Goal: Task Accomplishment & Management: Manage account settings

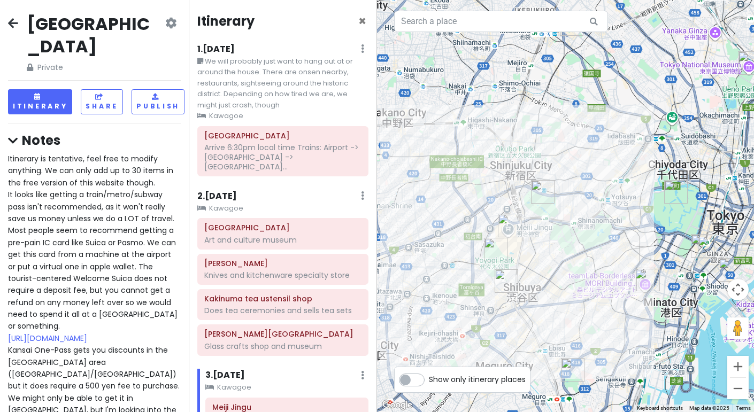
scroll to position [174, 0]
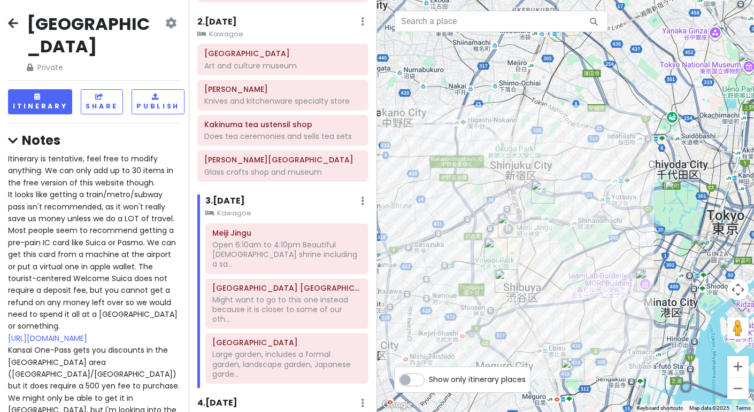
click at [16, 19] on icon at bounding box center [13, 23] width 10 height 9
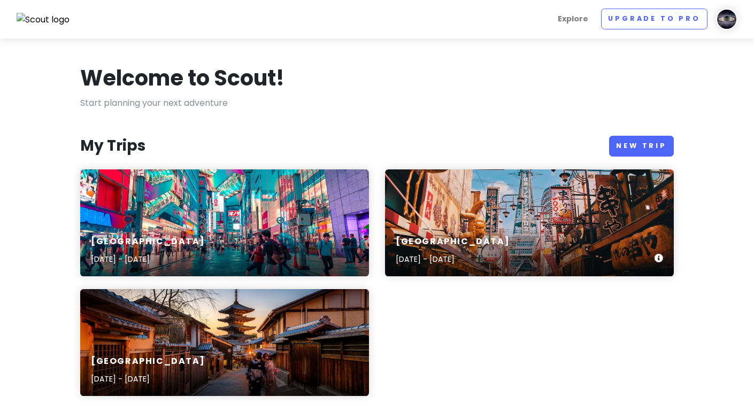
click at [537, 214] on div "Osaka [DATE] - [DATE]" at bounding box center [529, 223] width 289 height 107
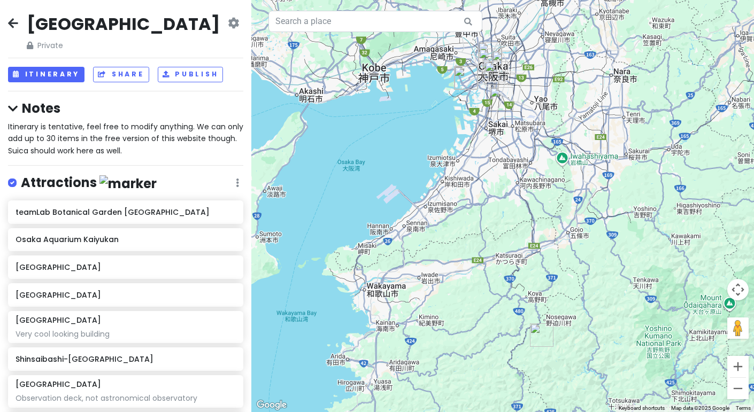
click at [230, 21] on icon at bounding box center [233, 23] width 11 height 9
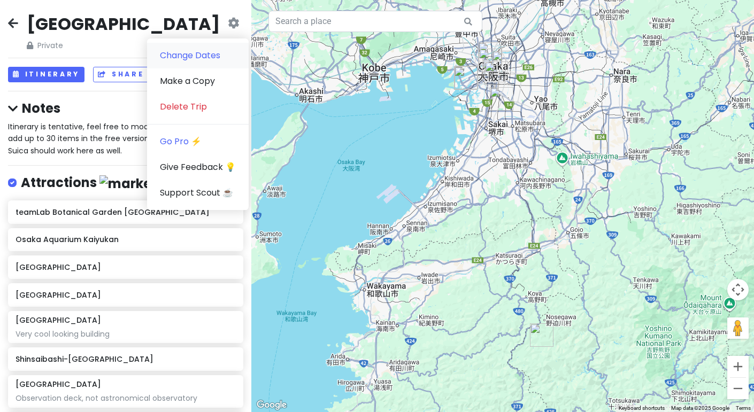
click at [216, 58] on link "Change Dates" at bounding box center [198, 56] width 102 height 26
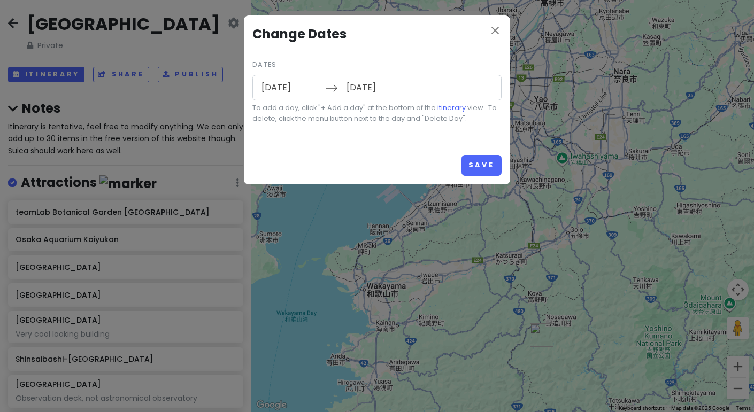
click at [295, 95] on input "[DATE]" at bounding box center [291, 87] width 70 height 25
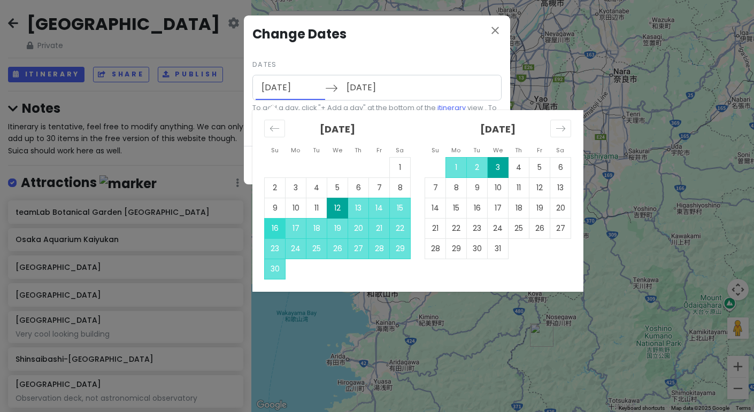
click at [275, 228] on td "16" at bounding box center [275, 228] width 21 height 20
type input "[DATE]"
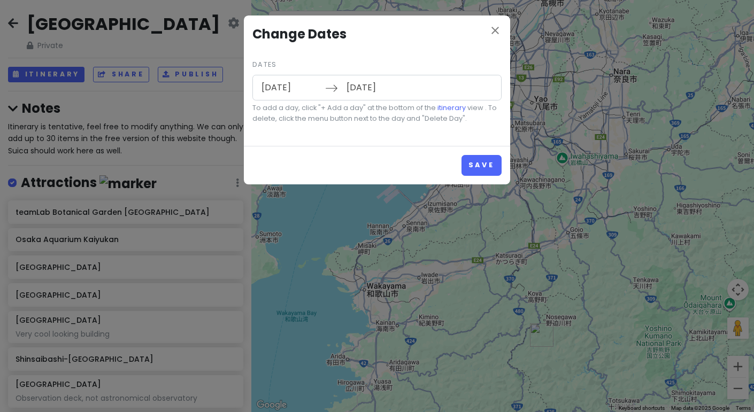
click at [371, 89] on input "[DATE]" at bounding box center [376, 87] width 70 height 25
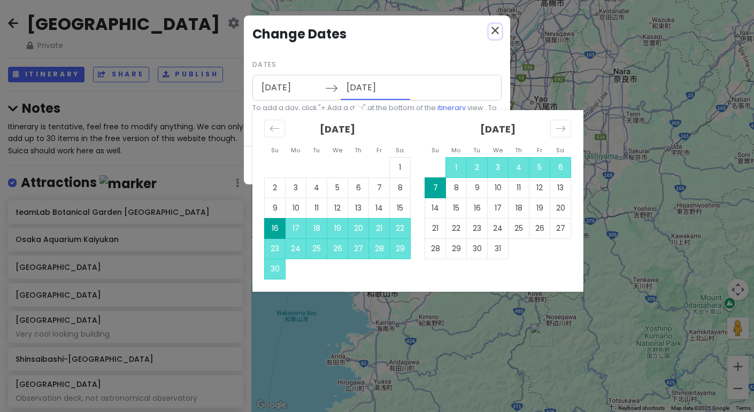
click at [498, 30] on icon "close" at bounding box center [495, 30] width 13 height 13
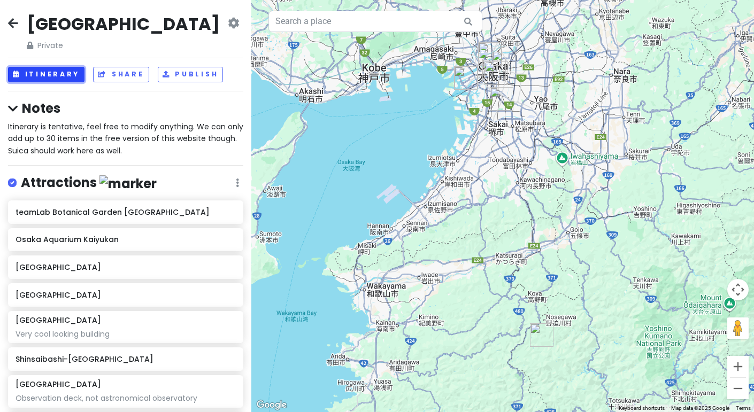
click at [58, 74] on button "Itinerary" at bounding box center [46, 75] width 76 height 16
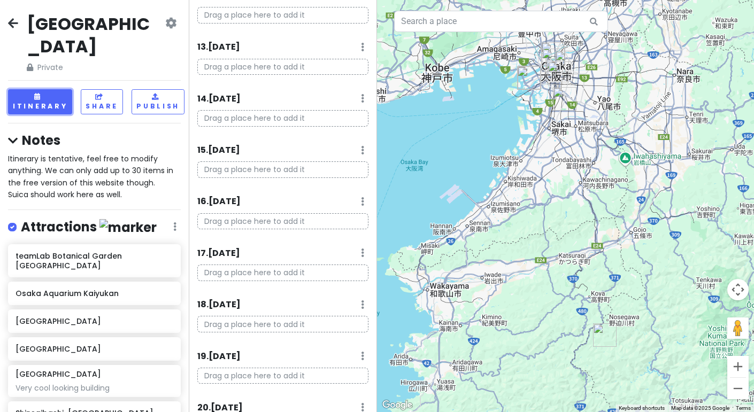
scroll to position [792, 0]
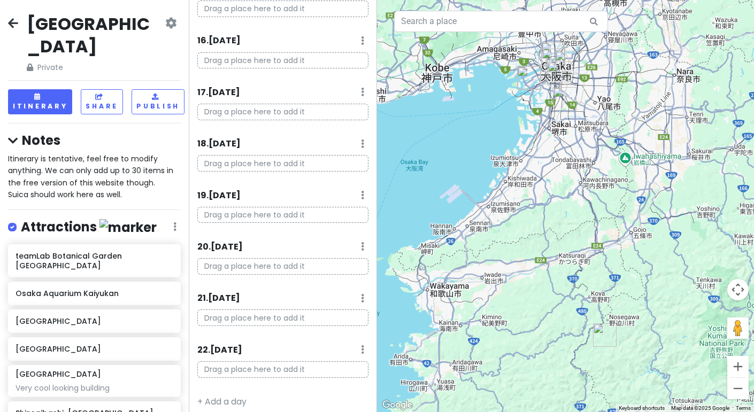
click at [363, 345] on icon at bounding box center [362, 349] width 3 height 9
click at [339, 325] on link "Delete Day" at bounding box center [329, 327] width 88 height 26
click at [363, 296] on link at bounding box center [362, 299] width 3 height 12
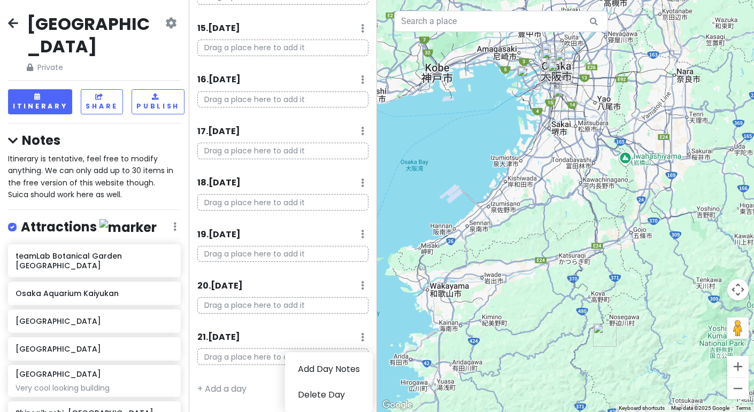
scroll to position [741, 0]
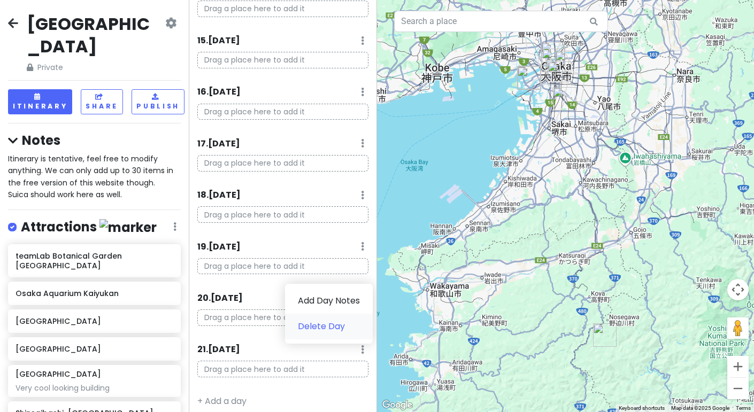
click at [339, 323] on link "Delete Day" at bounding box center [329, 327] width 88 height 26
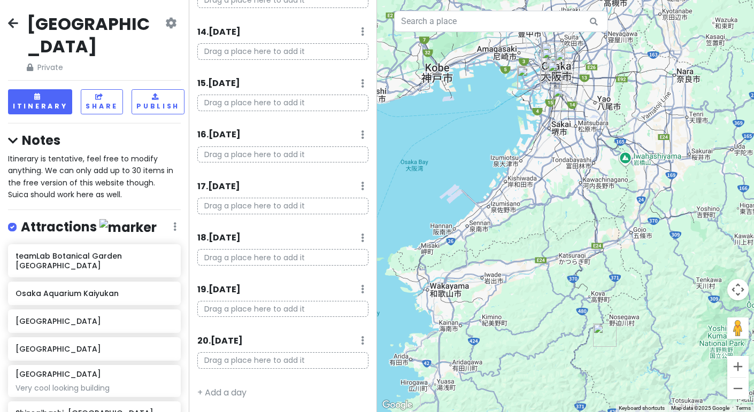
scroll to position [690, 0]
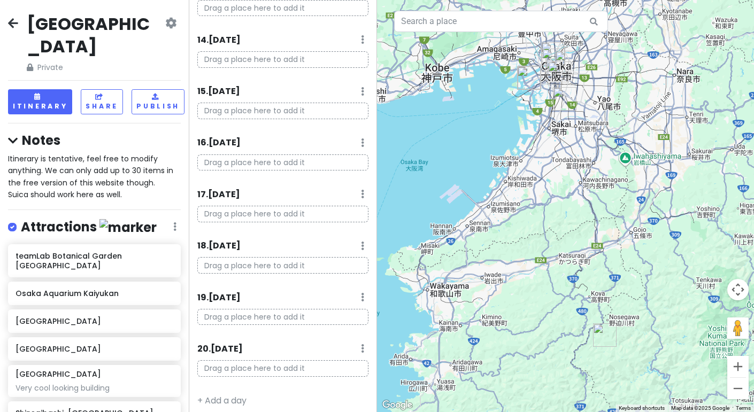
click at [363, 347] on link at bounding box center [362, 349] width 3 height 12
click at [345, 326] on link "Delete Day" at bounding box center [329, 326] width 88 height 26
click at [363, 344] on icon at bounding box center [362, 348] width 3 height 9
click at [334, 328] on link "Delete Day" at bounding box center [329, 325] width 88 height 26
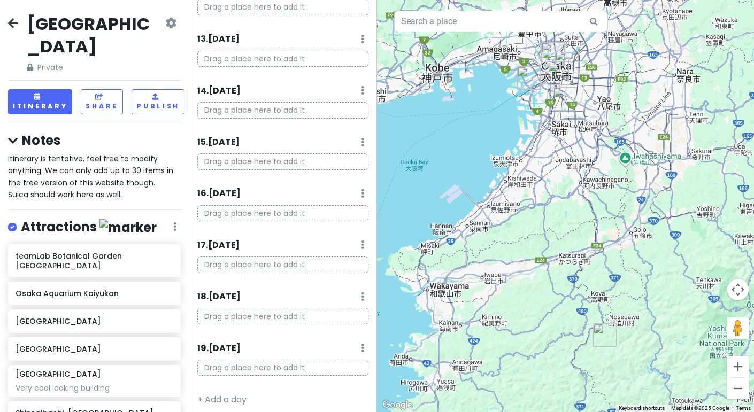
scroll to position [588, 0]
click at [363, 344] on icon at bounding box center [362, 348] width 3 height 9
click at [329, 324] on link "Delete Day" at bounding box center [329, 325] width 88 height 26
click at [363, 343] on icon at bounding box center [362, 347] width 3 height 9
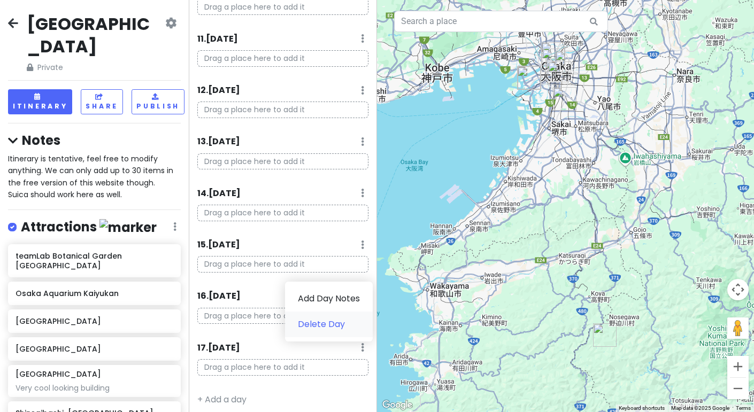
click at [333, 327] on link "Delete Day" at bounding box center [329, 325] width 88 height 26
click at [364, 345] on icon at bounding box center [362, 347] width 3 height 9
click at [340, 326] on link "Delete Day" at bounding box center [329, 324] width 88 height 26
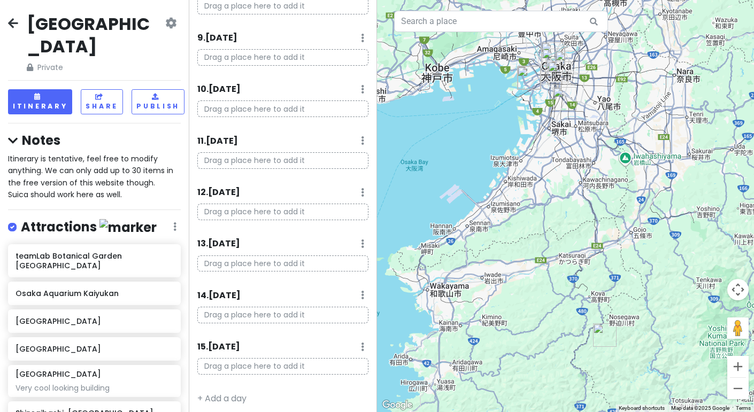
click at [363, 343] on icon at bounding box center [362, 347] width 3 height 9
click at [335, 328] on link "Delete Day" at bounding box center [329, 324] width 88 height 26
click at [362, 342] on icon at bounding box center [362, 346] width 3 height 9
click at [330, 328] on link "Delete Day" at bounding box center [329, 324] width 88 height 26
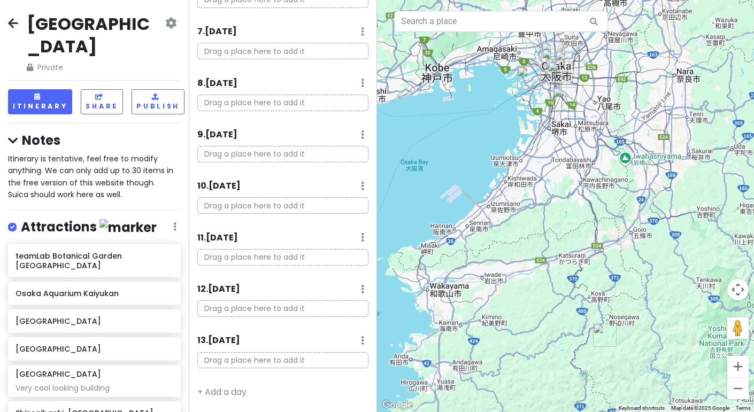
scroll to position [332, 0]
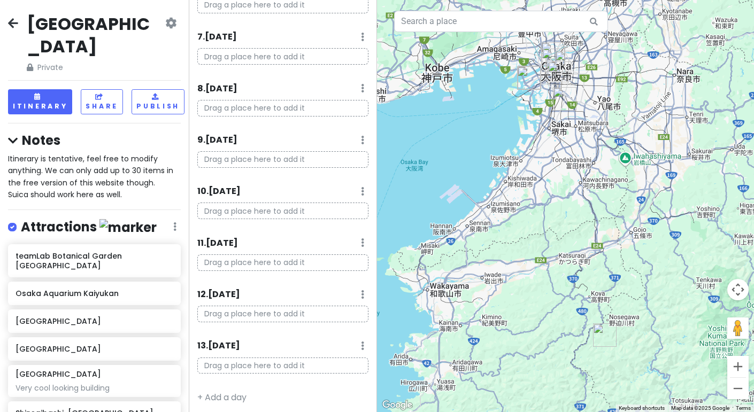
click at [361, 342] on icon at bounding box center [362, 346] width 3 height 9
click at [329, 328] on link "Delete Day" at bounding box center [329, 323] width 88 height 26
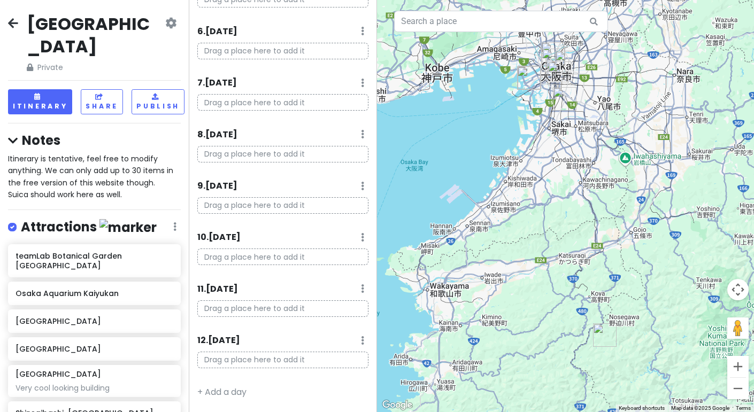
scroll to position [281, 0]
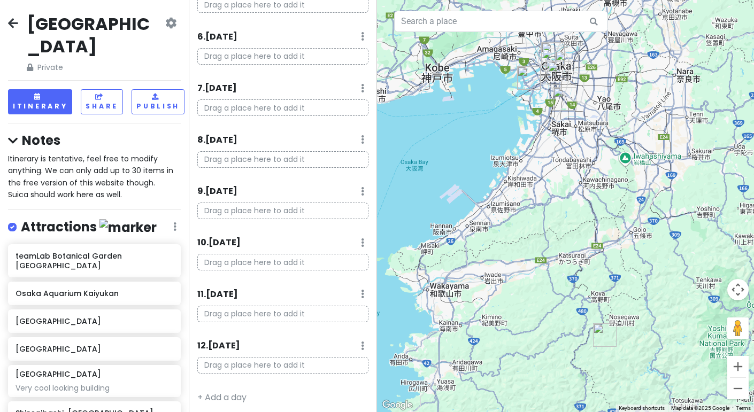
click at [362, 343] on icon at bounding box center [362, 346] width 3 height 9
click at [333, 327] on link "Delete Day" at bounding box center [329, 323] width 88 height 26
click at [362, 342] on icon at bounding box center [362, 345] width 3 height 9
click at [326, 329] on link "Delete Day" at bounding box center [329, 322] width 88 height 26
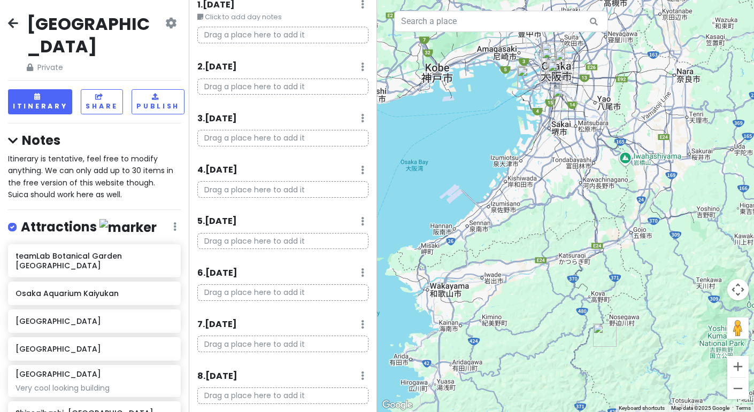
scroll to position [0, 0]
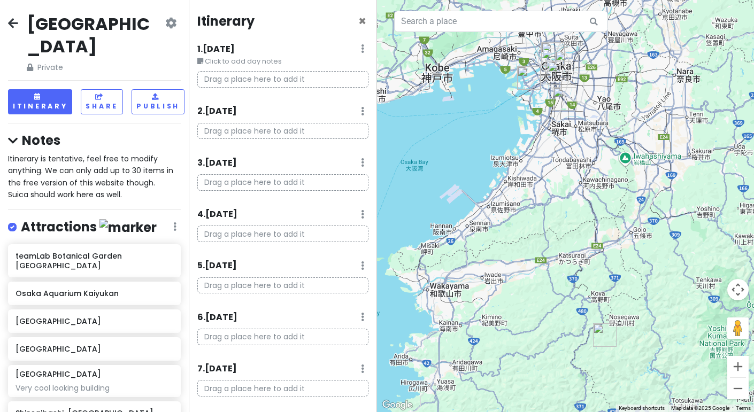
click at [362, 49] on icon at bounding box center [362, 48] width 3 height 9
click at [337, 110] on link "Delete Day" at bounding box center [330, 107] width 87 height 26
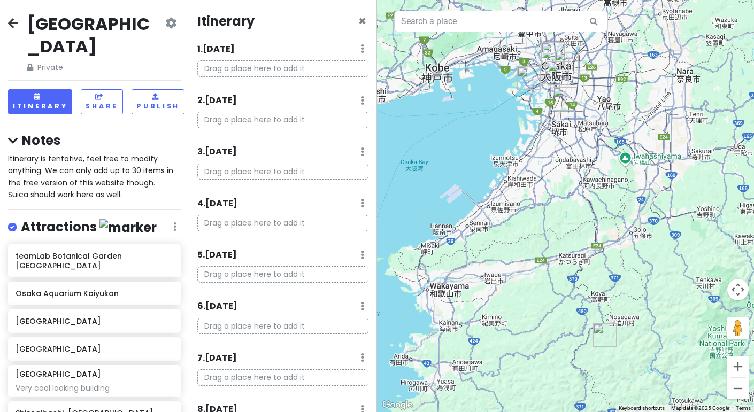
click at [362, 51] on icon at bounding box center [362, 48] width 3 height 9
click at [339, 110] on link "Delete Day" at bounding box center [329, 107] width 88 height 26
click at [363, 100] on icon at bounding box center [362, 100] width 3 height 9
click at [341, 160] on link "Delete Day" at bounding box center [329, 158] width 88 height 26
click at [365, 26] on span "×" at bounding box center [362, 21] width 8 height 18
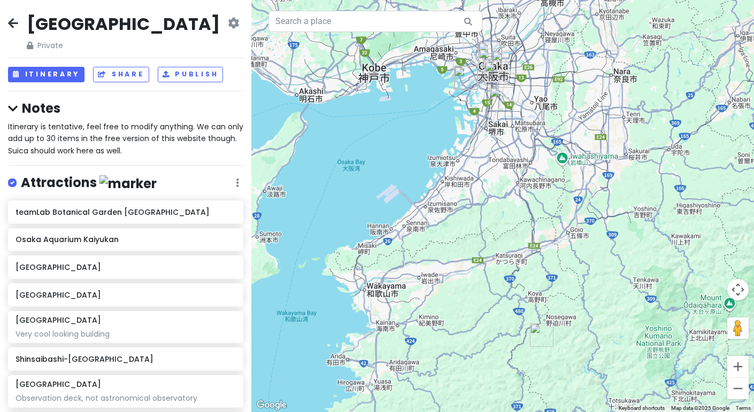
click at [235, 27] on icon at bounding box center [233, 23] width 11 height 9
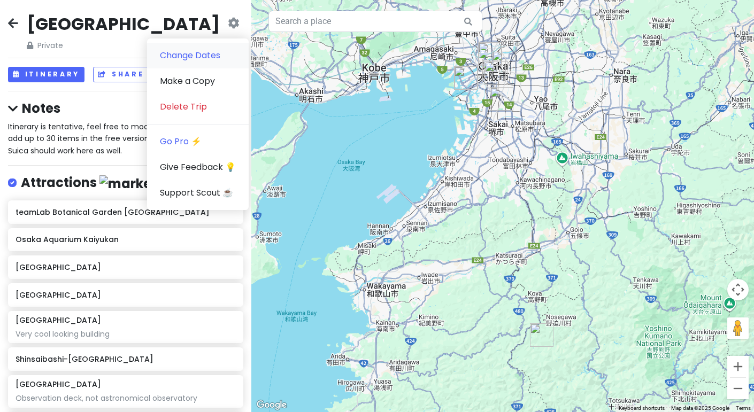
click at [198, 58] on link "Change Dates" at bounding box center [198, 56] width 102 height 26
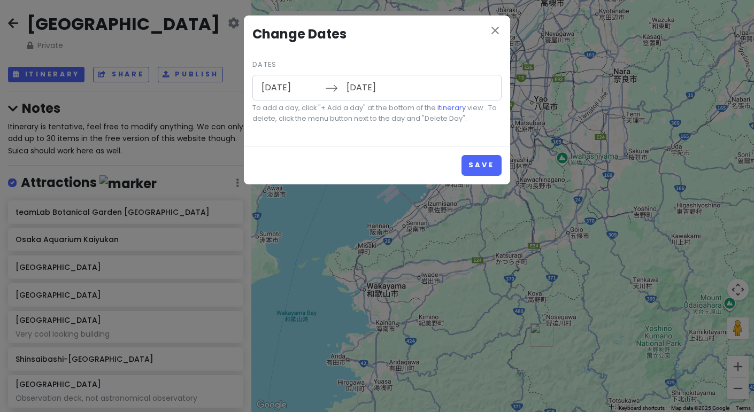
type input "[DATE]"
click at [272, 93] on input "[DATE]" at bounding box center [291, 87] width 70 height 25
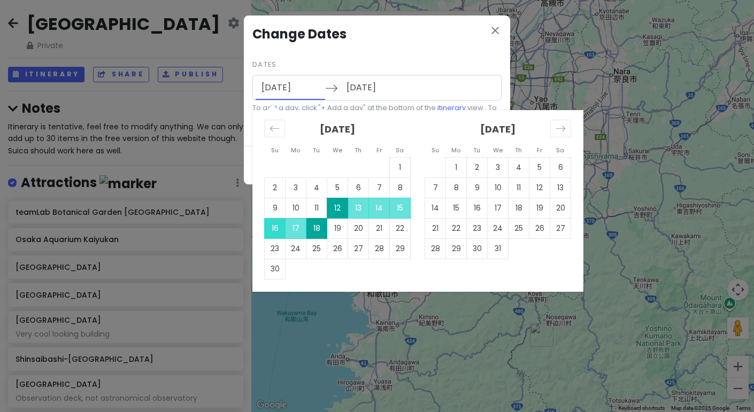
click at [273, 228] on td "16" at bounding box center [275, 228] width 21 height 20
type input "[DATE]"
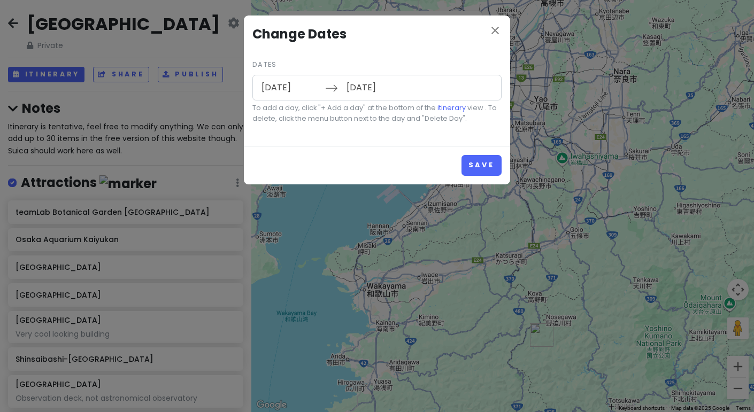
click at [378, 87] on input "[DATE]" at bounding box center [376, 87] width 70 height 25
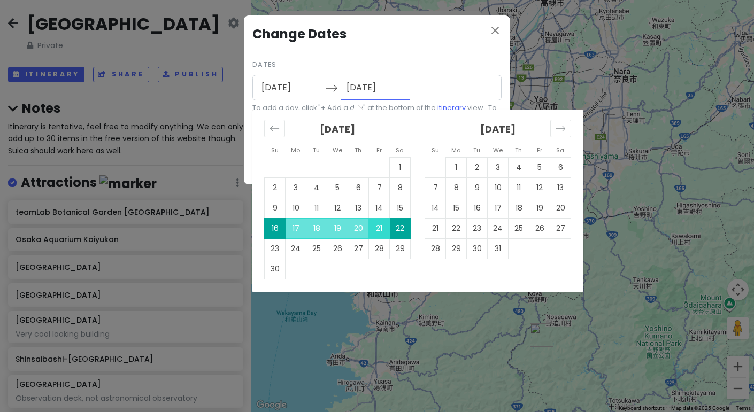
click at [383, 226] on td "21" at bounding box center [379, 228] width 21 height 20
type input "[DATE]"
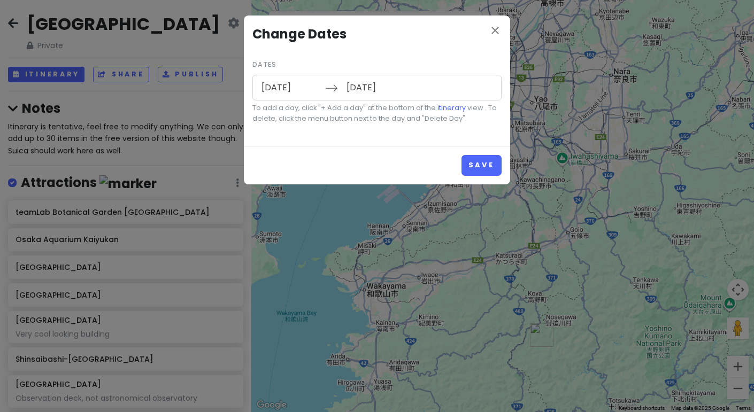
click at [291, 83] on input "[DATE]" at bounding box center [291, 87] width 70 height 25
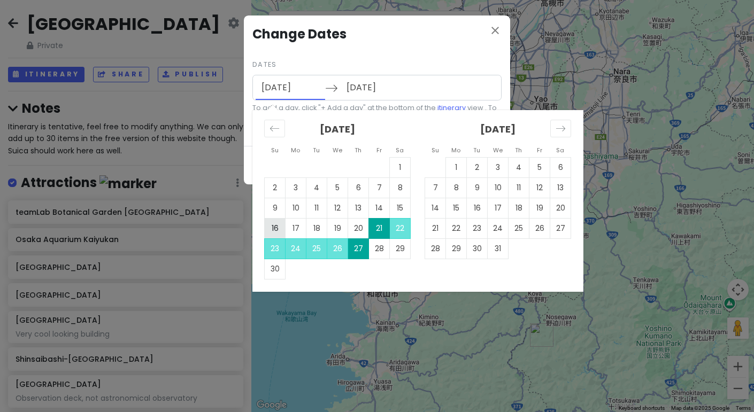
click at [278, 230] on td "16" at bounding box center [275, 228] width 21 height 20
type input "[DATE]"
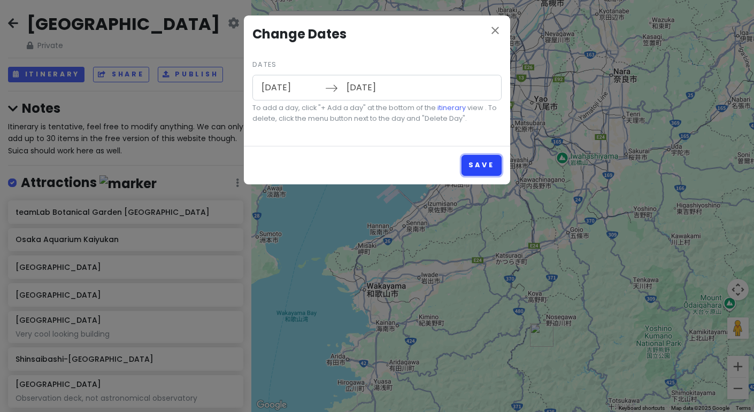
click at [479, 168] on button "Save" at bounding box center [482, 165] width 40 height 21
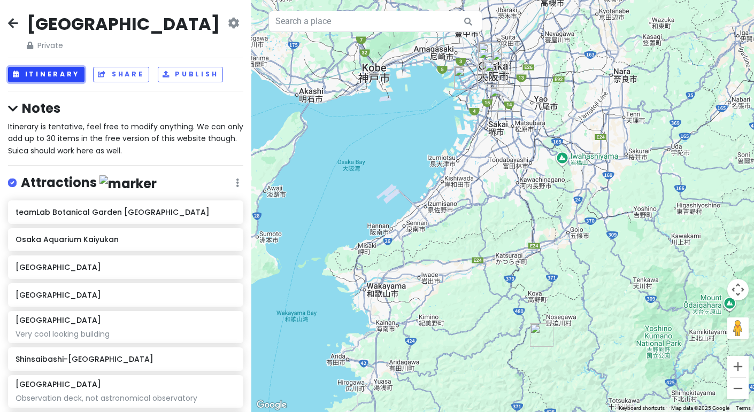
click at [60, 75] on button "Itinerary" at bounding box center [46, 75] width 76 height 16
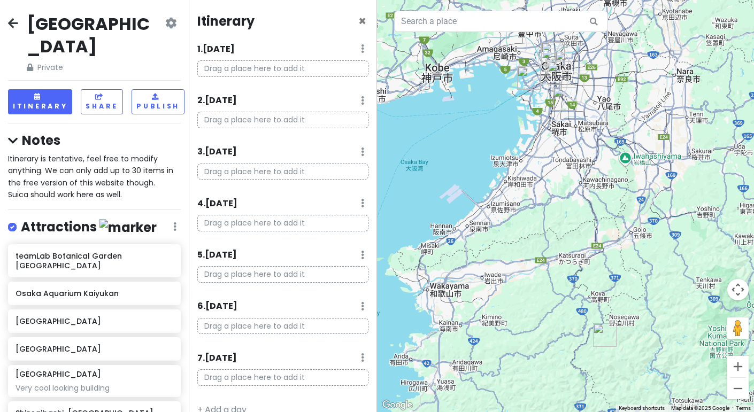
click at [363, 356] on icon at bounding box center [362, 357] width 3 height 9
click at [322, 337] on link "Delete Day" at bounding box center [329, 335] width 88 height 26
click at [363, 48] on icon at bounding box center [362, 48] width 3 height 9
click at [346, 72] on link "Add Day Notes" at bounding box center [329, 81] width 88 height 26
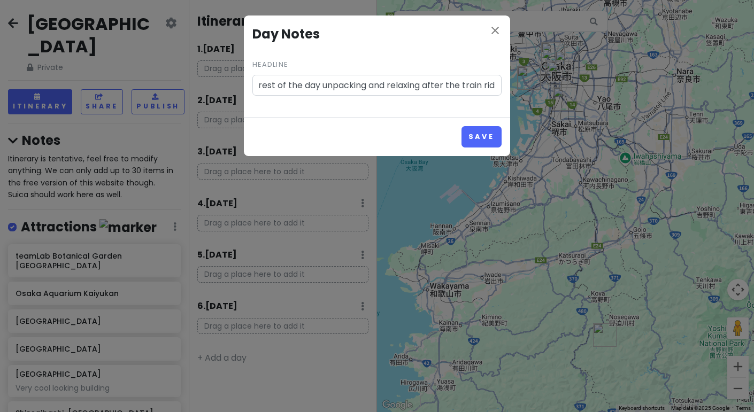
scroll to position [0, 220]
type input "Arrive at Airbnb. We'll probably want to spend the rest of the day unpacking an…"
click at [466, 137] on button "Save" at bounding box center [482, 136] width 40 height 21
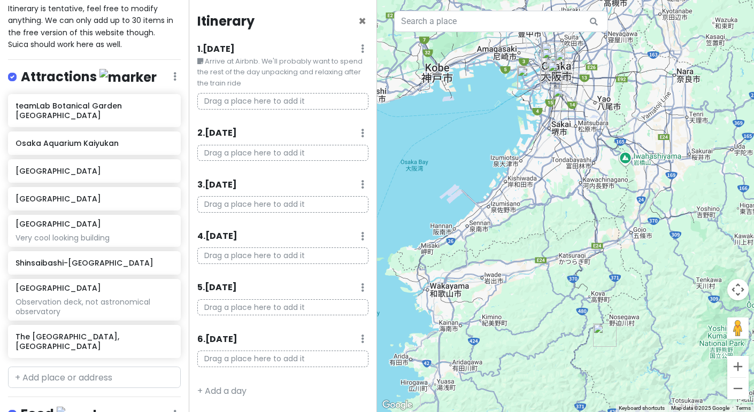
scroll to position [151, 0]
click at [104, 366] on input "text" at bounding box center [94, 376] width 173 height 21
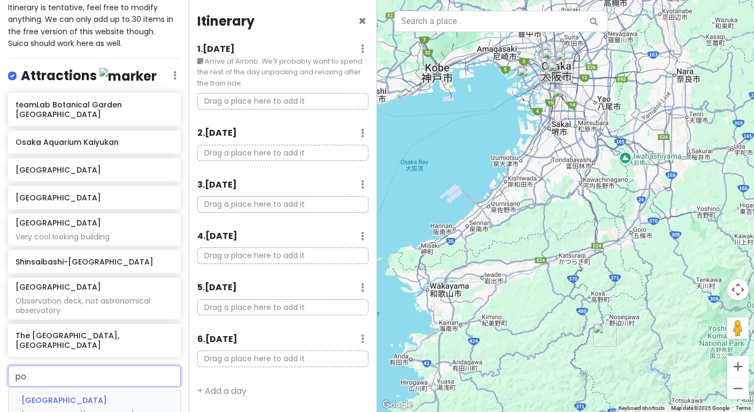
type input "p"
click at [735, 367] on button "Zoom in" at bounding box center [737, 366] width 21 height 21
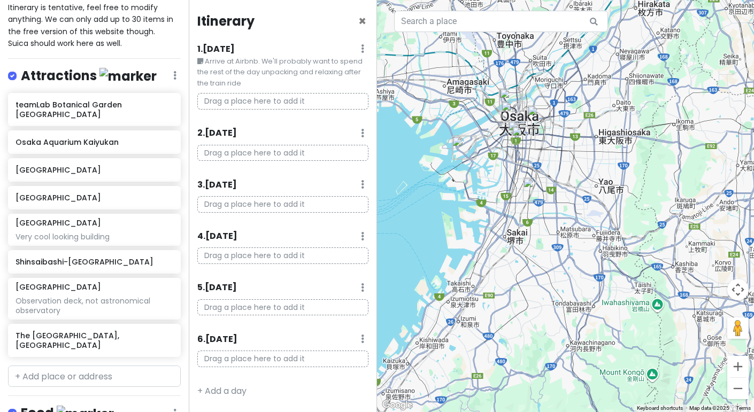
drag, startPoint x: 571, startPoint y: 148, endPoint x: 543, endPoint y: 336, distance: 190.4
click at [543, 336] on div at bounding box center [565, 206] width 377 height 412
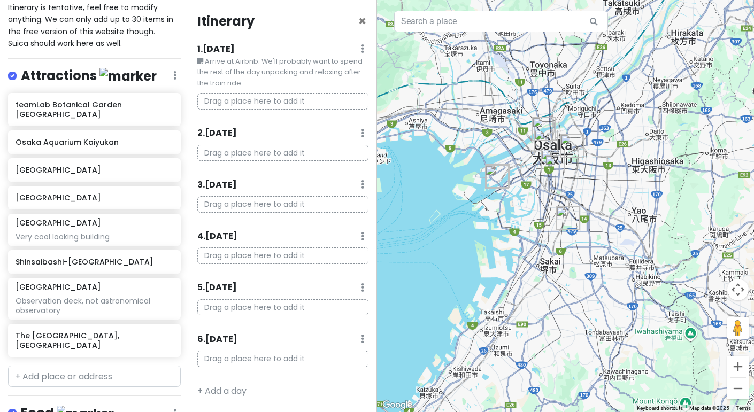
drag, startPoint x: 435, startPoint y: 179, endPoint x: 468, endPoint y: 211, distance: 46.5
click at [468, 211] on div at bounding box center [565, 206] width 377 height 412
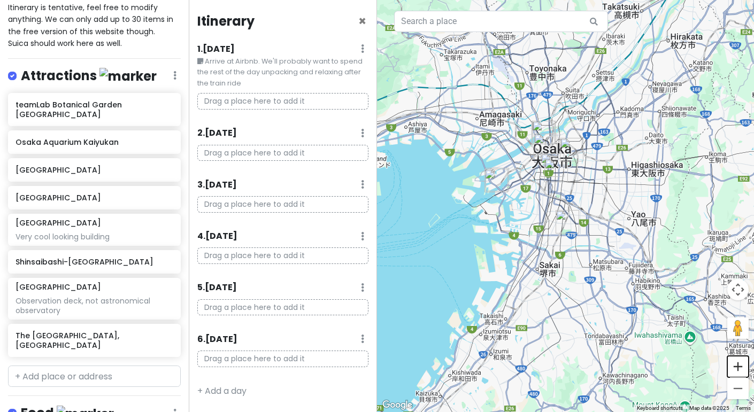
click at [743, 364] on button "Zoom in" at bounding box center [737, 366] width 21 height 21
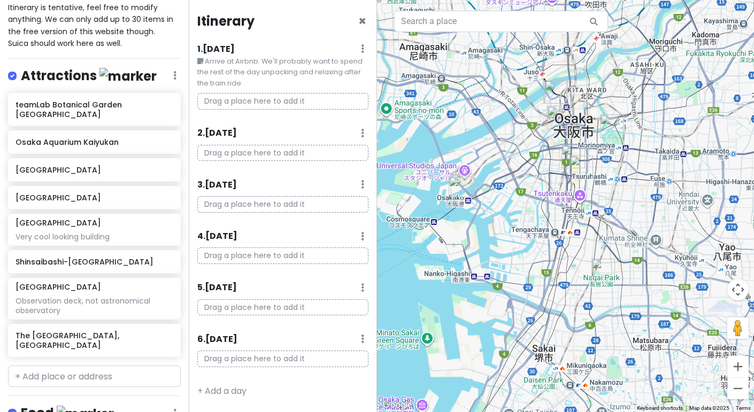
drag, startPoint x: 636, startPoint y: 182, endPoint x: 675, endPoint y: 206, distance: 45.9
click at [675, 206] on div at bounding box center [565, 206] width 377 height 412
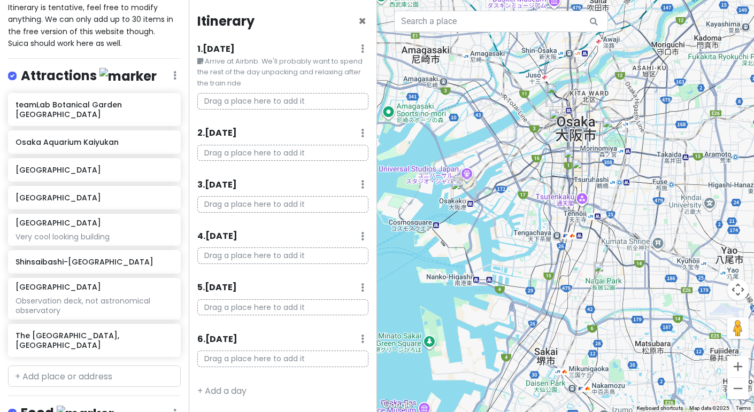
click at [463, 196] on img "Osaka Aquarium Kaiyukan" at bounding box center [463, 191] width 32 height 32
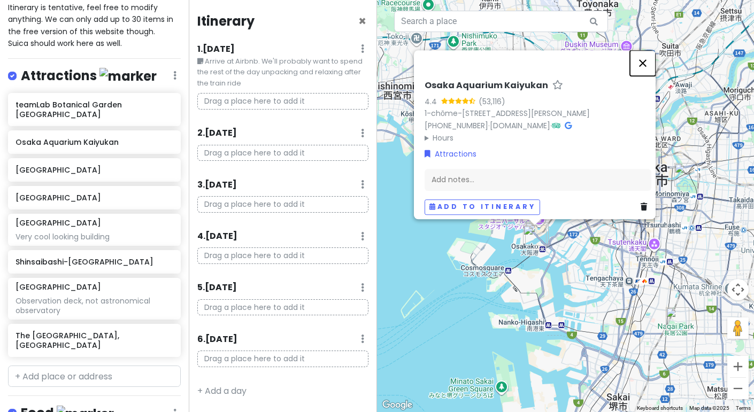
click at [648, 53] on button "Close" at bounding box center [643, 63] width 26 height 26
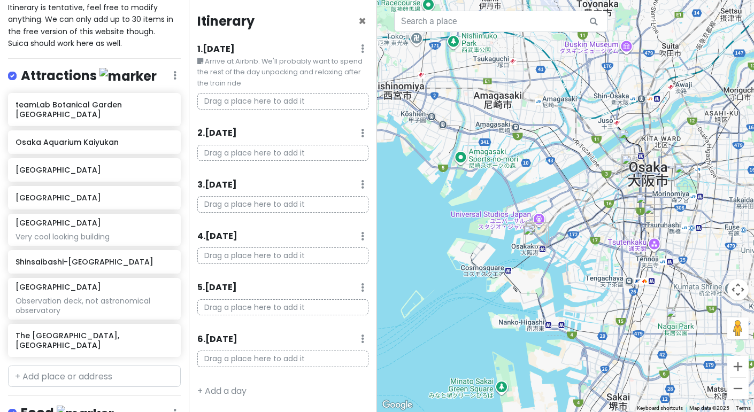
click at [541, 231] on img "Osaka Aquarium Kaiyukan" at bounding box center [535, 237] width 32 height 32
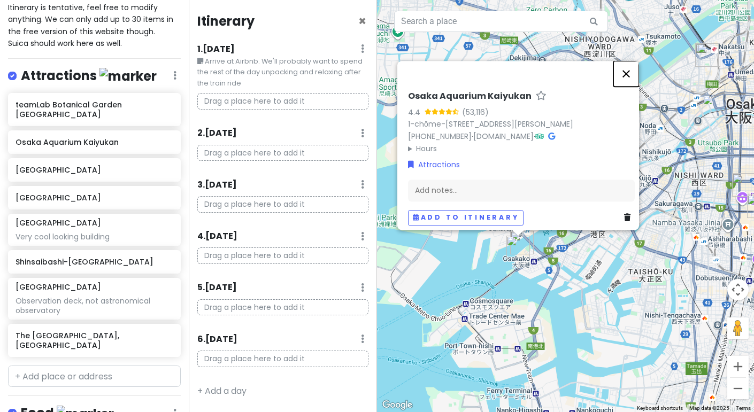
click at [636, 63] on button "Close" at bounding box center [626, 74] width 26 height 26
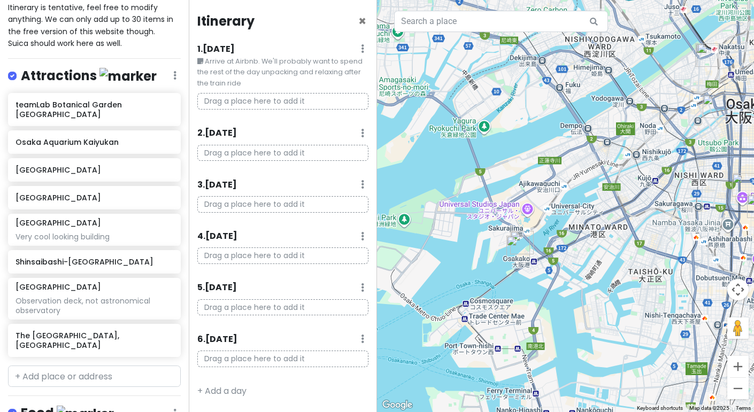
click at [525, 239] on img "Osaka Aquarium Kaiyukan" at bounding box center [518, 248] width 32 height 32
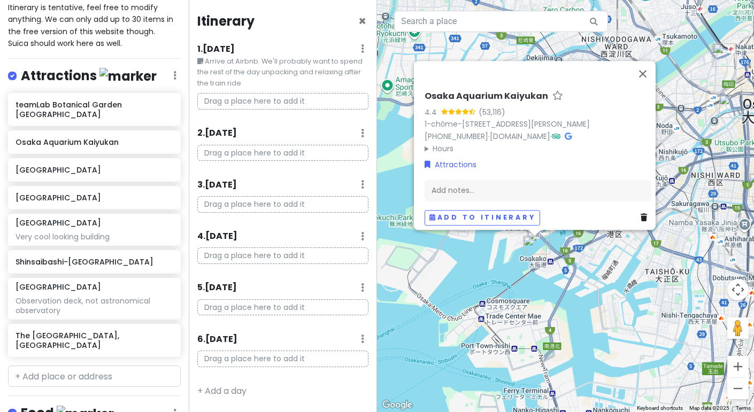
click at [542, 236] on img "Osaka Aquarium Kaiyukan" at bounding box center [535, 248] width 32 height 32
click at [535, 250] on img "Osaka Aquarium Kaiyukan" at bounding box center [535, 248] width 32 height 32
click at [532, 251] on img "Osaka Aquarium Kaiyukan" at bounding box center [535, 248] width 32 height 32
click at [122, 97] on div "teamLab Botanical Garden [GEOGRAPHIC_DATA]" at bounding box center [91, 109] width 150 height 25
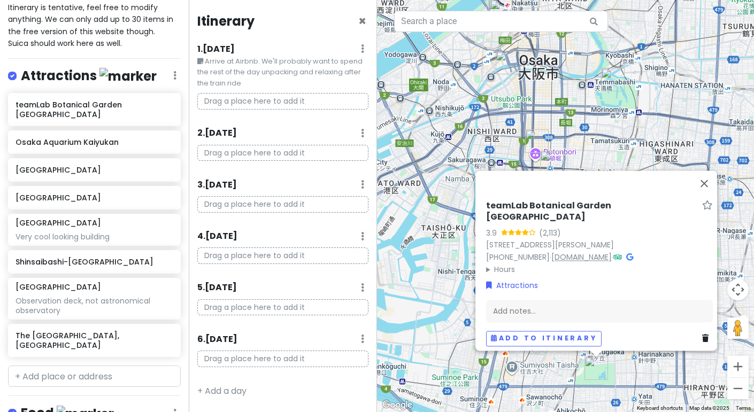
click at [587, 252] on link "[DOMAIN_NAME]" at bounding box center [581, 257] width 60 height 11
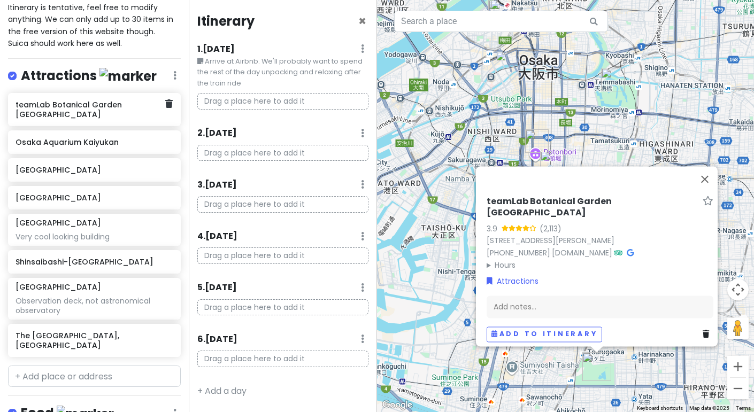
click at [82, 100] on h6 "teamLab Botanical Garden [GEOGRAPHIC_DATA]" at bounding box center [91, 109] width 150 height 19
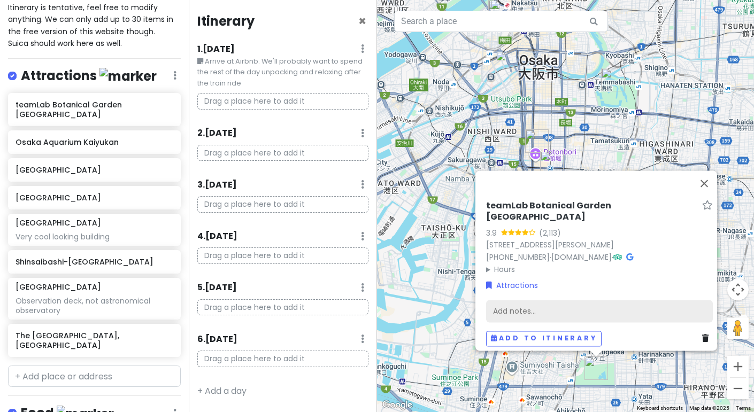
click at [522, 313] on div "Add notes..." at bounding box center [599, 311] width 227 height 22
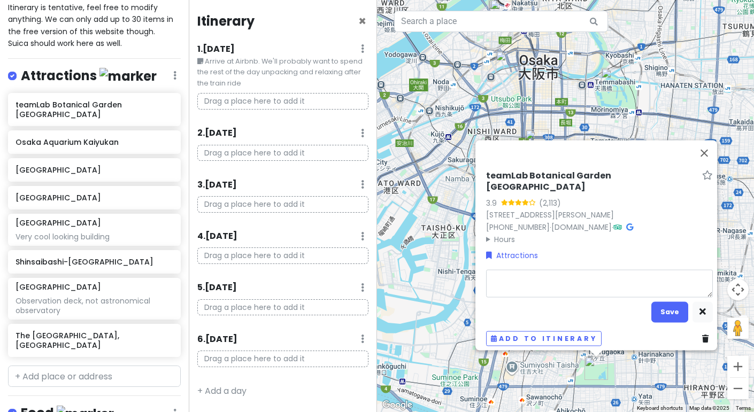
type textarea "x"
type textarea "Op"
type textarea "x"
type textarea "Open"
type textarea "x"
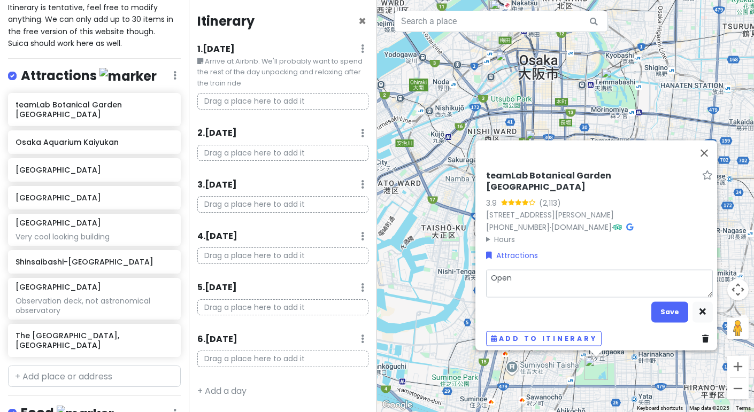
type textarea "Open"
type textarea "x"
type textarea "Open a"
type textarea "x"
type textarea "Open ai"
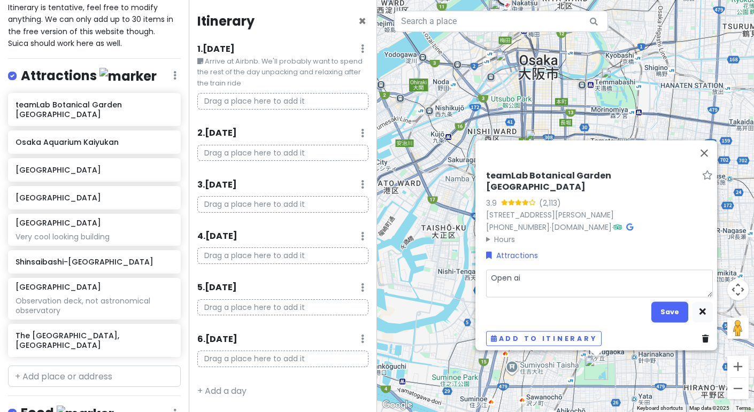
type textarea "x"
type textarea "Open air"
type textarea "x"
type textarea "Open air"
type textarea "x"
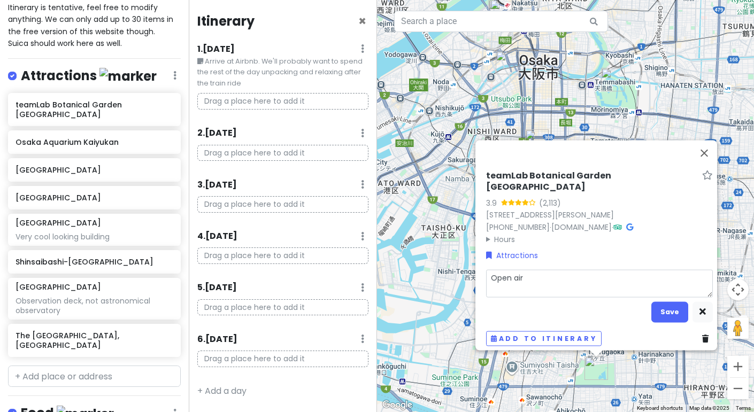
type textarea "Open air m"
type textarea "x"
type textarea "Open air mu"
type textarea "x"
type textarea "Open air mus"
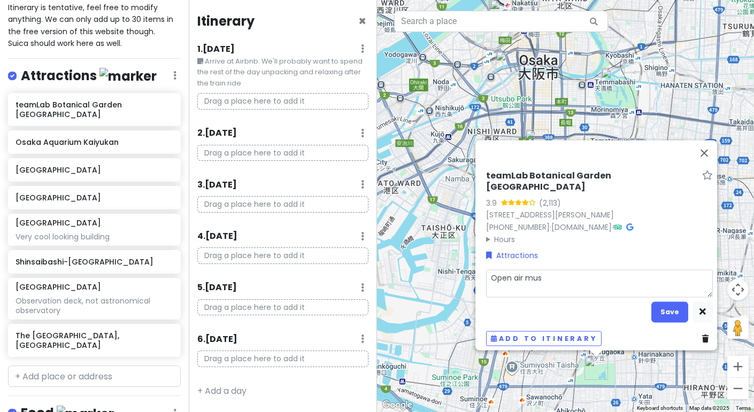
type textarea "x"
type textarea "Open air [MEDICAL_DATA]"
type textarea "x"
type textarea "Open air museu"
type textarea "x"
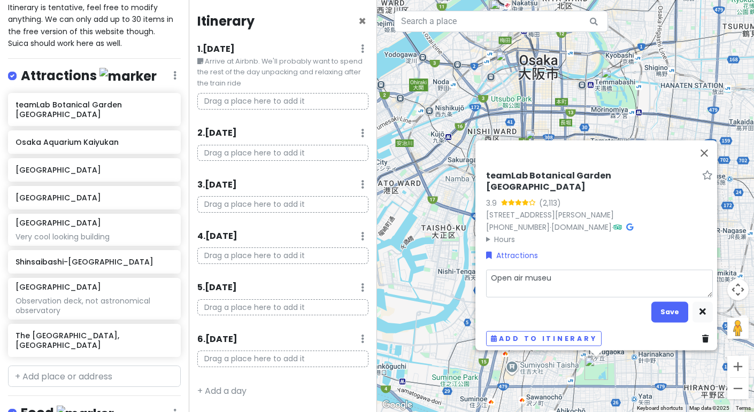
type textarea "Open air museum"
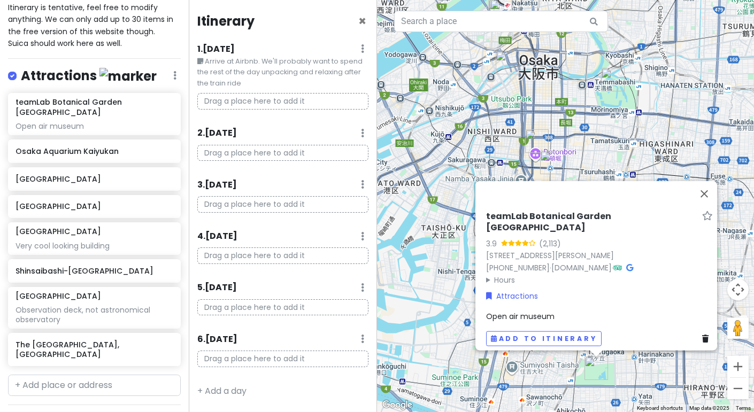
click at [556, 311] on div "Open air museum" at bounding box center [599, 317] width 227 height 12
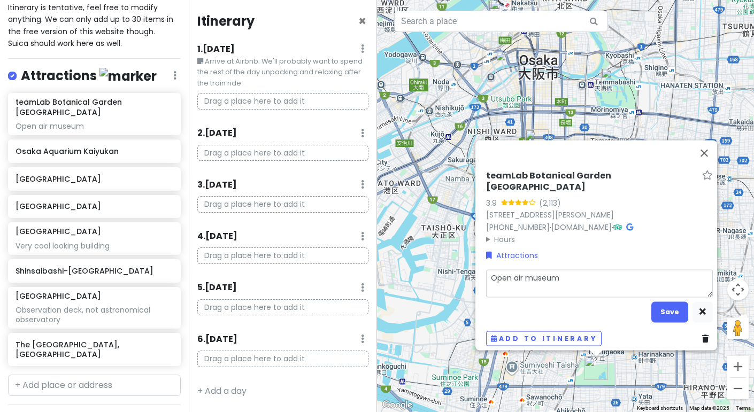
click at [574, 270] on textarea "Open air museum" at bounding box center [599, 283] width 227 height 27
type textarea "x"
type textarea "Open air museum"
type textarea "x"
type textarea "Open air museum A"
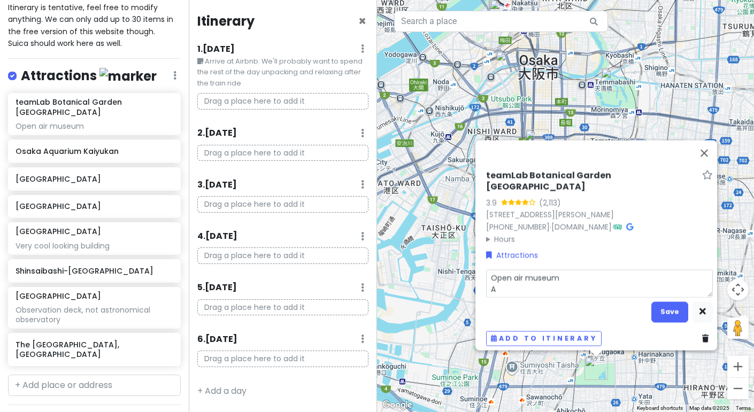
type textarea "x"
type textarea "Open air museum Ad"
type textarea "x"
type textarea "Open air museum Adm"
type textarea "x"
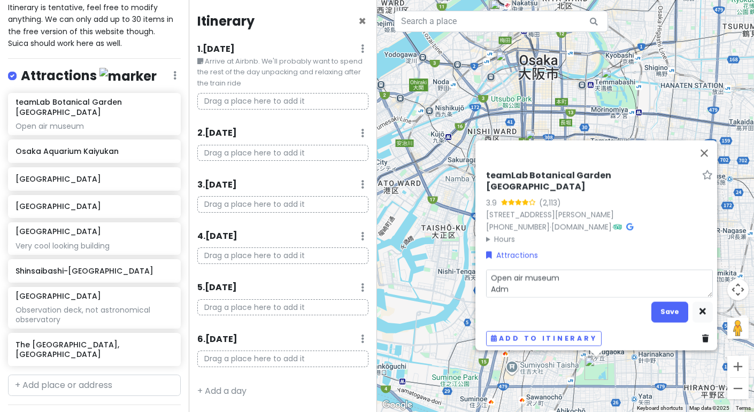
type textarea "Open air museum Admi"
type textarea "x"
type textarea "Open air museum Admis"
type textarea "x"
type textarea "Open air museum Admiss"
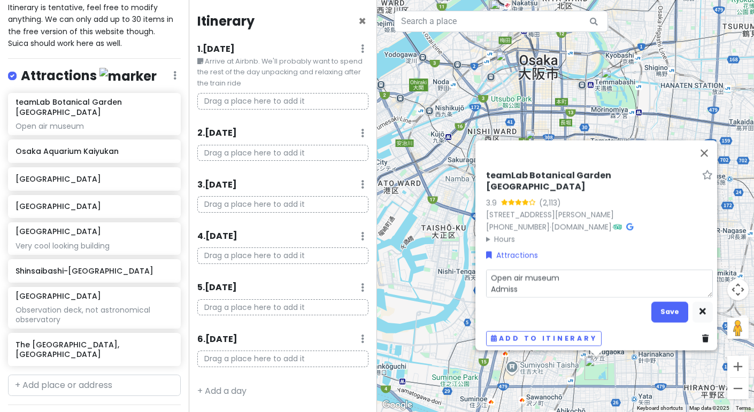
type textarea "x"
type textarea "Open air museum Admissi"
type textarea "x"
type textarea "Open air museum Admissio"
type textarea "x"
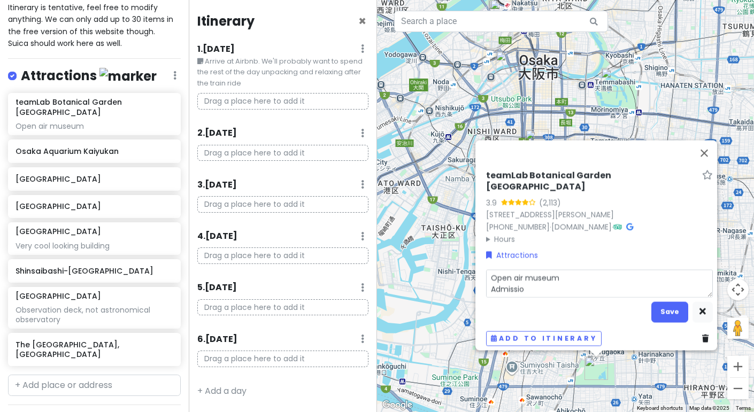
type textarea "Open air museum Admission"
type textarea "x"
type textarea "Open air museum Admission:"
type textarea "x"
type textarea "Open air museum Admission:"
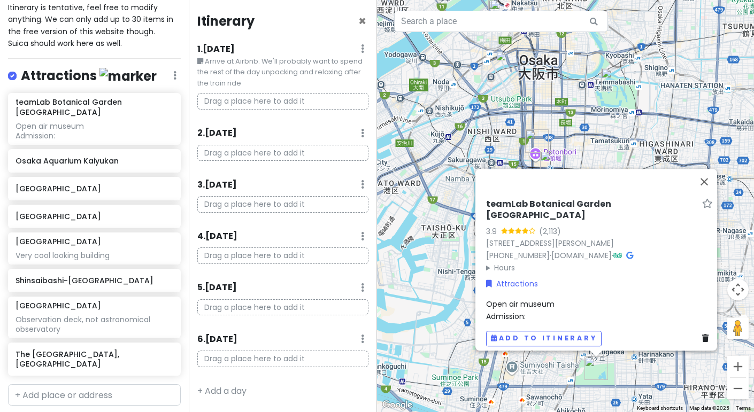
click at [554, 311] on div "Open air museum Admission:" at bounding box center [599, 310] width 227 height 24
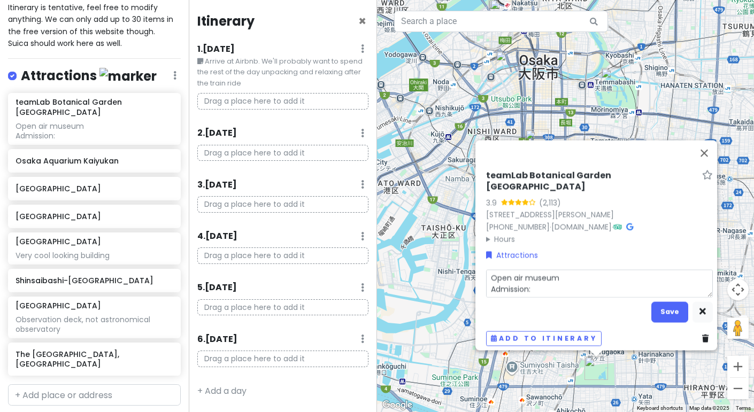
click at [538, 285] on textarea "Open air museum Admission:" at bounding box center [599, 283] width 227 height 27
type textarea "x"
type textarea "Open air museum Admission:"
type textarea "x"
type textarea "Open air museum Admission: A"
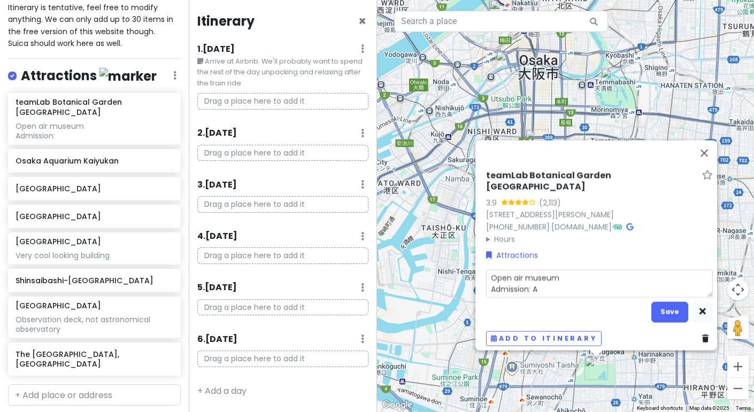
type textarea "x"
type textarea "Open air museum Admission: Ad"
type textarea "x"
type textarea "Open air museum Admission: Adu"
type textarea "x"
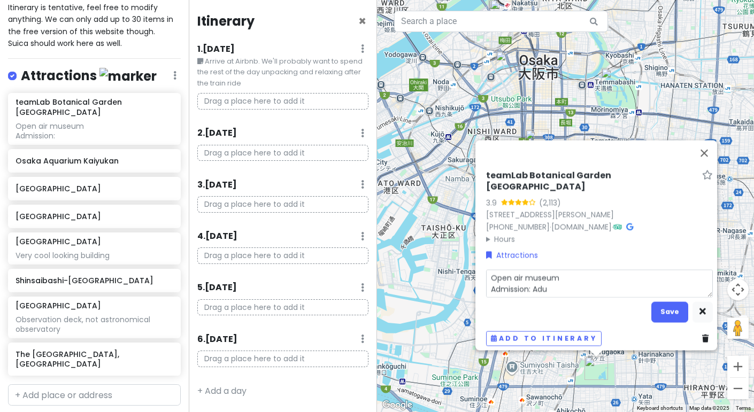
type textarea "Open air museum Admission: Adul"
type textarea "x"
type textarea "Open air museum Admission: Adult"
type textarea "x"
type textarea "Open air museum Admission: Adults"
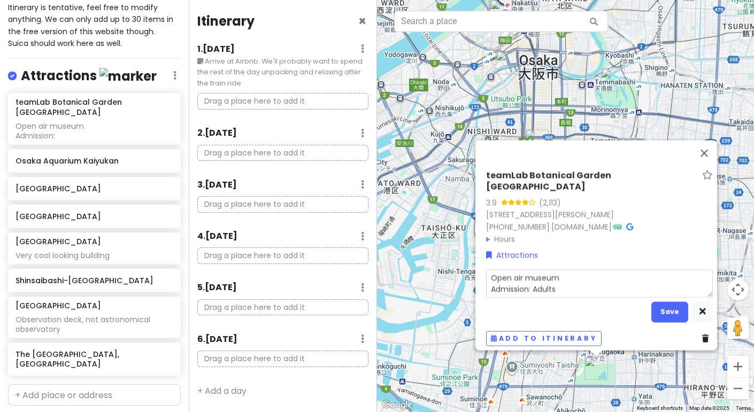
type textarea "x"
type textarea "Open air museum Admission: Adults"
type textarea "x"
type textarea "Open air museum Admission: Adults 2"
type textarea "x"
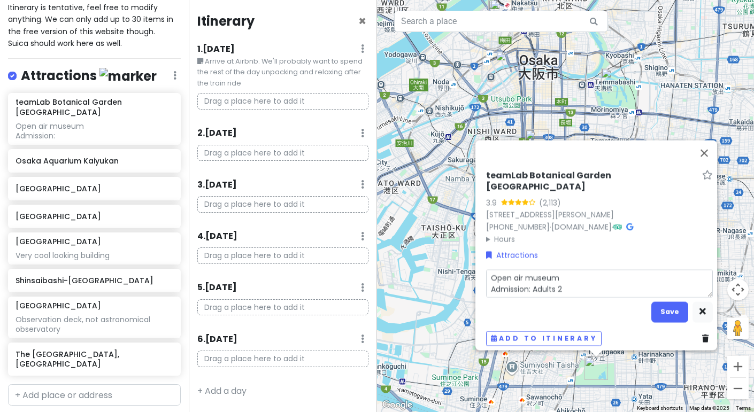
type textarea "Open air museum Admission: Adults 22"
type textarea "x"
type textarea "Open air museum Admission: Adults 220"
type textarea "x"
type textarea "Open air museum Admission: Adults 2200"
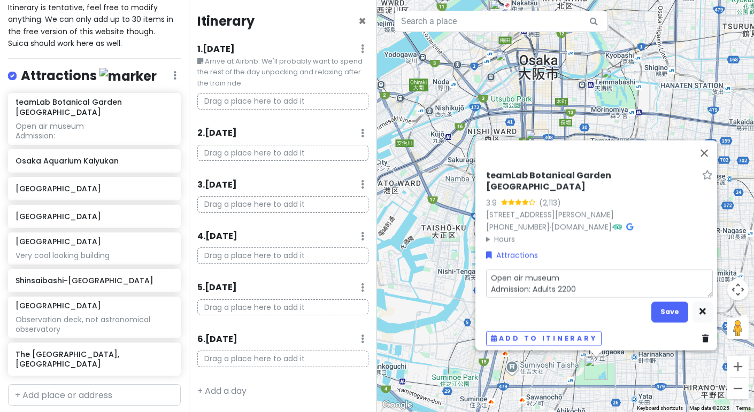
type textarea "x"
type textarea "Open air museum Admission: Adults 2200"
type textarea "x"
type textarea "Open air museum Admission: Adults 2200 y"
type textarea "x"
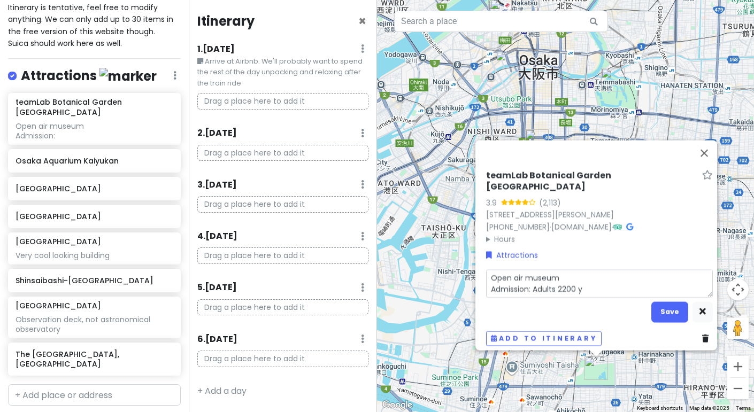
type textarea "Open air museum Admission: Adults 2200 ye"
type textarea "x"
type textarea "Open air museum Admission: Adults 2200 yen"
type textarea "x"
type textarea "Open air museum Admission: Adults 2200 yen,"
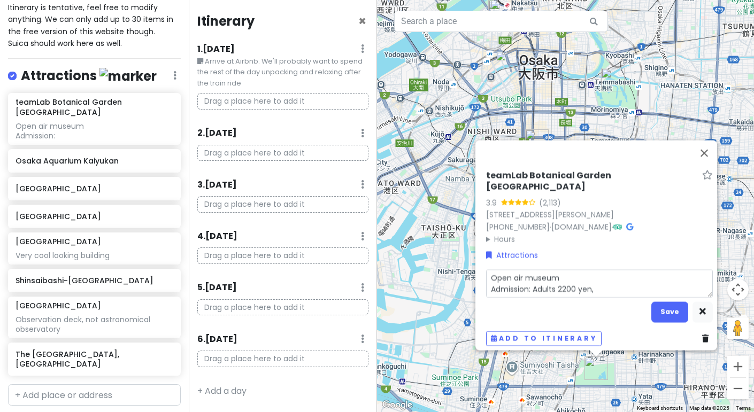
type textarea "x"
type textarea "Open air museum Admission: Adults 2200 yen,"
type textarea "x"
type textarea "Open air museum Admission: Adults 2200 yen, c"
type textarea "x"
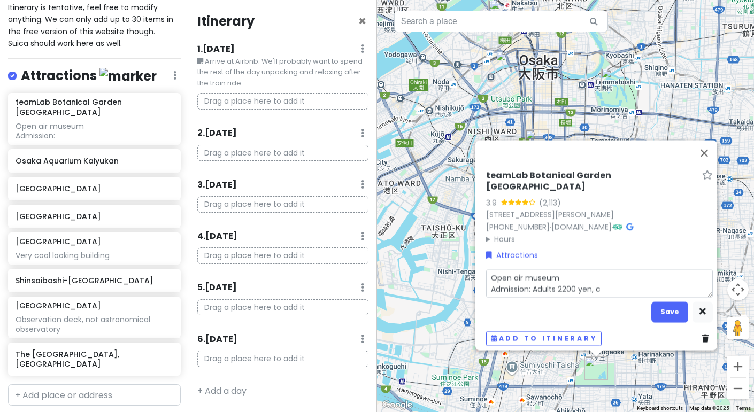
type textarea "Open air museum Admission: Adults 2200 yen, ch"
type textarea "x"
type textarea "Open air museum Admission: Adults 2200 yen, chi"
type textarea "x"
type textarea "Open air museum Admission: Adults 2200 yen, chil"
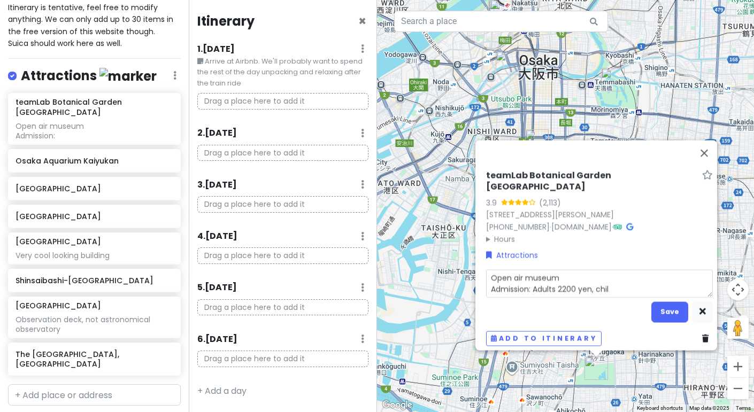
type textarea "x"
type textarea "Open air museum Admission: Adults 2200 yen, child"
type textarea "x"
type textarea "Open air museum Admission: Adults 2200 yen, childr"
type textarea "x"
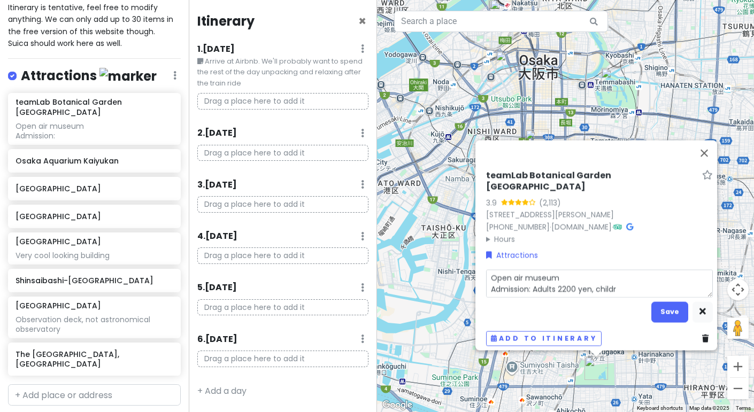
type textarea "Open air museum Admission: Adults 2200 yen, childre"
type textarea "x"
type textarea "Open air museum Admission: Adults 2200 yen, children"
type textarea "x"
type textarea "Open air museum Admission: Adults 2200 yen, children f"
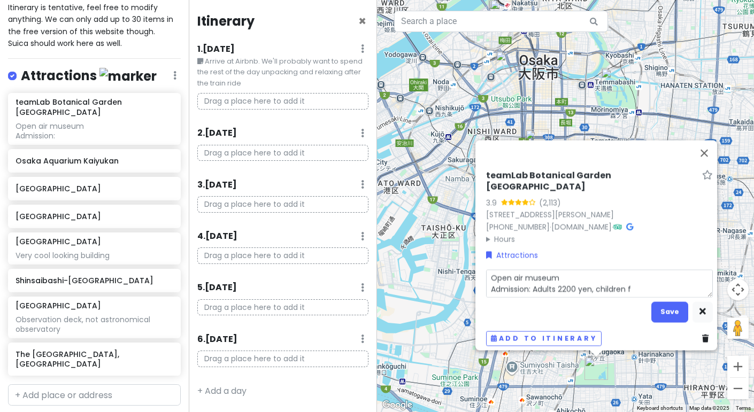
type textarea "x"
type textarea "Open air museum Admission: Adults 2200 yen, children fre"
type textarea "x"
type textarea "Open air museum Admission: Adults 2200 yen, children free"
click at [504, 232] on div "teamLab Botanical Garden Osaka 3.9 (2,113) 1-23 Nagaikōen, [PERSON_NAME], [GEOG…" at bounding box center [599, 207] width 227 height 75
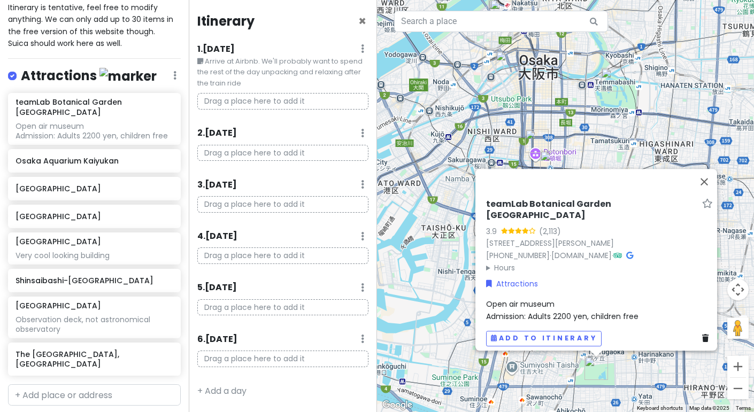
click at [498, 263] on summary "Hours" at bounding box center [599, 268] width 227 height 12
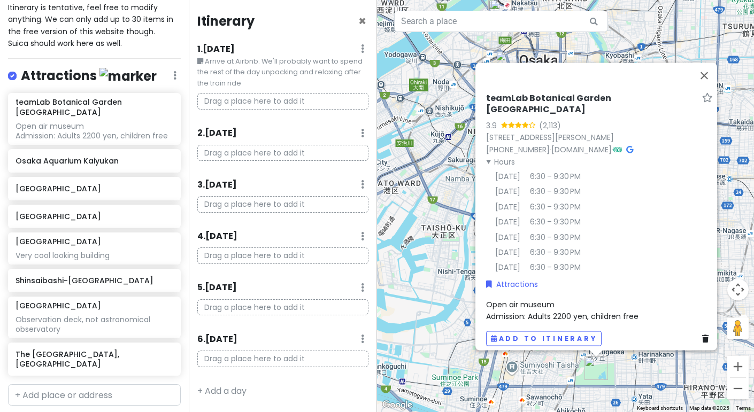
click at [647, 303] on div "Open air museum Admission: Adults 2200 yen, children free" at bounding box center [599, 310] width 227 height 24
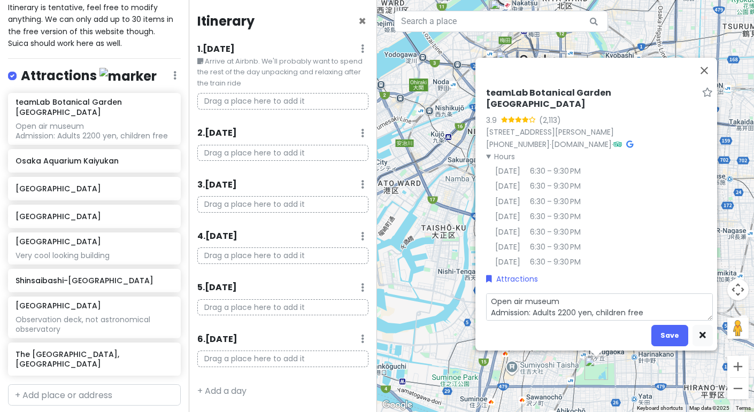
click at [647, 303] on textarea "Open air museum Admission: Adults 2200 yen, children free" at bounding box center [599, 307] width 227 height 27
type textarea "x"
type textarea "Open air museum Admission: Adults 2200 yen, children free"
type textarea "x"
type textarea "Open air museum Admission: Adults 2200 yen, children free B"
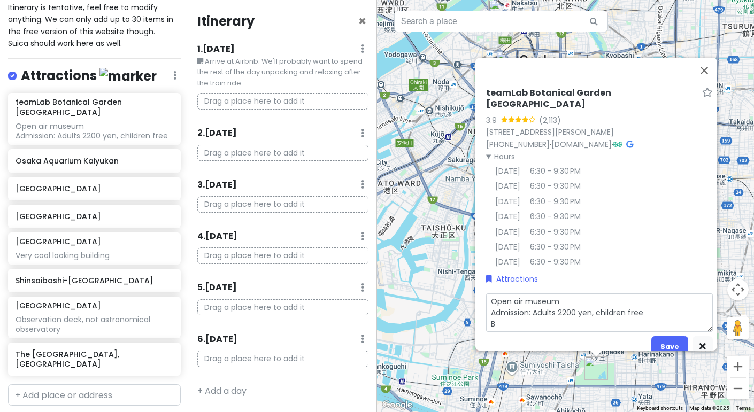
type textarea "x"
type textarea "Open air museum Admission: Adults 2200 yen, children free Bu"
type textarea "x"
type textarea "Open air museum Admission: Adults 2200 yen, children free Buy"
type textarea "x"
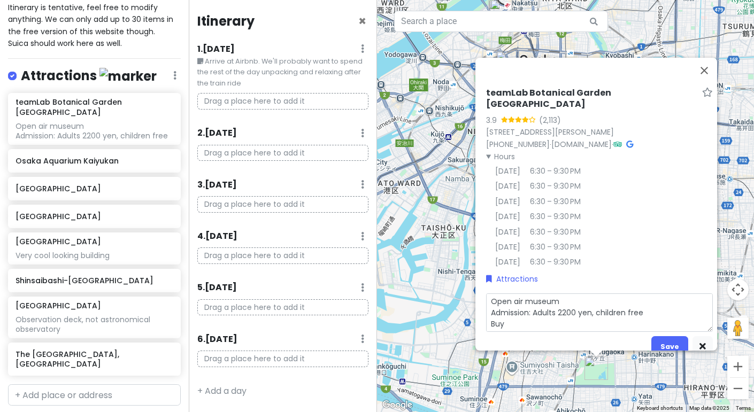
type textarea "Open air museum Admission: Adults 2200 yen, children free Buy"
type textarea "x"
type textarea "Open air museum Admission: Adults 2200 yen, children free Buy t"
type textarea "x"
type textarea "Open air museum Admission: Adults 2200 yen, children free Buy ti"
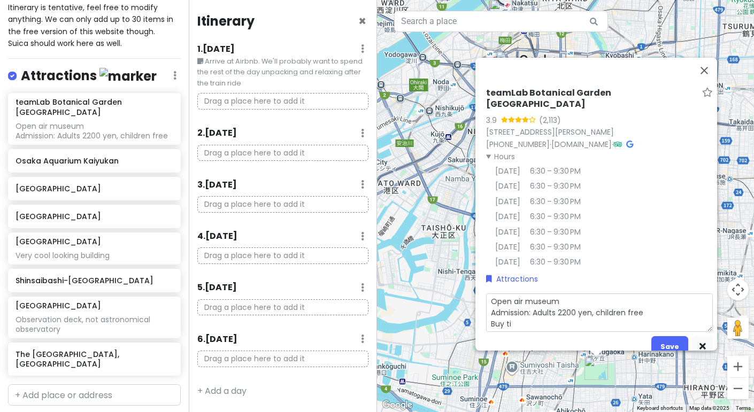
type textarea "x"
type textarea "Open air museum Admission: Adults 2200 yen, children free Buy tic"
type textarea "x"
type textarea "Open air museum Admission: Adults 2200 yen, children free Buy tick"
type textarea "x"
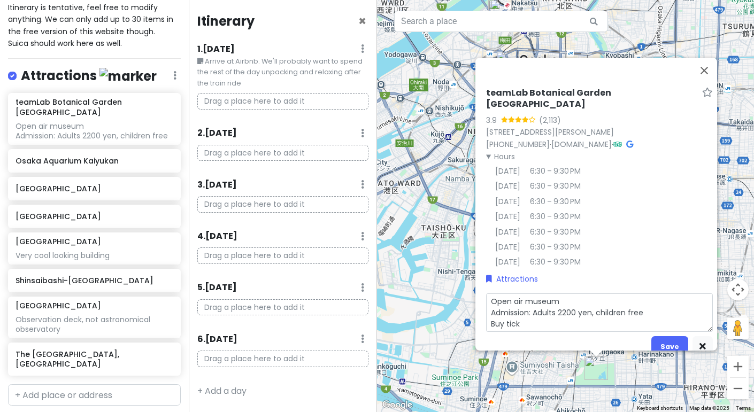
type textarea "Open air museum Admission: Adults 2200 yen, children free Buy ticke"
type textarea "x"
type textarea "Open air museum Admission: Adults 2200 yen, children free Buy ticket"
type textarea "x"
type textarea "Open air museum Admission: Adults 2200 yen, children free Buy tickets"
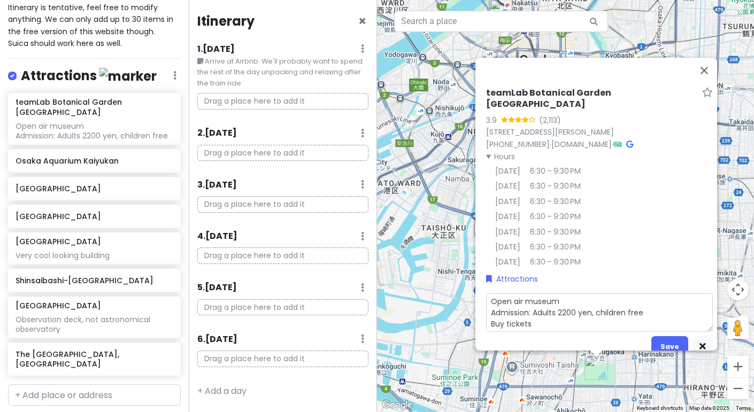
type textarea "x"
type textarea "Open air museum Admission: Adults 2200 yen, children free Buy tickets"
type textarea "x"
type textarea "Open air museum Admission: Adults 2200 yen, children free Buy tickets a"
type textarea "x"
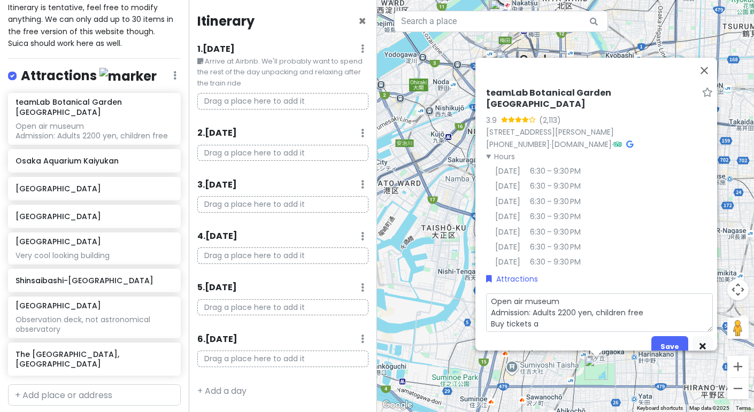
type textarea "Open air museum Admission: Adults 2200 yen, children free Buy tickets ah"
type textarea "x"
type textarea "Open air museum Admission: Adults 2200 yen, children free Buy tickets ahe"
type textarea "x"
type textarea "Open air museum Admission: Adults 2200 yen, children free Buy tickets ahea"
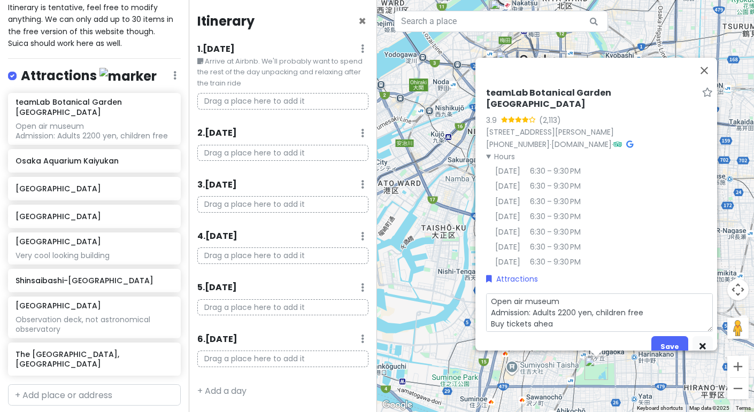
type textarea "x"
type textarea "Open air museum Admission: Adults 2200 yen, children free Buy tickets ahead"
type textarea "x"
type textarea "Open air museum Admission: Adults 2200 yen, children free Buy tickets ahead o"
type textarea "x"
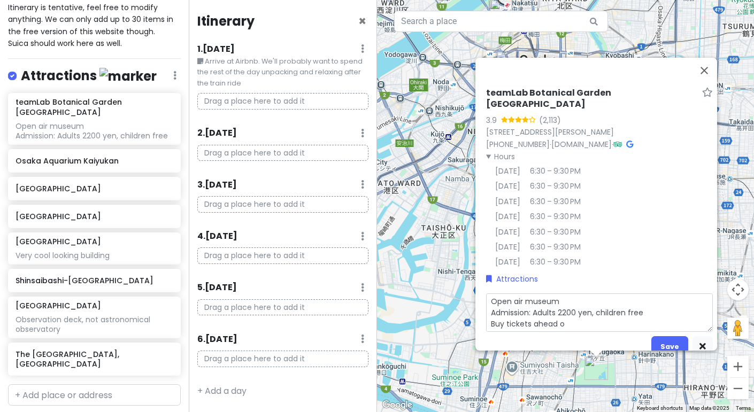
type textarea "Open air museum Admission: Adults 2200 yen, children free Buy tickets ahead of"
type textarea "x"
type textarea "Open air museum Admission: Adults 2200 yen, children free Buy tickets ahead of"
type textarea "x"
type textarea "Open air museum Admission: Adults 2200 yen, children free Buy tickets ahead of t"
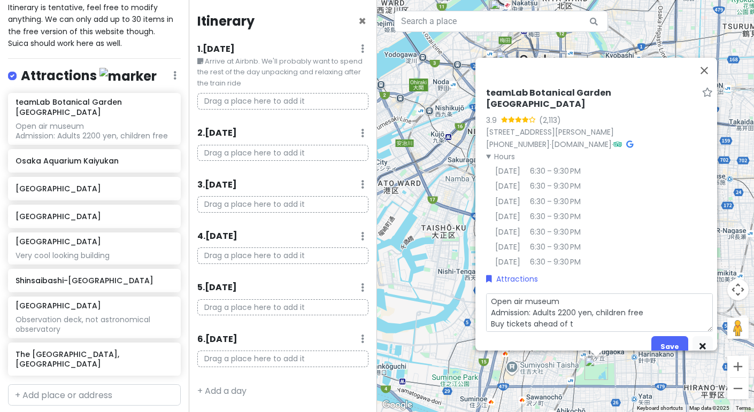
type textarea "x"
type textarea "Open air museum Admission: Adults 2200 yen, children free Buy tickets ahead of …"
type textarea "x"
type textarea "Open air museum Admission: Adults 2200 yen, children free Buy tickets ahead of …"
type textarea "x"
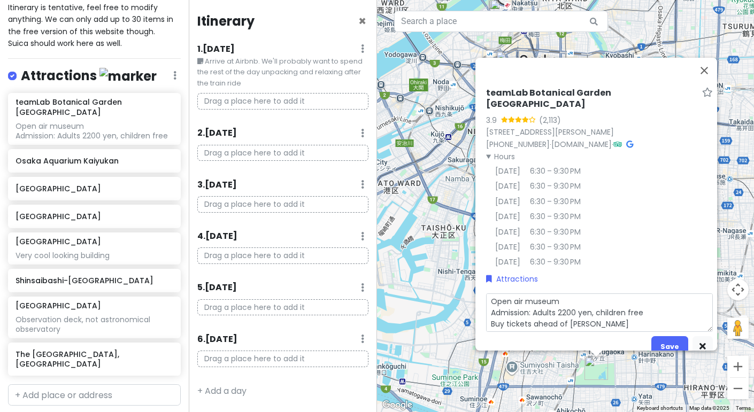
type textarea "Open air museum Admission: Adults 2200 yen, children free Buy tickets ahead of …"
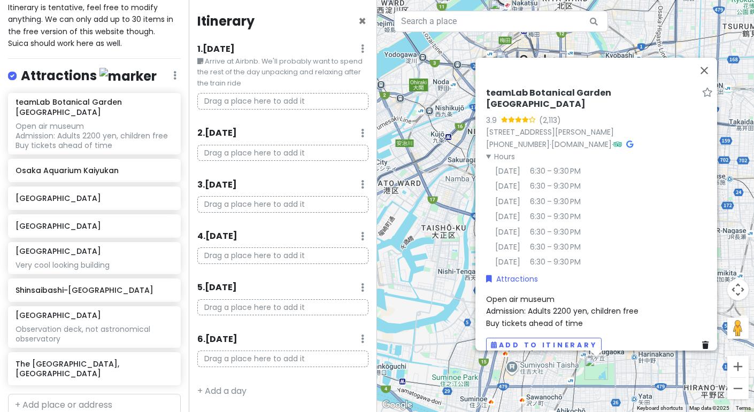
click at [657, 303] on div "Open air museum Admission: Adults 2200 yen, children free Buy tickets ahead of …" at bounding box center [599, 312] width 227 height 36
click at [657, 306] on textarea "Open air museum Admission: Adults 2200 yen, children free Buy tickets ahead of …" at bounding box center [599, 313] width 227 height 39
type textarea "x"
type textarea "Open air museum Admission: Adults 2200 yen, children free Buy tickets ahead of …"
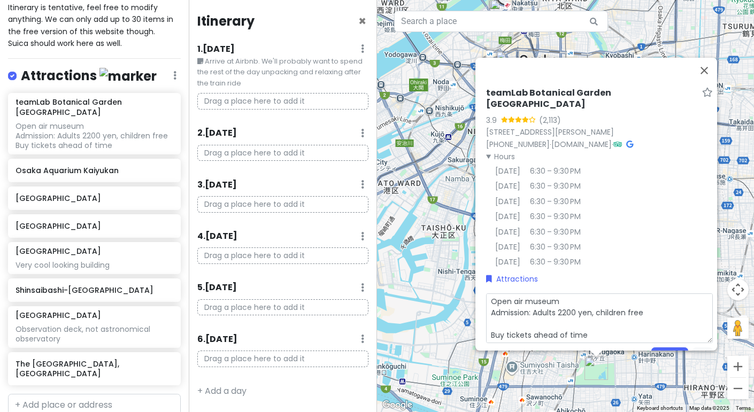
type textarea "x"
type textarea "Open air museum Admission: Adults 2200 yen, children free H Buy tickets ahead o…"
type textarea "x"
type textarea "Open air museum Admission: Adults 2200 yen, children free Ho Buy tickets ahead …"
type textarea "x"
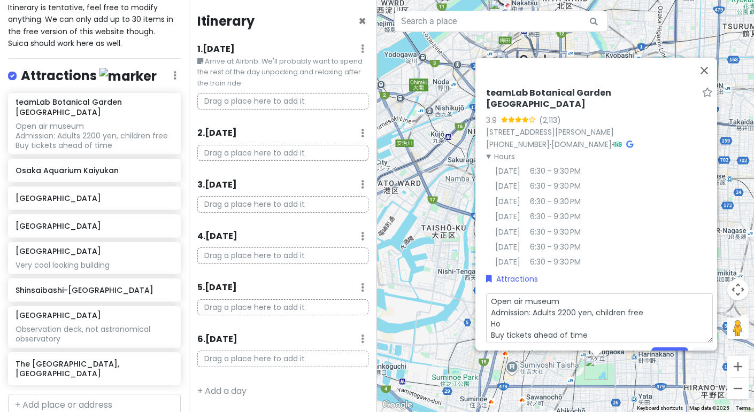
type textarea "Open air museum Admission: Adults 2200 yen, children free Hou Buy tickets ahead…"
type textarea "x"
type textarea "Open air museum Admission: Adults 2200 yen, children free Hour Buy tickets ahea…"
type textarea "x"
type textarea "Open air museum Admission: Adults 2200 yen, children free Hours Buy tickets ahe…"
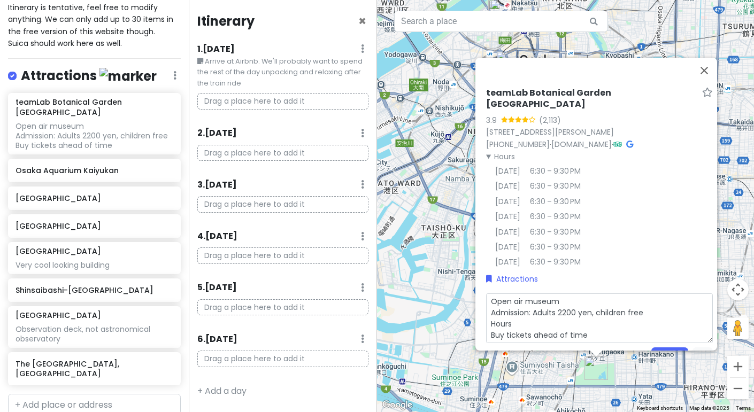
type textarea "x"
type textarea "Open air museum Admission: Adults 2200 yen, children free Hours: Buy tickets ah…"
type textarea "x"
type textarea "Open air museum Admission: Adults 2200 yen, children free Hours: Buy tickets ah…"
type textarea "x"
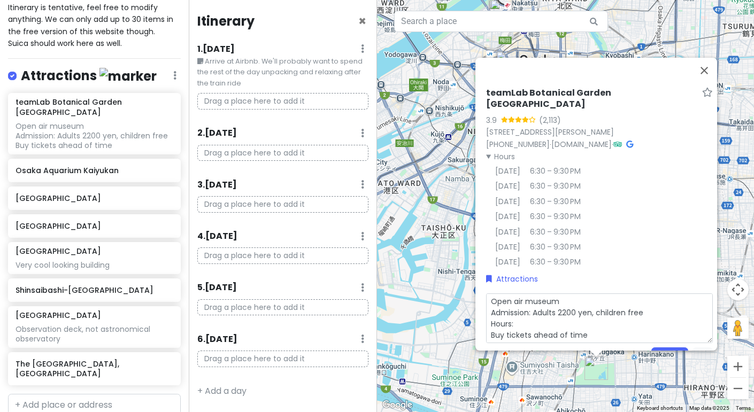
type textarea "Open air museum Admission: Adults 2200 yen, children free Hours: 1 Buy tickets …"
type textarea "x"
type textarea "Open air museum Admission: Adults 2200 yen, children free Hours: 18 Buy tickets…"
type textarea "x"
type textarea "Open air museum Admission: Adults 2200 yen, children free Hours: 180 Buy ticket…"
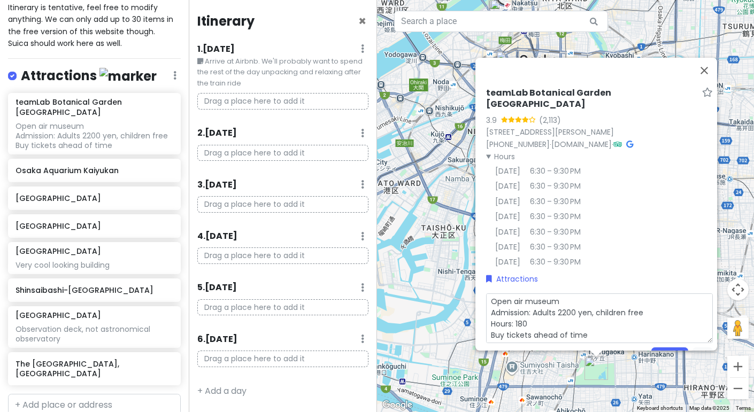
type textarea "x"
type textarea "Open air museum Admission: Adults 2200 yen, children free Hours: 1800 Buy ticke…"
type textarea "x"
type textarea "Open air museum Admission: Adults 2200 yen, children free Hours: 1800 Buy ticke…"
type textarea "x"
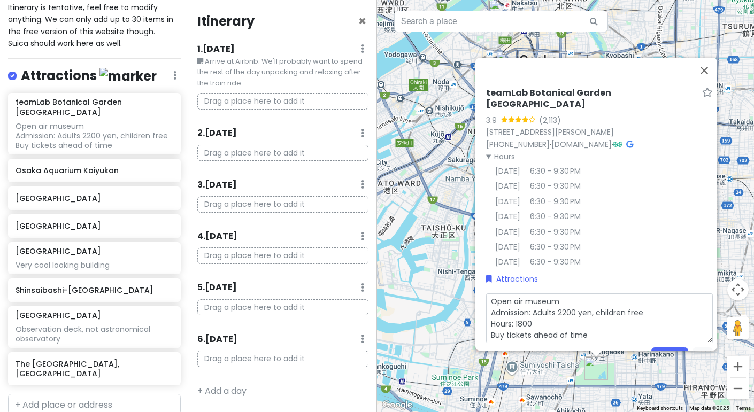
type textarea "Open air museum Admission: Adults 2200 yen, children free Hours: 1800 t Buy tic…"
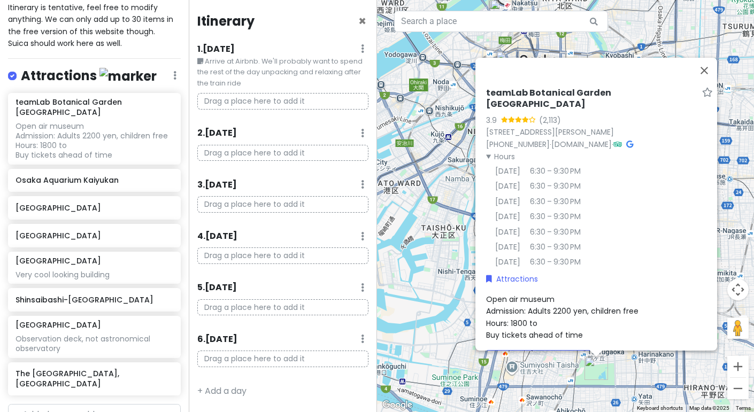
click at [550, 322] on div "Open air museum Admission: Adults 2200 yen, children free Hours: 1800 to Buy ti…" at bounding box center [599, 318] width 227 height 48
click at [582, 316] on textarea "Open air museum Admission: Adults 2200 yen, children free Hours: 1800 to Buy ti…" at bounding box center [599, 319] width 227 height 50
click at [587, 316] on span "Open air museum Admission: Adults 2200 yen, children free Hours: [DATE] to 2130…" at bounding box center [562, 317] width 152 height 47
click at [599, 317] on textarea "Open air museum Admission: Adults 2200 yen, children free Hours: [DATE] to 2130…" at bounding box center [599, 319] width 227 height 50
click at [597, 318] on span "Open air museum Admission: Adults 2200 yen, children free Hours: [DATE] to 2130…" at bounding box center [562, 317] width 152 height 47
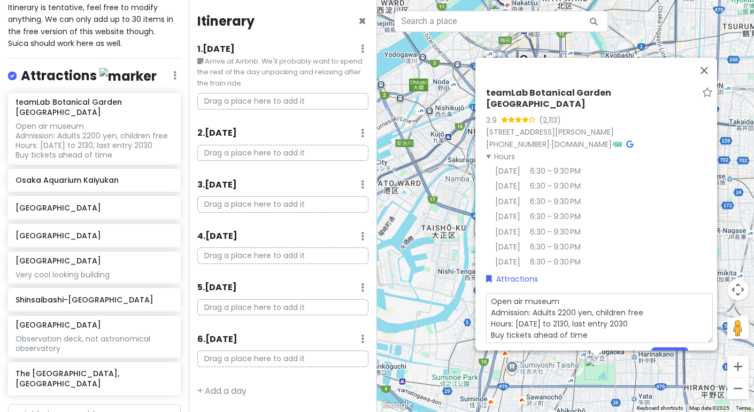
click at [602, 317] on textarea "Open air museum Admission: Adults 2200 yen, children free Hours: [DATE] to 2130…" at bounding box center [599, 319] width 227 height 50
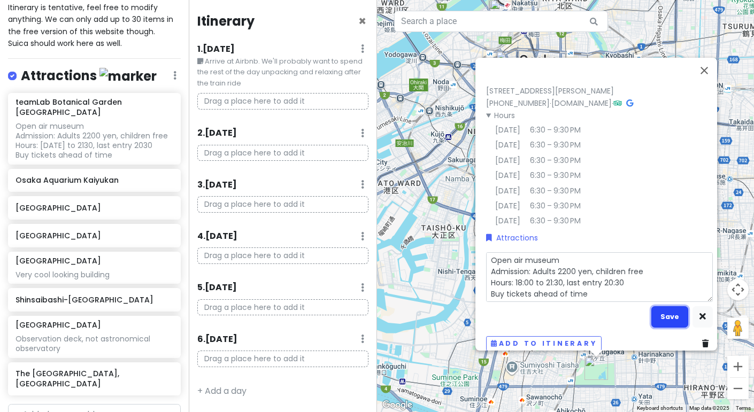
click at [660, 315] on button "Save" at bounding box center [669, 316] width 37 height 21
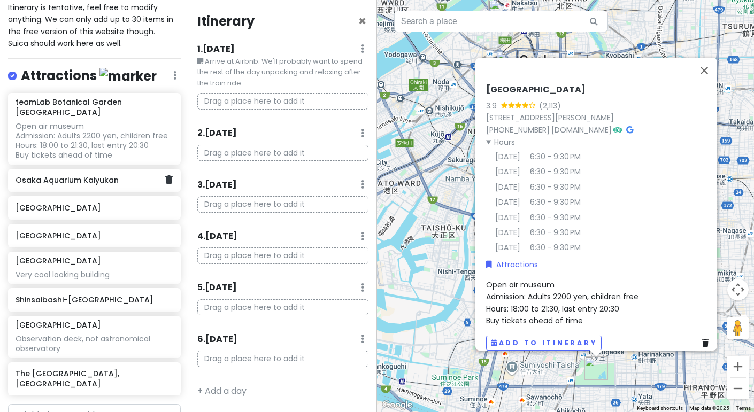
click at [52, 169] on div "Osaka Aquarium Kaiyukan" at bounding box center [94, 181] width 173 height 24
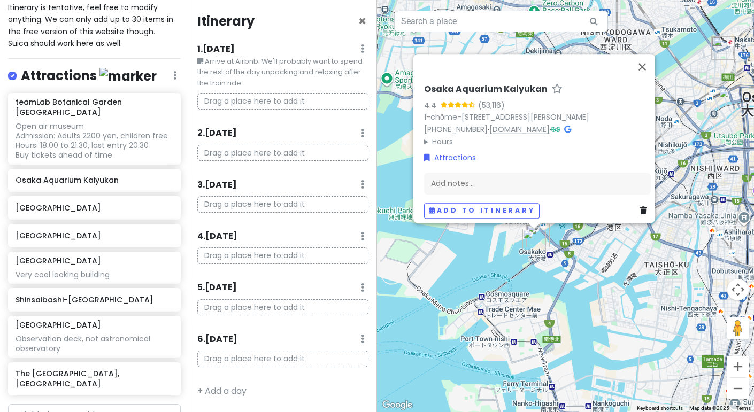
click at [506, 125] on link "[DOMAIN_NAME]" at bounding box center [519, 129] width 60 height 11
click at [543, 185] on div "Add notes..." at bounding box center [537, 183] width 227 height 22
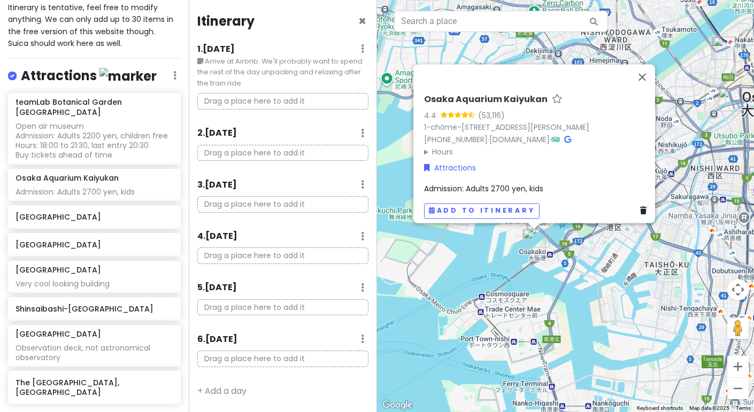
click at [541, 185] on div "Admission: Adults 2700 yen, kids" at bounding box center [537, 189] width 227 height 12
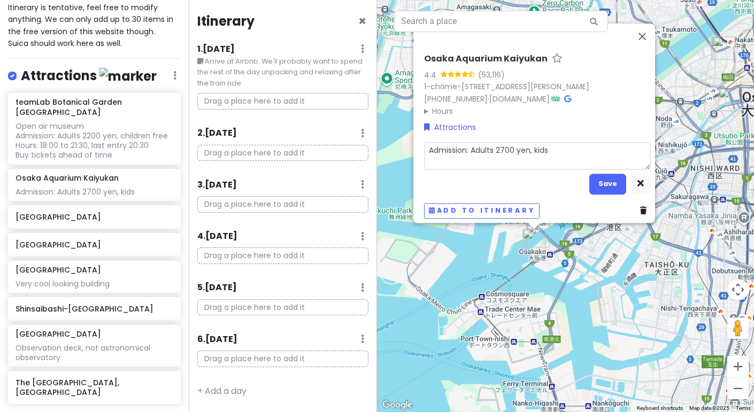
click at [568, 142] on textarea "Admission: Adults 2700 yen, kids" at bounding box center [537, 155] width 227 height 27
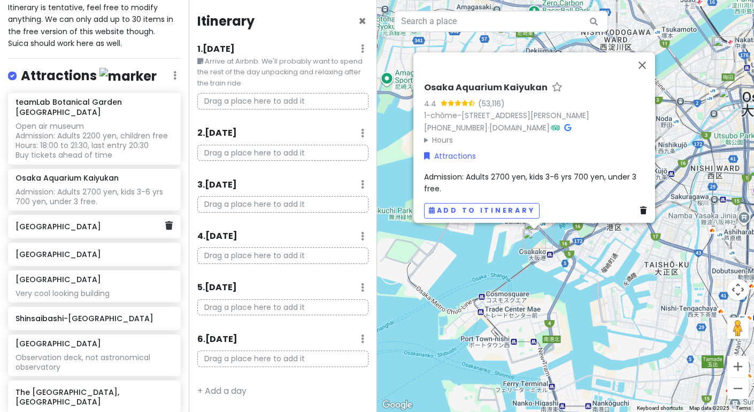
click at [120, 222] on h6 "[GEOGRAPHIC_DATA]" at bounding box center [91, 227] width 150 height 10
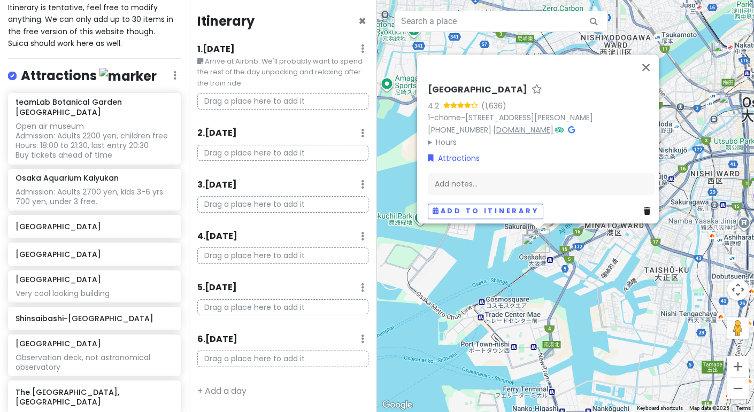
click at [534, 125] on link "[DOMAIN_NAME]" at bounding box center [523, 130] width 60 height 11
click at [470, 173] on div "Add notes..." at bounding box center [541, 184] width 227 height 22
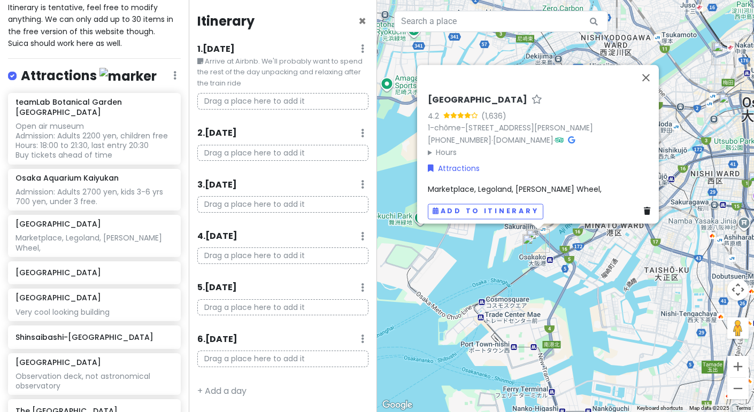
click at [586, 190] on div "[GEOGRAPHIC_DATA] 4.2 (1,636) 1-chōme-1-10 Kaigandōri, [GEOGRAPHIC_DATA][PERSON…" at bounding box center [541, 156] width 235 height 133
click at [547, 184] on span "Marketplace, Legoland, [PERSON_NAME] Wheel," at bounding box center [515, 189] width 174 height 11
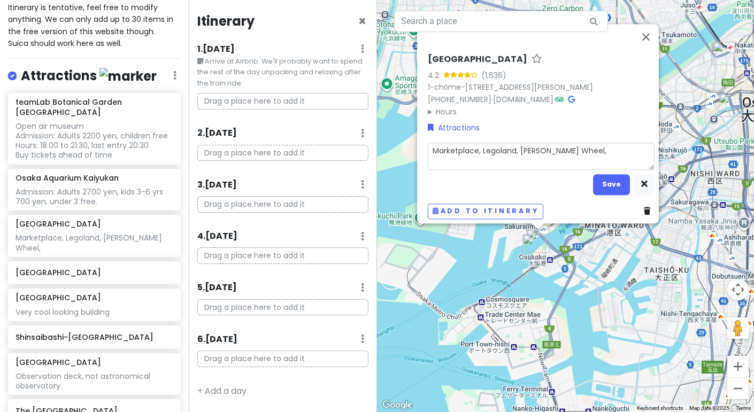
click at [574, 156] on textarea "Marketplace, Legoland, [PERSON_NAME] Wheel," at bounding box center [541, 155] width 227 height 27
click at [601, 180] on button "Save" at bounding box center [611, 184] width 37 height 21
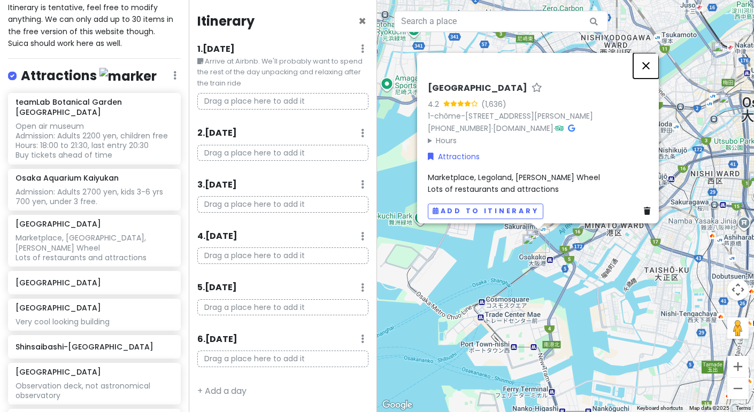
click at [644, 53] on button "Close" at bounding box center [646, 66] width 26 height 26
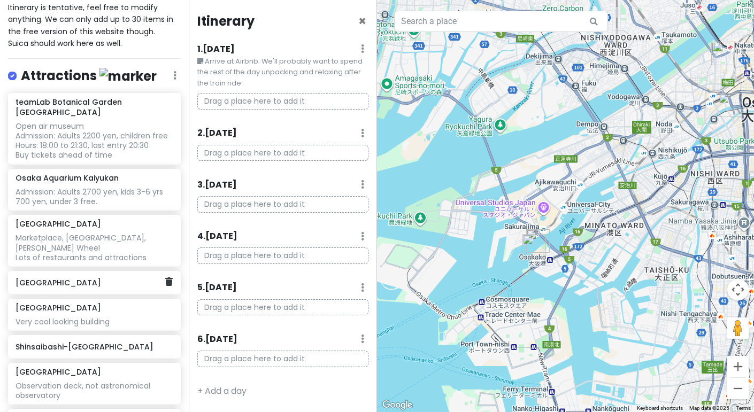
click at [95, 278] on h6 "[GEOGRAPHIC_DATA]" at bounding box center [91, 283] width 150 height 10
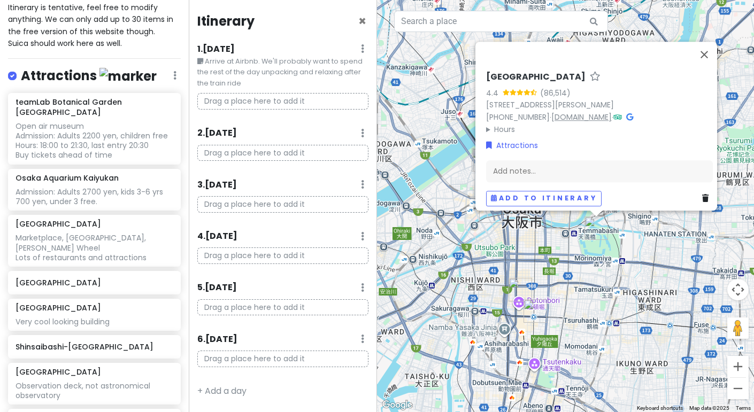
click at [575, 112] on link "[DOMAIN_NAME]" at bounding box center [581, 117] width 60 height 11
click at [498, 124] on summary "Hours" at bounding box center [599, 130] width 227 height 12
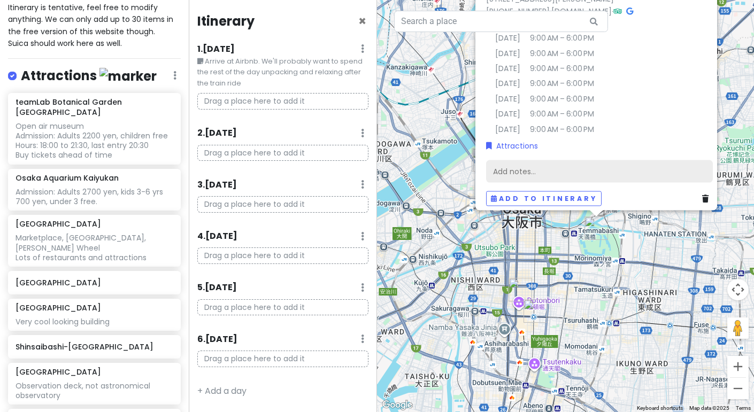
click at [526, 173] on div "Add notes..." at bounding box center [599, 171] width 227 height 22
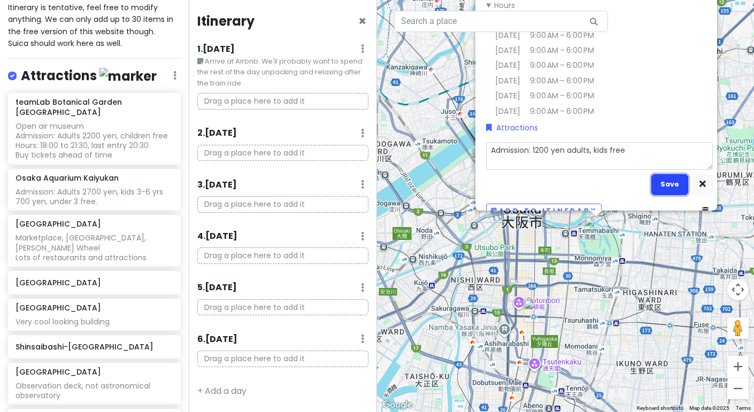
click at [654, 174] on button "Save" at bounding box center [669, 184] width 37 height 21
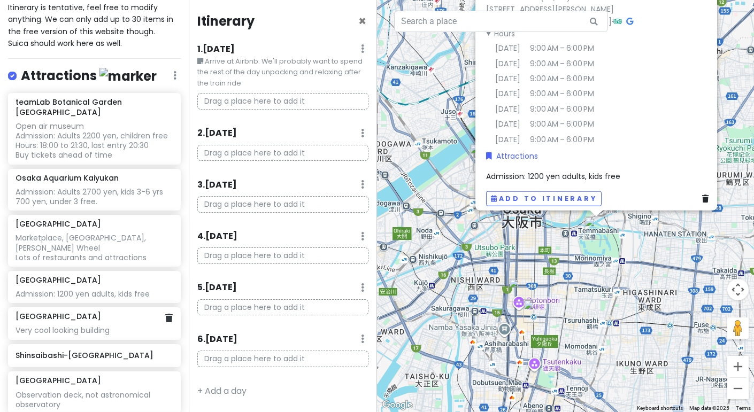
click at [117, 312] on div "[GEOGRAPHIC_DATA]" at bounding box center [94, 317] width 157 height 10
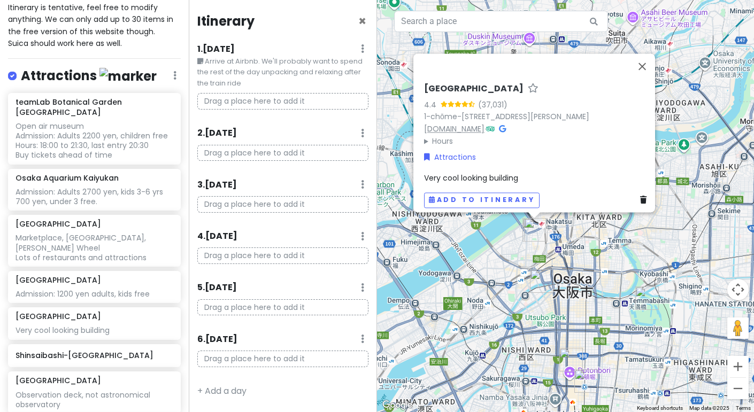
click at [479, 124] on link "[DOMAIN_NAME]" at bounding box center [454, 129] width 60 height 11
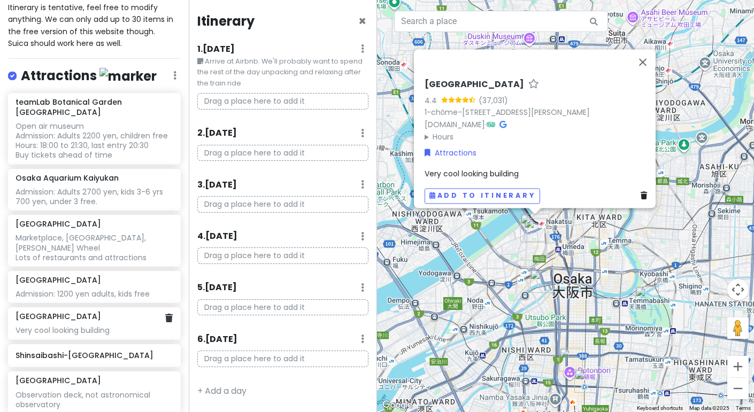
click at [94, 312] on div "[GEOGRAPHIC_DATA] Very cool looking building" at bounding box center [94, 324] width 157 height 24
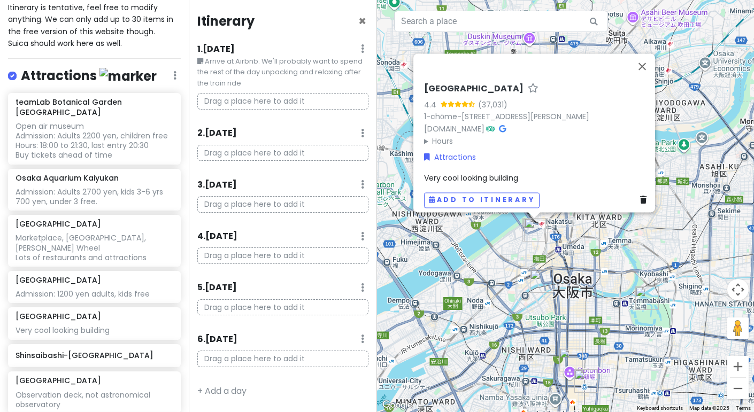
click at [501, 175] on span "Very cool looking building" at bounding box center [471, 178] width 94 height 11
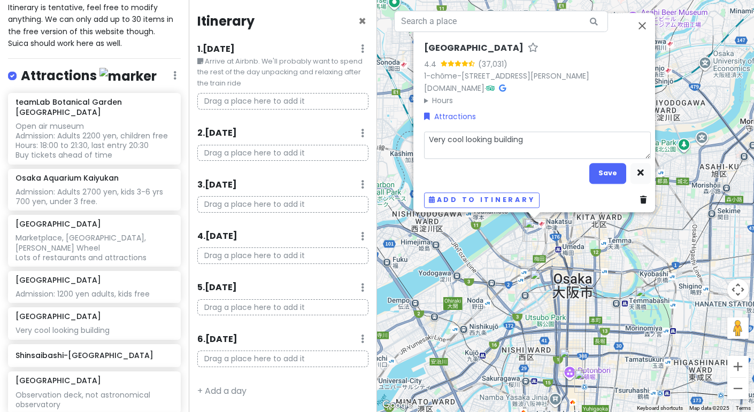
click at [529, 134] on textarea "Very cool looking building" at bounding box center [537, 144] width 227 height 27
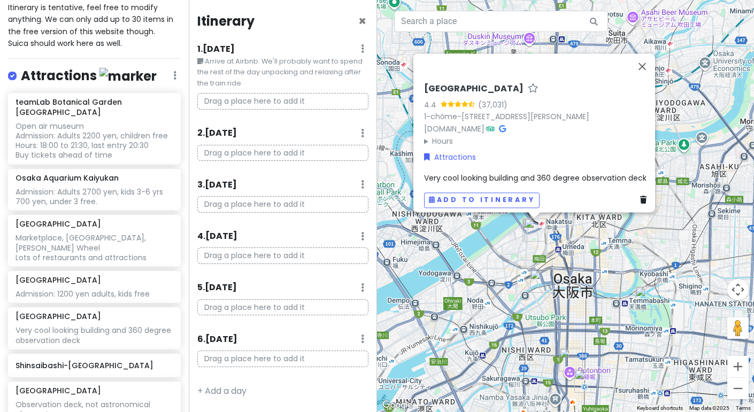
click at [560, 175] on span "Very cool looking building and 360 degree observation deck" at bounding box center [535, 178] width 222 height 11
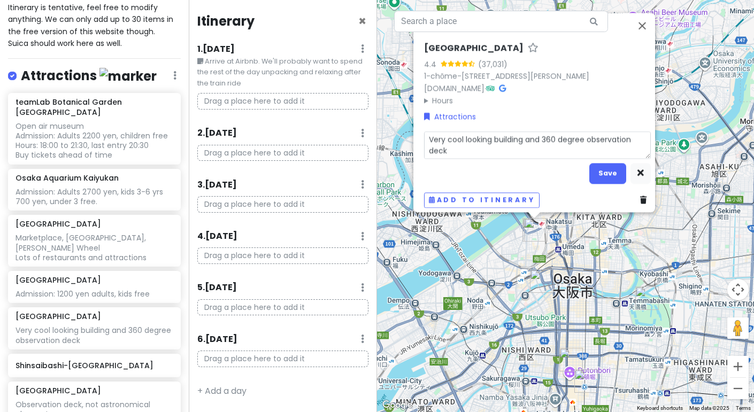
click at [480, 144] on textarea "Very cool looking building and 360 degree observation deck" at bounding box center [537, 144] width 227 height 27
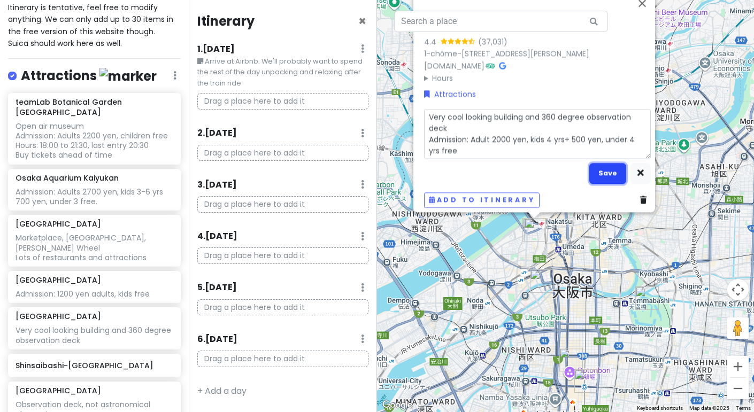
click at [593, 172] on button "Save" at bounding box center [607, 173] width 37 height 21
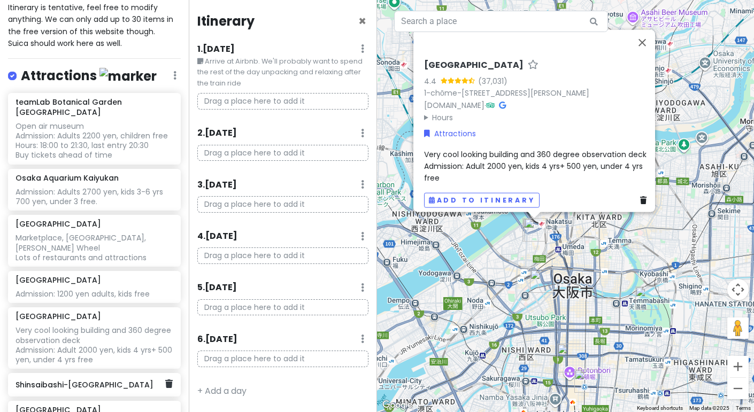
click at [85, 380] on h6 "Shinsaibashi-[GEOGRAPHIC_DATA]" at bounding box center [91, 385] width 150 height 10
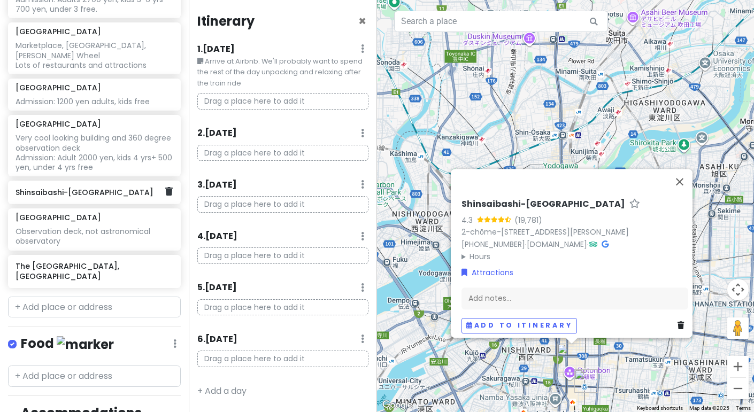
scroll to position [346, 0]
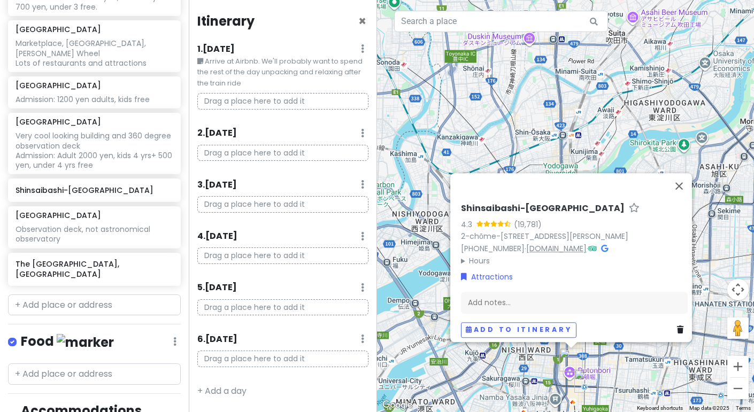
click at [539, 243] on link "[DOMAIN_NAME]" at bounding box center [556, 248] width 60 height 11
click at [84, 131] on div "Very cool looking building and 360 degree observation deck Admission: Adult 200…" at bounding box center [94, 150] width 157 height 39
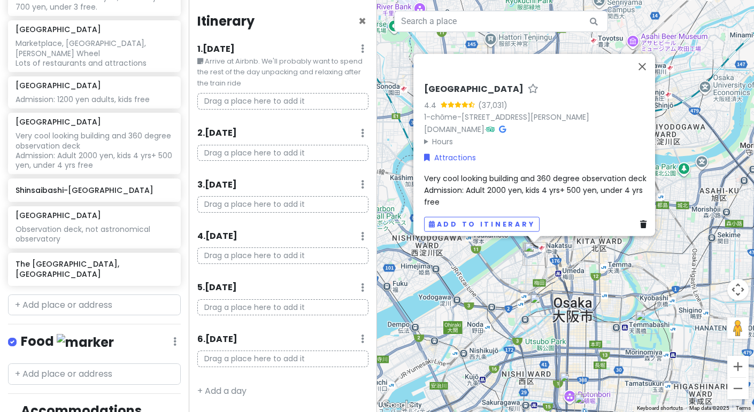
click at [527, 183] on span "Very cool looking building and 360 degree observation deck Admission: Adult 200…" at bounding box center [535, 190] width 222 height 35
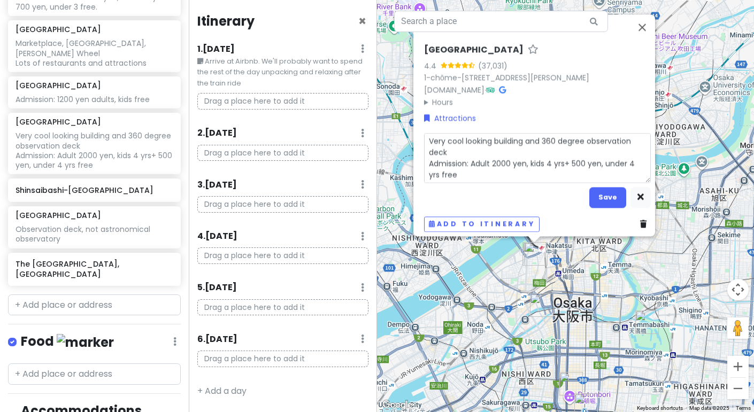
click at [488, 151] on textarea "Very cool looking building and 360 degree observation deck Admission: Adult 200…" at bounding box center [537, 158] width 227 height 50
click at [595, 187] on button "Save" at bounding box center [607, 197] width 37 height 21
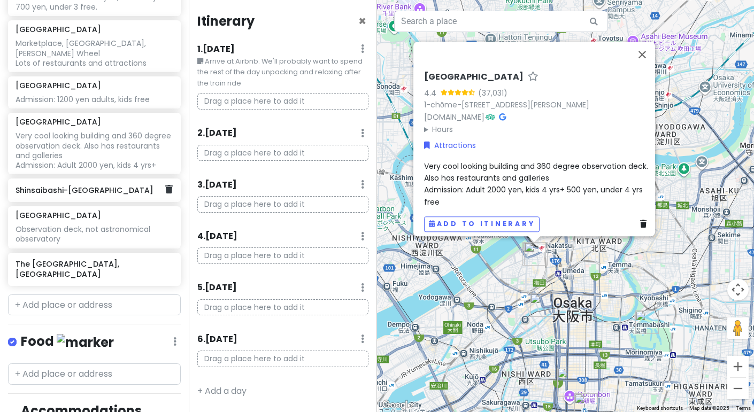
click at [108, 186] on h6 "Shinsaibashi-[GEOGRAPHIC_DATA]" at bounding box center [91, 191] width 150 height 10
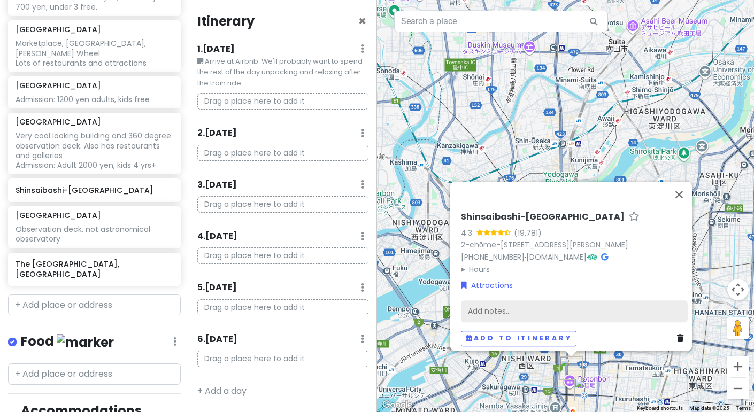
click at [517, 310] on div "Add notes..." at bounding box center [574, 311] width 227 height 22
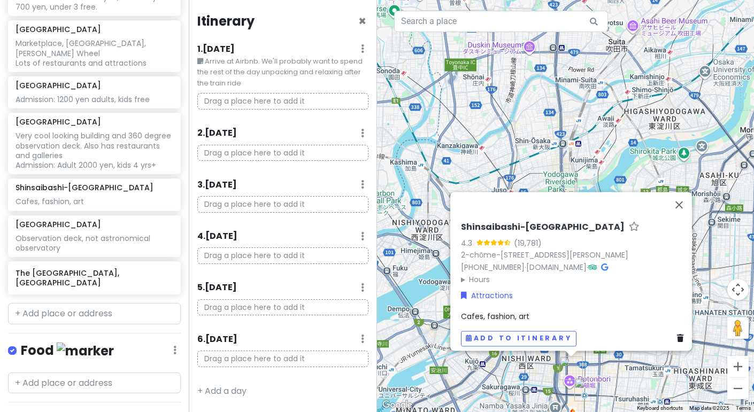
scroll to position [355, 0]
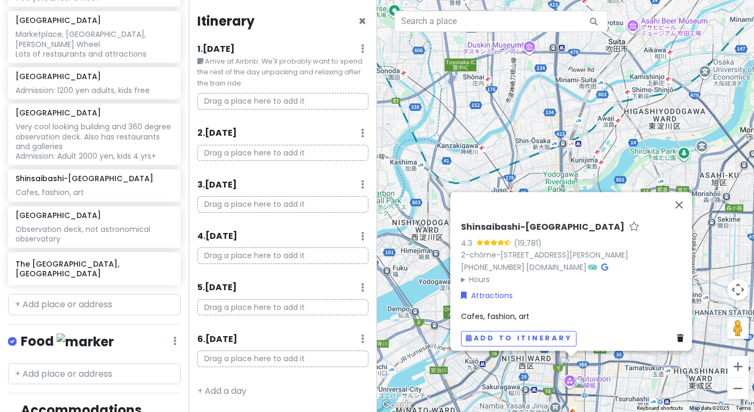
click at [533, 311] on div "Cafes, fashion, art" at bounding box center [574, 317] width 227 height 12
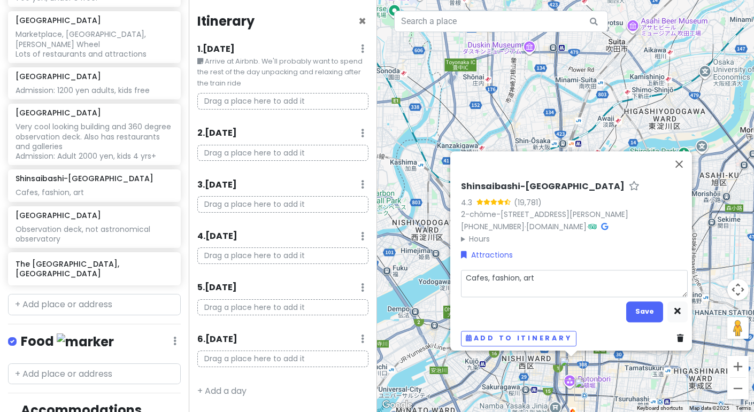
click at [545, 280] on textarea "Cafes, fashion, art" at bounding box center [574, 283] width 227 height 27
click at [634, 304] on button "Save" at bounding box center [644, 312] width 37 height 21
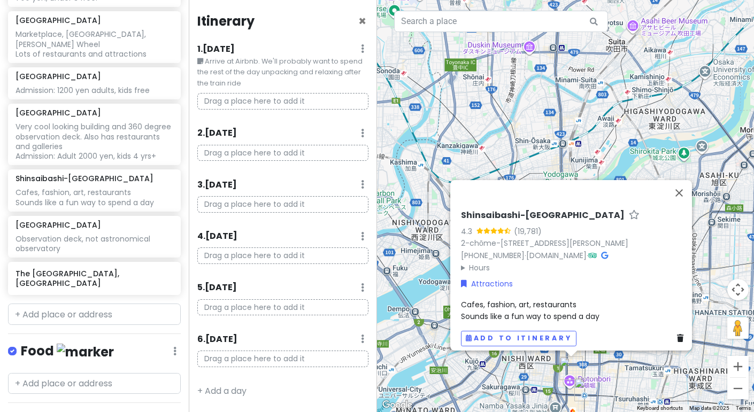
scroll to position [365, 0]
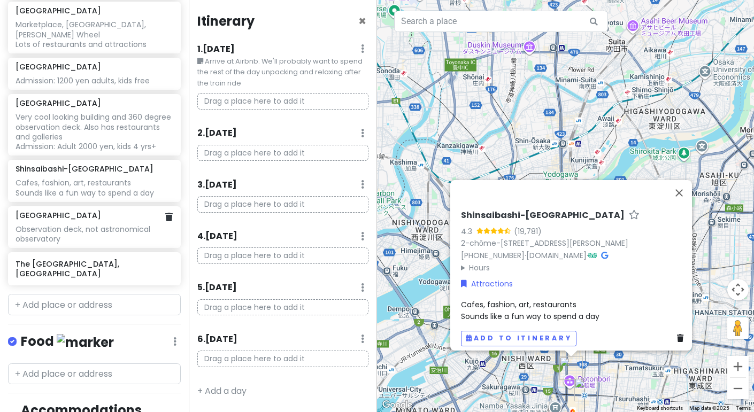
click at [75, 225] on div "Observation deck, not astronomical observatory" at bounding box center [94, 234] width 157 height 19
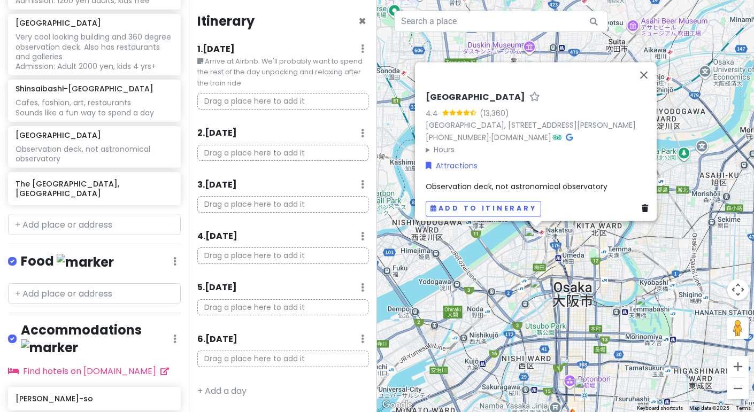
scroll to position [468, 0]
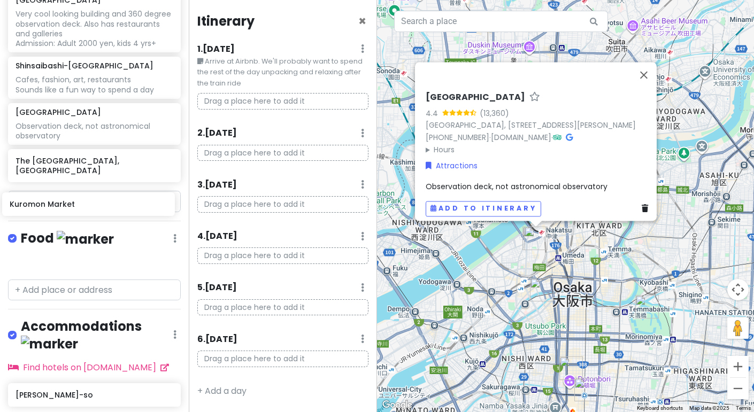
drag, startPoint x: 110, startPoint y: 333, endPoint x: 104, endPoint y: 206, distance: 126.3
click at [104, 206] on div "Osaka Private Change Dates Make a Copy Delete Trip Go Pro ⚡️ Give Feedback 💡 Su…" at bounding box center [94, 206] width 189 height 412
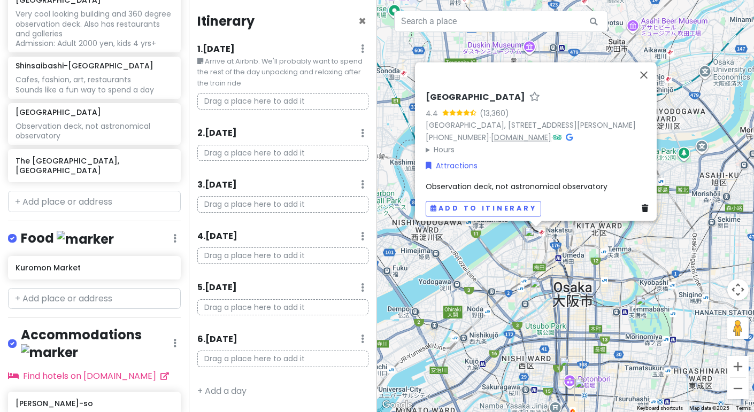
click at [513, 132] on link "[DOMAIN_NAME]" at bounding box center [521, 137] width 60 height 11
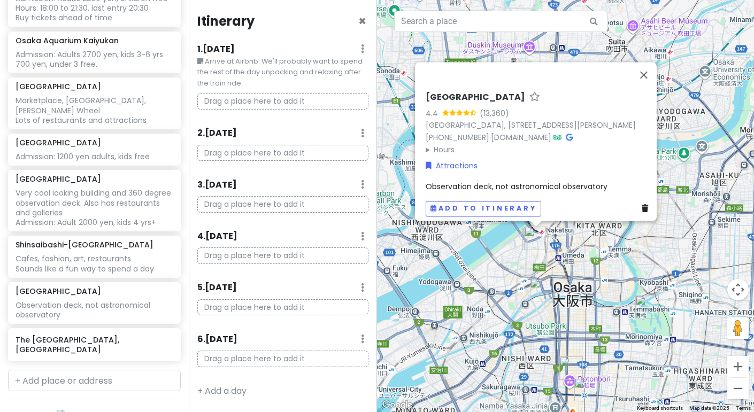
scroll to position [281, 0]
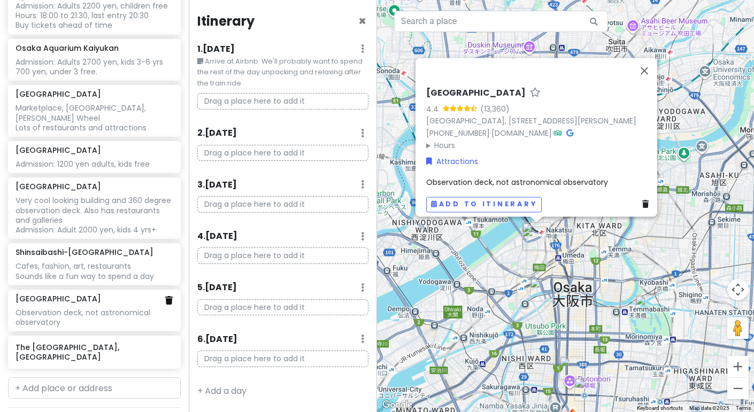
click at [168, 296] on icon at bounding box center [168, 300] width 7 height 9
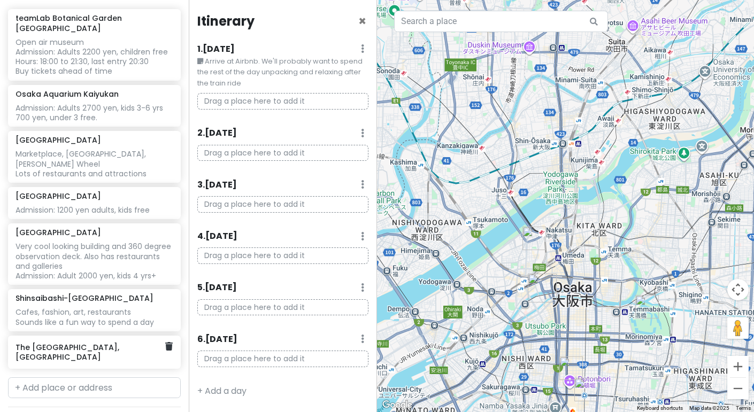
click at [70, 336] on div "The [GEOGRAPHIC_DATA], [GEOGRAPHIC_DATA]" at bounding box center [94, 352] width 173 height 33
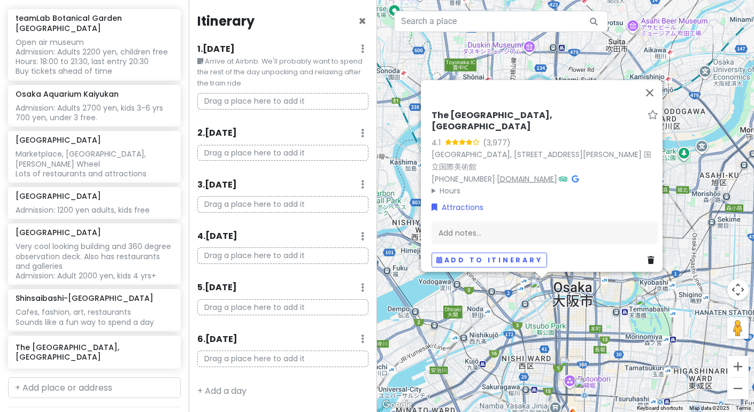
click at [527, 174] on link "[DOMAIN_NAME]" at bounding box center [527, 178] width 60 height 11
click at [77, 242] on div "Very cool looking building and 360 degree observation deck. Also has restaurant…" at bounding box center [94, 261] width 157 height 39
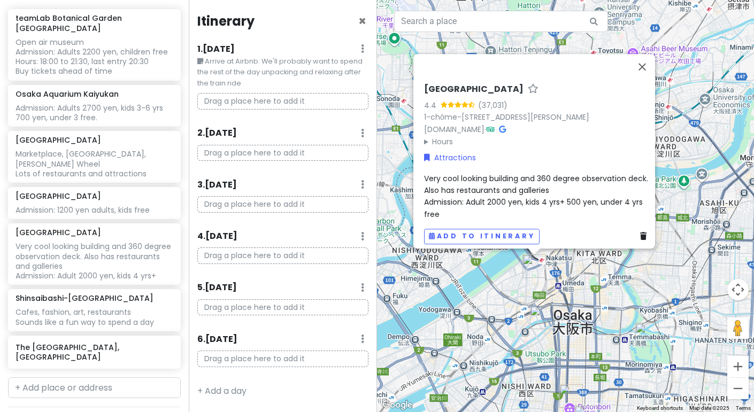
click at [495, 209] on div "Very cool looking building and 360 degree observation deck. Also has restaurant…" at bounding box center [537, 196] width 227 height 48
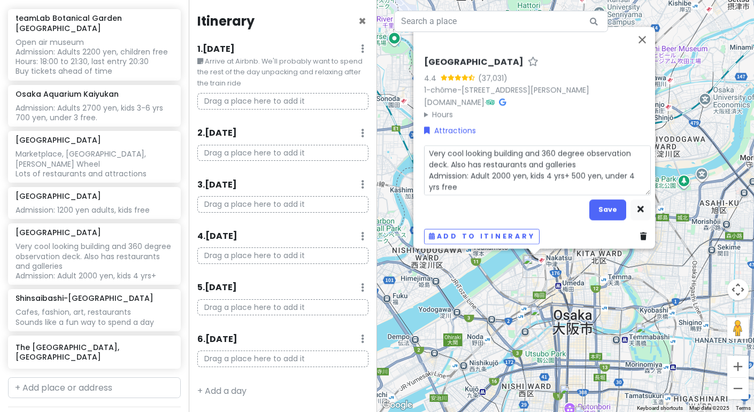
click at [472, 181] on textarea "Very cool looking building and 360 degree observation deck. Also has restaurant…" at bounding box center [537, 170] width 227 height 50
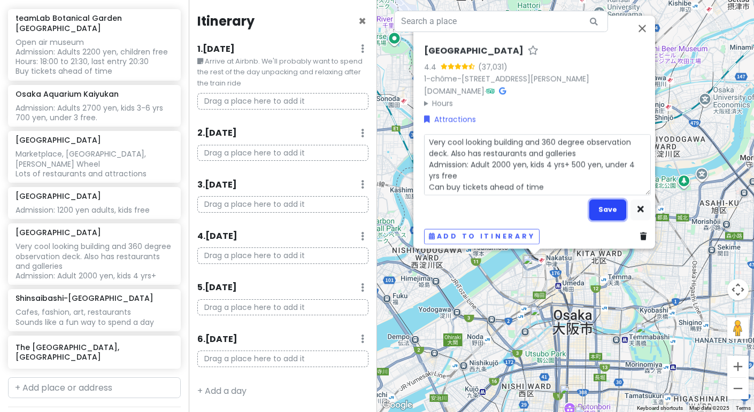
click at [595, 202] on button "Save" at bounding box center [607, 209] width 37 height 21
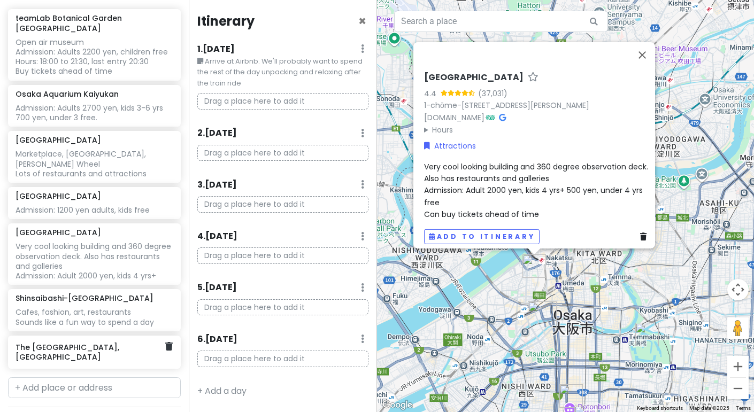
click at [83, 343] on h6 "The [GEOGRAPHIC_DATA], [GEOGRAPHIC_DATA]" at bounding box center [91, 352] width 150 height 19
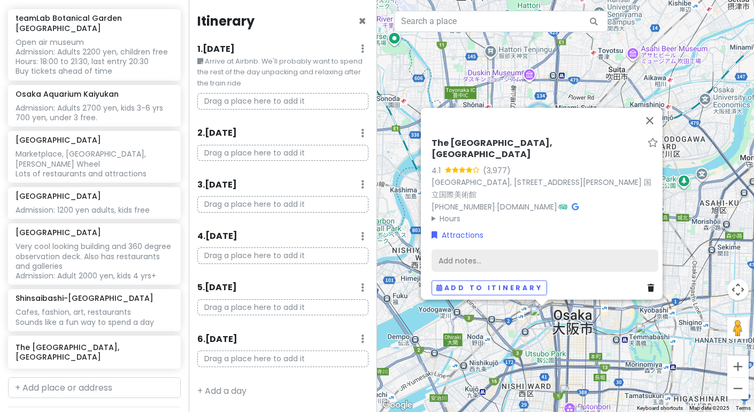
click at [557, 257] on div "Add notes..." at bounding box center [545, 260] width 227 height 22
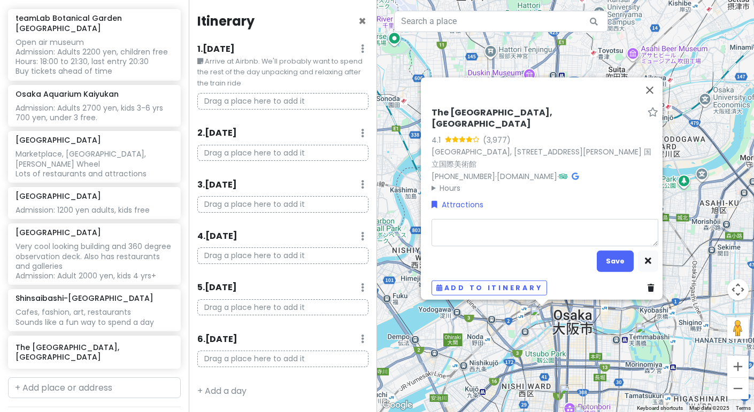
click at [441, 185] on div "The [GEOGRAPHIC_DATA], [GEOGRAPHIC_DATA] 4.1 (3,977) [GEOGRAPHIC_DATA], [STREET…" at bounding box center [545, 150] width 227 height 87
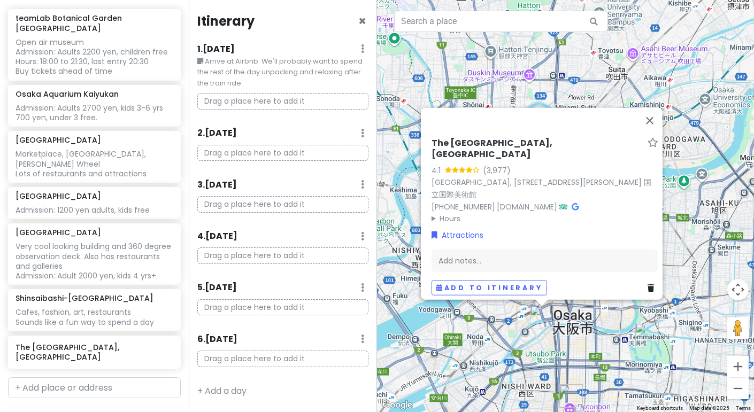
click at [435, 213] on summary "Hours" at bounding box center [545, 219] width 227 height 12
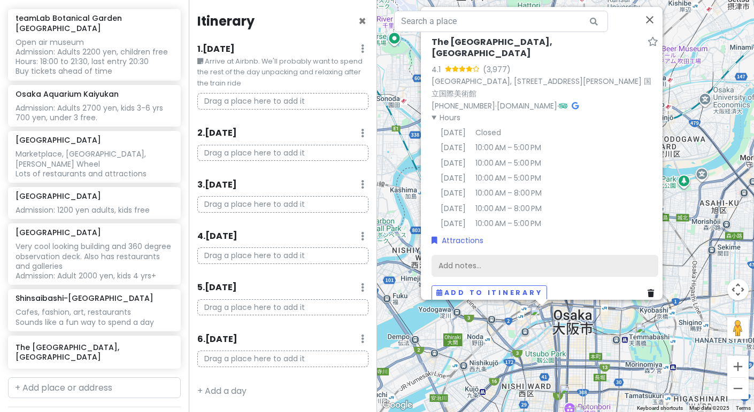
click at [573, 260] on div "Add notes..." at bounding box center [545, 266] width 227 height 22
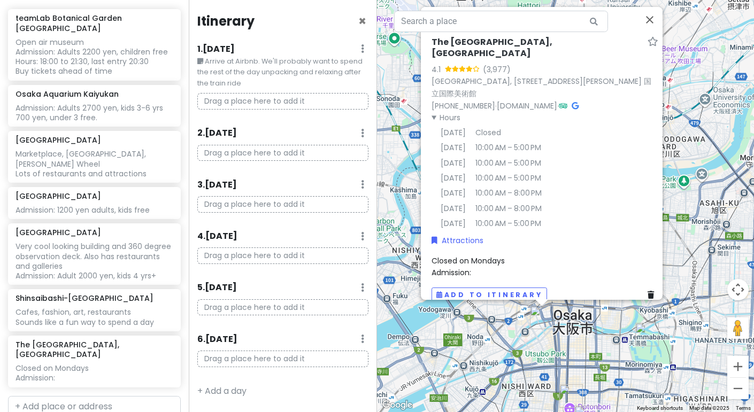
scroll to position [254, 0]
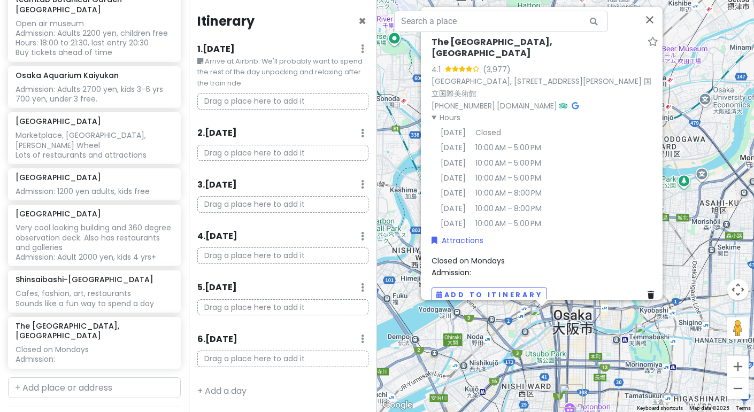
click at [487, 255] on div "Closed on Mondays Admission:" at bounding box center [545, 267] width 227 height 24
click at [489, 255] on textarea "Closed on Mondays Admission:" at bounding box center [545, 268] width 227 height 27
click at [654, 22] on button "Close" at bounding box center [650, 20] width 26 height 26
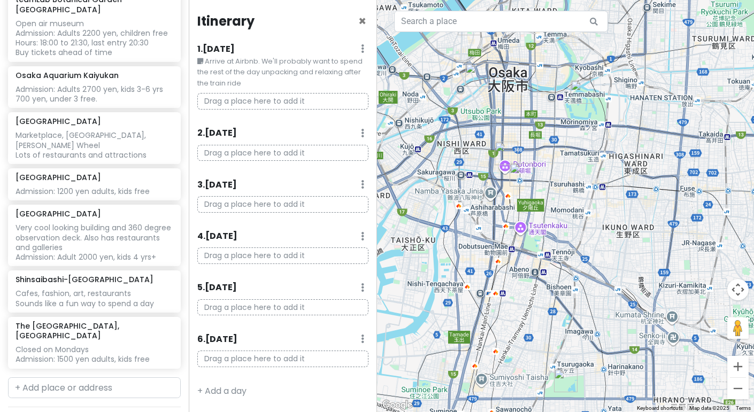
drag, startPoint x: 524, startPoint y: 299, endPoint x: 461, endPoint y: 84, distance: 223.4
click at [461, 84] on div at bounding box center [565, 206] width 377 height 412
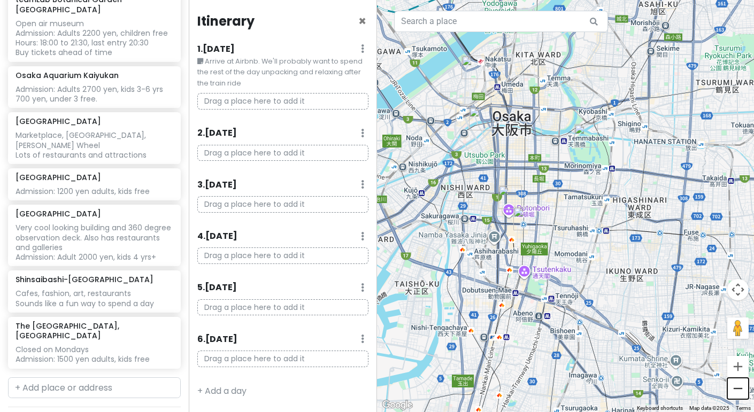
click at [731, 390] on button "Zoom out" at bounding box center [737, 388] width 21 height 21
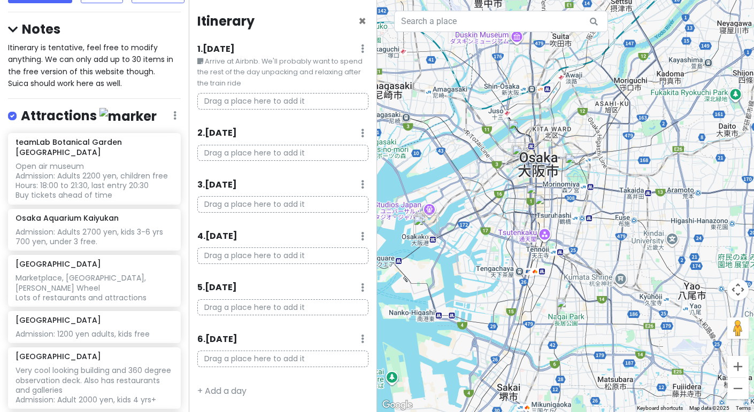
scroll to position [113, 0]
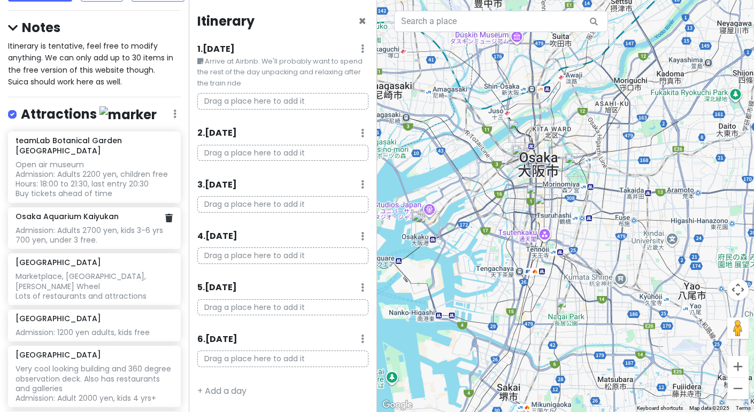
click at [107, 212] on h6 "Osaka Aquarium Kaiyukan" at bounding box center [67, 217] width 103 height 10
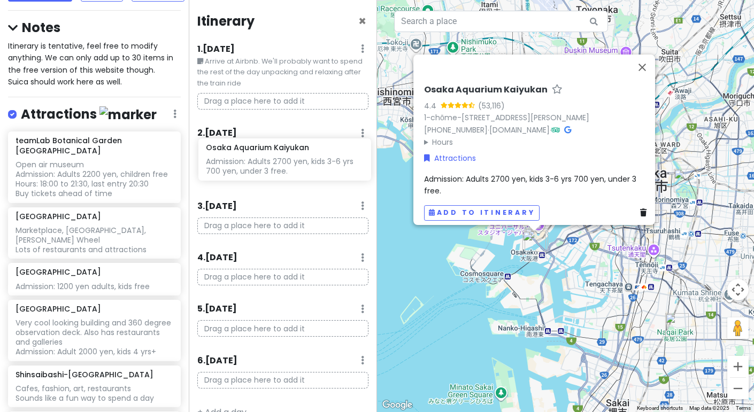
drag, startPoint x: 103, startPoint y: 203, endPoint x: 293, endPoint y: 168, distance: 193.5
click at [293, 168] on div "Osaka Private Change Dates Make a Copy Delete Trip Go Pro ⚡️ Give Feedback 💡 Su…" at bounding box center [377, 206] width 754 height 412
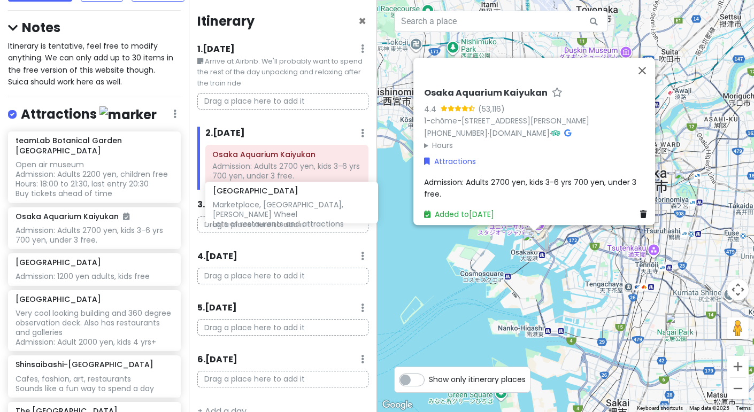
drag, startPoint x: 69, startPoint y: 238, endPoint x: 266, endPoint y: 200, distance: 201.0
click at [266, 200] on div "Osaka Private Change Dates Make a Copy Delete Trip Go Pro ⚡️ Give Feedback 💡 Su…" at bounding box center [377, 206] width 754 height 412
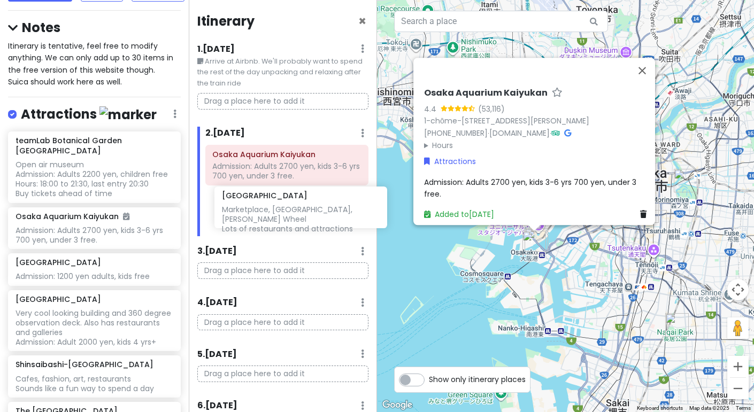
drag, startPoint x: 78, startPoint y: 250, endPoint x: 282, endPoint y: 217, distance: 207.5
click at [282, 217] on div "Osaka Private Change Dates Make a Copy Delete Trip Go Pro ⚡️ Give Feedback 💡 Su…" at bounding box center [377, 206] width 754 height 412
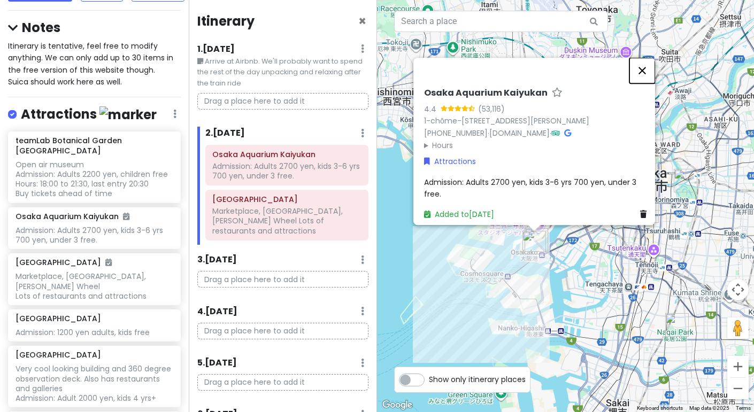
click at [642, 58] on button "Close" at bounding box center [642, 71] width 26 height 26
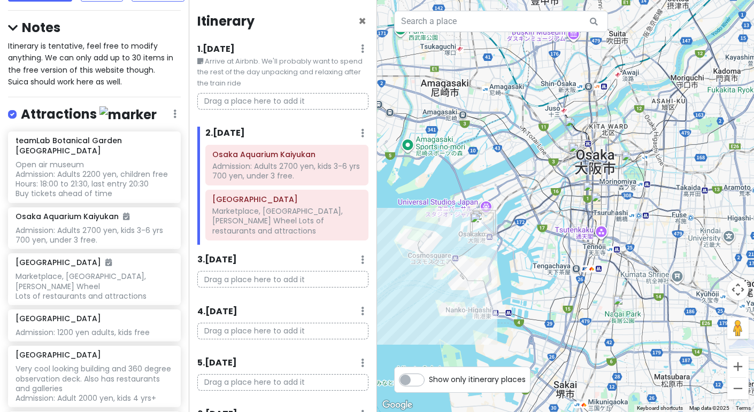
drag, startPoint x: 599, startPoint y: 212, endPoint x: 540, endPoint y: 196, distance: 61.6
click at [540, 196] on div at bounding box center [565, 206] width 377 height 412
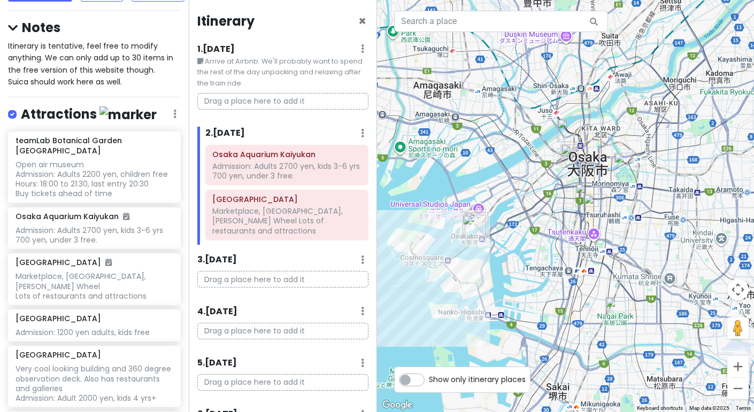
click at [566, 131] on img "Umeda Sky Building" at bounding box center [569, 130] width 32 height 32
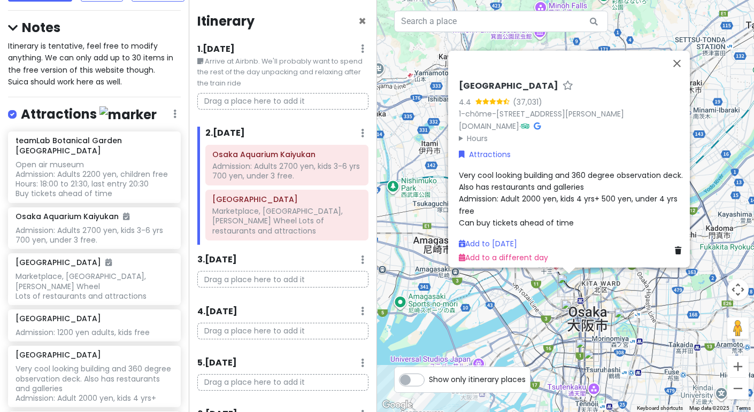
click at [569, 317] on img "The National Museum of Art, Osaka" at bounding box center [573, 311] width 32 height 32
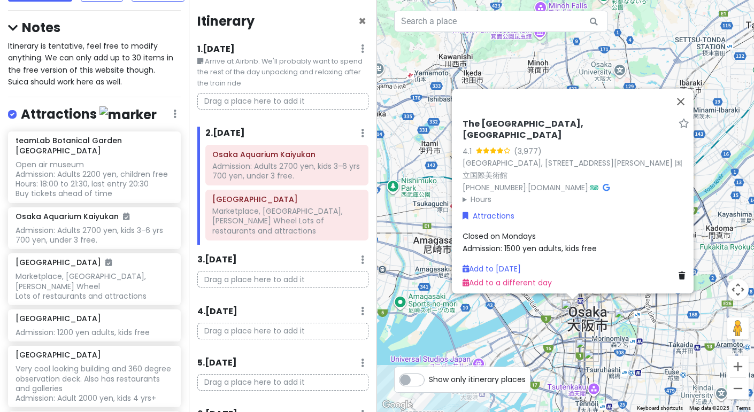
click at [620, 316] on img "Osaka Castle" at bounding box center [626, 320] width 32 height 32
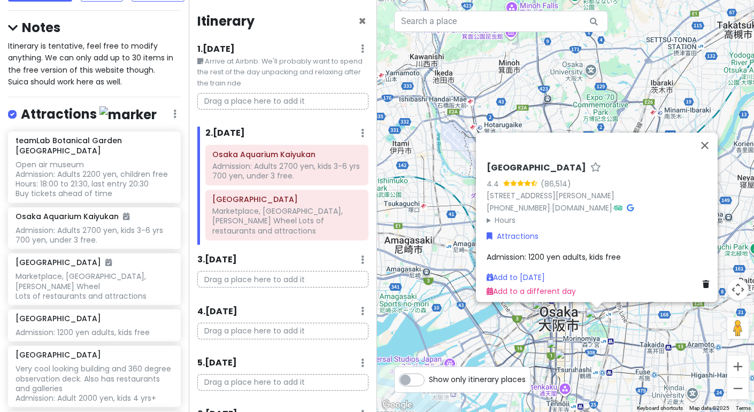
click at [557, 347] on img "Kuromon Market" at bounding box center [566, 361] width 32 height 32
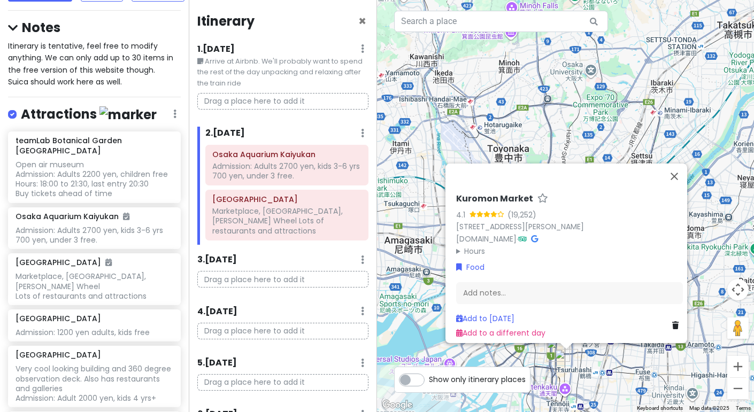
click at [405, 334] on div "Kuromon Market 4.1 (19,252) 2 Chome-21 Nipponbashi, [GEOGRAPHIC_DATA][PERSON_NA…" at bounding box center [565, 206] width 377 height 412
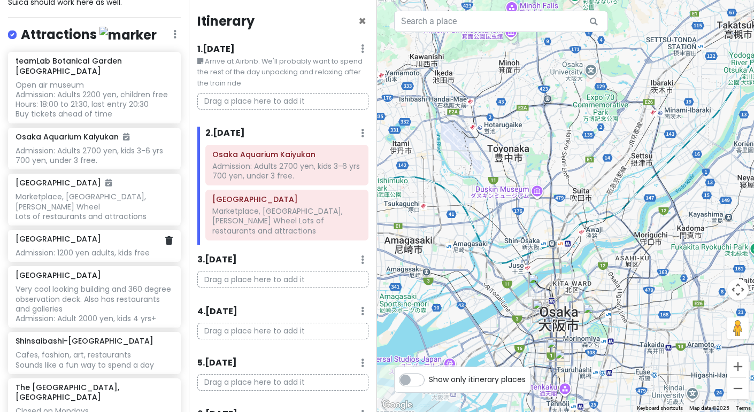
scroll to position [194, 0]
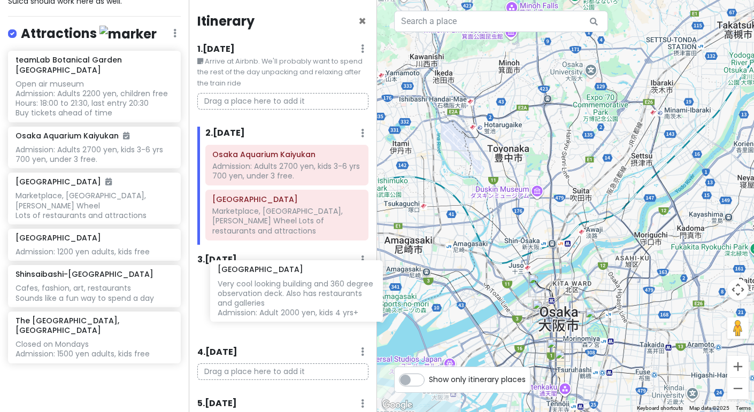
drag, startPoint x: 61, startPoint y: 245, endPoint x: 263, endPoint y: 285, distance: 205.9
click at [263, 285] on div "Osaka Private Change Dates Make a Copy Delete Trip Go Pro ⚡️ Give Feedback 💡 Su…" at bounding box center [377, 206] width 754 height 412
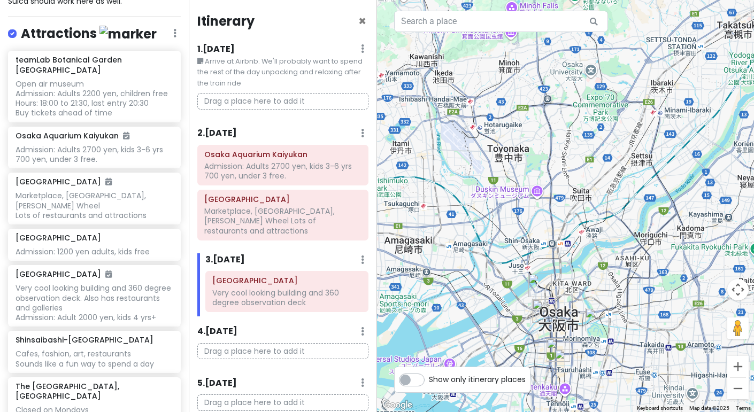
click at [537, 310] on img "The National Museum of Art, Osaka" at bounding box center [544, 311] width 32 height 32
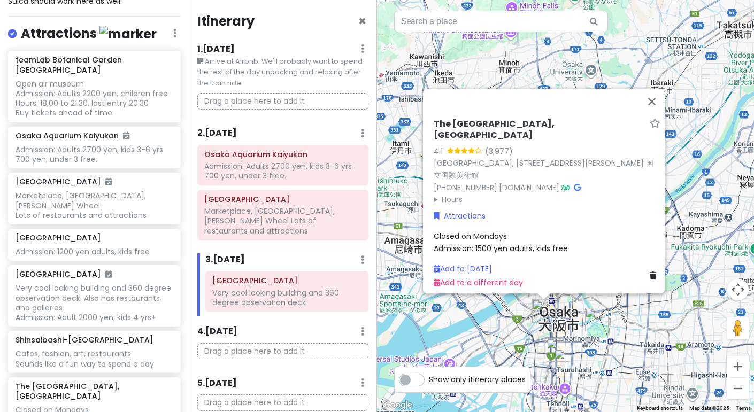
click at [565, 334] on img "Shinsaibashi-Suji Shopping Street" at bounding box center [558, 350] width 32 height 32
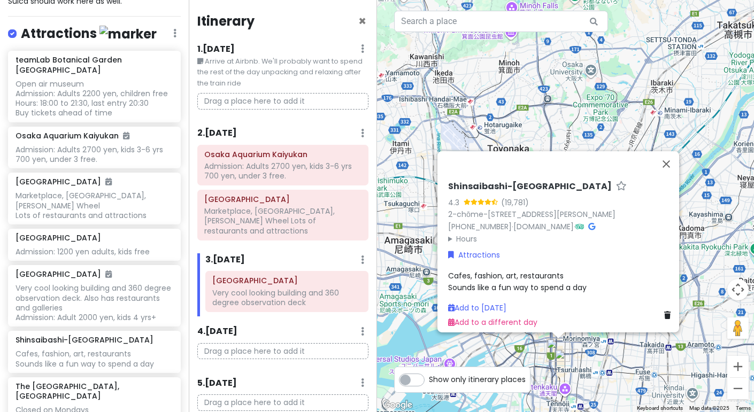
click at [511, 360] on div "Shinsaibashi-[GEOGRAPHIC_DATA] 4.3 (19,781) 2-chōme-2-22 Shinsaibashisuji, [PER…" at bounding box center [565, 206] width 377 height 412
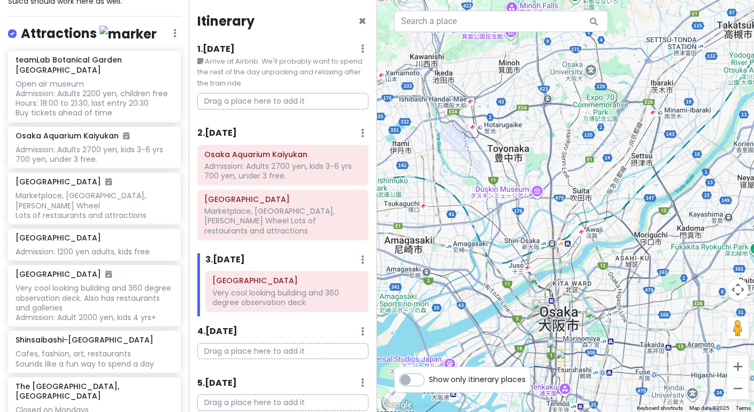
click at [545, 313] on img "The National Museum of Art, Osaka" at bounding box center [544, 311] width 32 height 32
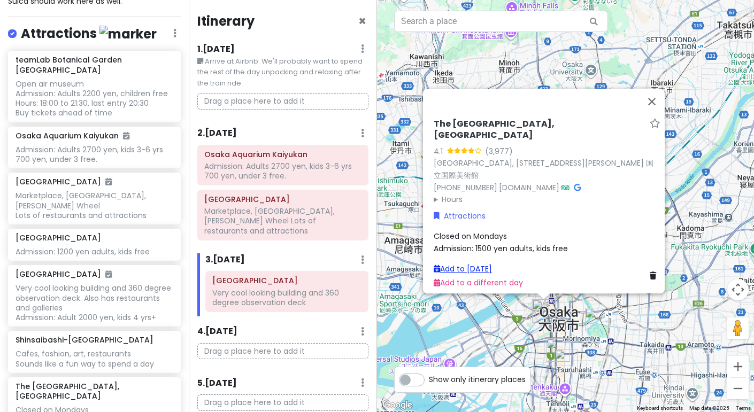
click at [486, 264] on link "Add to [DATE]" at bounding box center [463, 269] width 58 height 11
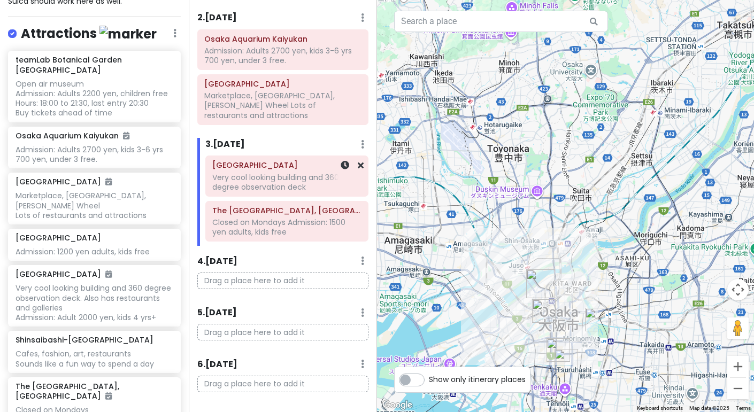
scroll to position [126, 0]
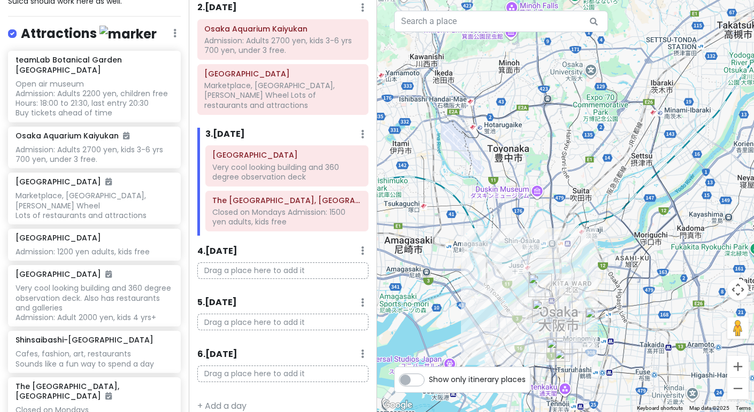
click at [593, 317] on img "Osaka Castle" at bounding box center [597, 320] width 32 height 32
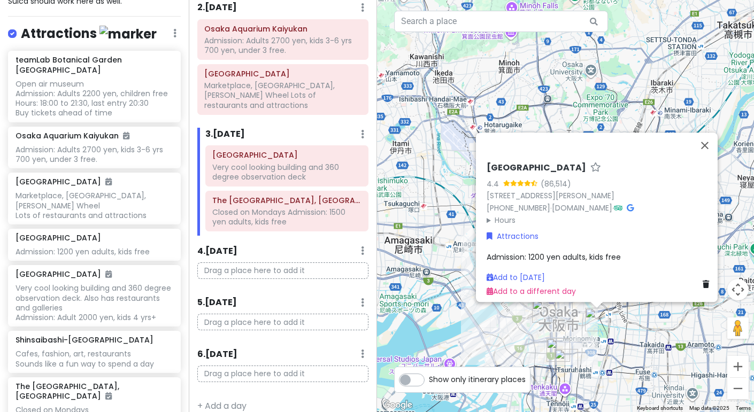
click at [552, 349] on img "Kuromon Market" at bounding box center [566, 361] width 32 height 32
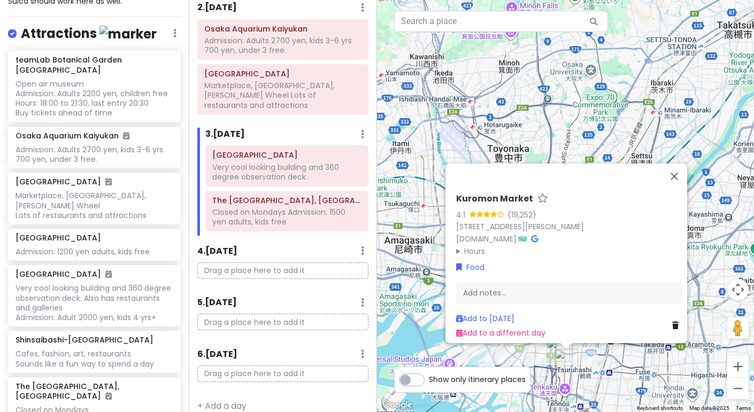
click at [564, 361] on img "Kuromon Market" at bounding box center [566, 361] width 32 height 32
click at [551, 349] on img "Kuromon Market" at bounding box center [566, 361] width 32 height 32
click at [544, 351] on img "Shinsaibashi-Suji Shopping Street" at bounding box center [558, 350] width 32 height 32
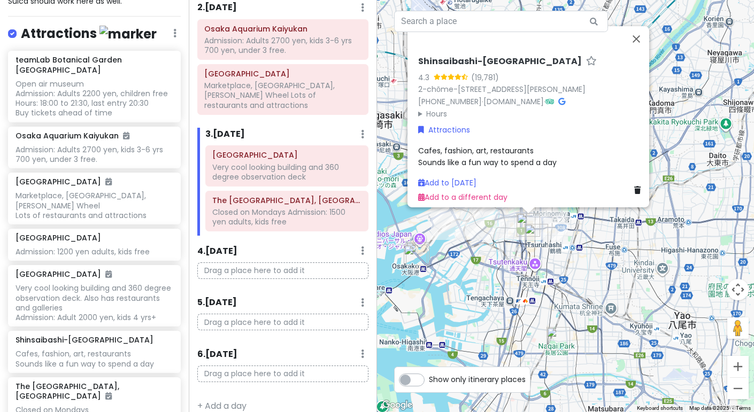
drag, startPoint x: 544, startPoint y: 351, endPoint x: 514, endPoint y: 225, distance: 129.7
click at [514, 225] on img "Shinsaibashi-Suji Shopping Street" at bounding box center [528, 225] width 32 height 32
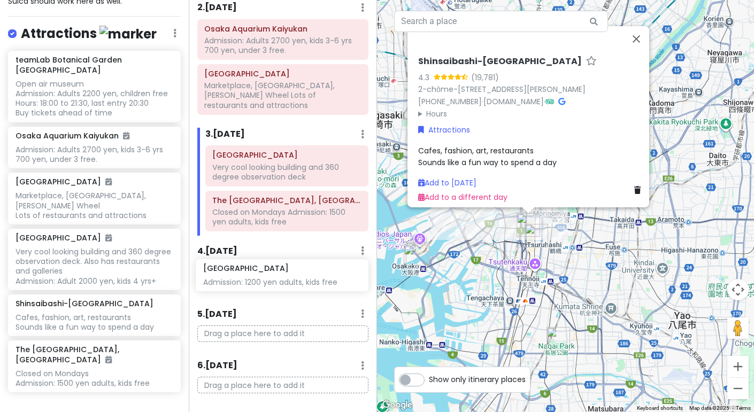
drag, startPoint x: 70, startPoint y: 206, endPoint x: 258, endPoint y: 278, distance: 201.1
click at [258, 278] on div "Osaka Private Change Dates Make a Copy Delete Trip Go Pro ⚡️ Give Feedback 💡 Su…" at bounding box center [377, 206] width 754 height 412
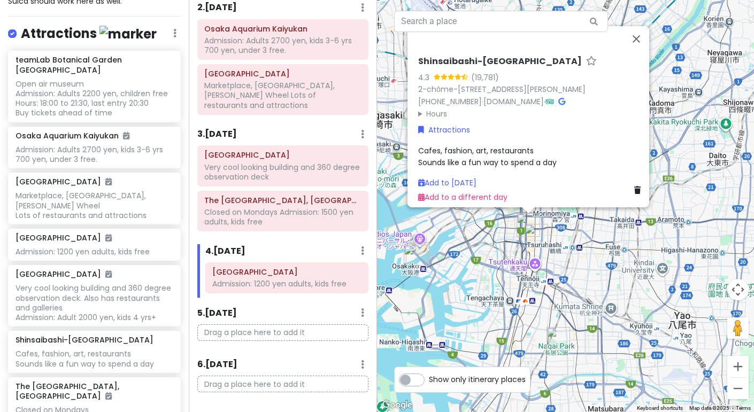
click at [520, 226] on img "Kuromon Market" at bounding box center [536, 236] width 32 height 32
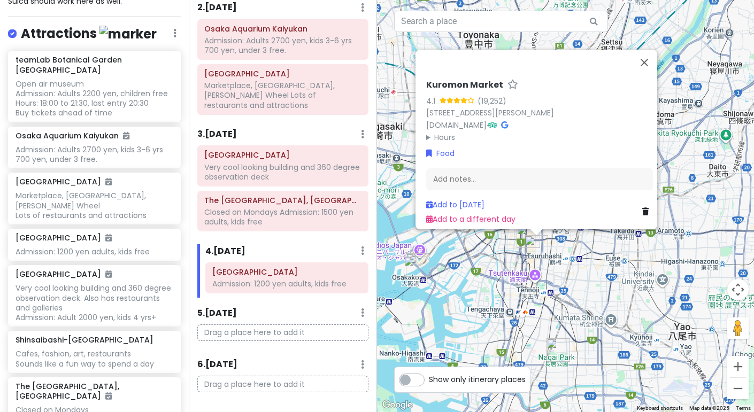
click at [525, 234] on img "Kuromon Market" at bounding box center [536, 247] width 32 height 32
click at [652, 50] on button "Close" at bounding box center [645, 63] width 26 height 26
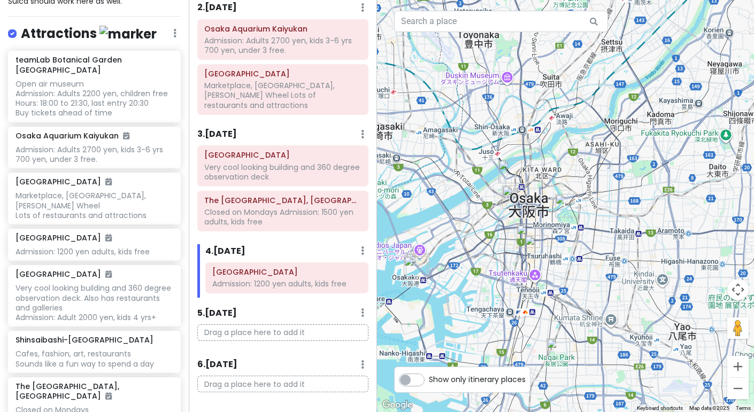
click at [530, 246] on img "Kuromon Market" at bounding box center [536, 247] width 32 height 32
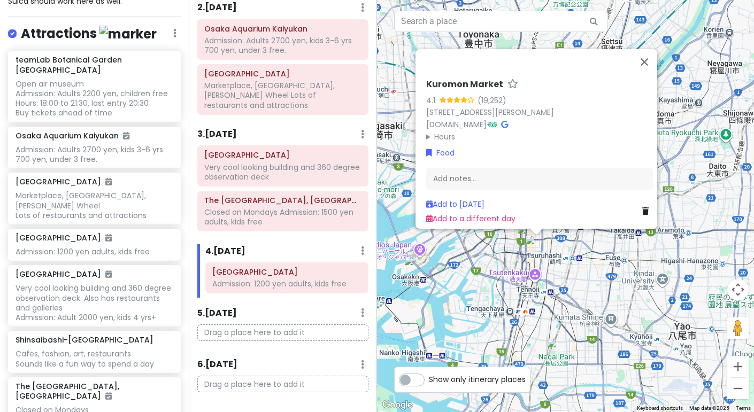
click at [298, 345] on div "Itinerary × 1 . [DATE] Edit Day Notes Delete Day Arrive at Airbnb. We'll probab…" at bounding box center [283, 206] width 189 height 412
click at [519, 278] on div "Kuromon Market 4.1 (19,252) 2 Chome-21 Nipponbashi, [GEOGRAPHIC_DATA][PERSON_NA…" at bounding box center [565, 206] width 377 height 412
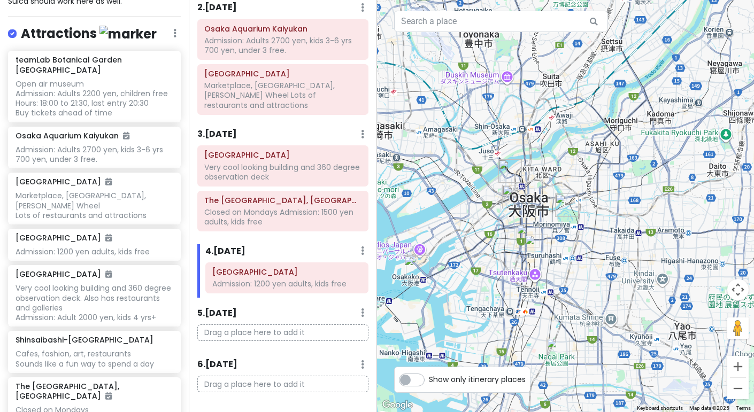
click at [193, 311] on div "Itinerary × 1 . [DATE] Edit Day Notes Delete Day Arrive at Airbnb. We'll probab…" at bounding box center [283, 206] width 189 height 412
click at [215, 308] on h6 "5 . [DATE]" at bounding box center [217, 313] width 40 height 11
click at [526, 233] on img "Kuromon Market" at bounding box center [536, 246] width 32 height 32
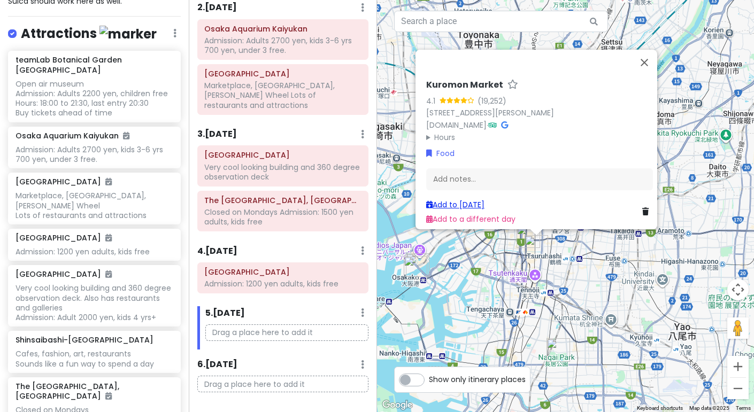
click at [480, 199] on link "Add to [DATE]" at bounding box center [455, 204] width 58 height 11
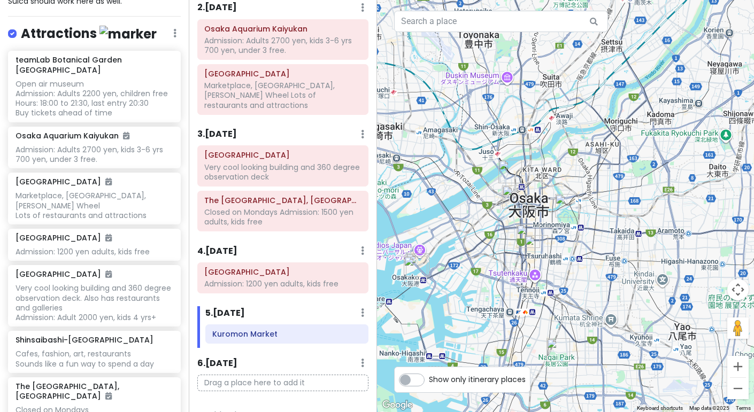
click at [529, 249] on img "Kuromon Market" at bounding box center [536, 247] width 32 height 32
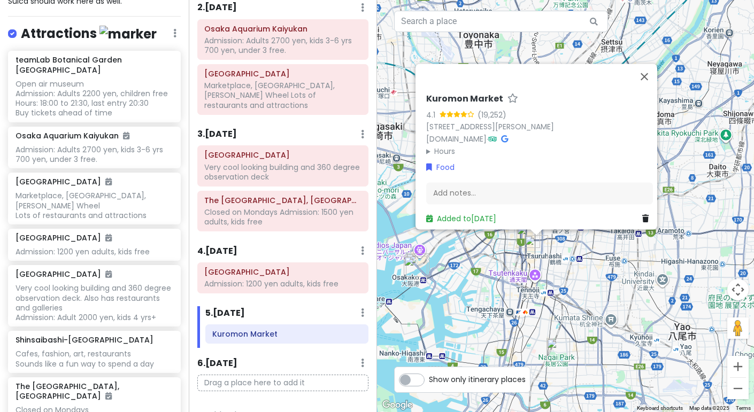
click at [523, 237] on img "Kuromon Market" at bounding box center [536, 247] width 32 height 32
click at [492, 239] on div "To navigate, press the arrow keys. Kuromon Market 4.1 (19,252) [STREET_ADDRESS]…" at bounding box center [565, 206] width 377 height 412
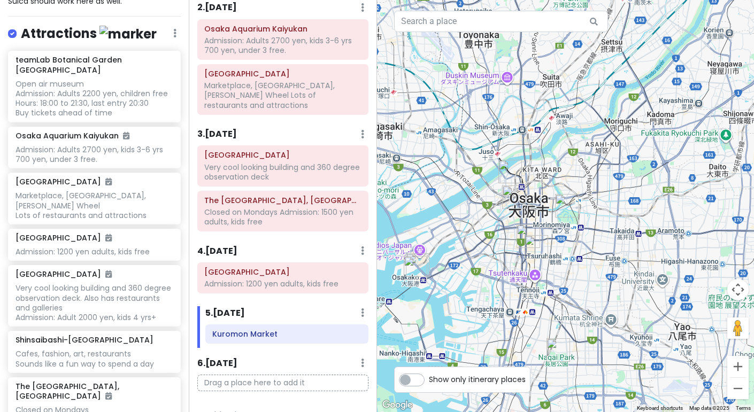
click at [523, 238] on img "Kuromon Market" at bounding box center [536, 247] width 32 height 32
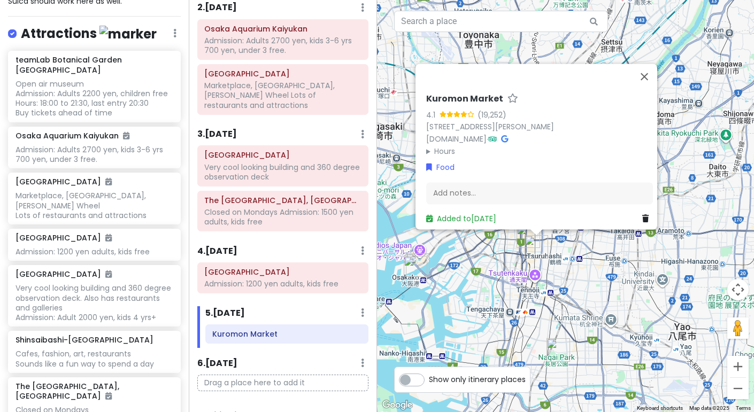
click at [508, 256] on div "Kuromon Market 4.1 (19,252) 2 Chome-21 Nipponbashi, [GEOGRAPHIC_DATA][PERSON_NA…" at bounding box center [565, 206] width 377 height 412
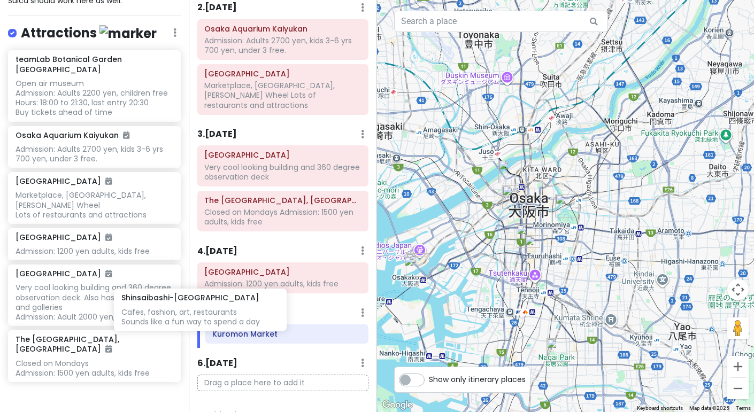
scroll to position [195, 0]
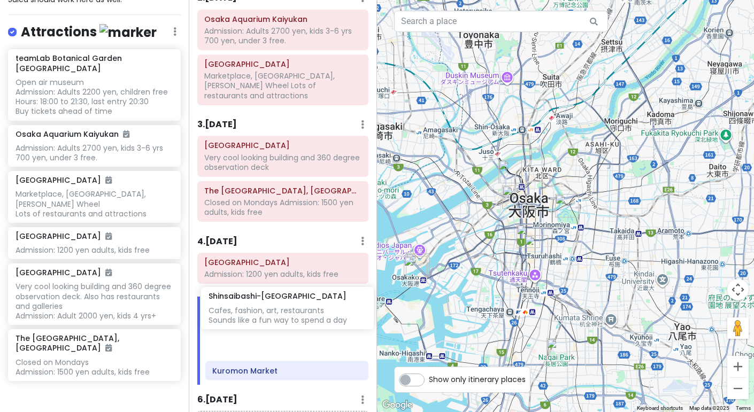
drag, startPoint x: 119, startPoint y: 321, endPoint x: 316, endPoint y: 322, distance: 196.8
click at [316, 322] on div "Osaka Private Change Dates Make a Copy Delete Trip Go Pro ⚡️ Give Feedback 💡 Su…" at bounding box center [377, 206] width 754 height 412
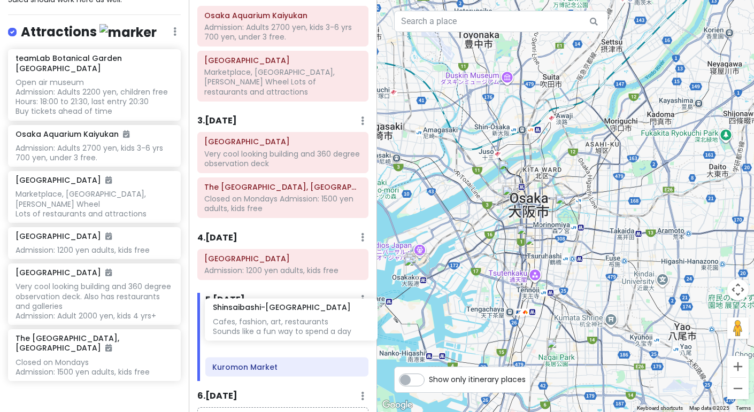
scroll to position [139, 0]
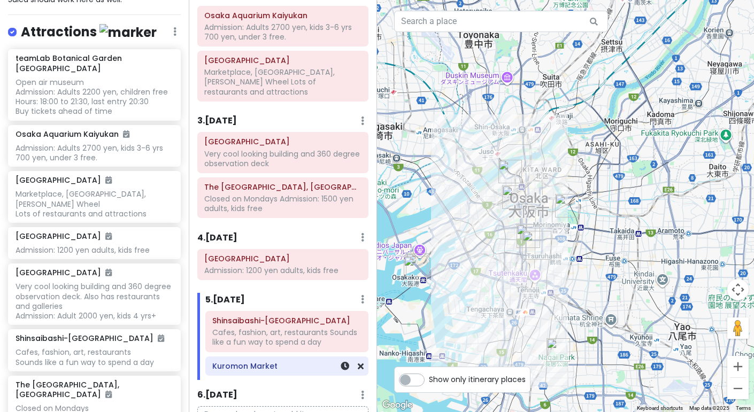
click at [304, 362] on h6 "Kuromon Market" at bounding box center [286, 367] width 149 height 10
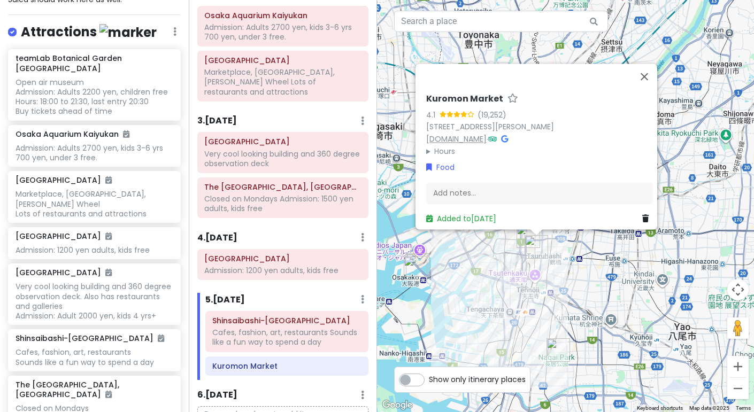
click at [463, 134] on link "[DOMAIN_NAME]" at bounding box center [456, 139] width 60 height 11
click at [654, 64] on button "Close" at bounding box center [645, 77] width 26 height 26
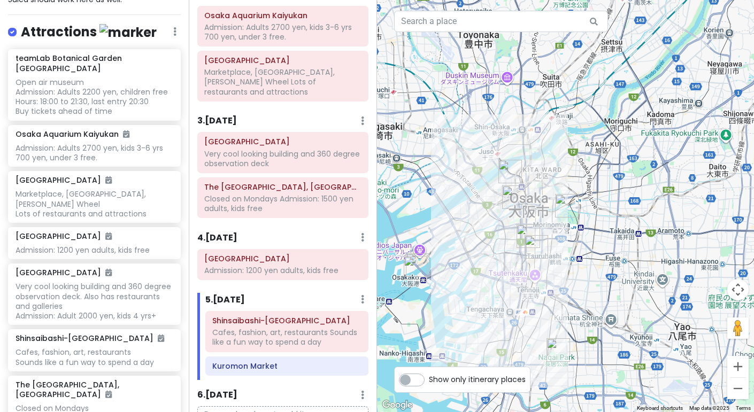
click at [571, 217] on img "Osaka Castle" at bounding box center [567, 206] width 32 height 32
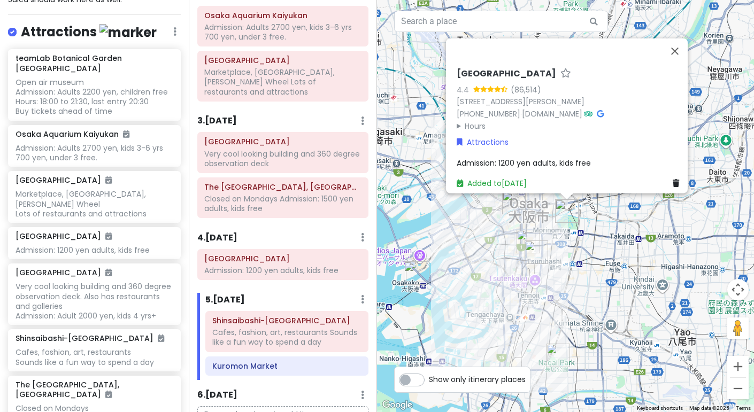
click at [560, 359] on img "teamLab Botanical Garden Osaka" at bounding box center [558, 356] width 32 height 32
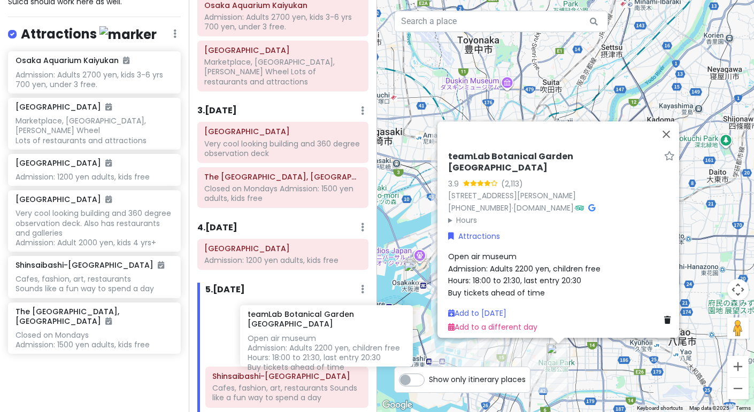
scroll to position [157, 0]
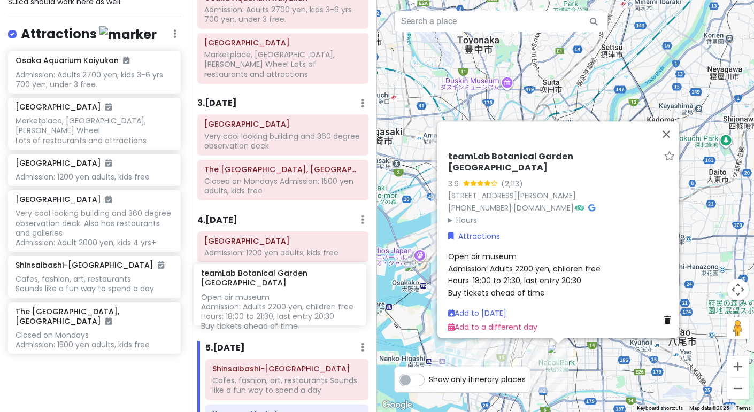
drag, startPoint x: 68, startPoint y: 73, endPoint x: 253, endPoint y: 312, distance: 302.3
click at [253, 312] on div "Osaka Private Change Dates Make a Copy Delete Trip Go Pro ⚡️ Give Feedback 💡 Su…" at bounding box center [377, 206] width 754 height 412
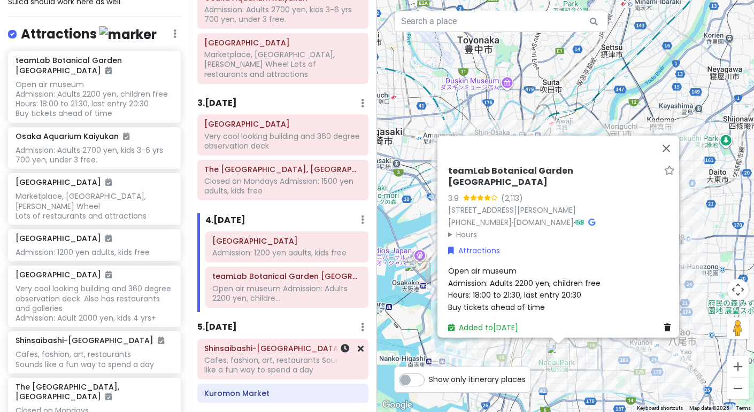
scroll to position [163, 0]
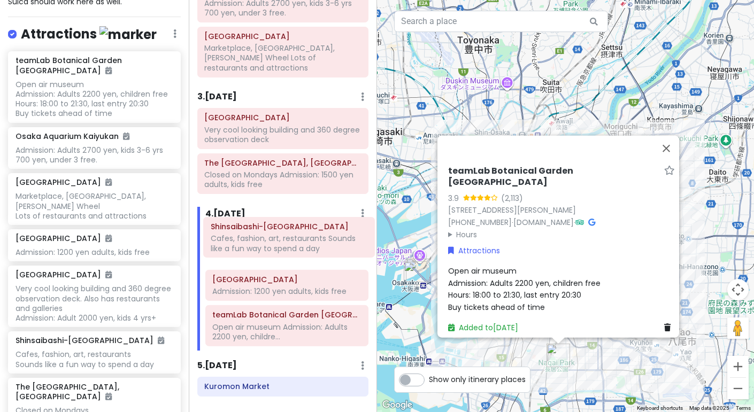
drag, startPoint x: 267, startPoint y: 344, endPoint x: 274, endPoint y: 235, distance: 109.3
click at [274, 235] on div "Itinerary × 1 . [DATE] Edit Day Notes Delete Day Arrive at Airbnb. We'll probab…" at bounding box center [283, 206] width 189 height 412
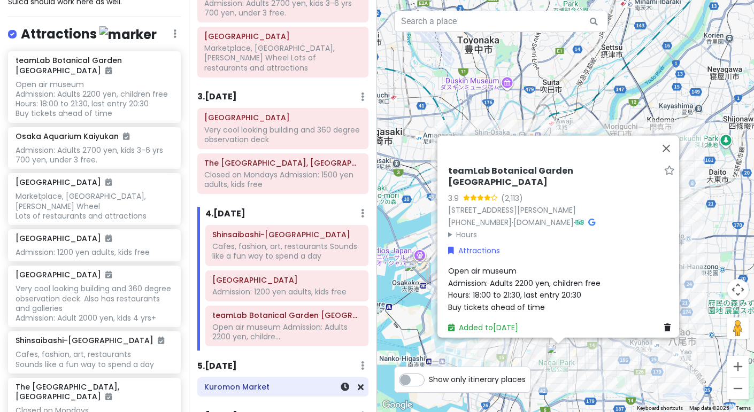
scroll to position [167, 0]
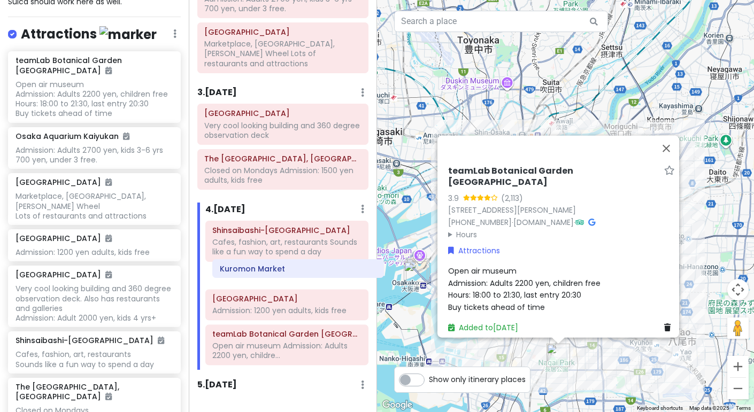
drag, startPoint x: 265, startPoint y: 370, endPoint x: 280, endPoint y: 264, distance: 106.9
click at [280, 264] on div "Itinerary × 1 . [DATE] Edit Day Notes Delete Day Arrive at Airbnb. We'll probab…" at bounding box center [283, 206] width 189 height 412
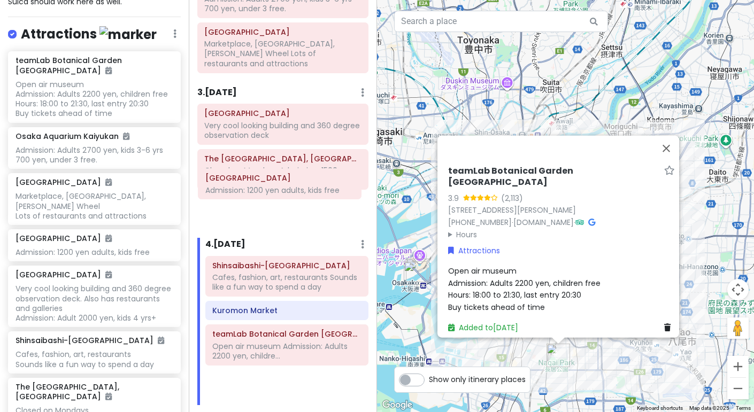
drag, startPoint x: 271, startPoint y: 295, endPoint x: 264, endPoint y: 186, distance: 108.8
click at [264, 186] on div "Itinerary × 1 . [DATE] Edit Day Notes Delete Day Arrive at Airbnb. We'll probab…" at bounding box center [283, 206] width 189 height 412
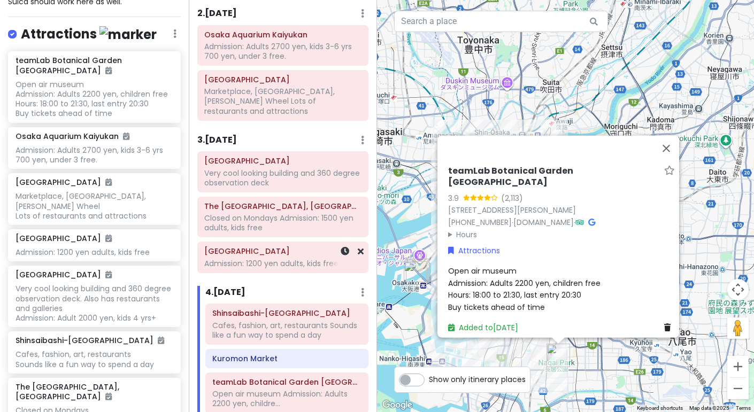
scroll to position [114, 0]
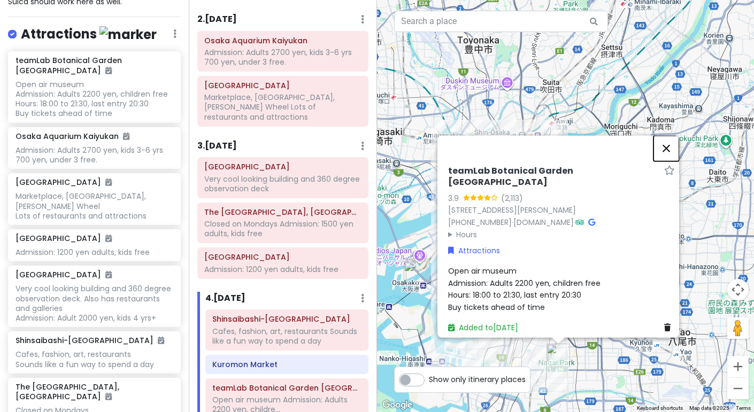
click at [668, 136] on button "Close" at bounding box center [667, 148] width 26 height 26
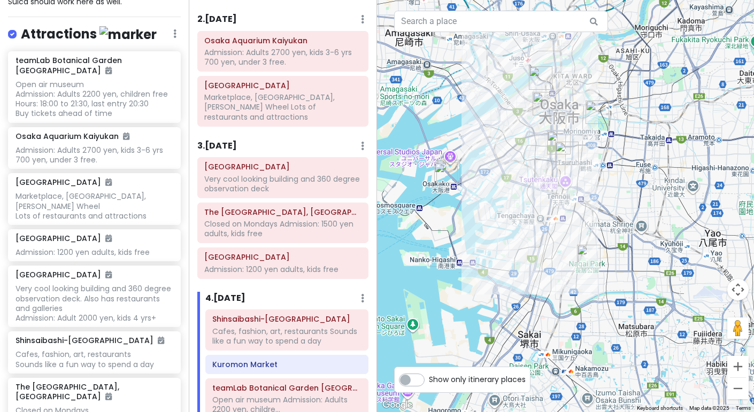
drag, startPoint x: 470, startPoint y: 292, endPoint x: 503, endPoint y: 186, distance: 111.0
click at [503, 186] on div at bounding box center [565, 206] width 377 height 412
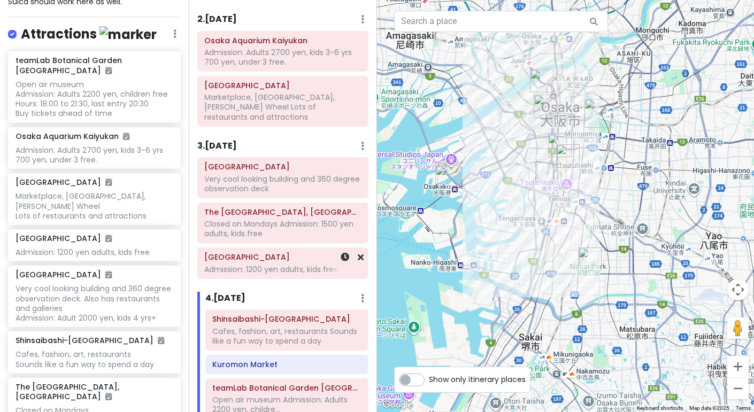
click at [266, 265] on div "Admission: 1200 yen adults, kids free" at bounding box center [282, 270] width 157 height 10
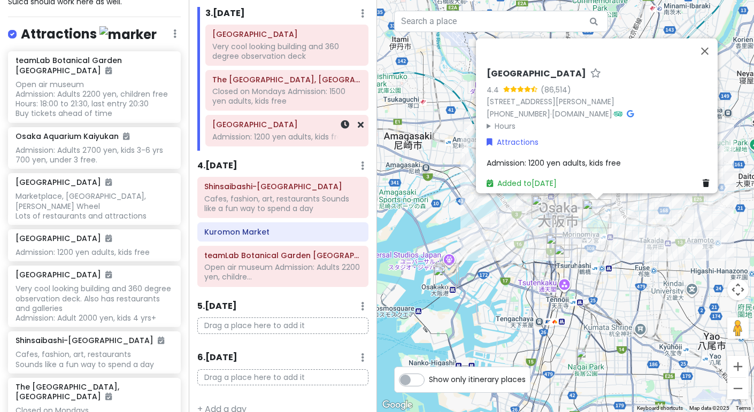
scroll to position [249, 0]
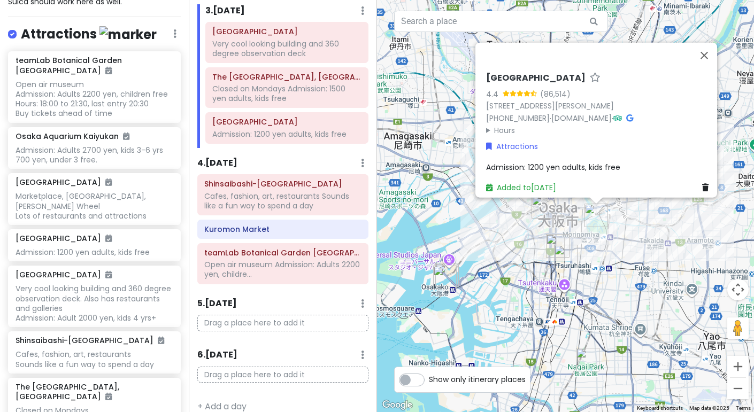
click at [237, 298] on h6 "5 . [DATE]" at bounding box center [217, 303] width 40 height 11
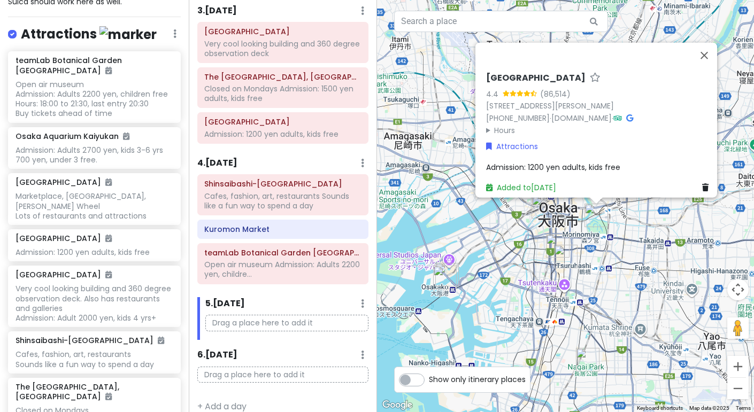
click at [361, 299] on icon at bounding box center [362, 303] width 3 height 9
click at [357, 323] on link "Add Day Notes" at bounding box center [329, 336] width 88 height 26
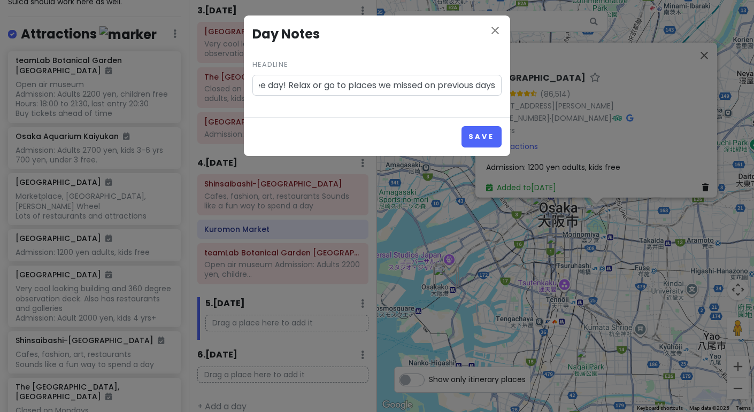
scroll to position [0, 17]
click at [478, 128] on button "Save" at bounding box center [482, 136] width 40 height 21
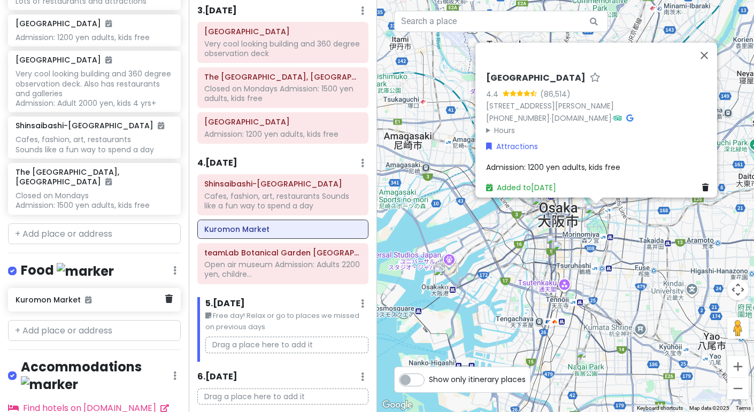
scroll to position [440, 0]
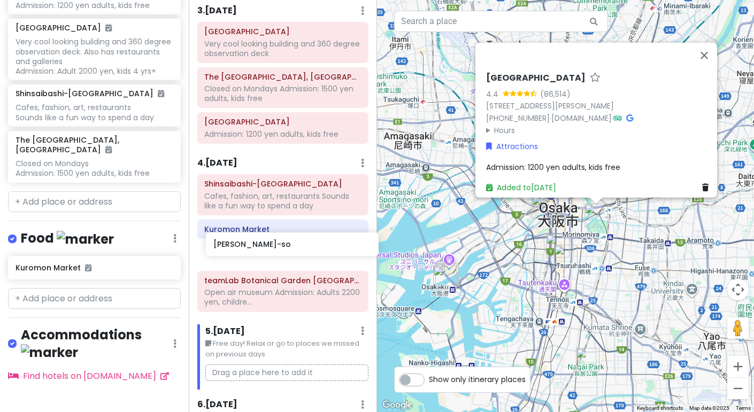
drag, startPoint x: 100, startPoint y: 328, endPoint x: 298, endPoint y: 241, distance: 216.2
click at [298, 241] on div "Osaka Private Change Dates Make a Copy Delete Trip Go Pro ⚡️ Give Feedback 💡 Su…" at bounding box center [377, 206] width 754 height 412
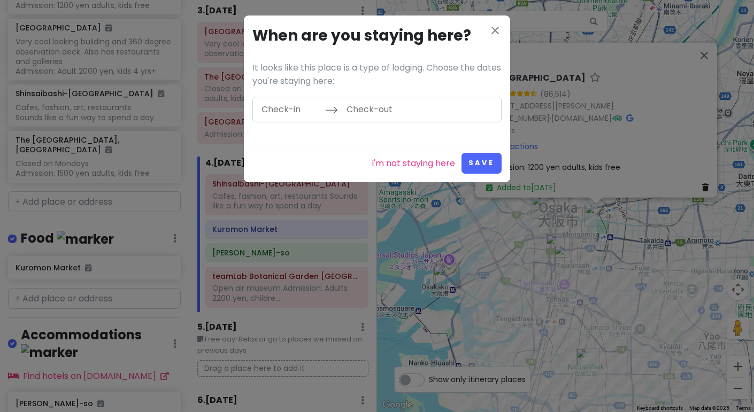
click at [294, 114] on input "Check-in" at bounding box center [291, 109] width 70 height 25
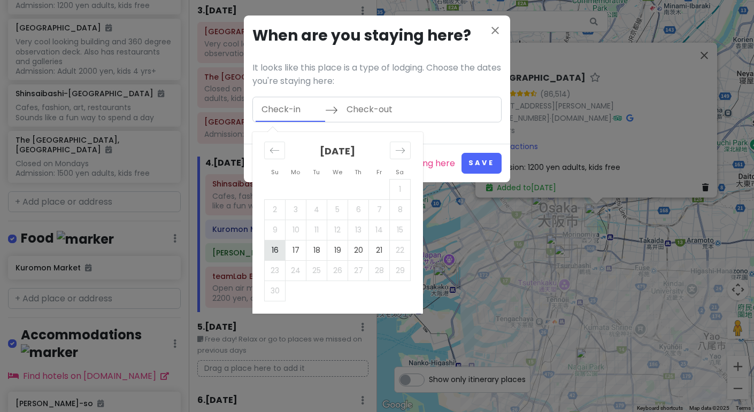
click at [273, 251] on td "16" at bounding box center [275, 250] width 21 height 20
click at [371, 252] on td "21" at bounding box center [379, 250] width 21 height 20
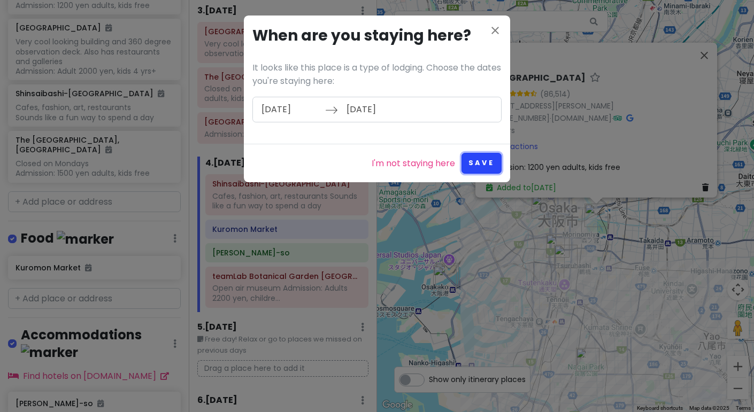
click at [481, 166] on button "Save" at bounding box center [482, 163] width 40 height 21
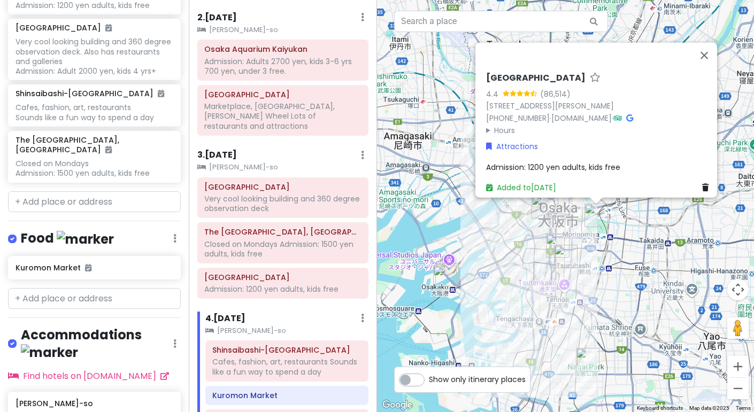
scroll to position [128, 0]
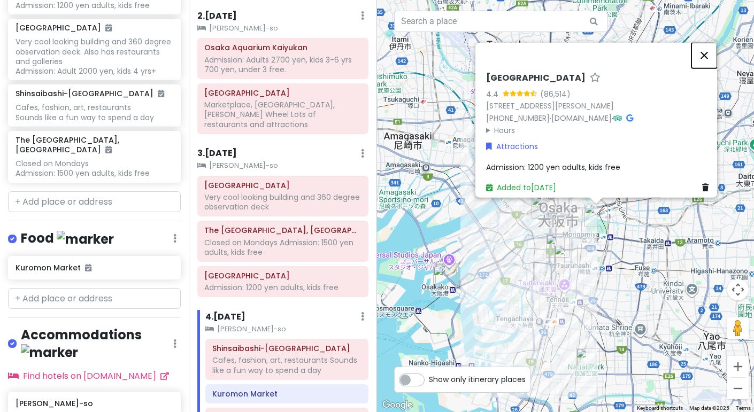
click at [707, 51] on button "Close" at bounding box center [704, 55] width 26 height 26
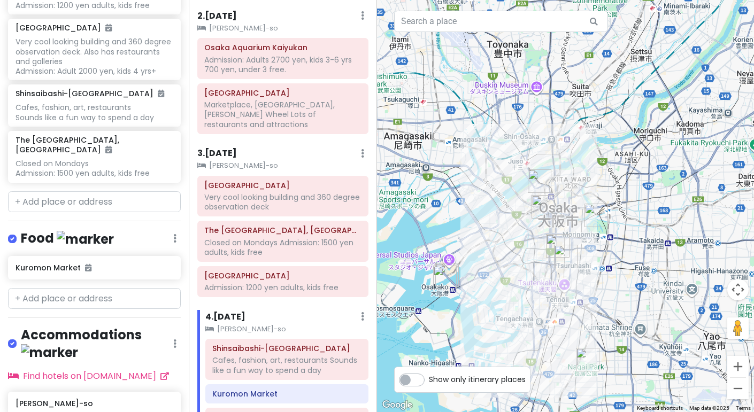
click at [322, 160] on small "[PERSON_NAME]-so" at bounding box center [283, 165] width 172 height 11
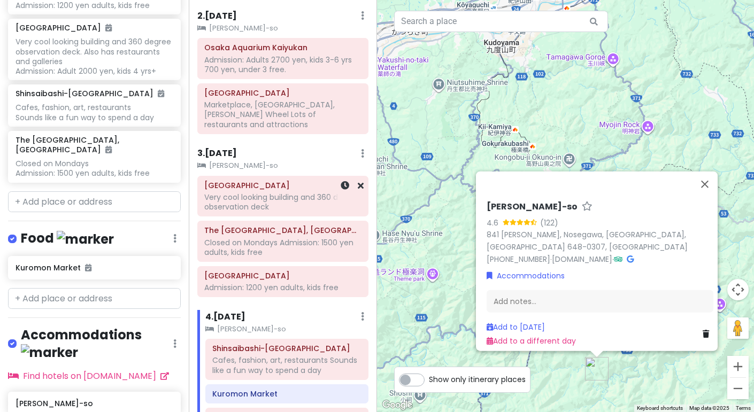
click at [193, 195] on div "[GEOGRAPHIC_DATA] Very cool looking building and 360 degree observation deck" at bounding box center [283, 196] width 188 height 41
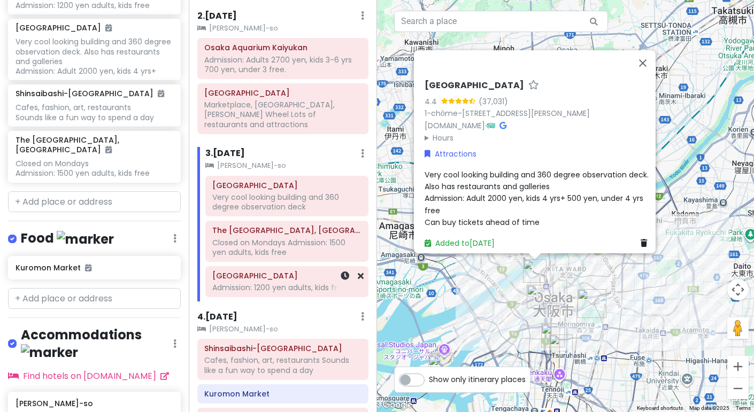
click at [314, 281] on div "[GEOGRAPHIC_DATA] Admission: 1200 yen adults, kids free" at bounding box center [286, 281] width 149 height 27
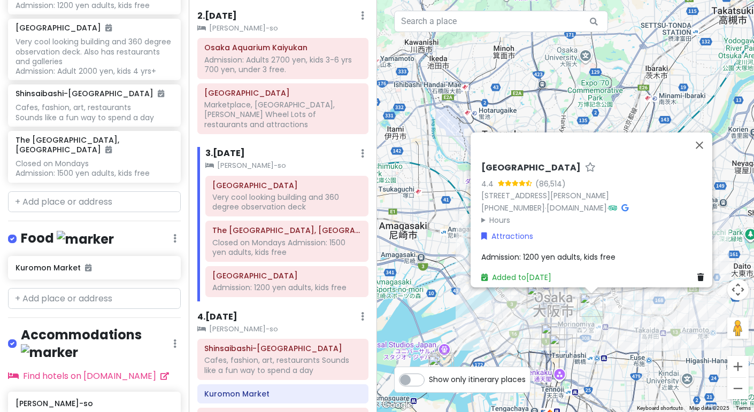
click at [490, 214] on summary "Hours" at bounding box center [594, 220] width 227 height 12
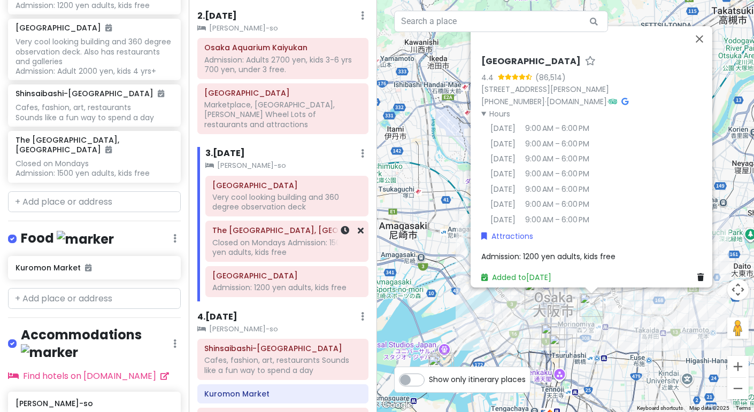
click at [260, 242] on div "Closed on Mondays Admission: 1500 yen adults, kids free" at bounding box center [286, 247] width 149 height 19
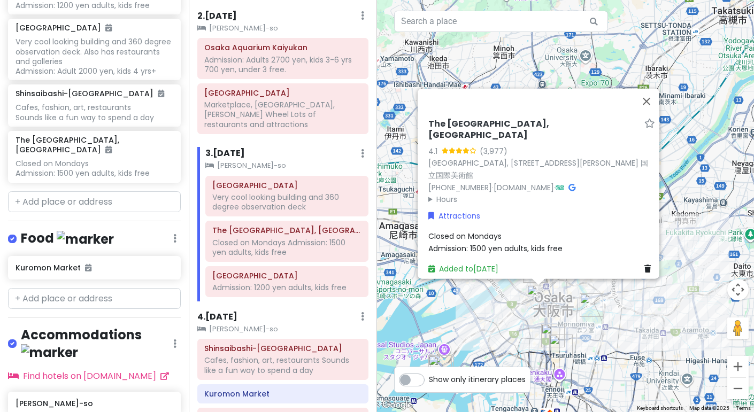
click at [434, 194] on summary "Hours" at bounding box center [541, 200] width 227 height 12
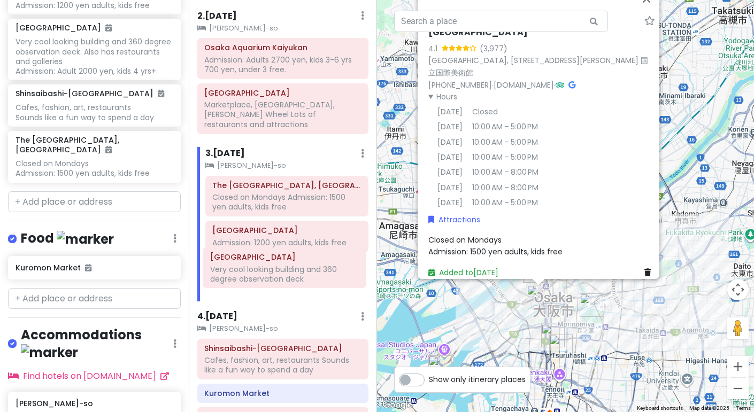
drag, startPoint x: 266, startPoint y: 191, endPoint x: 265, endPoint y: 272, distance: 81.3
click at [265, 272] on div "[GEOGRAPHIC_DATA] Very cool looking building and 360 degree observation deck Th…" at bounding box center [287, 239] width 180 height 126
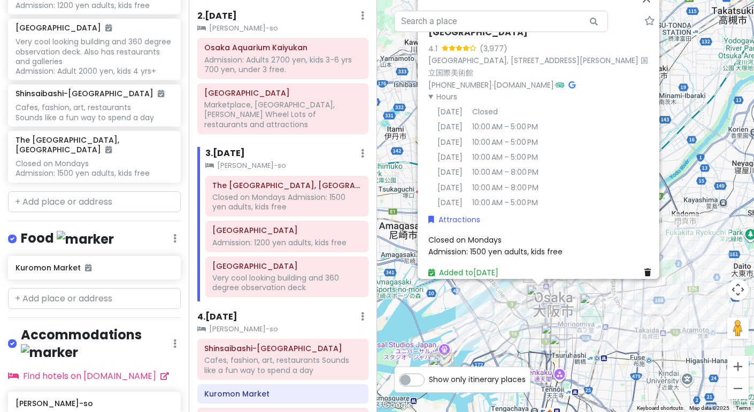
click at [290, 310] on div "4 . [DATE] Add Day Notes Clear Lodging Delete Day" at bounding box center [283, 319] width 172 height 18
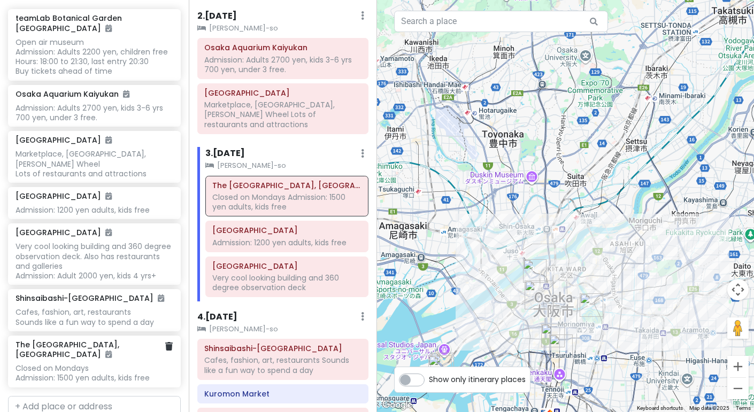
scroll to position [0, 0]
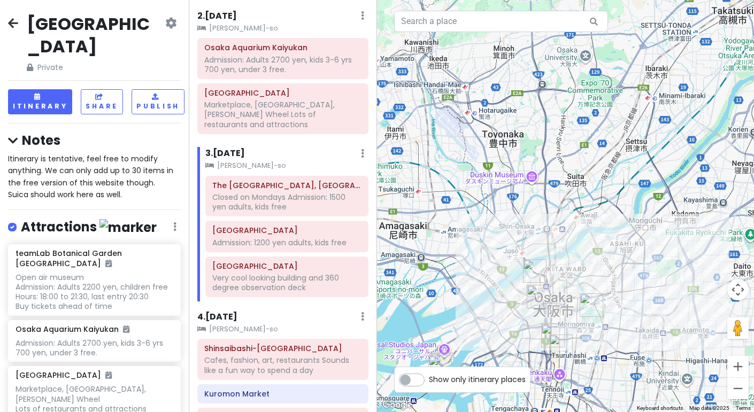
click at [145, 170] on div "Itinerary is tentative, feel free to modify anything. We can only add up to 30 …" at bounding box center [94, 177] width 173 height 48
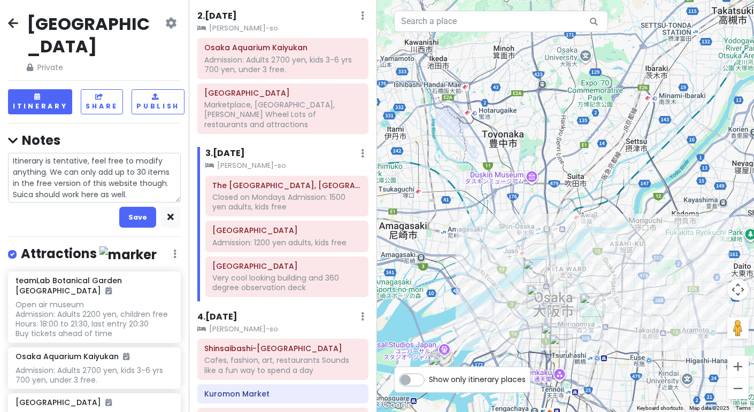
click at [145, 170] on textarea "Itinerary is tentative, feel free to modify anything. We can only add up to 30 …" at bounding box center [94, 178] width 173 height 50
click at [15, 22] on icon at bounding box center [13, 23] width 10 height 9
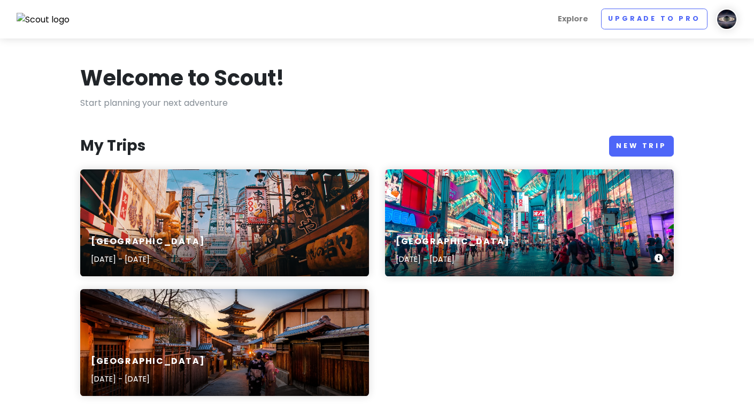
click at [501, 222] on div "[GEOGRAPHIC_DATA] [DATE] - [DATE]" at bounding box center [529, 223] width 289 height 107
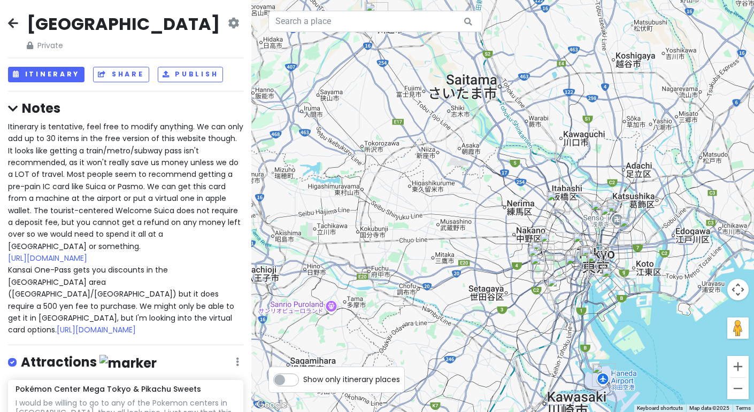
click at [194, 310] on div "Itinerary is tentative, feel free to modify anything. We can only add up to 30 …" at bounding box center [125, 229] width 235 height 216
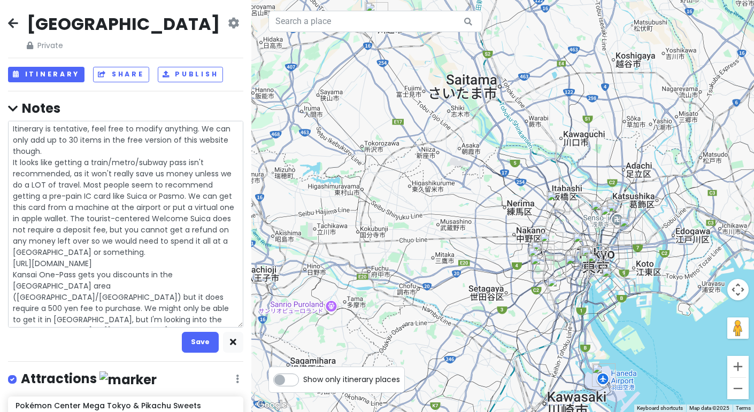
drag, startPoint x: 181, startPoint y: 319, endPoint x: 10, endPoint y: 276, distance: 176.5
click at [10, 276] on textarea "Itinerary is tentative, feel free to modify anything. We can only add up to 30 …" at bounding box center [125, 224] width 235 height 207
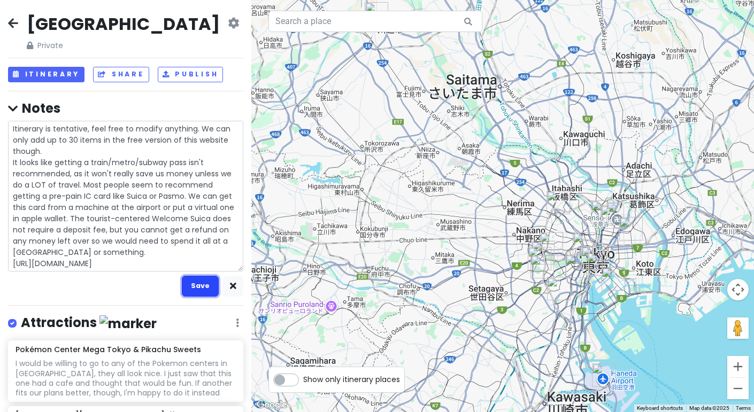
click at [204, 288] on button "Save" at bounding box center [200, 286] width 37 height 21
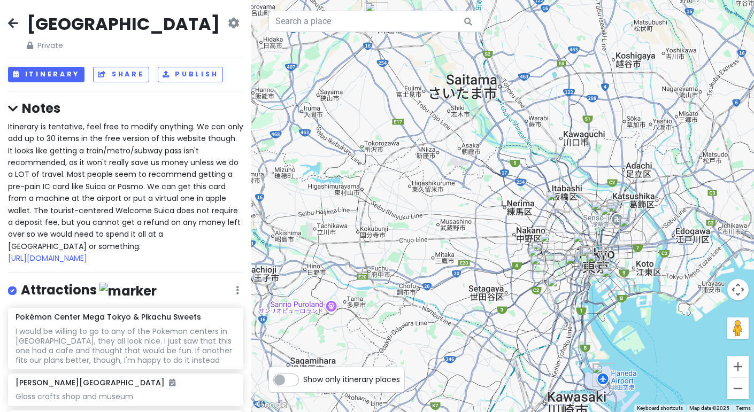
click at [10, 22] on icon at bounding box center [13, 23] width 10 height 9
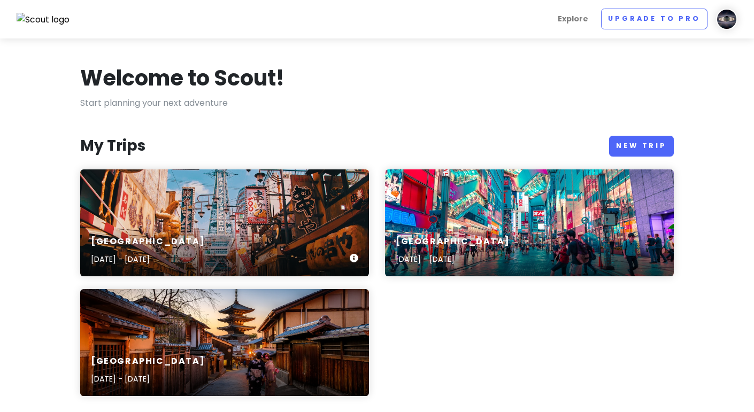
click at [133, 231] on div "[GEOGRAPHIC_DATA] [DATE] - [DATE]" at bounding box center [224, 251] width 289 height 51
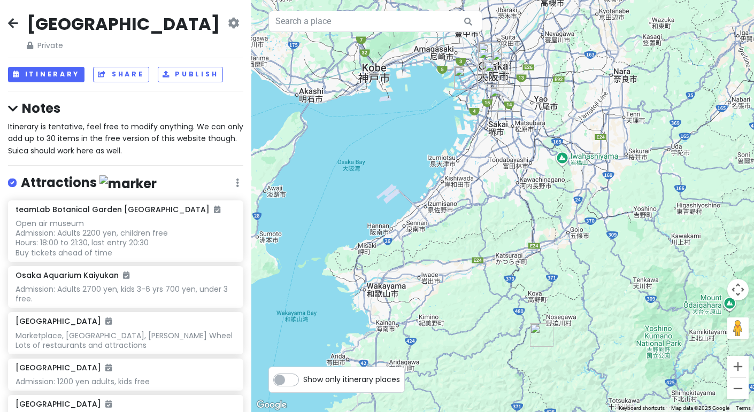
click at [153, 143] on div "Itinerary is tentative, feel free to modify anything. We can only add up to 30 …" at bounding box center [125, 139] width 235 height 36
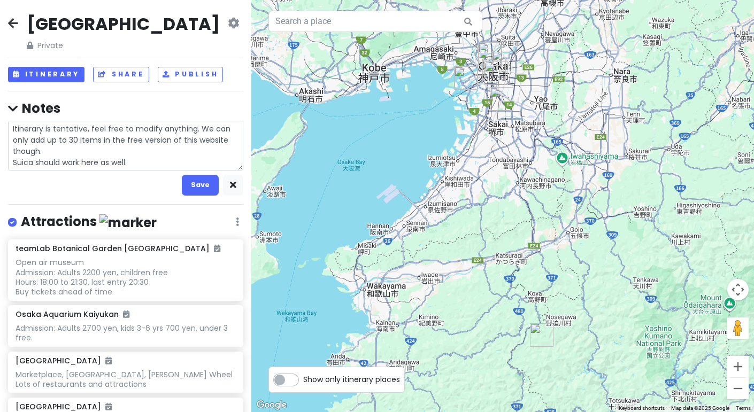
click at [149, 161] on textarea "Itinerary is tentative, feel free to modify anything. We can only add up to 30 …" at bounding box center [125, 146] width 235 height 50
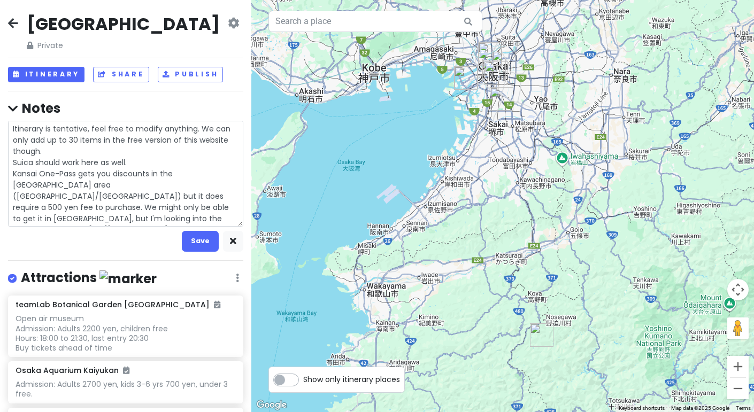
drag, startPoint x: 153, startPoint y: 205, endPoint x: 55, endPoint y: 197, distance: 99.3
click at [55, 197] on textarea "Itinerary is tentative, feel free to modify anything. We can only add up to 30 …" at bounding box center [125, 174] width 235 height 106
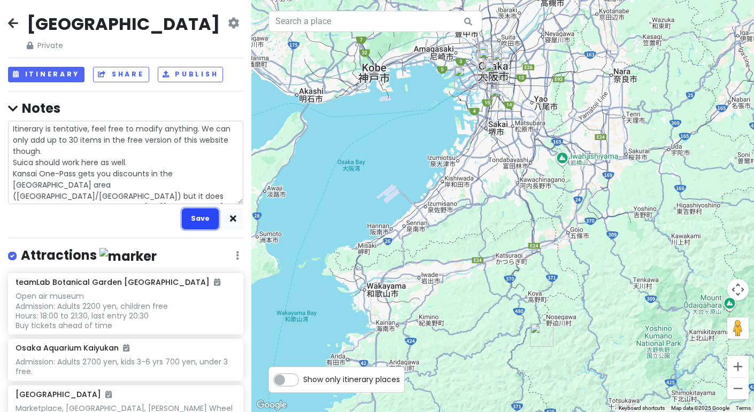
click at [202, 224] on button "Save" at bounding box center [200, 219] width 37 height 21
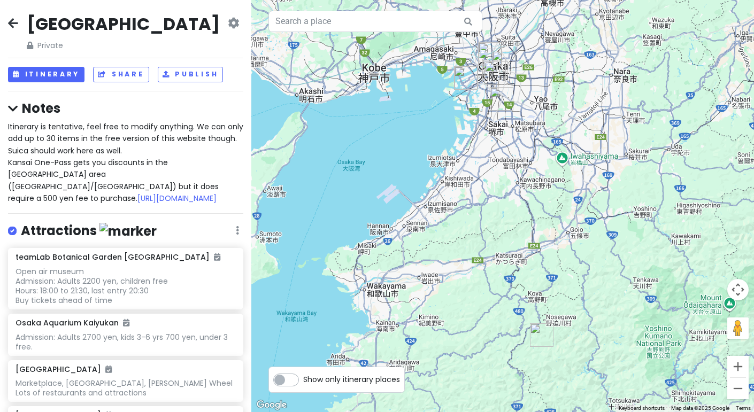
click at [106, 147] on span "Itinerary is tentative, feel free to modify anything. We can only add up to 30 …" at bounding box center [126, 162] width 237 height 82
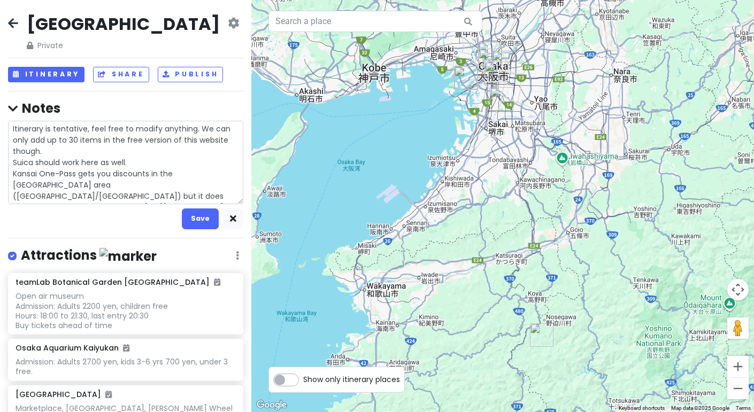
drag, startPoint x: 58, startPoint y: 149, endPoint x: 0, endPoint y: 122, distance: 64.1
click at [0, 122] on div "Osaka Private Change Dates Make a Copy Delete Trip Go Pro ⚡️ Give Feedback 💡 Su…" at bounding box center [125, 206] width 251 height 412
click at [105, 108] on h4 "Notes" at bounding box center [125, 108] width 235 height 17
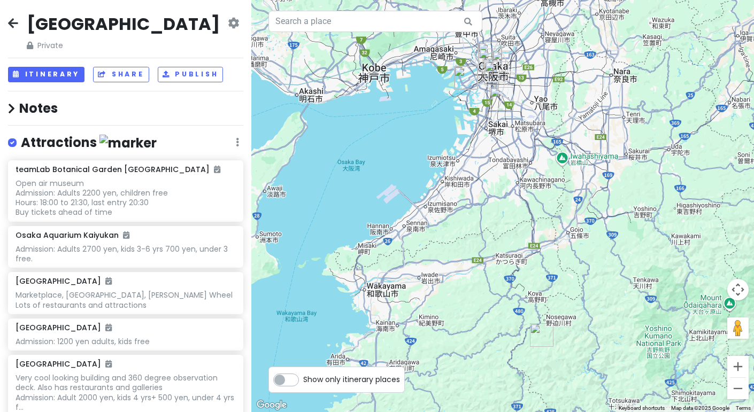
click at [63, 107] on h4 "Notes" at bounding box center [125, 108] width 235 height 17
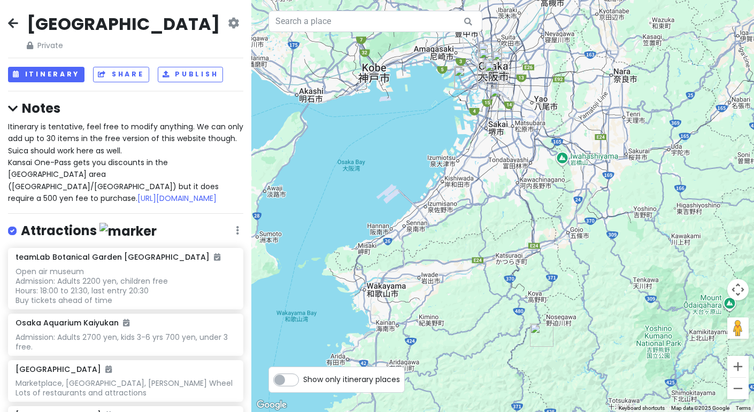
click at [12, 27] on icon at bounding box center [13, 23] width 10 height 9
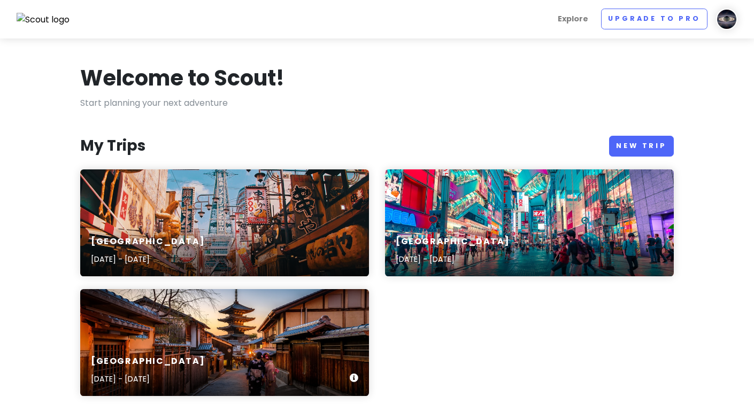
click at [222, 328] on div "[GEOGRAPHIC_DATA] [DATE] - [DATE]" at bounding box center [224, 342] width 289 height 107
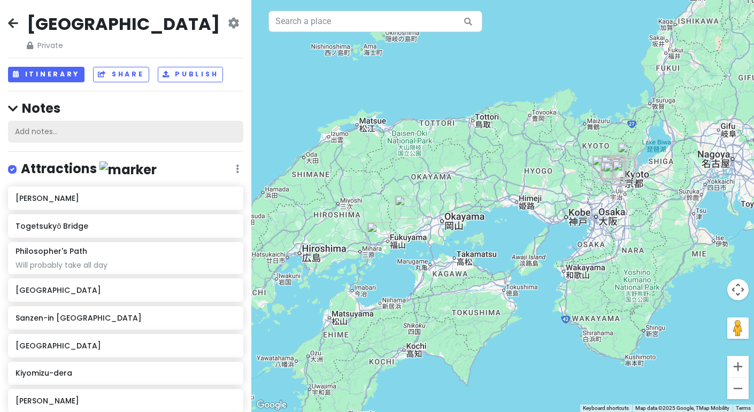
click at [40, 133] on div "Add notes..." at bounding box center [125, 132] width 235 height 22
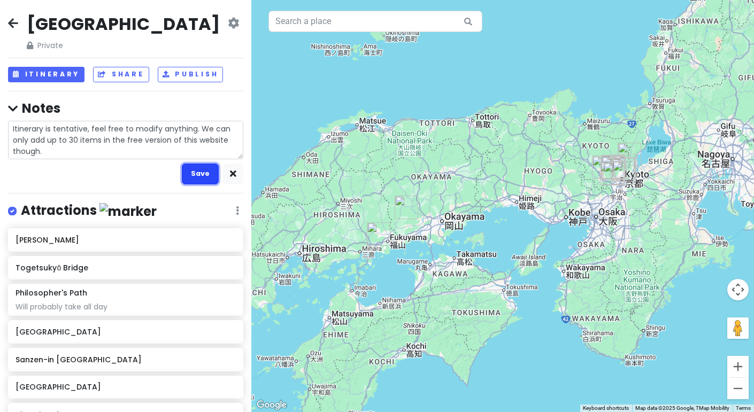
click at [205, 166] on button "Save" at bounding box center [200, 174] width 37 height 21
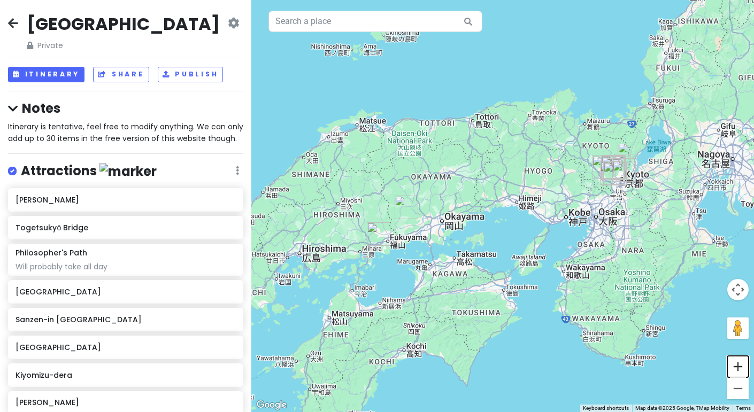
click at [734, 370] on button "Zoom in" at bounding box center [737, 366] width 21 height 21
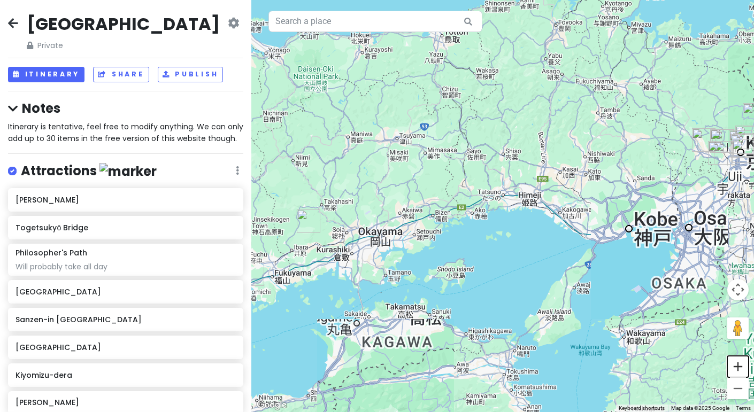
click at [734, 370] on button "Zoom in" at bounding box center [737, 366] width 21 height 21
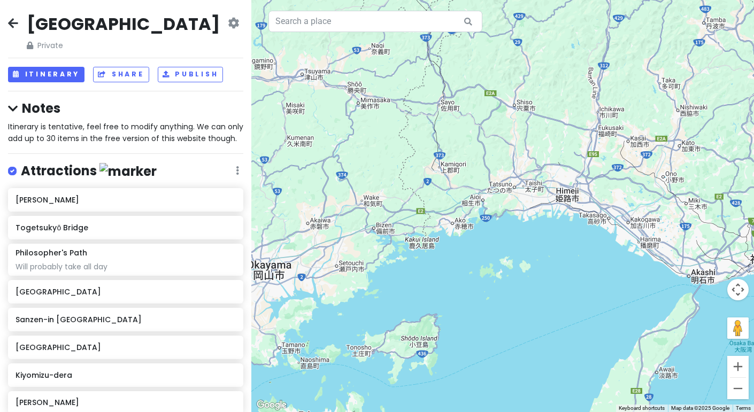
drag, startPoint x: 390, startPoint y: 251, endPoint x: 391, endPoint y: 257, distance: 5.6
click at [391, 257] on div at bounding box center [502, 206] width 503 height 412
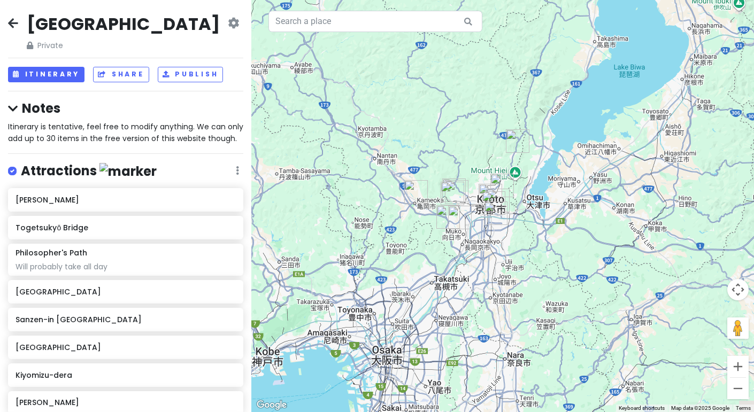
drag, startPoint x: 641, startPoint y: 128, endPoint x: 173, endPoint y: 212, distance: 476.0
click at [173, 212] on div "[GEOGRAPHIC_DATA] Private Change Dates Make a Copy Delete Trip Go Pro ⚡️ Give F…" at bounding box center [377, 206] width 754 height 412
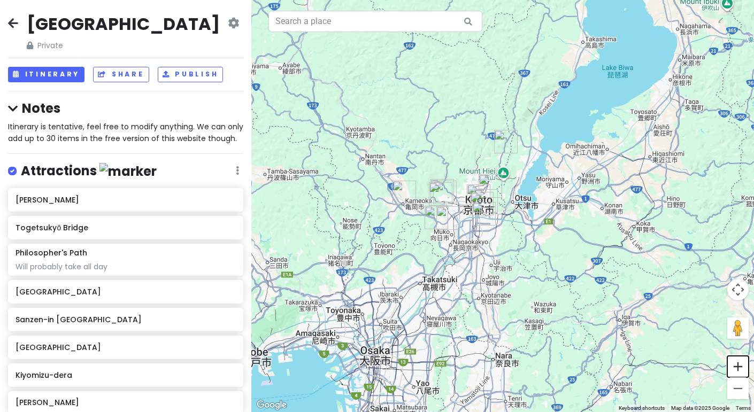
click at [743, 367] on button "Zoom in" at bounding box center [737, 366] width 21 height 21
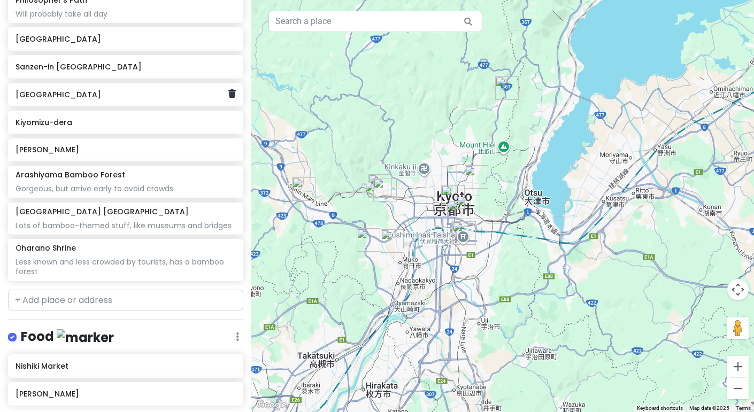
scroll to position [253, 0]
click at [100, 301] on input "text" at bounding box center [125, 299] width 235 height 21
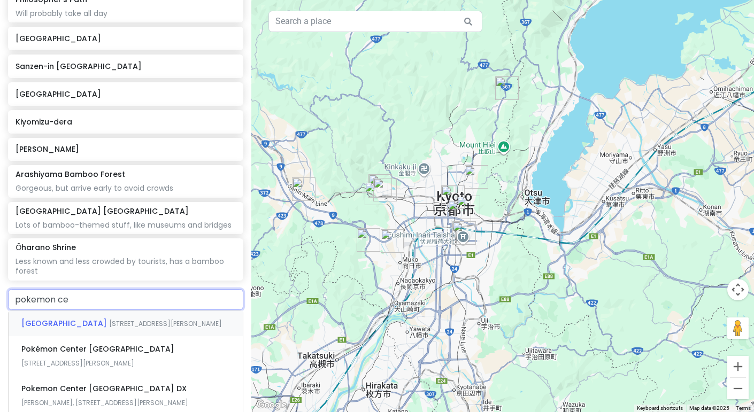
click at [64, 336] on div "[GEOGRAPHIC_DATA] [GEOGRAPHIC_DATA] 78 [GEOGRAPHIC_DATA] [GEOGRAPHIC_DATA][PERS…" at bounding box center [126, 324] width 234 height 26
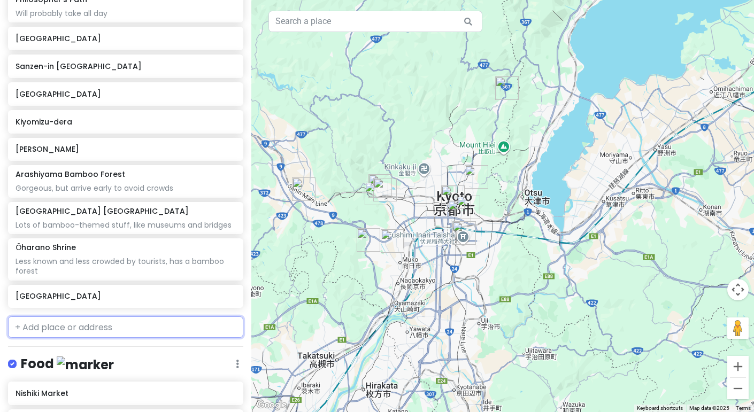
scroll to position [281, 0]
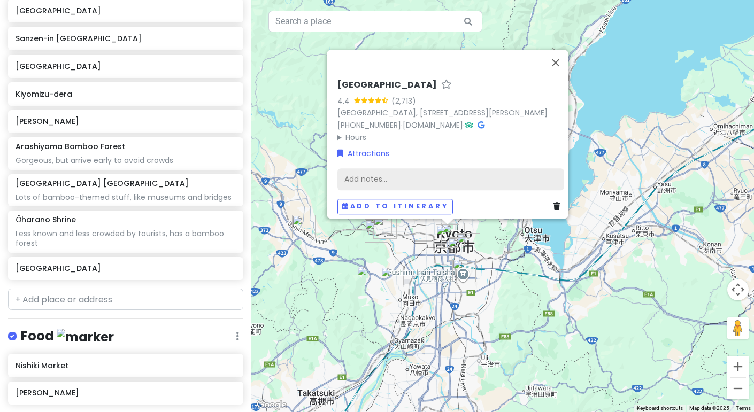
click at [410, 169] on div "Add notes..." at bounding box center [450, 179] width 227 height 22
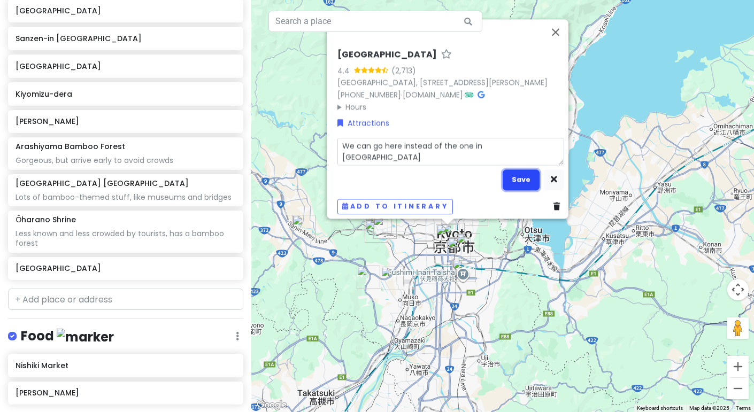
click at [506, 180] on button "Save" at bounding box center [521, 180] width 37 height 21
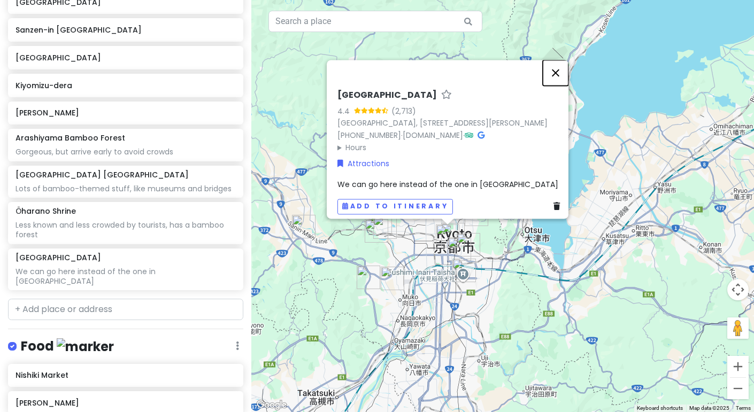
click at [556, 61] on button "Close" at bounding box center [556, 73] width 26 height 26
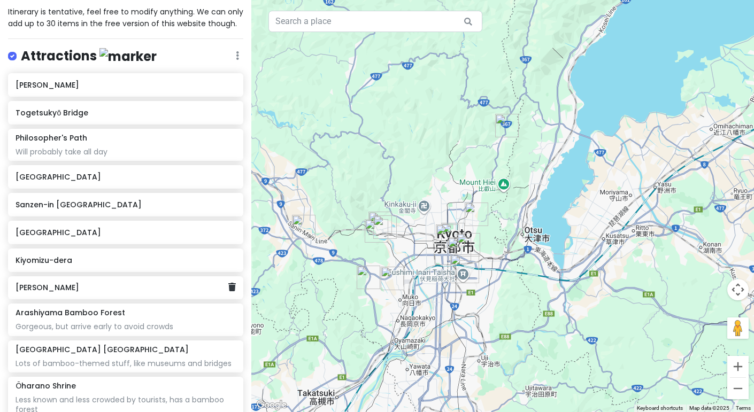
scroll to position [0, 0]
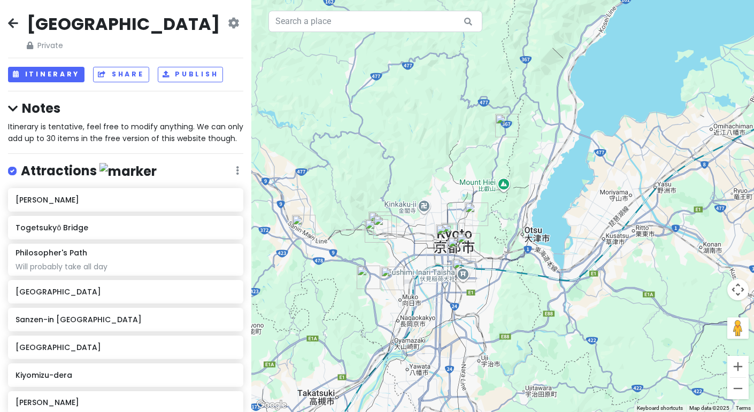
click at [234, 22] on icon at bounding box center [233, 23] width 11 height 9
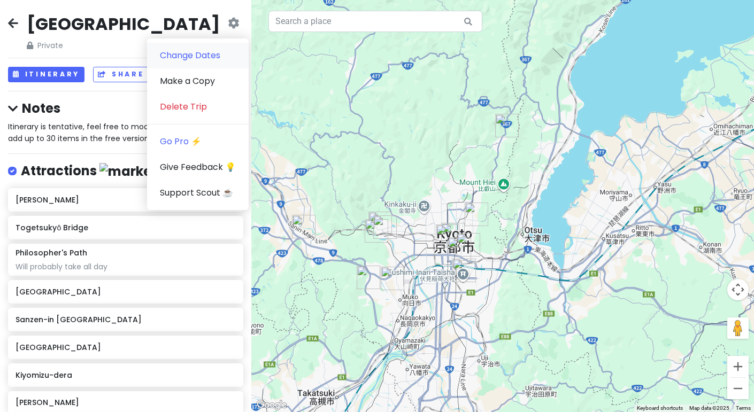
click at [221, 57] on link "Change Dates" at bounding box center [198, 56] width 102 height 26
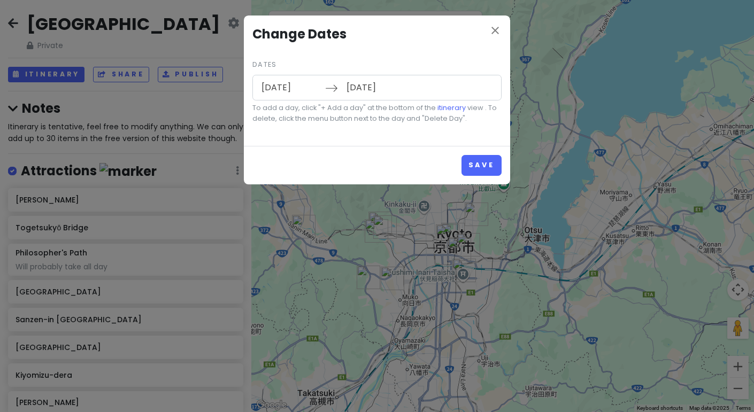
click at [273, 83] on input "[DATE]" at bounding box center [291, 87] width 70 height 25
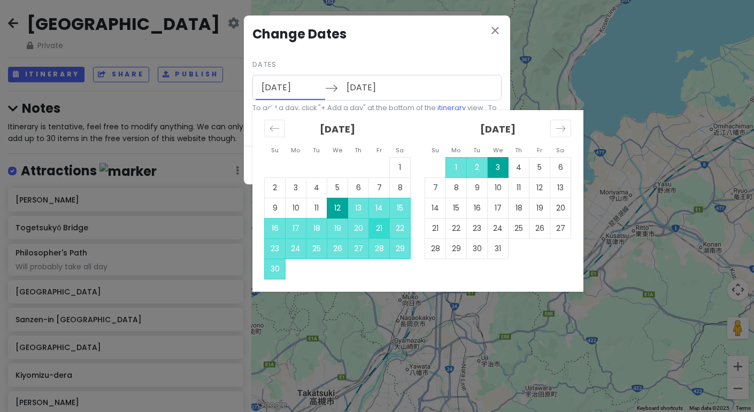
click at [377, 224] on td "21" at bounding box center [379, 228] width 21 height 20
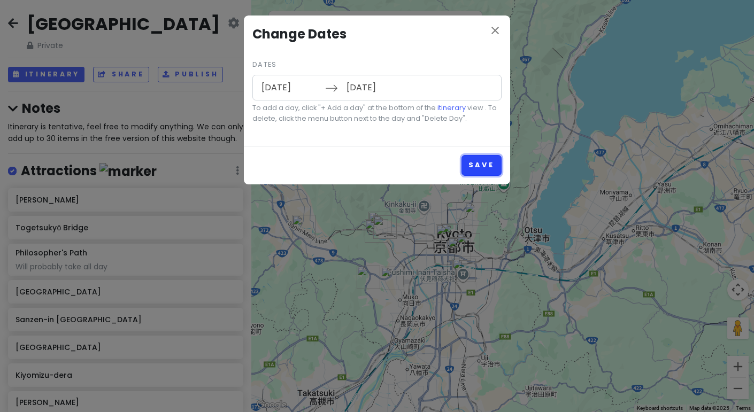
click at [471, 163] on button "Save" at bounding box center [482, 165] width 40 height 21
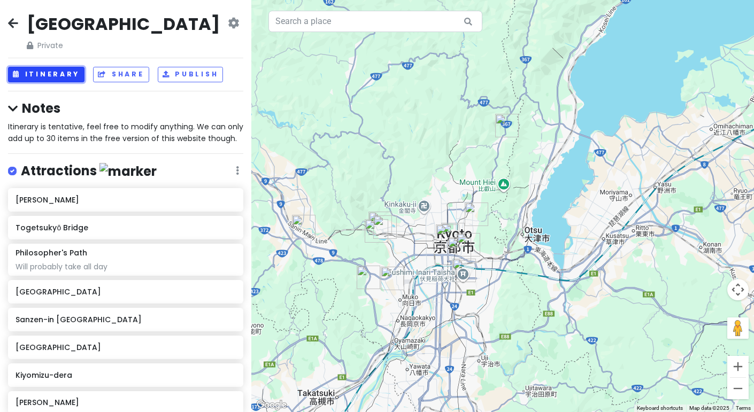
click at [59, 75] on button "Itinerary" at bounding box center [46, 75] width 76 height 16
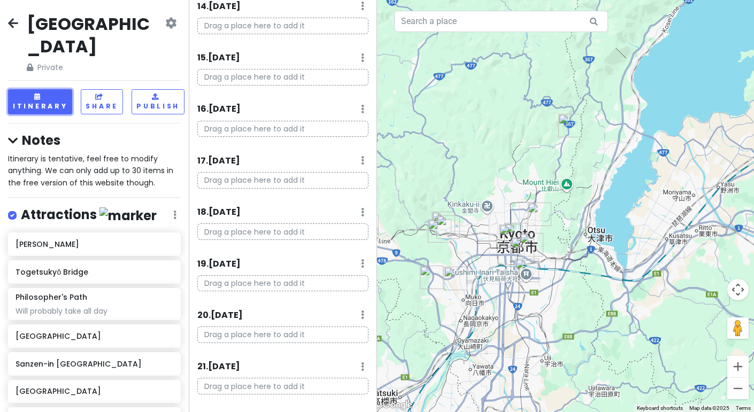
scroll to position [792, 0]
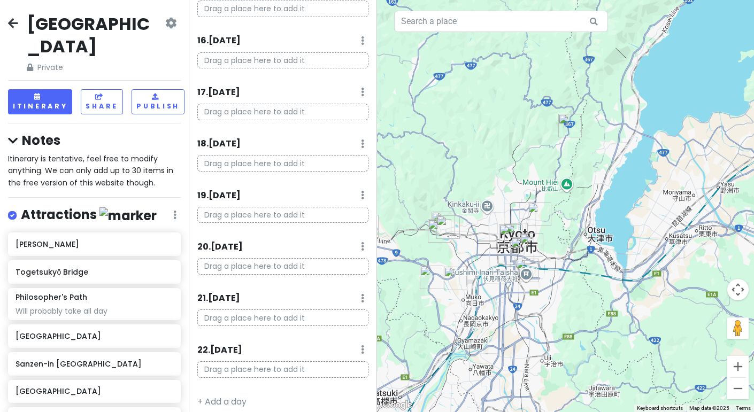
click at [362, 345] on icon at bounding box center [362, 349] width 3 height 9
click at [339, 327] on link "Delete Day" at bounding box center [329, 327] width 88 height 26
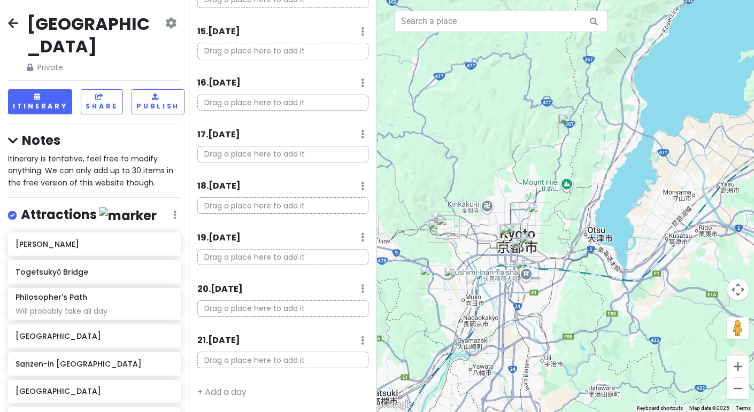
scroll to position [741, 0]
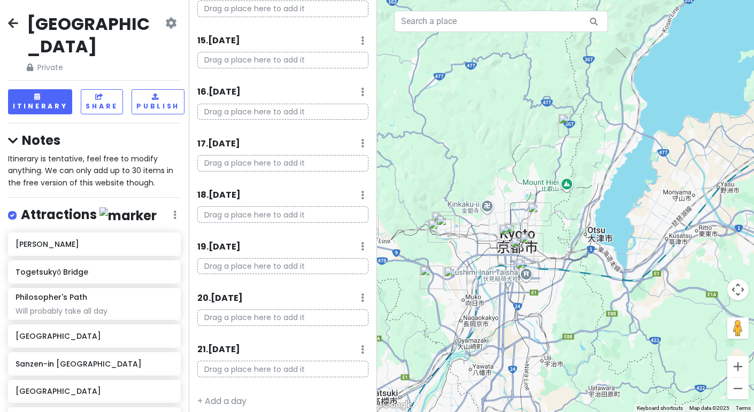
click at [363, 345] on icon at bounding box center [362, 349] width 3 height 9
click at [341, 322] on link "Delete Day" at bounding box center [329, 327] width 88 height 26
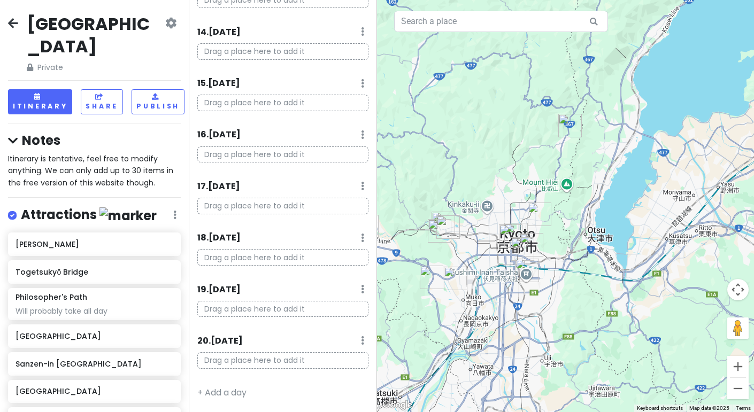
scroll to position [690, 0]
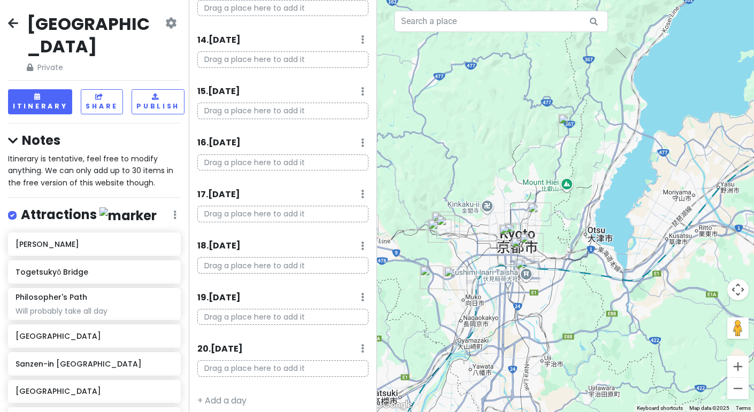
click at [362, 345] on icon at bounding box center [362, 348] width 3 height 9
click at [336, 321] on link "Delete Day" at bounding box center [329, 326] width 88 height 26
click at [362, 344] on icon at bounding box center [362, 348] width 3 height 9
click at [330, 328] on link "Delete Day" at bounding box center [329, 325] width 88 height 26
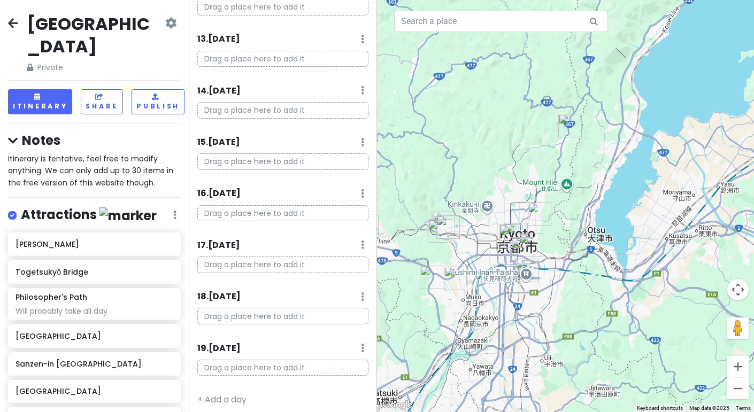
scroll to position [588, 0]
click at [362, 344] on icon at bounding box center [362, 348] width 3 height 9
click at [339, 326] on link "Delete Day" at bounding box center [329, 325] width 88 height 26
click at [363, 345] on icon at bounding box center [362, 347] width 3 height 9
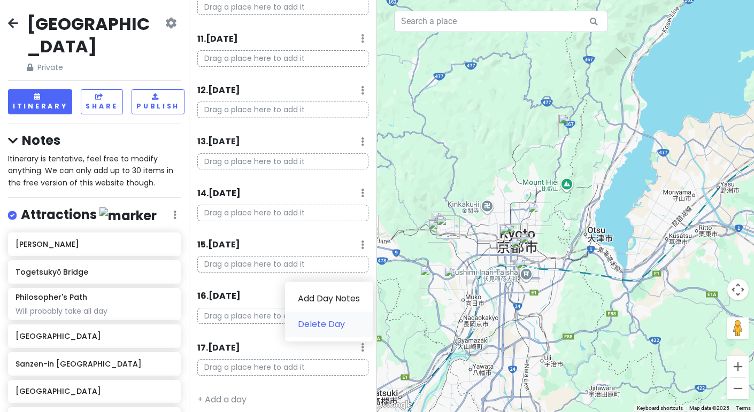
click at [345, 330] on link "Delete Day" at bounding box center [329, 325] width 88 height 26
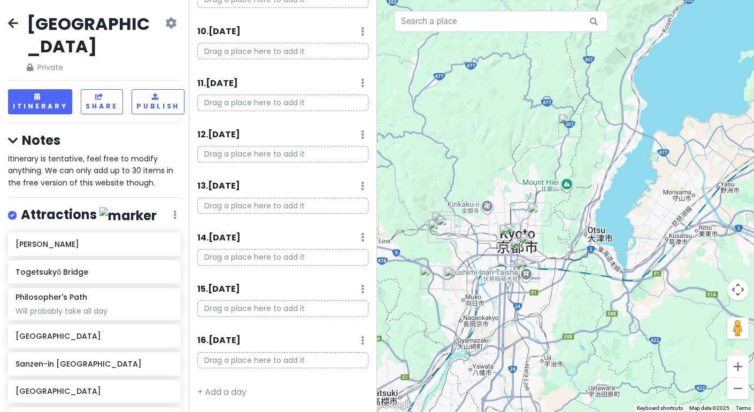
scroll to position [486, 0]
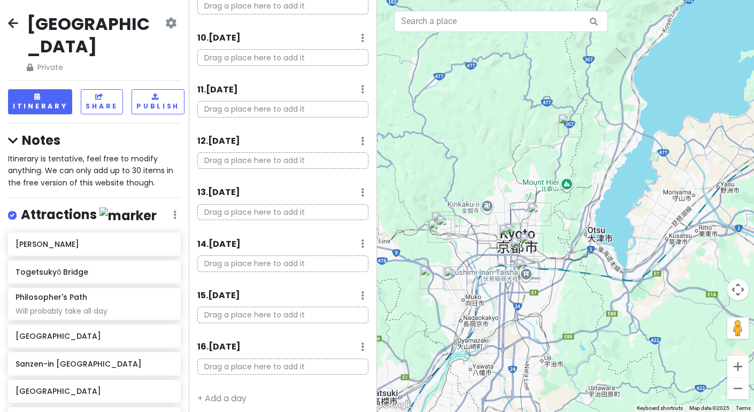
click at [363, 343] on icon at bounding box center [362, 347] width 3 height 9
click at [344, 328] on link "Delete Day" at bounding box center [329, 324] width 88 height 26
click at [362, 343] on icon at bounding box center [362, 347] width 3 height 9
click at [335, 325] on link "Delete Day" at bounding box center [329, 324] width 88 height 26
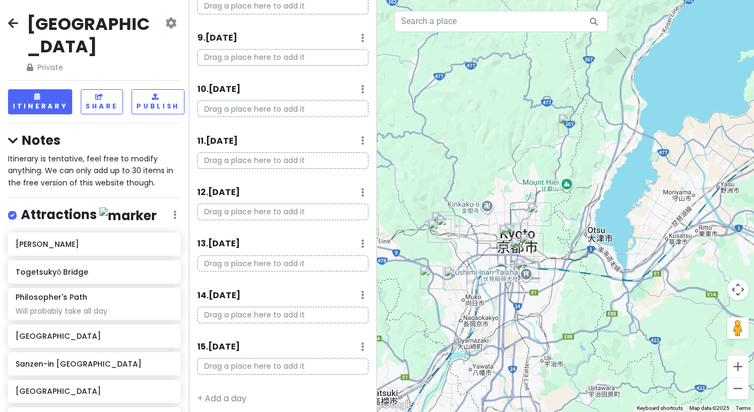
scroll to position [383, 0]
click at [363, 342] on icon at bounding box center [362, 346] width 3 height 9
click at [333, 325] on link "Delete Day" at bounding box center [329, 324] width 88 height 26
click at [362, 345] on icon at bounding box center [362, 346] width 3 height 9
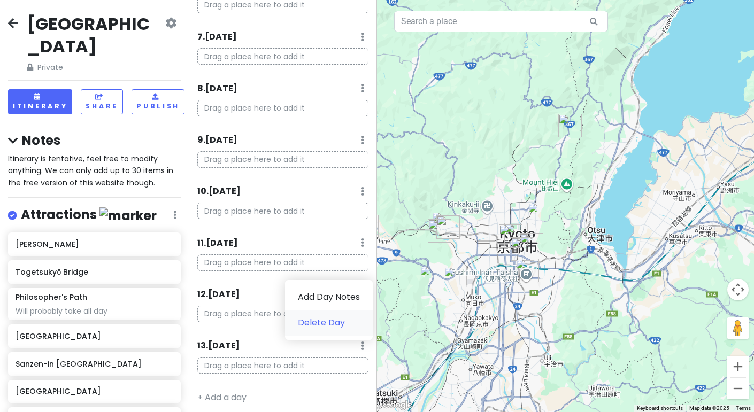
click at [336, 328] on link "Delete Day" at bounding box center [329, 323] width 88 height 26
click at [362, 342] on icon at bounding box center [362, 346] width 3 height 9
click at [343, 328] on link "Delete Day" at bounding box center [329, 323] width 88 height 26
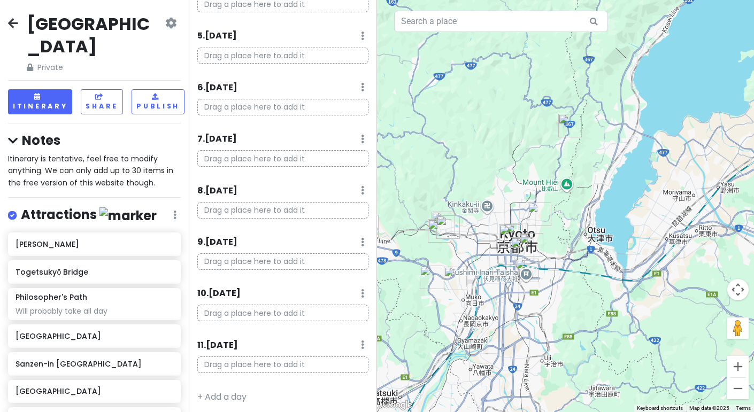
click at [362, 344] on icon at bounding box center [362, 345] width 3 height 9
click at [337, 325] on link "Delete Day" at bounding box center [329, 322] width 88 height 26
click at [362, 345] on icon at bounding box center [362, 345] width 3 height 9
click at [344, 329] on link "Delete Day" at bounding box center [329, 322] width 88 height 26
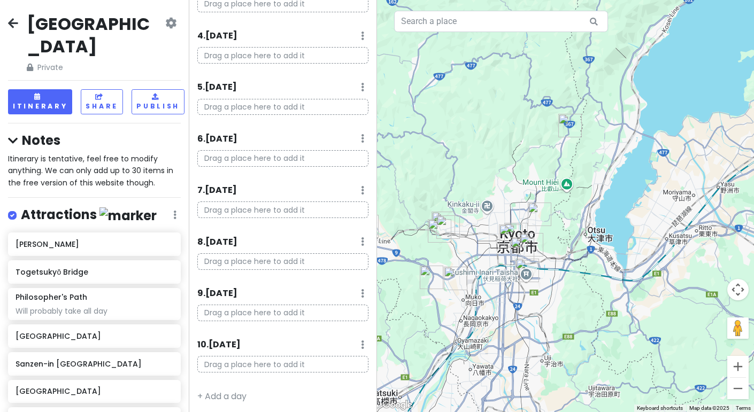
scroll to position [127, 0]
click at [355, 341] on div "9 . [DATE] Add Day Notes Delete Day" at bounding box center [283, 348] width 172 height 18
click at [363, 344] on icon at bounding box center [362, 345] width 3 height 9
click at [336, 328] on link "Delete Day" at bounding box center [329, 322] width 88 height 26
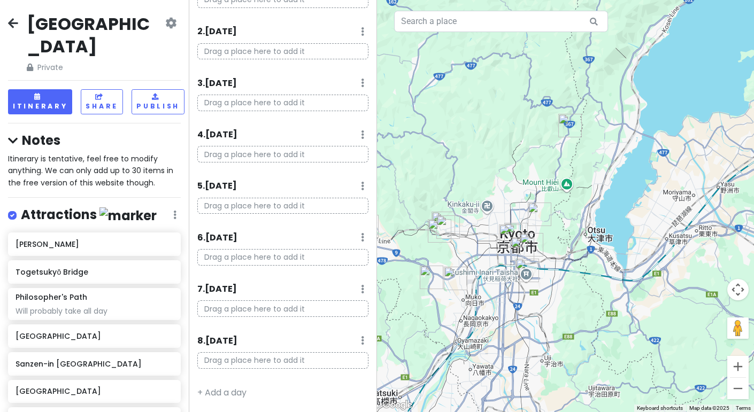
scroll to position [76, 0]
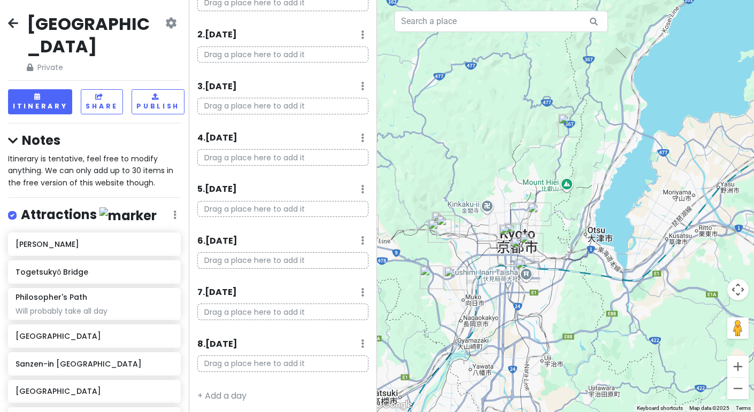
click at [362, 343] on icon at bounding box center [362, 344] width 3 height 9
click at [342, 326] on link "Delete Day" at bounding box center [329, 321] width 88 height 26
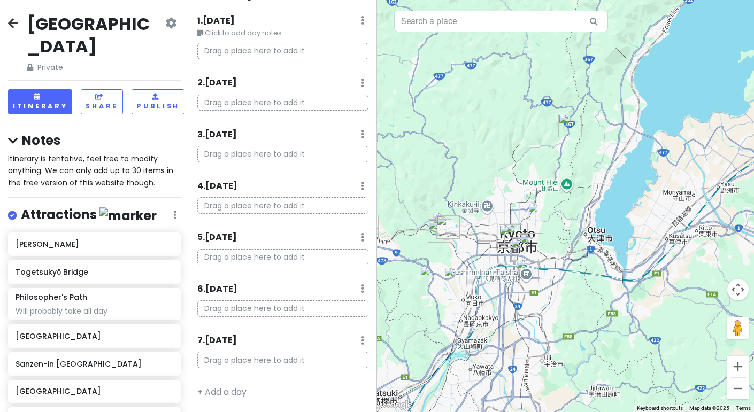
scroll to position [25, 0]
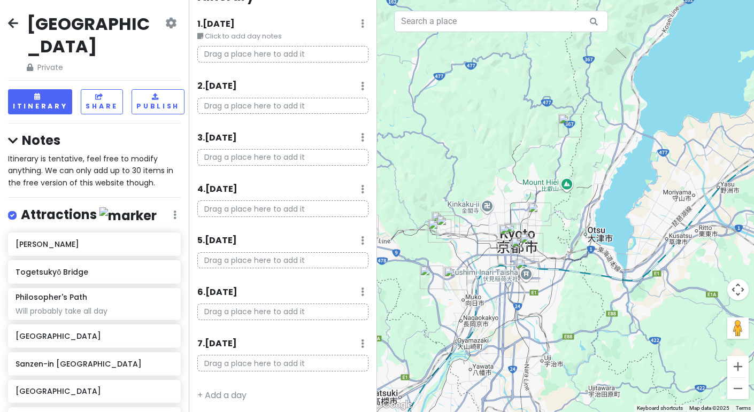
click at [362, 344] on icon at bounding box center [362, 344] width 3 height 9
click at [342, 321] on link "Delete Day" at bounding box center [329, 321] width 88 height 26
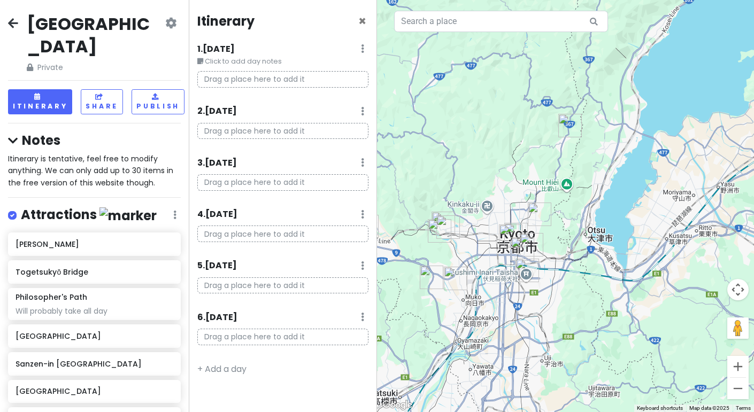
scroll to position [0, 0]
click at [358, 22] on span "×" at bounding box center [362, 21] width 8 height 18
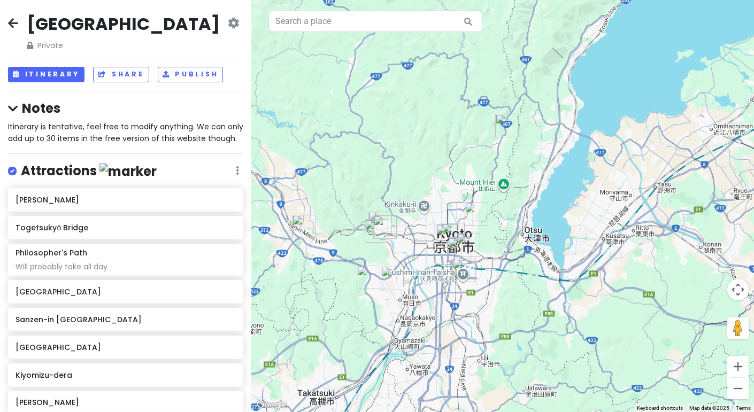
click at [502, 128] on img "Sanzen-in Temple" at bounding box center [507, 126] width 32 height 32
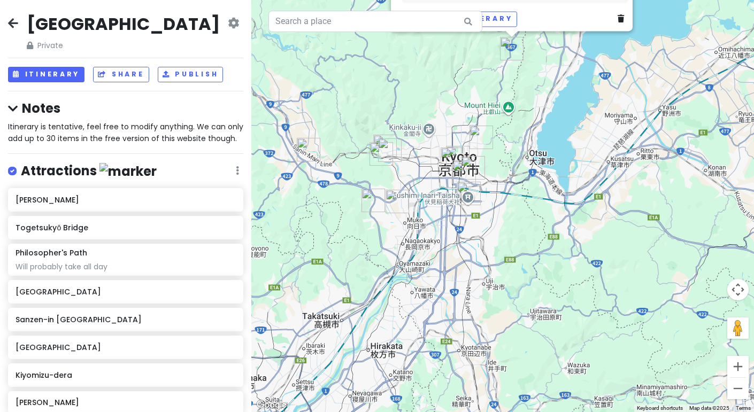
drag, startPoint x: 349, startPoint y: 292, endPoint x: 353, endPoint y: 113, distance: 179.2
click at [353, 113] on div "Sanzen-in [DEMOGRAPHIC_DATA] 4.5 (7,306) 540 Ōhararaikōinchō, [GEOGRAPHIC_DATA]…" at bounding box center [502, 206] width 503 height 412
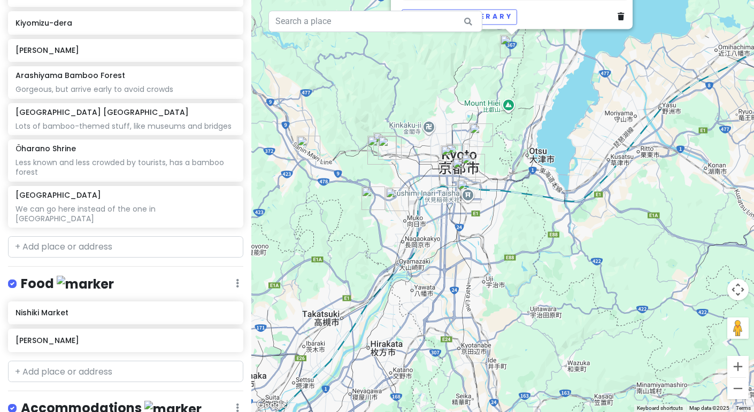
scroll to position [354, 0]
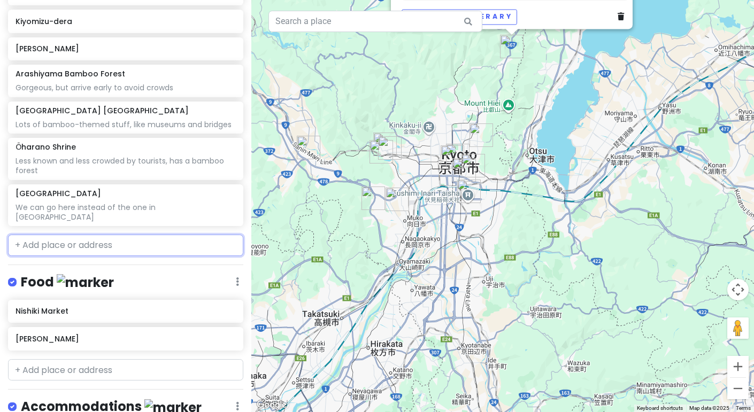
click at [103, 235] on input "text" at bounding box center [125, 245] width 235 height 21
paste input "Kyomachiya Workshop Waraku"
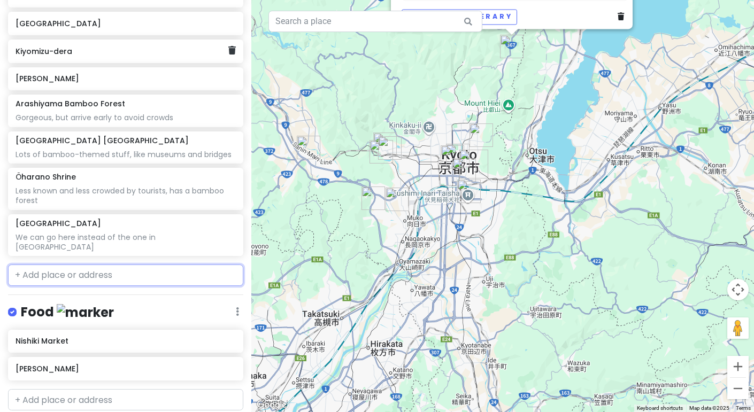
scroll to position [325, 0]
click at [133, 264] on input "text" at bounding box center [125, 274] width 235 height 21
paste input "Marumasu-Nishimuraya"
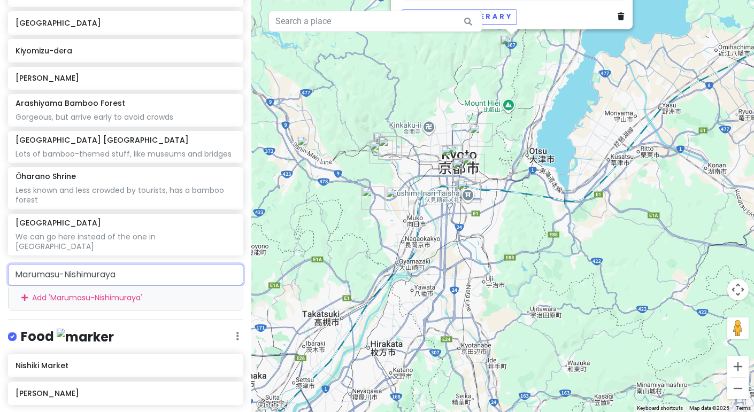
click at [155, 264] on input "Marumasu-Nishimuraya" at bounding box center [125, 274] width 235 height 21
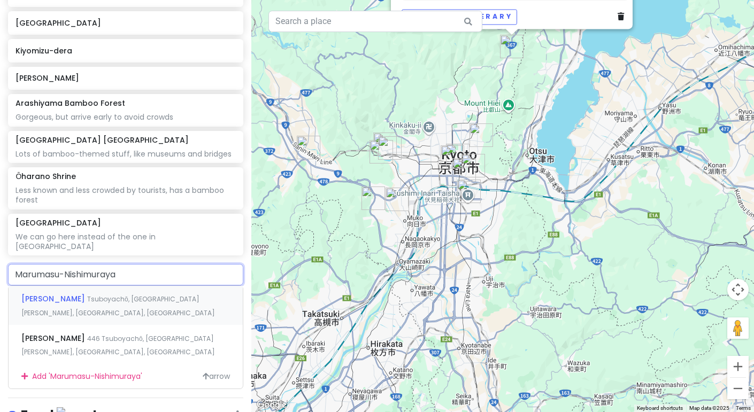
click at [152, 303] on div "[PERSON_NAME], [GEOGRAPHIC_DATA][PERSON_NAME], [GEOGRAPHIC_DATA], [GEOGRAPHIC_D…" at bounding box center [126, 306] width 234 height 40
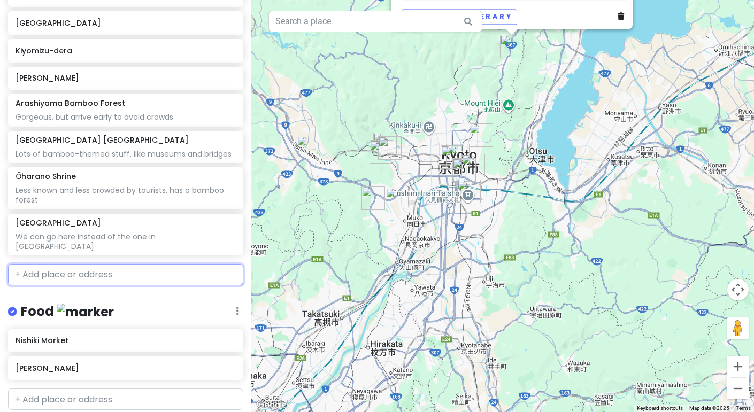
scroll to position [352, 0]
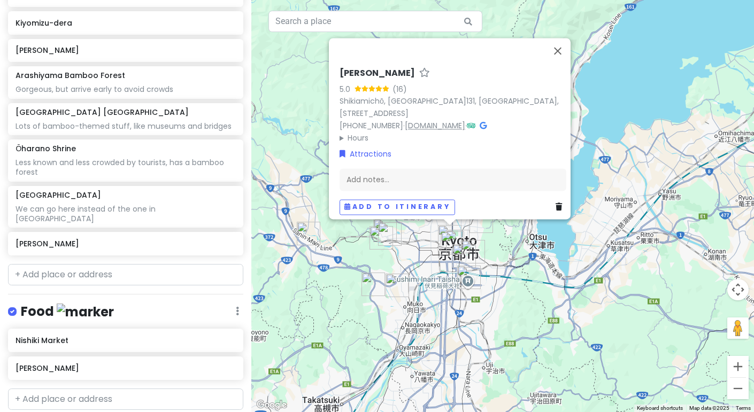
click at [465, 121] on link "[DOMAIN_NAME]" at bounding box center [435, 125] width 60 height 11
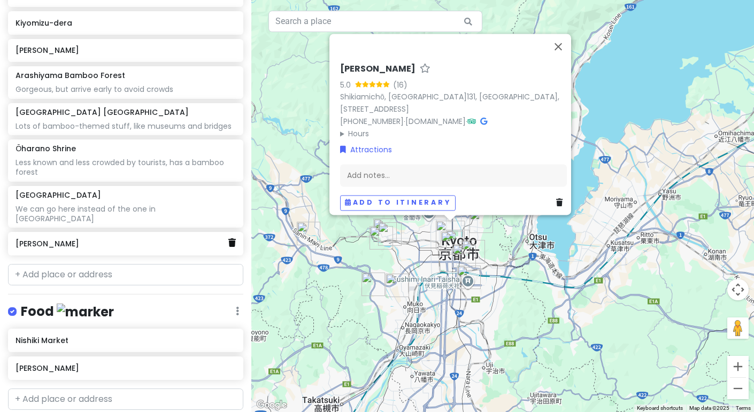
click at [230, 239] on icon at bounding box center [231, 243] width 7 height 9
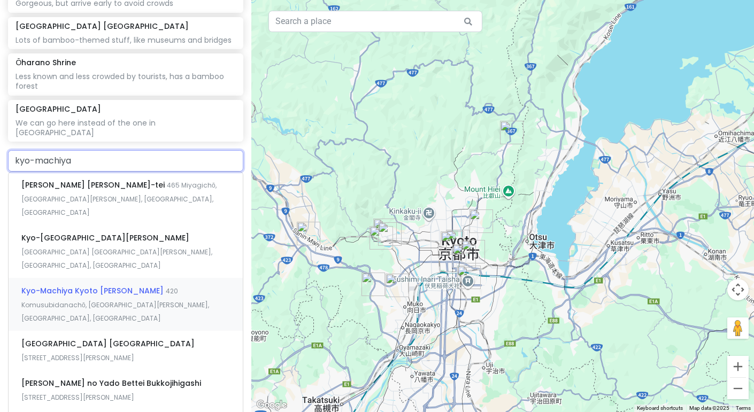
scroll to position [437, 0]
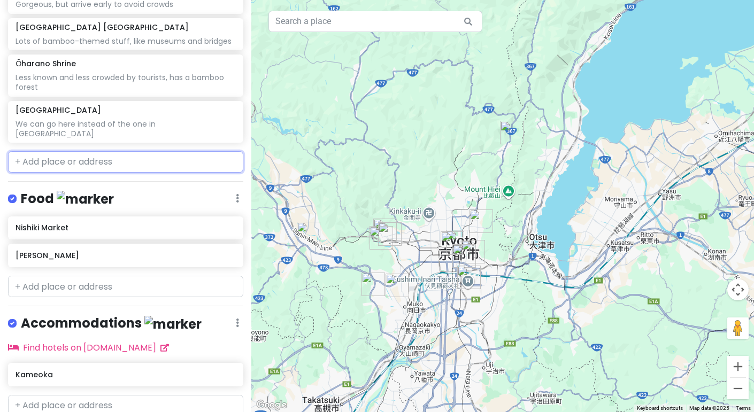
paste input "Kyomachiya Workshop Waraku"
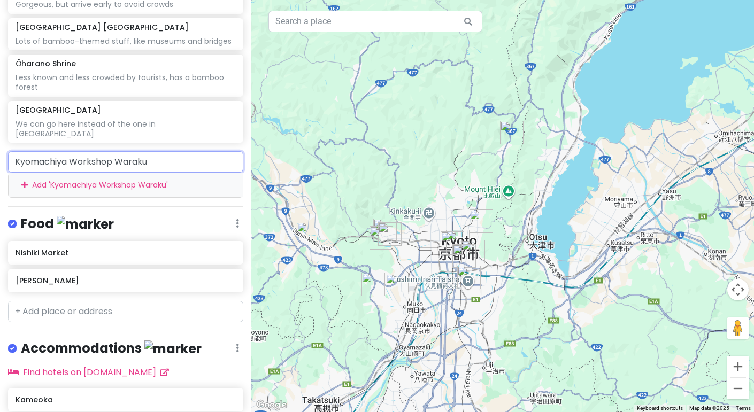
click at [135, 175] on div "Add ' Kyomachiya Workshop Waraku '" at bounding box center [126, 185] width 234 height 24
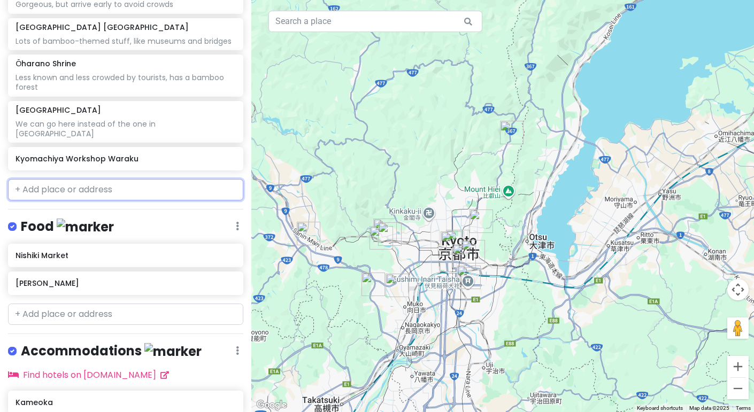
scroll to position [465, 0]
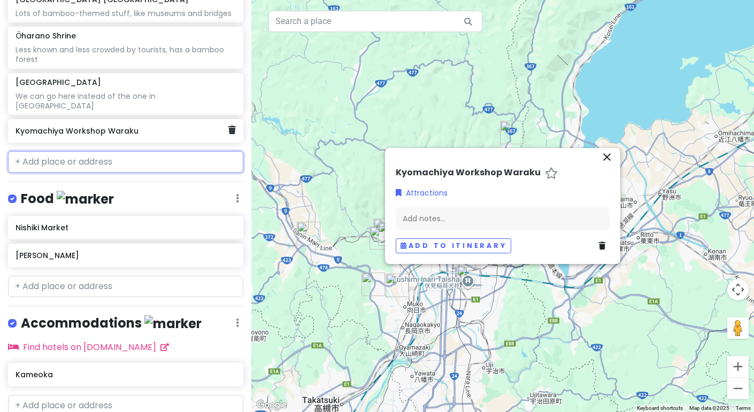
click at [111, 126] on h6 "Kyomachiya Workshop Waraku" at bounding box center [122, 131] width 212 height 10
click at [431, 193] on link "Attractions" at bounding box center [422, 193] width 52 height 12
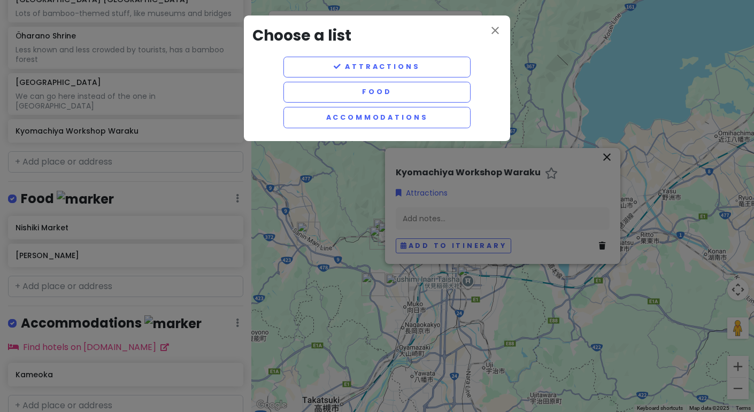
click at [550, 233] on div "close Choose a list Attractions Food Accommodations" at bounding box center [377, 206] width 754 height 412
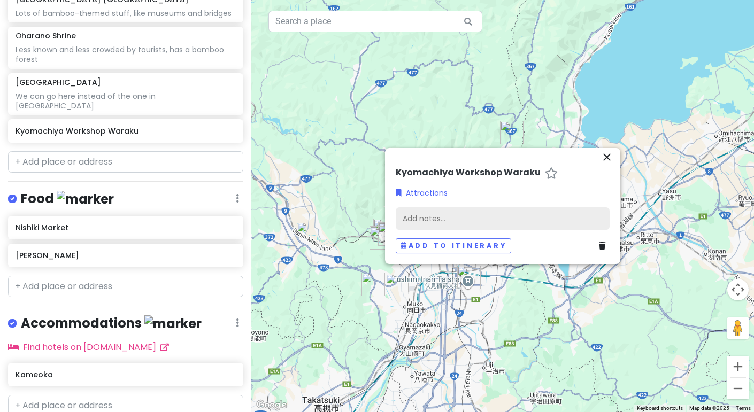
click at [503, 227] on div "Add notes..." at bounding box center [503, 218] width 214 height 22
click at [517, 224] on div "Add notes..." at bounding box center [503, 218] width 214 height 22
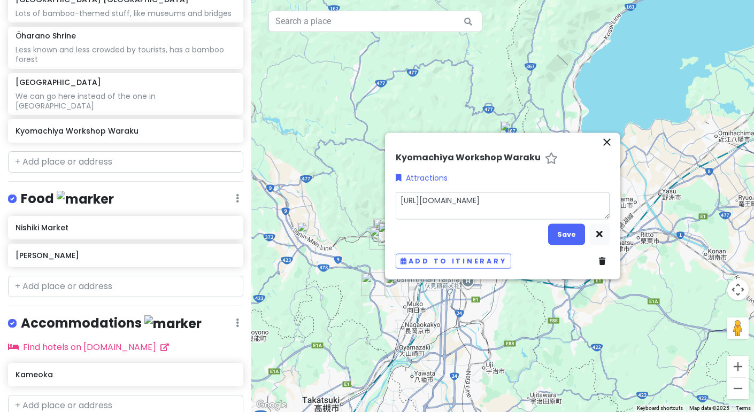
click at [401, 203] on textarea "[URL][DOMAIN_NAME]" at bounding box center [503, 206] width 214 height 27
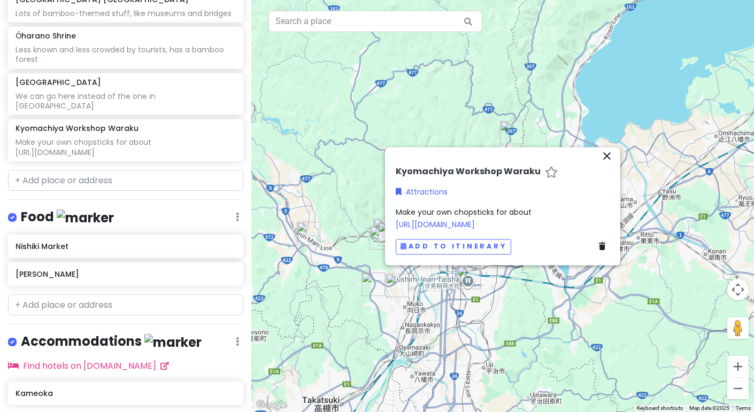
scroll to position [484, 0]
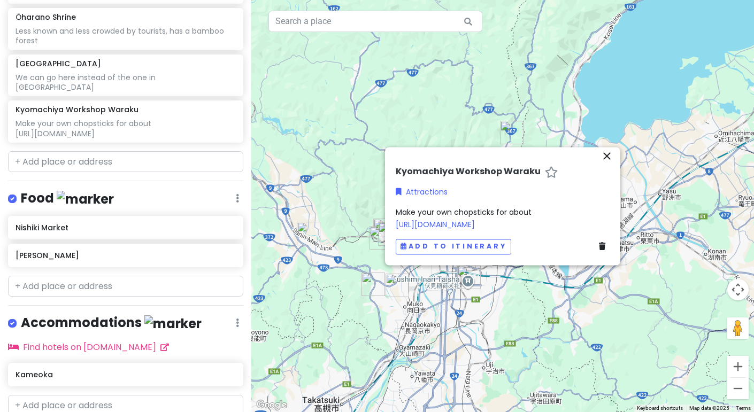
click at [532, 207] on span "Make your own chopsticks for about [URL][DOMAIN_NAME]" at bounding box center [464, 218] width 136 height 22
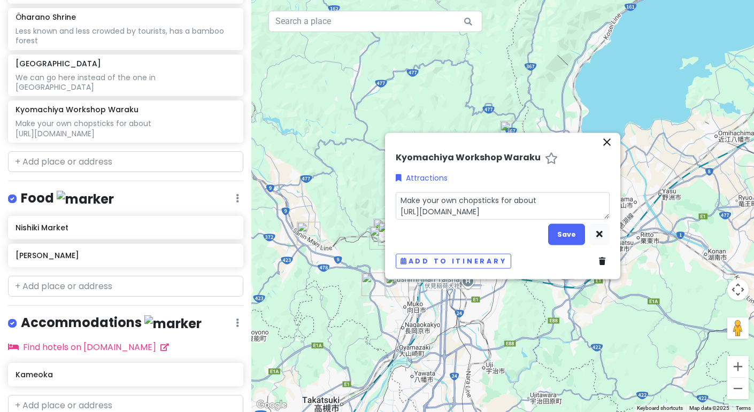
click at [541, 202] on textarea "Make your own chopsticks for about [URL][DOMAIN_NAME]" at bounding box center [503, 206] width 214 height 27
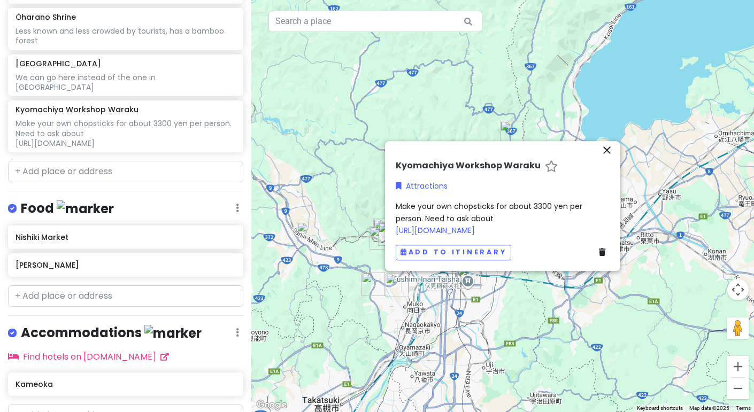
scroll to position [494, 0]
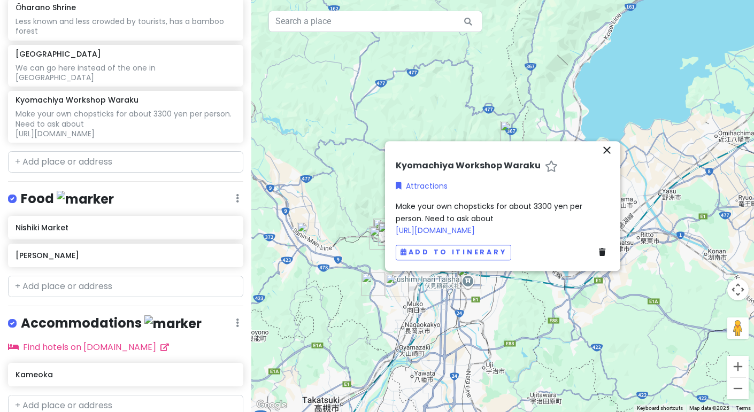
click at [512, 215] on div "Make your own chopsticks for about 3300 yen per person. Need to ask about [URL]…" at bounding box center [503, 219] width 214 height 36
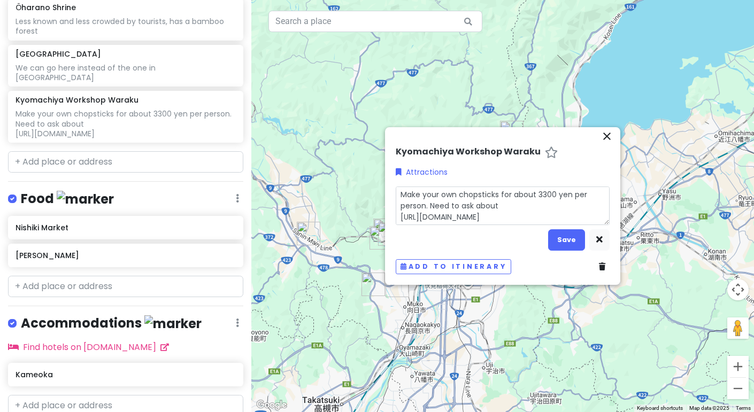
click at [511, 207] on textarea "Make your own chopsticks for about 3300 yen per person. Need to ask about [URL]…" at bounding box center [503, 206] width 214 height 39
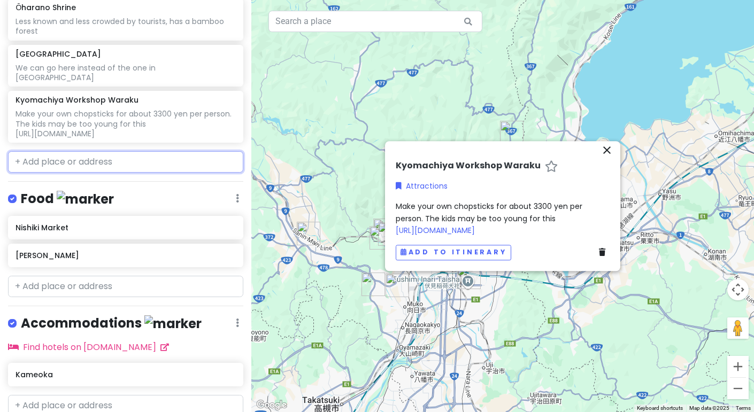
click at [149, 155] on input "text" at bounding box center [125, 161] width 235 height 21
paste input "Address: [STREET_ADDRESS]"
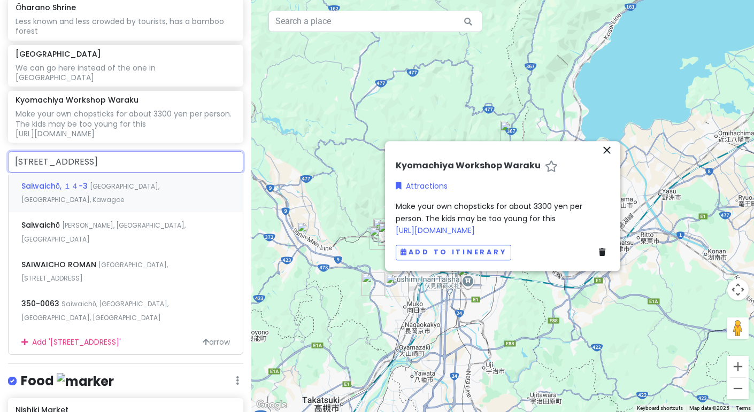
scroll to position [0, 42]
drag, startPoint x: 13, startPoint y: 151, endPoint x: 296, endPoint y: 160, distance: 283.0
click at [296, 160] on div "[GEOGRAPHIC_DATA] Private Change Dates Make a Copy Delete Trip Go Pro ⚡️ Give F…" at bounding box center [377, 206] width 754 height 412
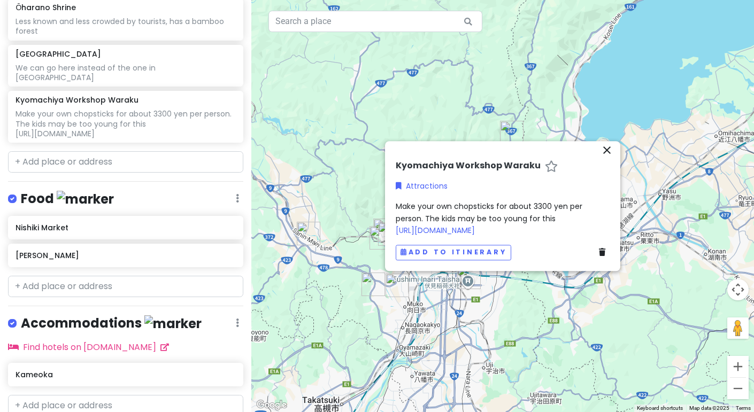
click at [563, 218] on div "Make your own chopsticks for about 3300 yen per person. The kids may be too you…" at bounding box center [503, 219] width 214 height 36
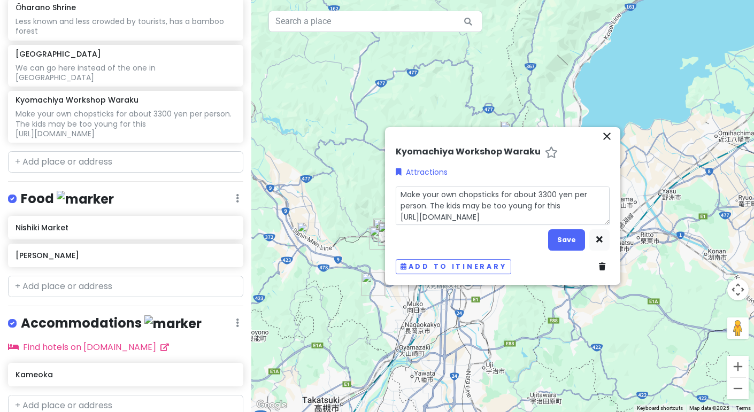
click at [573, 207] on textarea "Make your own chopsticks for about 3300 yen per person. The kids may be too you…" at bounding box center [503, 206] width 214 height 39
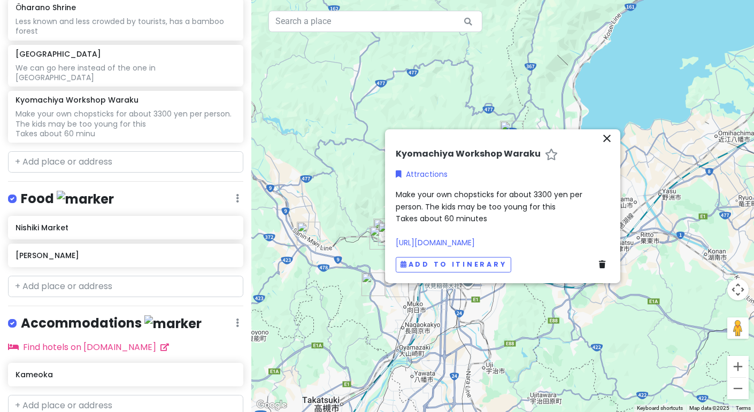
click at [518, 225] on div "Make your own chopsticks for about 3300 yen per person. The kids may be too you…" at bounding box center [503, 219] width 214 height 60
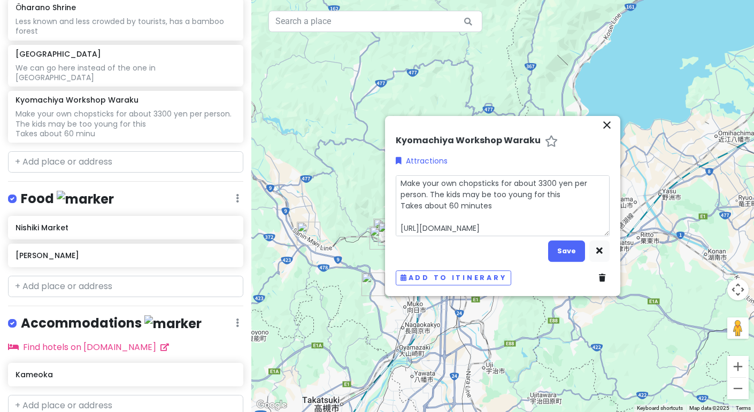
click at [499, 219] on textarea "Make your own chopsticks for about 3300 yen per person. The kids may be too you…" at bounding box center [503, 205] width 214 height 61
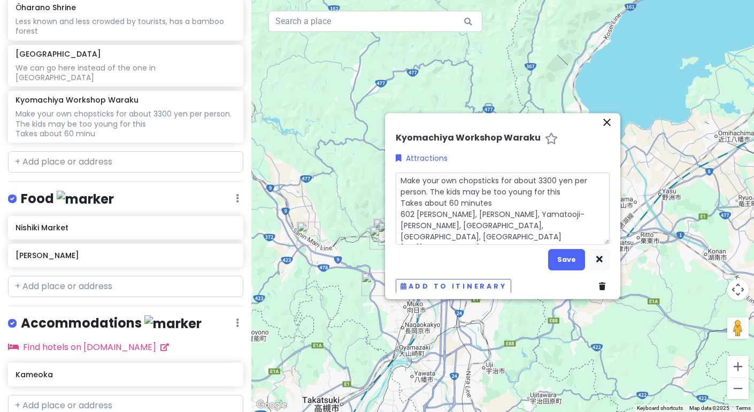
click at [402, 204] on textarea "Make your own chopsticks for about 3300 yen per person. The kids may be too you…" at bounding box center [503, 209] width 214 height 72
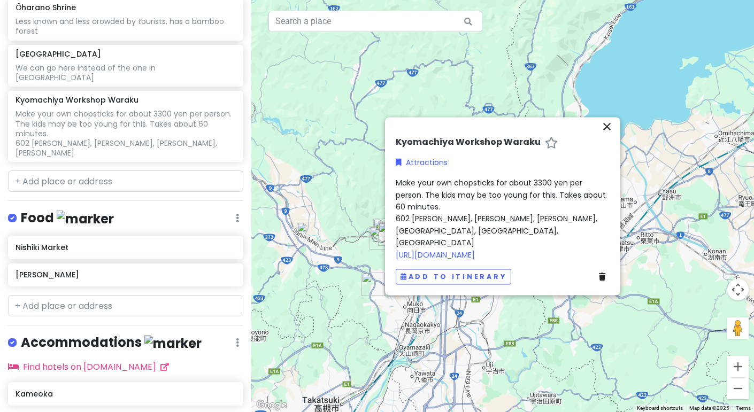
scroll to position [503, 0]
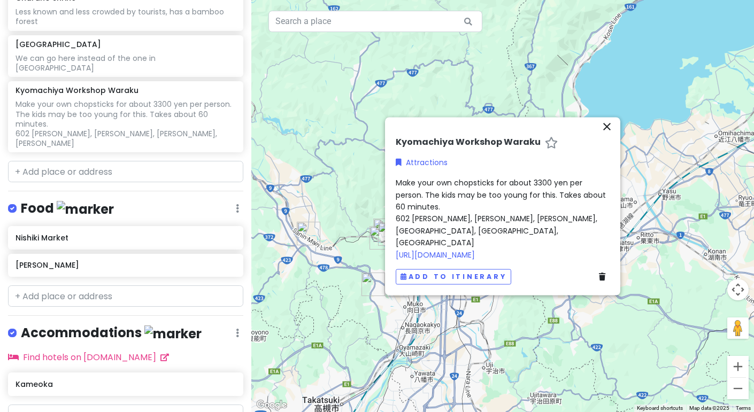
click at [445, 197] on span "Make your own chopsticks for about 3300 yen per person. The kids may be too you…" at bounding box center [502, 219] width 212 height 82
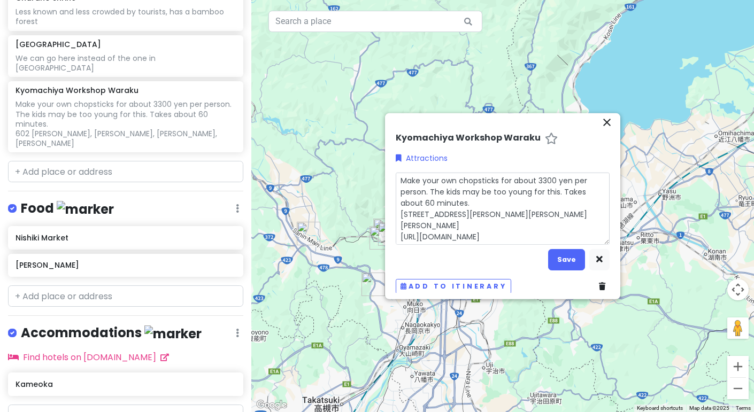
click at [467, 201] on textarea "Make your own chopsticks for about 3300 yen per person. The kids may be too you…" at bounding box center [503, 209] width 214 height 72
click at [480, 201] on textarea "Make your own chopsticks for about 3300 yen per person. The kids may be too you…" at bounding box center [503, 209] width 214 height 72
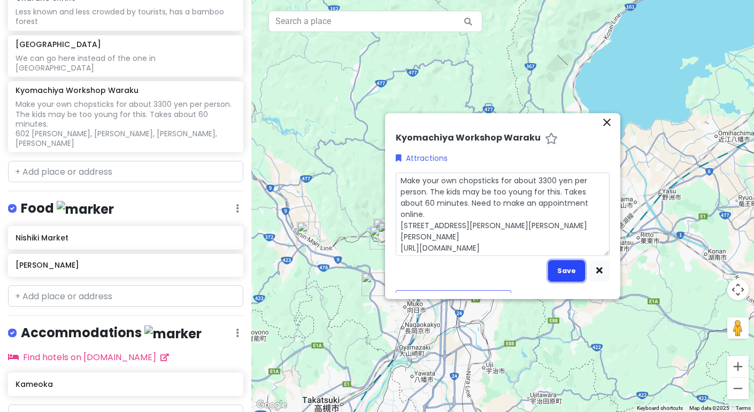
click at [564, 271] on button "Save" at bounding box center [566, 270] width 37 height 21
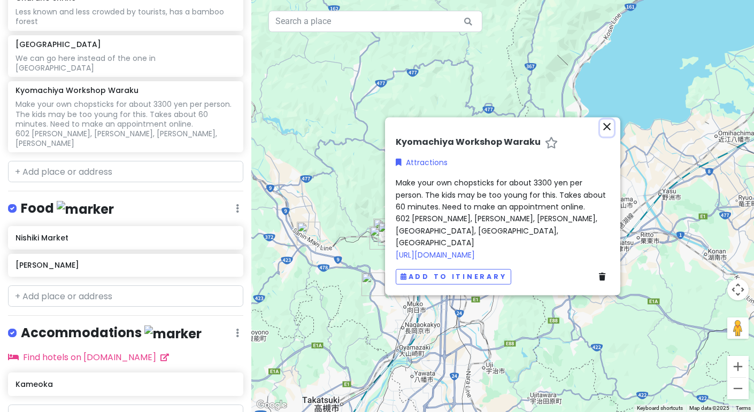
click at [601, 133] on icon "close" at bounding box center [607, 126] width 13 height 13
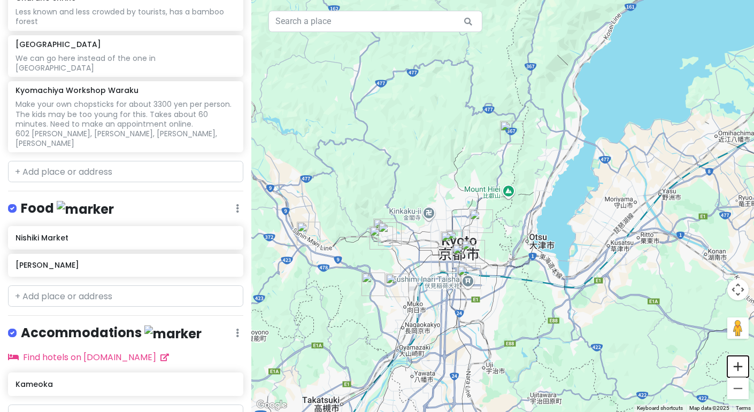
click at [738, 370] on button "Zoom in" at bounding box center [737, 366] width 21 height 21
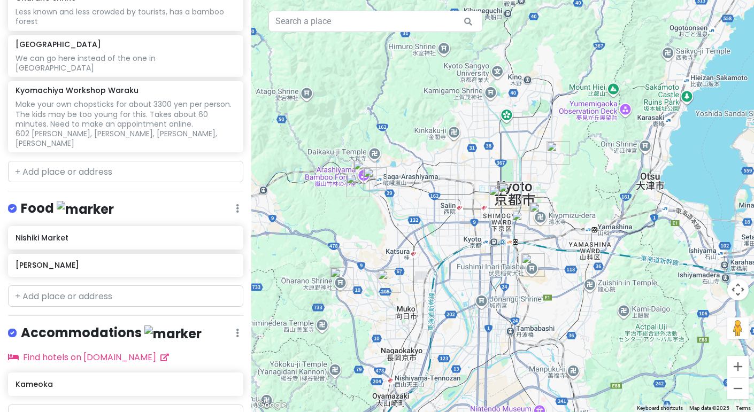
drag, startPoint x: 493, startPoint y: 341, endPoint x: 599, endPoint y: 236, distance: 149.8
click at [599, 236] on div at bounding box center [502, 206] width 503 height 412
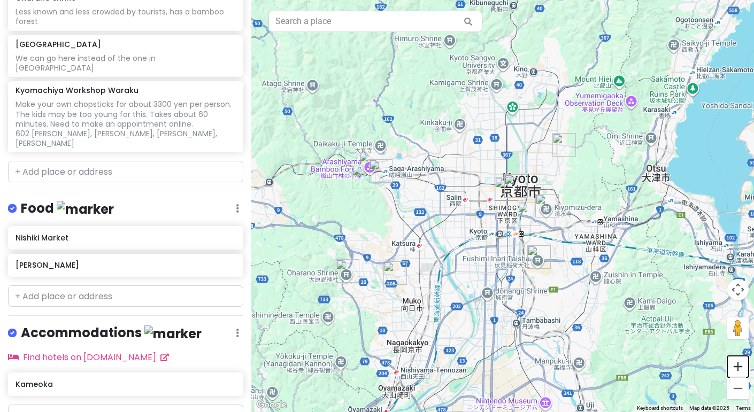
click at [740, 362] on button "Zoom in" at bounding box center [737, 366] width 21 height 21
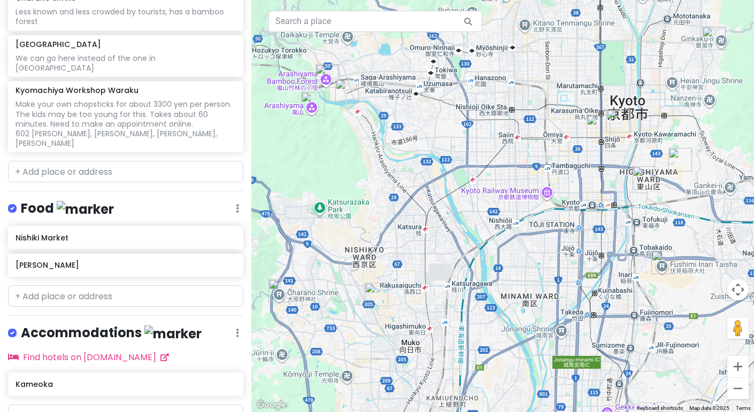
drag, startPoint x: 431, startPoint y: 326, endPoint x: 523, endPoint y: 265, distance: 110.1
click at [523, 265] on div at bounding box center [502, 206] width 503 height 412
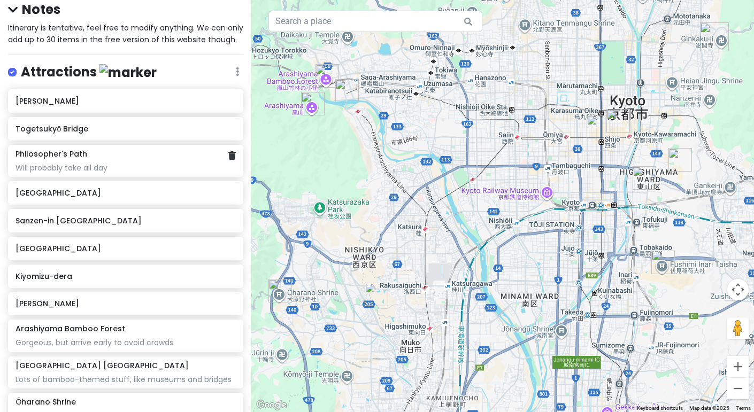
scroll to position [91, 0]
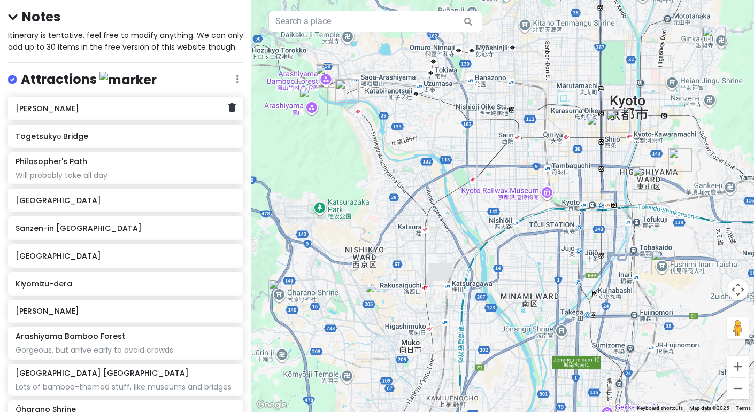
click at [159, 110] on h6 "[PERSON_NAME]" at bounding box center [122, 109] width 212 height 10
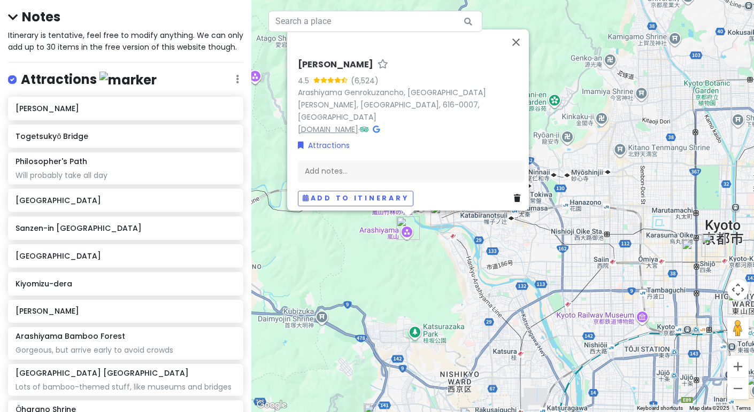
click at [358, 124] on link "[DOMAIN_NAME]" at bounding box center [328, 129] width 60 height 11
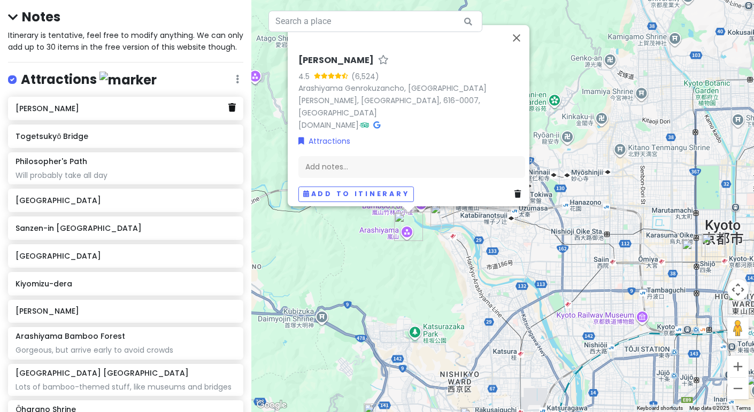
click at [229, 105] on icon at bounding box center [231, 107] width 7 height 9
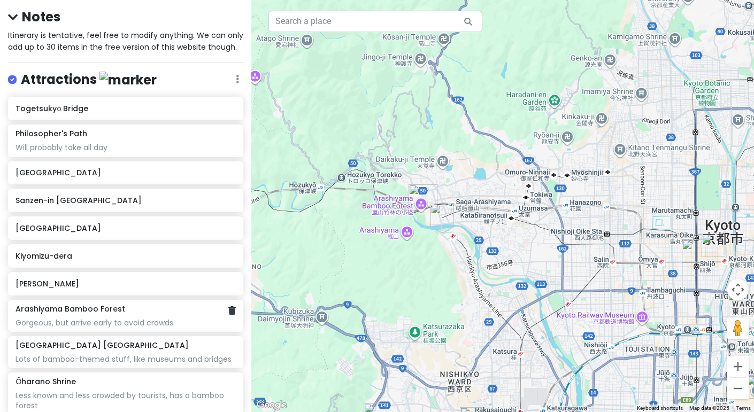
click at [159, 323] on div "Gorgeous, but arrive early to avoid crowds" at bounding box center [126, 323] width 220 height 10
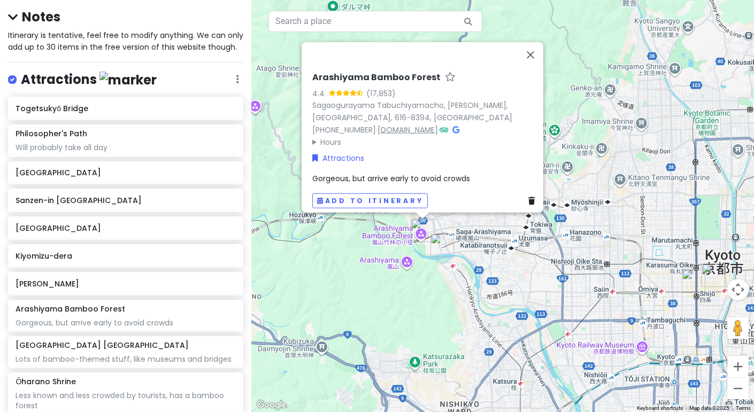
click at [409, 124] on link "[DOMAIN_NAME]" at bounding box center [408, 129] width 60 height 11
click at [103, 134] on div "Philosopher's Path" at bounding box center [126, 134] width 220 height 10
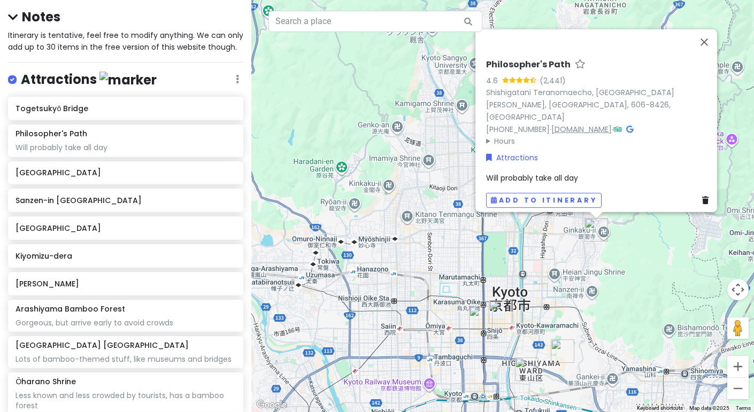
click at [590, 124] on link "[DOMAIN_NAME]" at bounding box center [581, 129] width 60 height 11
click at [550, 173] on span "Will probably take all day" at bounding box center [532, 178] width 92 height 11
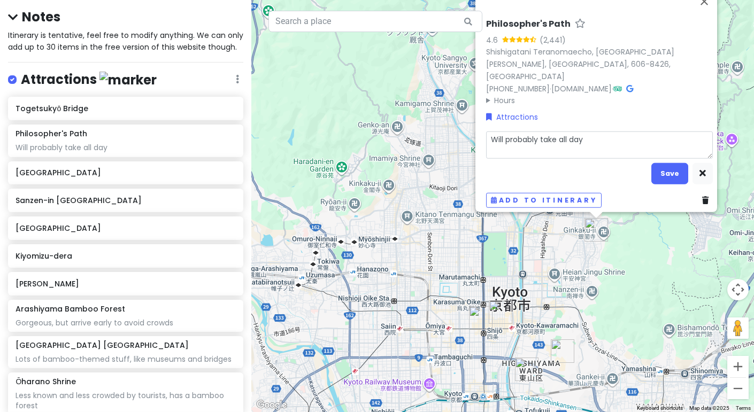
click at [597, 140] on textarea "Will probably take all day" at bounding box center [599, 144] width 227 height 27
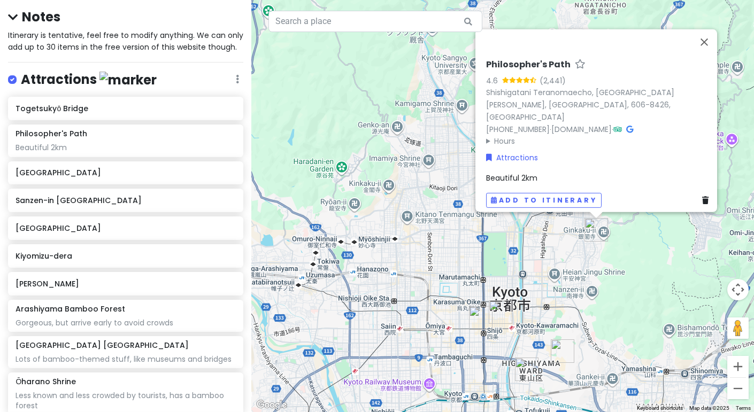
click at [567, 181] on div "Philosopher's Path 4.6 (2,441) [GEOGRAPHIC_DATA], [GEOGRAPHIC_DATA][PERSON_NAME…" at bounding box center [599, 133] width 235 height 157
click at [541, 172] on div "Beautiful 2km" at bounding box center [599, 178] width 227 height 12
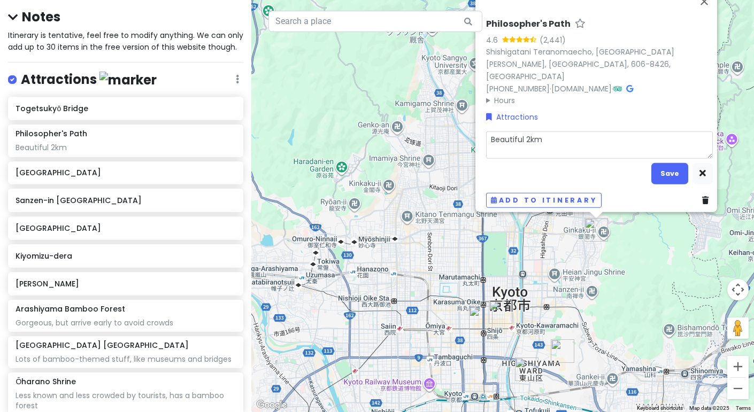
click at [564, 137] on textarea "Beautiful 2km" at bounding box center [599, 144] width 227 height 27
click at [674, 174] on button "Save" at bounding box center [669, 173] width 37 height 21
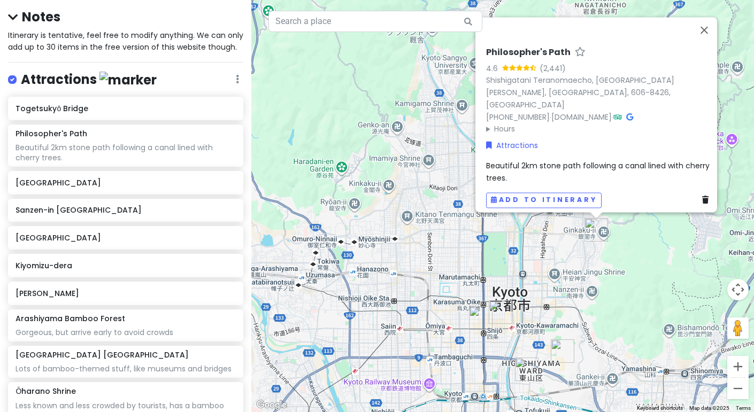
click at [517, 166] on div "Beautiful 2km stone path following a canal lined with cherry trees." at bounding box center [599, 172] width 227 height 24
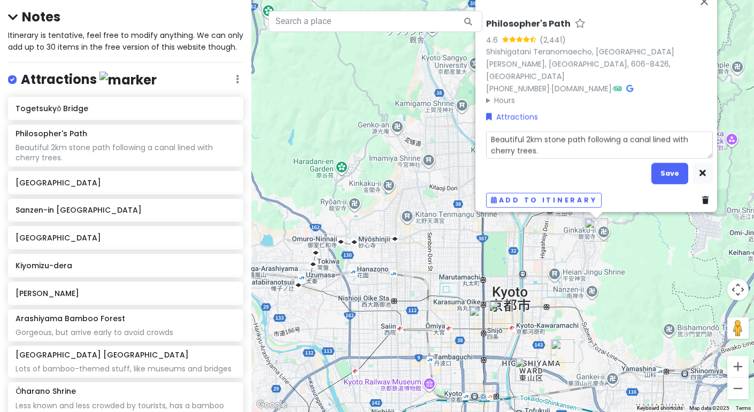
click at [552, 146] on textarea "Beautiful 2km stone path following a canal lined with cherry trees." at bounding box center [599, 144] width 227 height 27
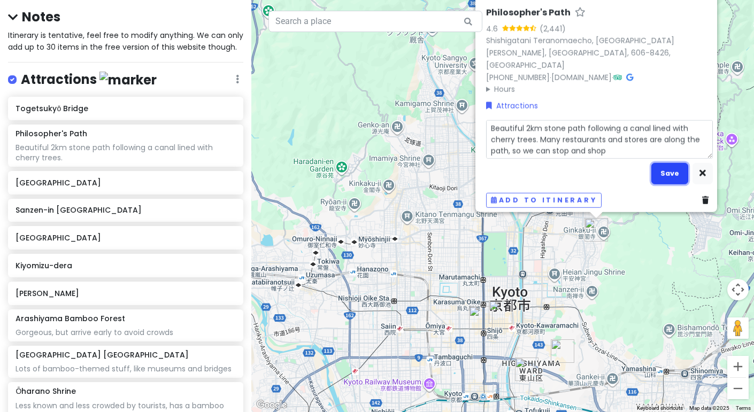
click at [659, 164] on button "Save" at bounding box center [669, 173] width 37 height 21
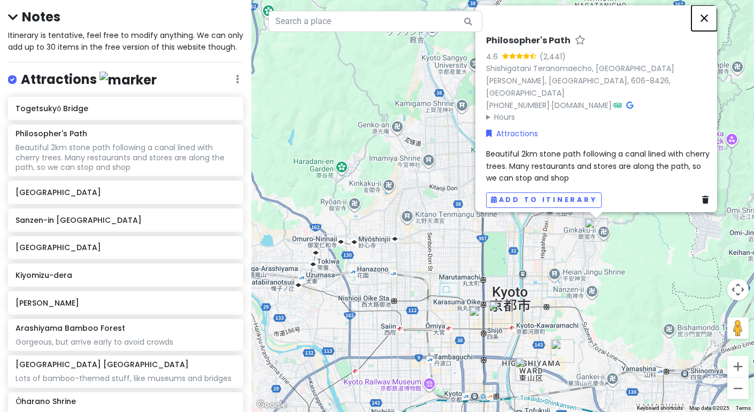
click at [711, 31] on button "Close" at bounding box center [704, 18] width 26 height 26
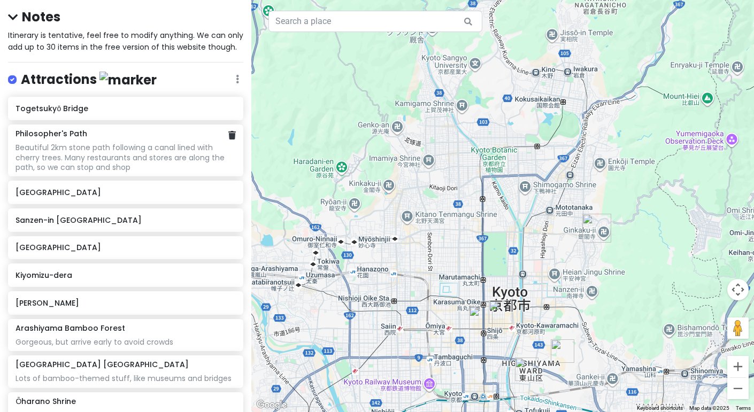
click at [142, 154] on div "Beautiful 2km stone path following a canal lined with cherry trees. Many restau…" at bounding box center [126, 157] width 220 height 29
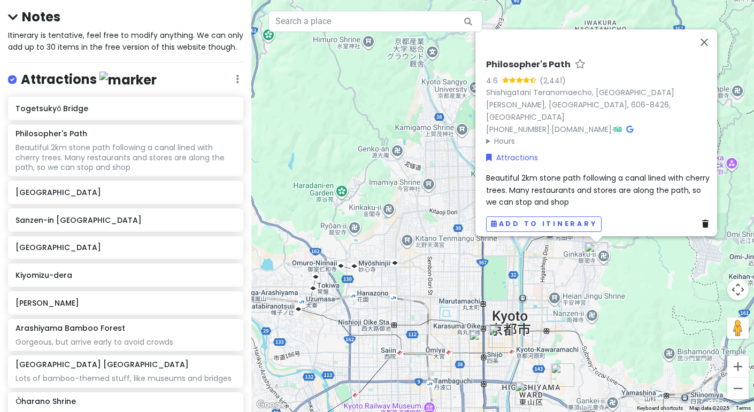
click at [619, 193] on div "Beautiful 2km stone path following a canal lined with cherry trees. Many restau…" at bounding box center [599, 190] width 227 height 36
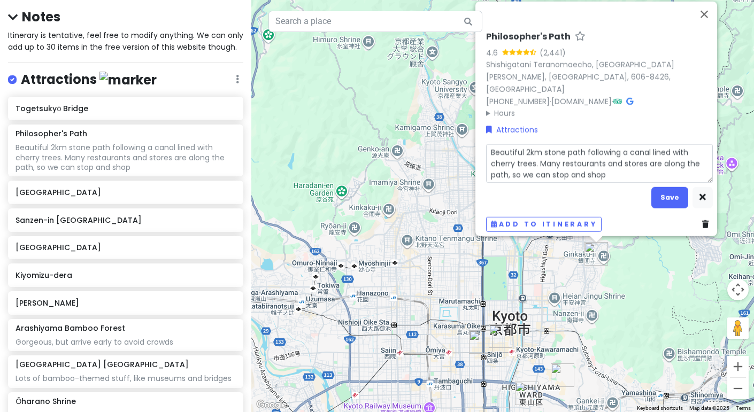
click at [608, 171] on textarea "Beautiful 2km stone path following a canal lined with cherry trees. Many restau…" at bounding box center [599, 163] width 227 height 39
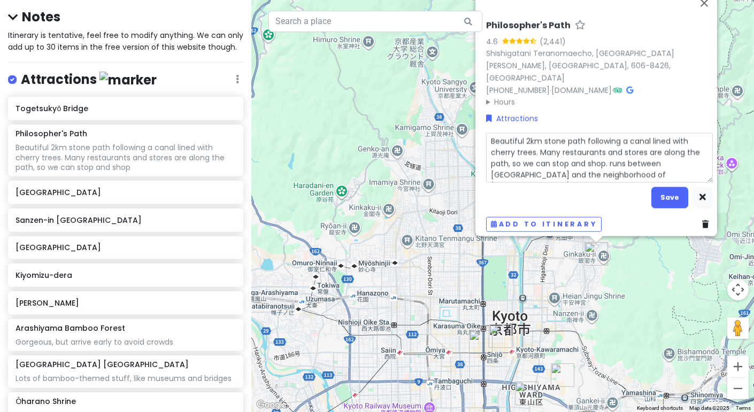
click at [610, 159] on textarea "Beautiful 2km stone path following a canal lined with cherry trees. Many restau…" at bounding box center [599, 158] width 227 height 50
click at [660, 193] on button "Save" at bounding box center [669, 197] width 37 height 21
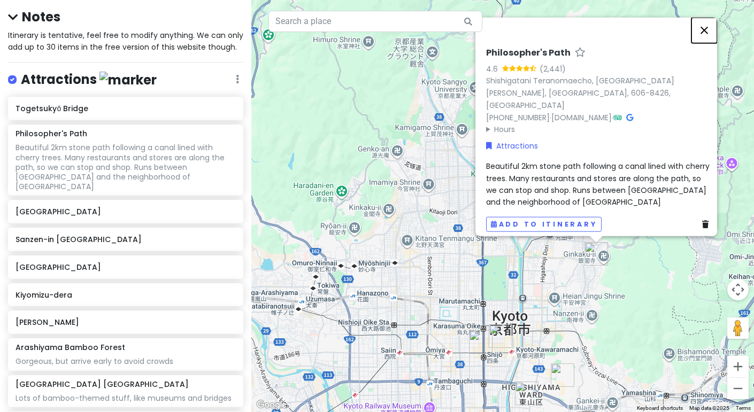
click at [702, 42] on button "Close" at bounding box center [704, 30] width 26 height 26
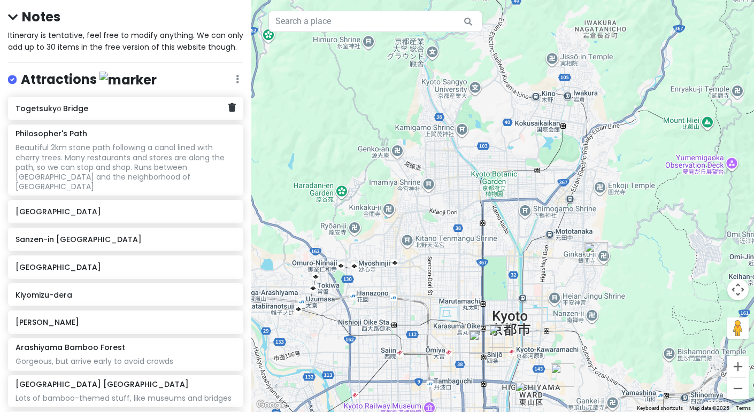
click at [128, 109] on h6 "Togetsukyō Bridge" at bounding box center [122, 109] width 212 height 10
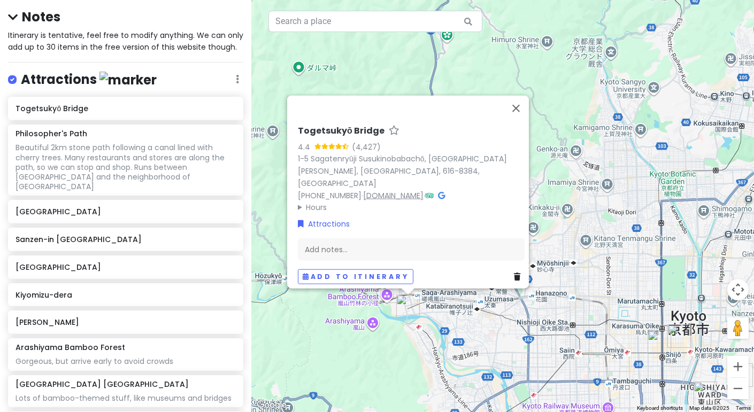
click at [374, 190] on link "[DOMAIN_NAME]" at bounding box center [393, 195] width 60 height 11
click at [374, 230] on div "Togetsukyō Bridge 4.4 (4,427) 1-5 Sagatenryūji Susukinobabachō, [GEOGRAPHIC_DAT…" at bounding box center [411, 204] width 235 height 167
click at [371, 238] on div "Add notes..." at bounding box center [411, 249] width 227 height 22
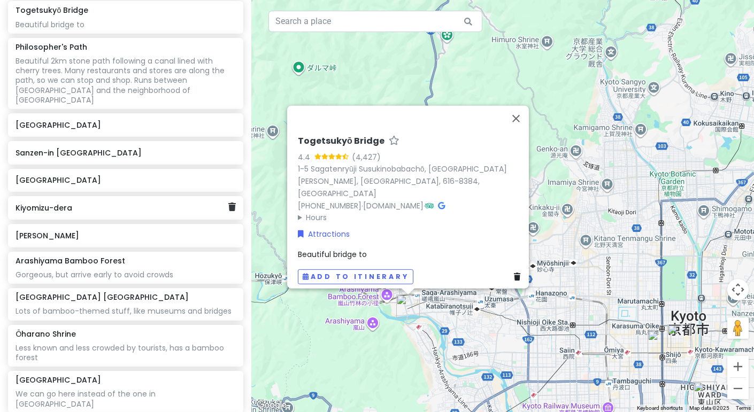
scroll to position [189, 0]
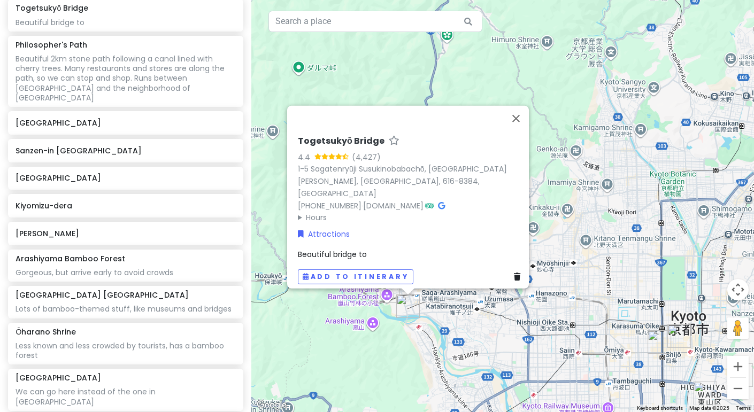
click at [379, 249] on div "Beautiful bridge to" at bounding box center [411, 255] width 227 height 12
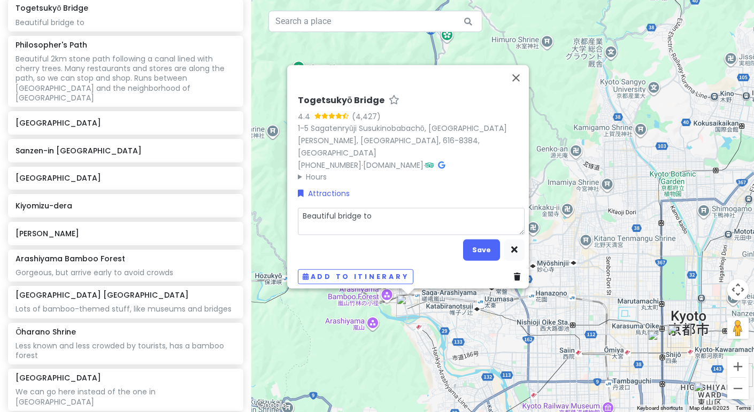
click at [402, 219] on textarea "Beautiful bridge to" at bounding box center [411, 220] width 227 height 27
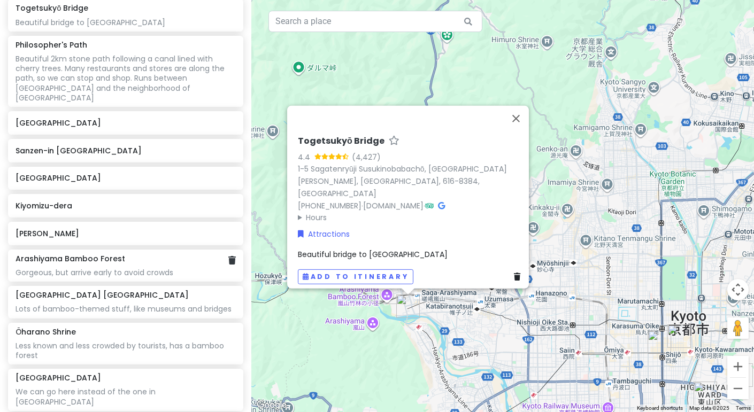
click at [164, 254] on div "Arashiyama Bamboo Forest Gorgeous, but arrive early to avoid crowds" at bounding box center [126, 266] width 220 height 24
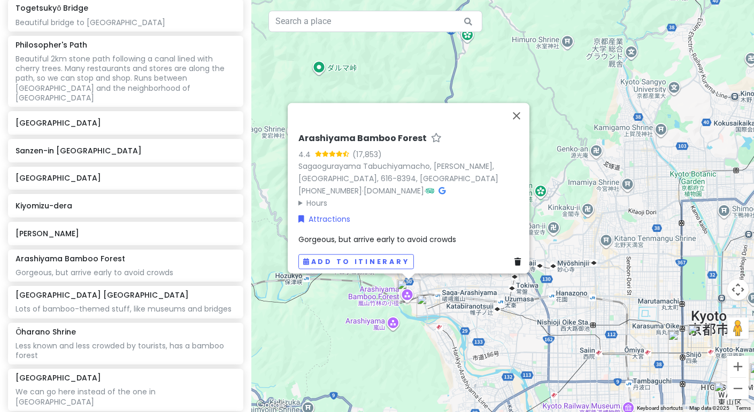
click at [368, 201] on summary "Hours" at bounding box center [411, 203] width 227 height 12
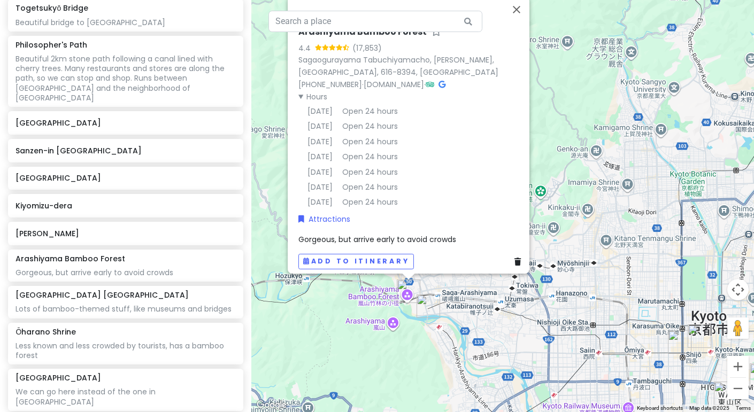
click at [312, 90] on summary "Hours" at bounding box center [411, 96] width 227 height 12
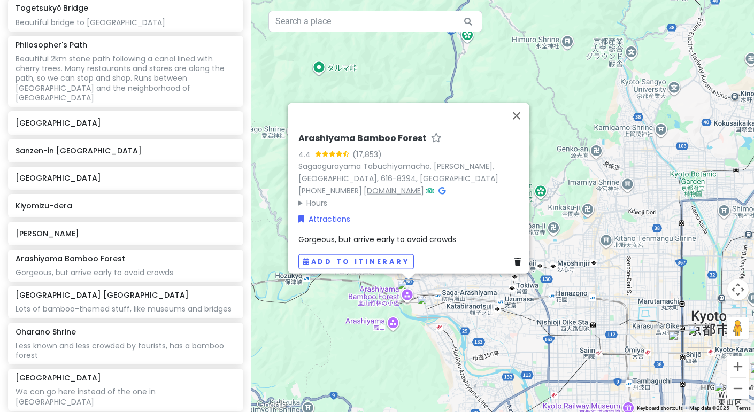
click at [373, 185] on link "[DOMAIN_NAME]" at bounding box center [394, 190] width 60 height 11
click at [442, 234] on span "Gorgeous, but arrive early to avoid crowds" at bounding box center [377, 239] width 158 height 11
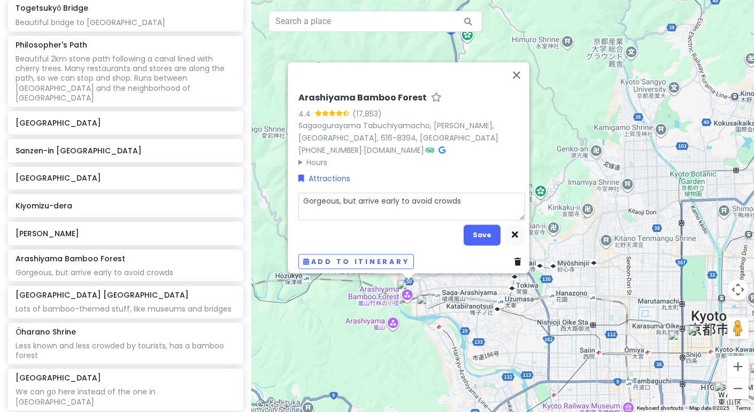
click at [463, 198] on textarea "Gorgeous, but arrive early to avoid crowds" at bounding box center [411, 206] width 227 height 27
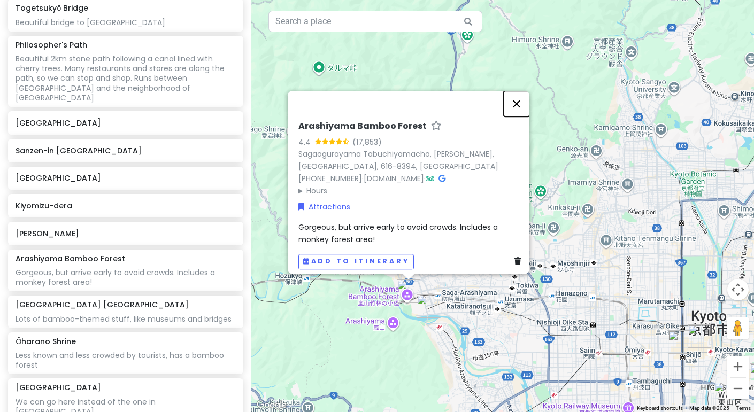
click at [524, 96] on button "Close" at bounding box center [517, 104] width 26 height 26
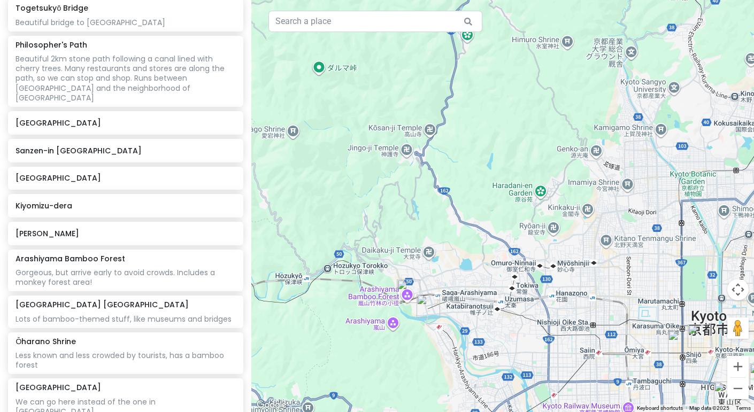
click at [383, 295] on div at bounding box center [502, 206] width 503 height 412
click at [159, 118] on h6 "[GEOGRAPHIC_DATA]" at bounding box center [122, 123] width 212 height 10
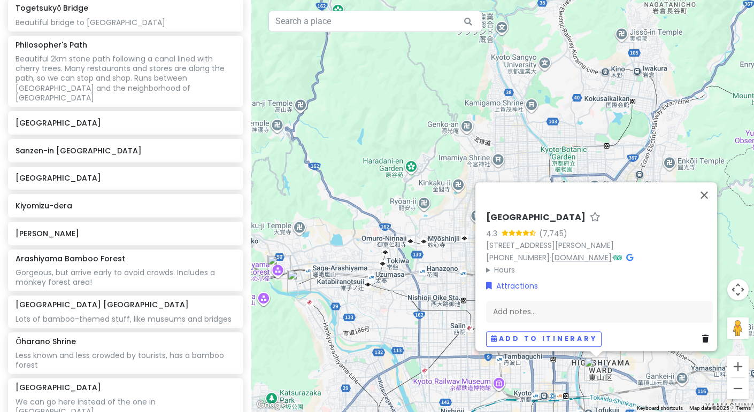
click at [576, 252] on link "[DOMAIN_NAME]" at bounding box center [581, 257] width 60 height 11
click at [503, 269] on summary "Hours" at bounding box center [599, 270] width 227 height 12
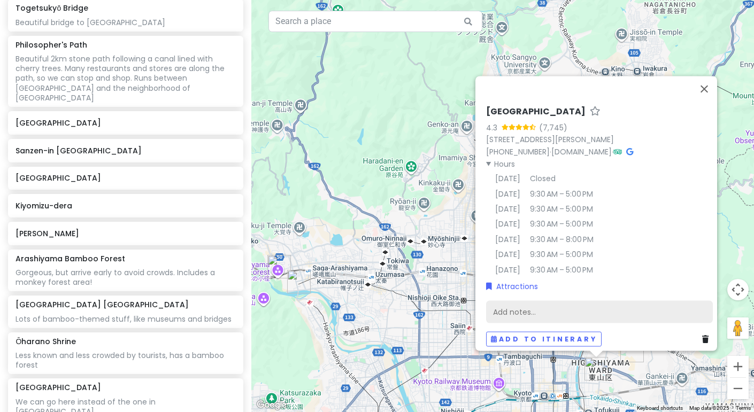
click at [574, 301] on div "Add notes..." at bounding box center [599, 312] width 227 height 22
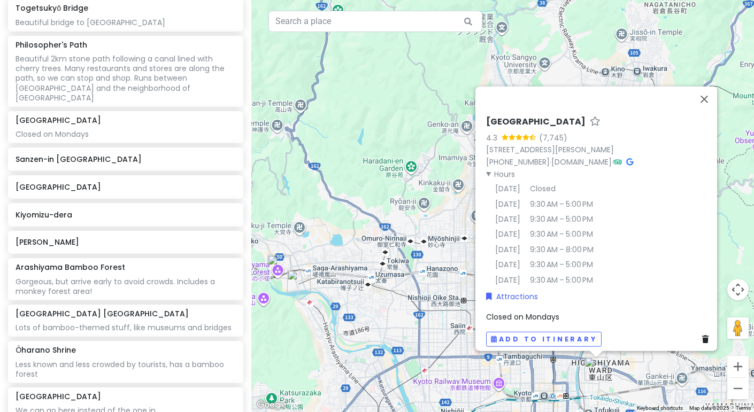
click at [555, 312] on span "Closed on Mondays" at bounding box center [522, 317] width 73 height 11
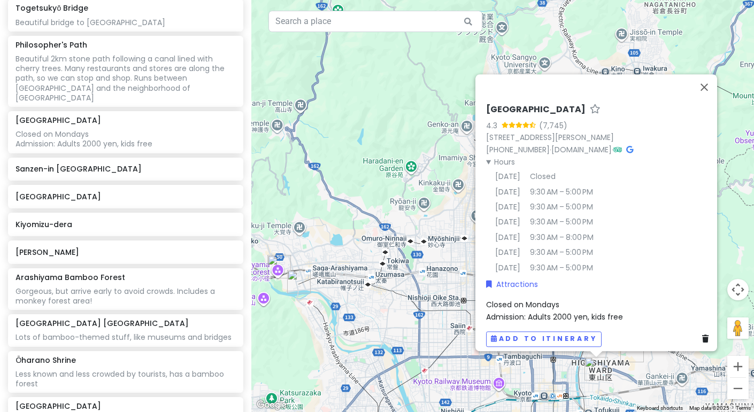
click at [558, 299] on div "Closed on Mondays Admission: Adults 2000 yen, kids free" at bounding box center [599, 311] width 227 height 24
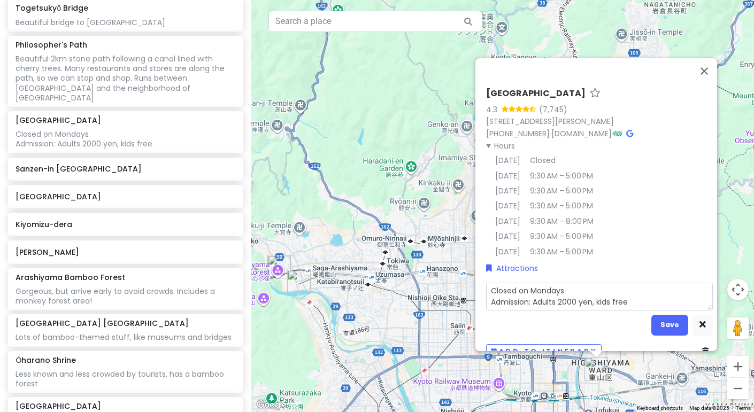
click at [560, 286] on textarea "Closed on Mondays Admission: Adults 2000 yen, kids free" at bounding box center [599, 296] width 227 height 27
click at [670, 320] on button "Save" at bounding box center [669, 324] width 37 height 21
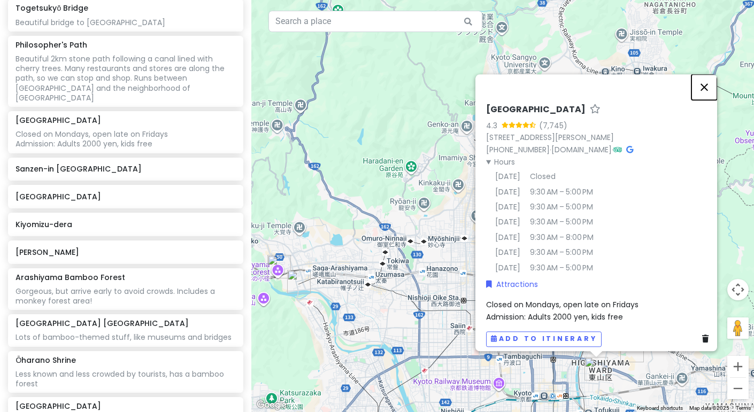
click at [711, 81] on button "Close" at bounding box center [704, 87] width 26 height 26
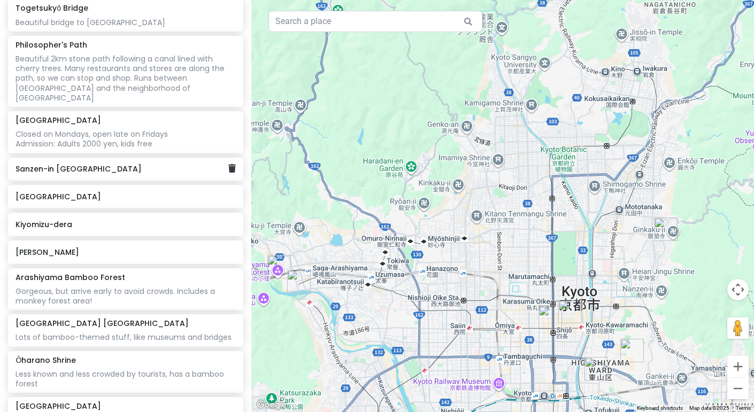
click at [159, 163] on div "Sanzen-in [GEOGRAPHIC_DATA]" at bounding box center [122, 169] width 212 height 15
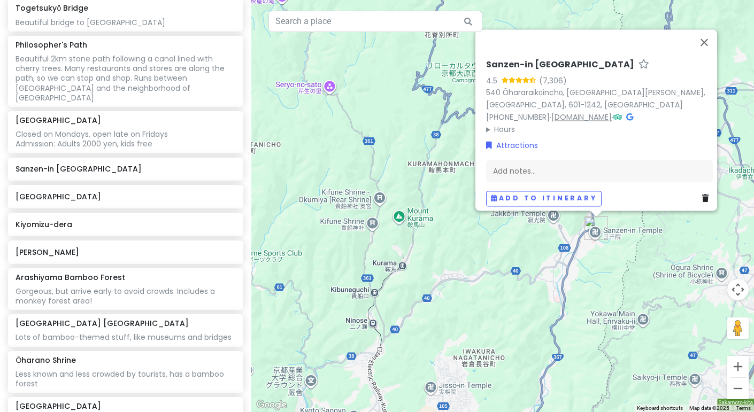
click at [583, 112] on link "[DOMAIN_NAME]" at bounding box center [581, 117] width 60 height 11
click at [539, 171] on div "Add notes..." at bounding box center [599, 171] width 227 height 22
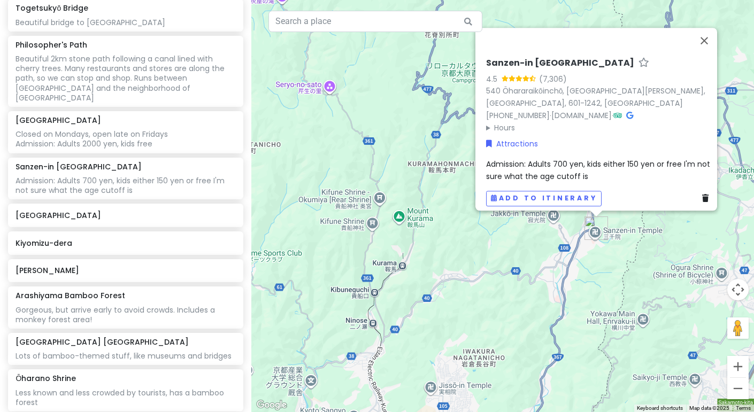
click at [493, 159] on span "Admission: Adults 700 yen, kids either 150 yen or free I'm not sure what the ag…" at bounding box center [599, 170] width 226 height 22
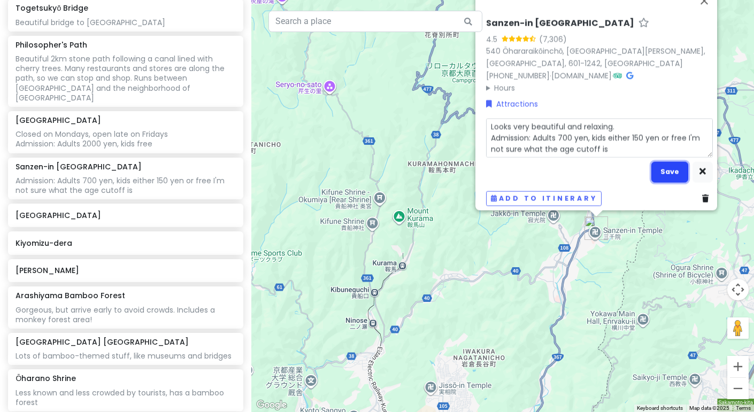
click at [654, 163] on button "Save" at bounding box center [669, 172] width 37 height 21
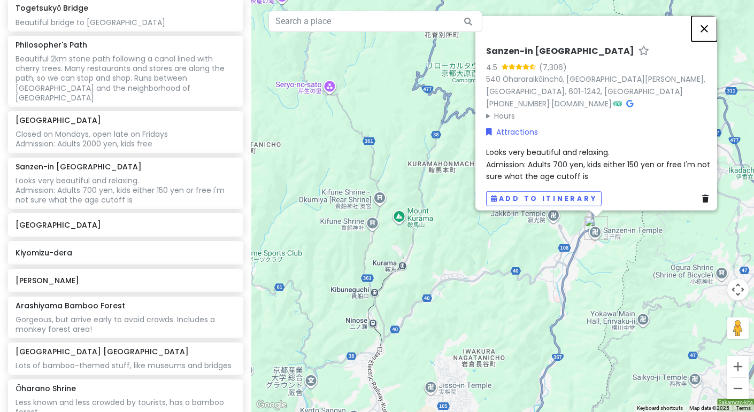
click at [707, 36] on button "Close" at bounding box center [704, 29] width 26 height 26
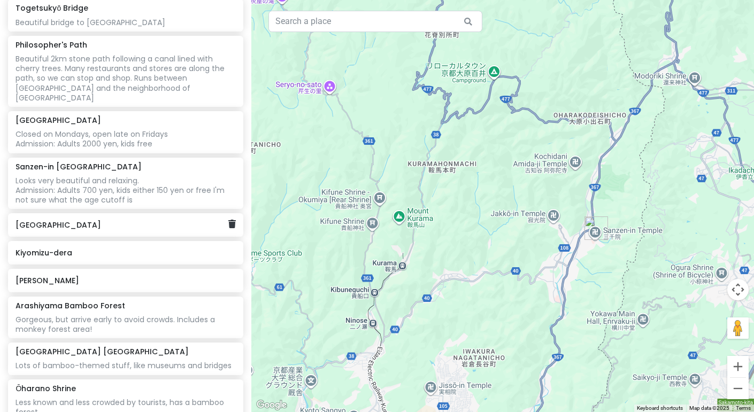
click at [55, 221] on div "[GEOGRAPHIC_DATA]" at bounding box center [122, 225] width 212 height 15
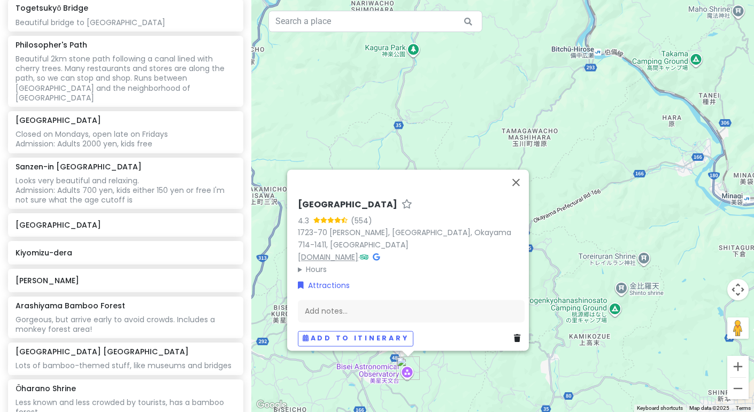
click at [358, 253] on link "[DOMAIN_NAME]" at bounding box center [328, 257] width 60 height 11
click at [348, 305] on div "Add notes..." at bounding box center [411, 311] width 227 height 22
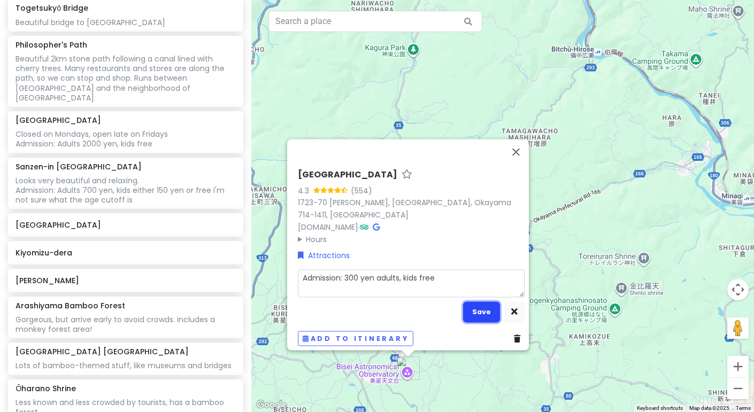
click at [483, 311] on button "Save" at bounding box center [481, 312] width 37 height 21
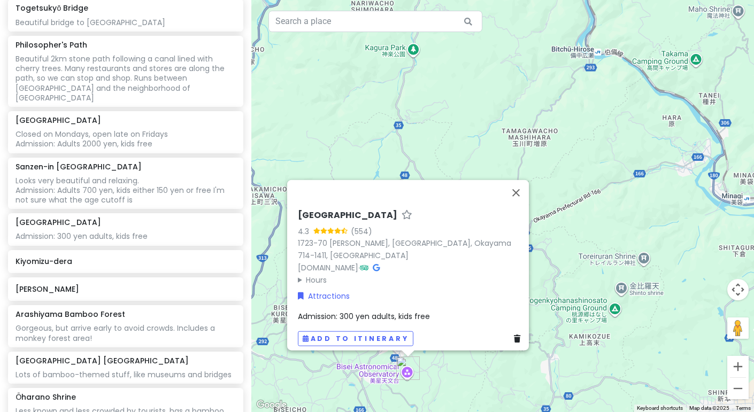
click at [472, 311] on div "Admission: 300 yen adults, kids free" at bounding box center [411, 317] width 227 height 12
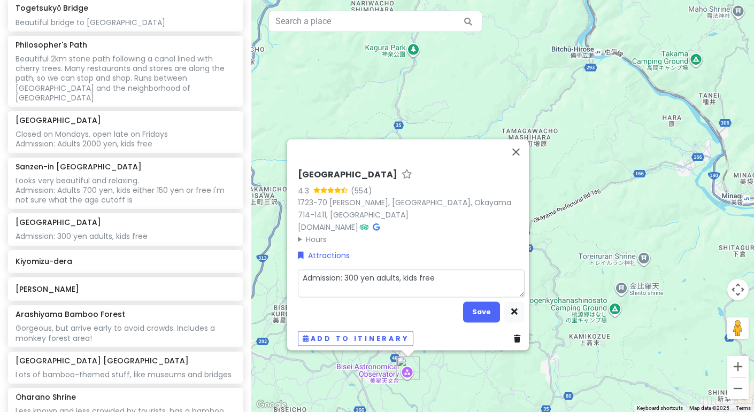
click at [450, 281] on textarea "Admission: 300 yen adults, kids free" at bounding box center [411, 283] width 227 height 27
click at [298, 234] on div "Bisei Astronomical Observatory 4.3 (554) 1723-70 [PERSON_NAME], [GEOGRAPHIC_DAT…" at bounding box center [411, 207] width 227 height 76
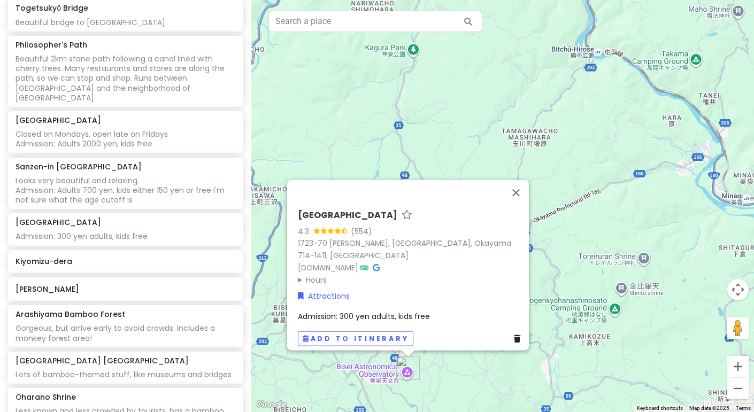
click at [302, 276] on summary "Hours" at bounding box center [411, 280] width 227 height 12
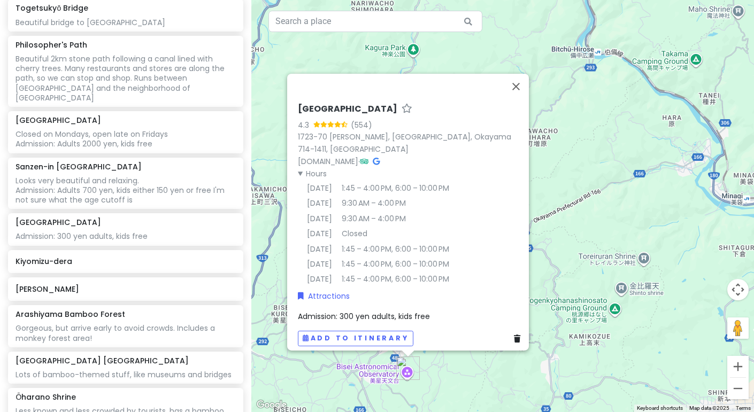
click at [449, 312] on div "Admission: 300 yen adults, kids free" at bounding box center [411, 317] width 227 height 12
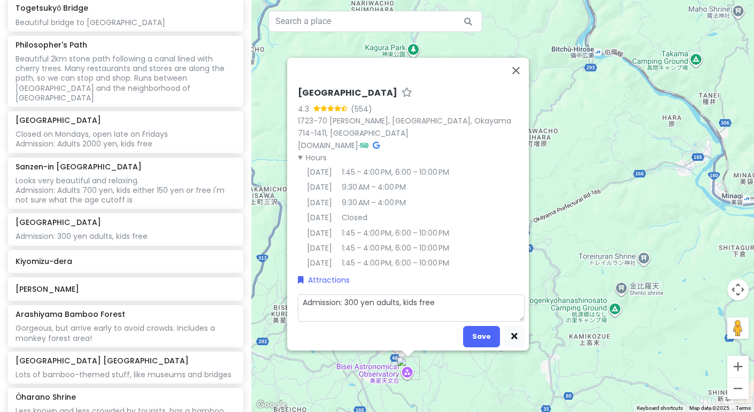
click at [441, 295] on textarea "Admission: 300 yen adults, kids free" at bounding box center [411, 308] width 227 height 27
click at [477, 337] on button "Save" at bounding box center [481, 347] width 37 height 21
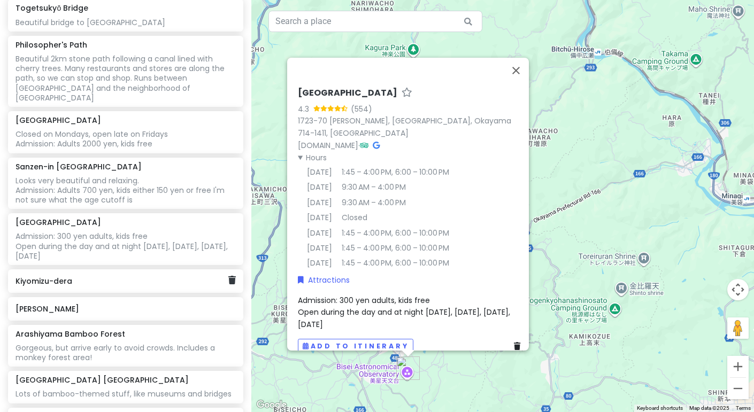
click at [164, 274] on div "Kiyomizu-dera" at bounding box center [122, 281] width 212 height 15
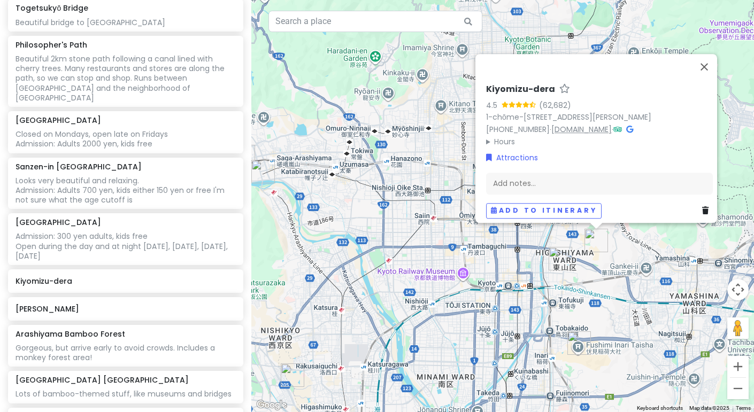
click at [578, 126] on link "[DOMAIN_NAME]" at bounding box center [581, 129] width 60 height 11
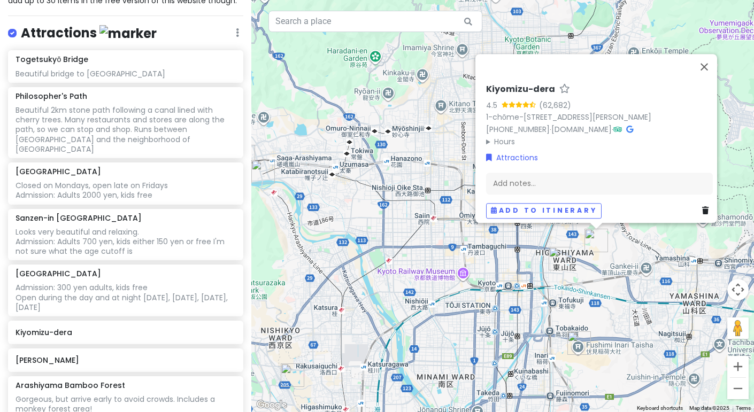
scroll to position [134, 0]
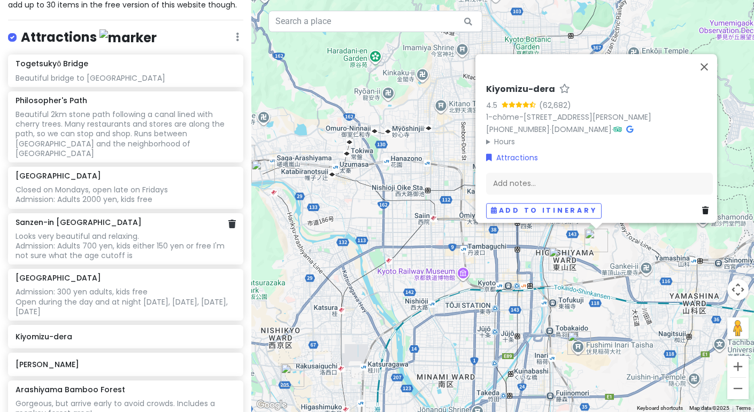
click at [149, 232] on div "Looks very beautiful and relaxing. Admission: Adults 700 yen, kids either 150 y…" at bounding box center [126, 246] width 220 height 29
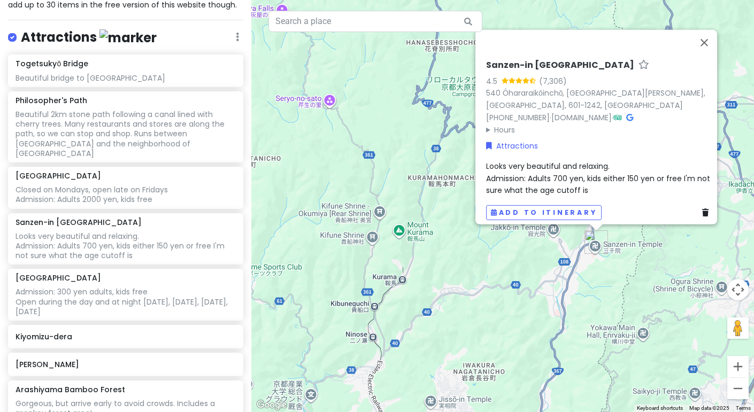
click at [604, 164] on span "Looks very beautiful and relaxing. Admission: Adults 700 yen, kids either 150 y…" at bounding box center [599, 178] width 226 height 35
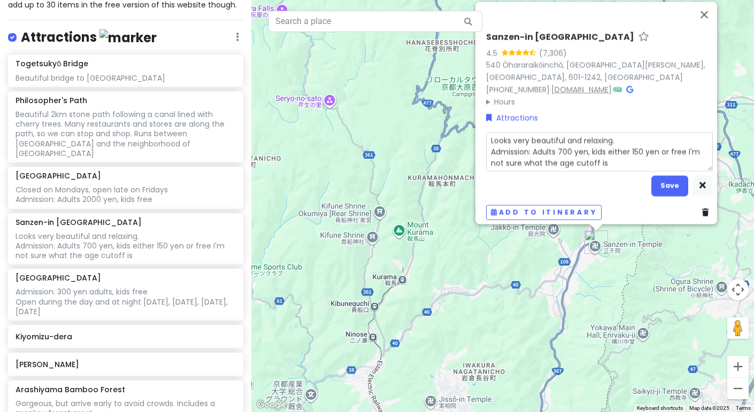
click at [588, 79] on div "Sanzen-in [DEMOGRAPHIC_DATA] 4.5 (7,306) 540 Ōhararaikōinchō, [GEOGRAPHIC_DATA]…" at bounding box center [599, 70] width 227 height 76
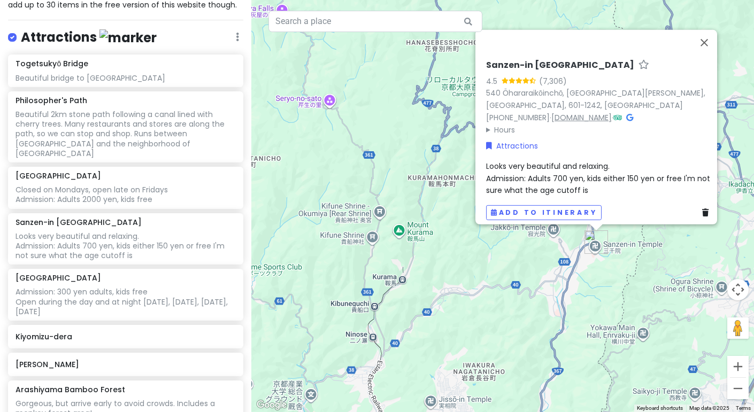
click at [587, 112] on link "[DOMAIN_NAME]" at bounding box center [581, 117] width 60 height 11
click at [513, 161] on span "Looks very beautiful and relaxing. Admission: Adults 700 yen, kids either 150 y…" at bounding box center [599, 178] width 226 height 35
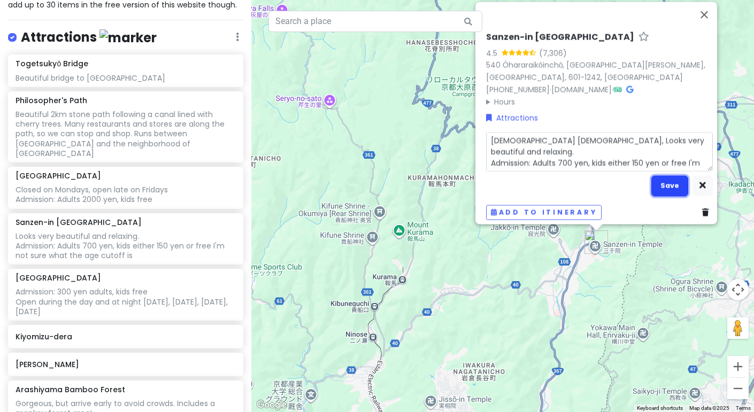
click at [656, 183] on button "Save" at bounding box center [669, 185] width 37 height 21
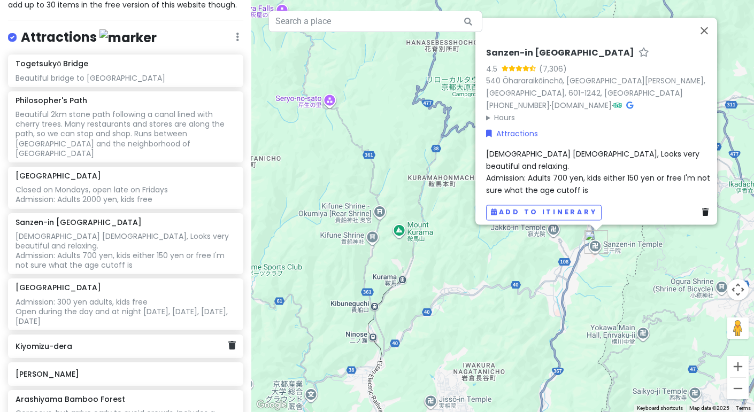
click at [53, 339] on div "Kiyomizu-dera" at bounding box center [122, 346] width 212 height 15
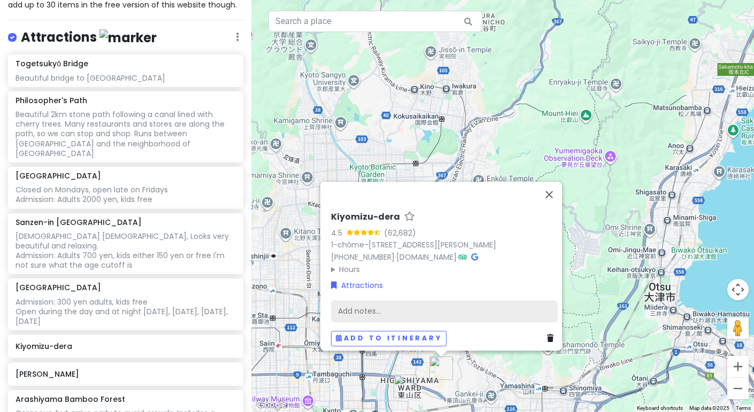
click at [368, 300] on div "Add notes..." at bounding box center [444, 311] width 227 height 22
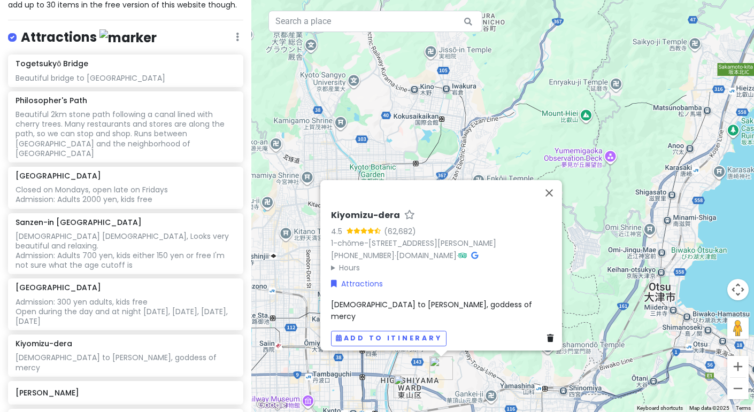
click at [492, 310] on div "[DEMOGRAPHIC_DATA] to [PERSON_NAME], goddess of mercy" at bounding box center [444, 310] width 227 height 24
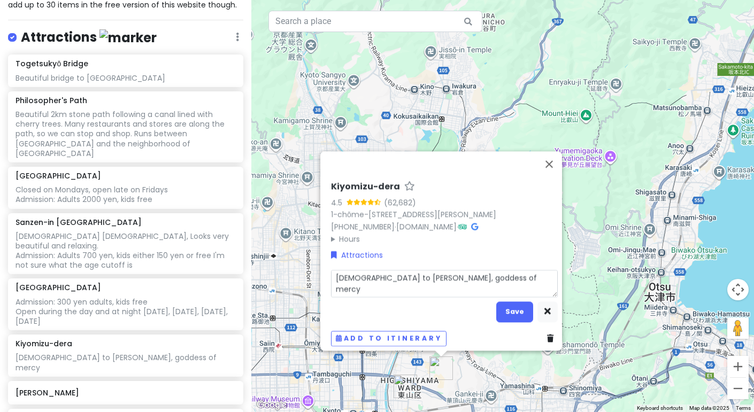
click at [490, 277] on textarea "[DEMOGRAPHIC_DATA] to [PERSON_NAME], goddess of mercy" at bounding box center [444, 283] width 227 height 27
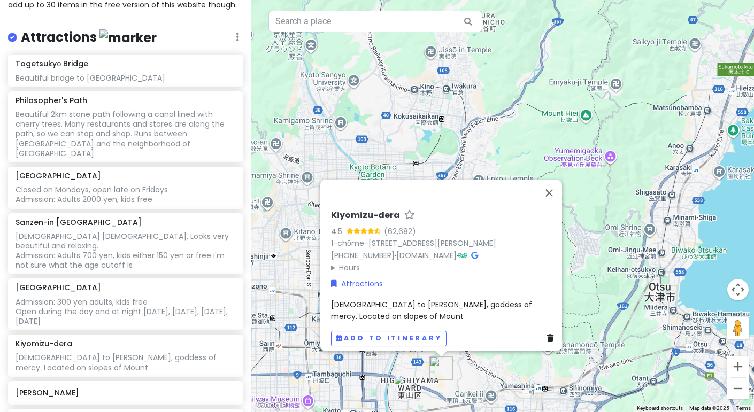
click at [385, 312] on div "[DEMOGRAPHIC_DATA] to [PERSON_NAME], goddess of mercy. Located on slopes of Mou…" at bounding box center [444, 310] width 227 height 24
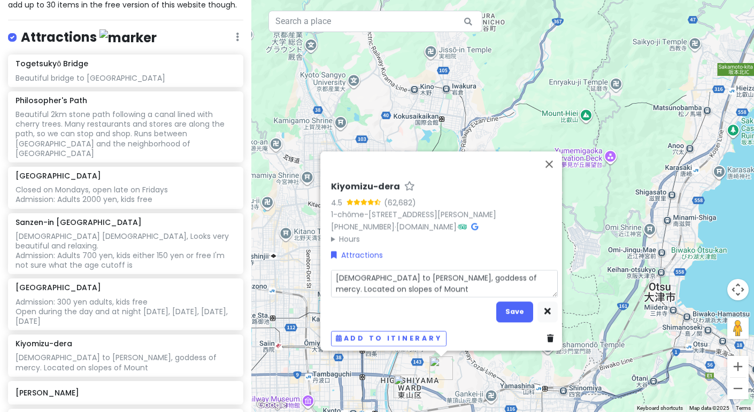
click at [410, 286] on textarea "[DEMOGRAPHIC_DATA] to [PERSON_NAME], goddess of mercy. Located on slopes of Mou…" at bounding box center [444, 283] width 227 height 27
click at [506, 305] on button "Save" at bounding box center [514, 312] width 37 height 21
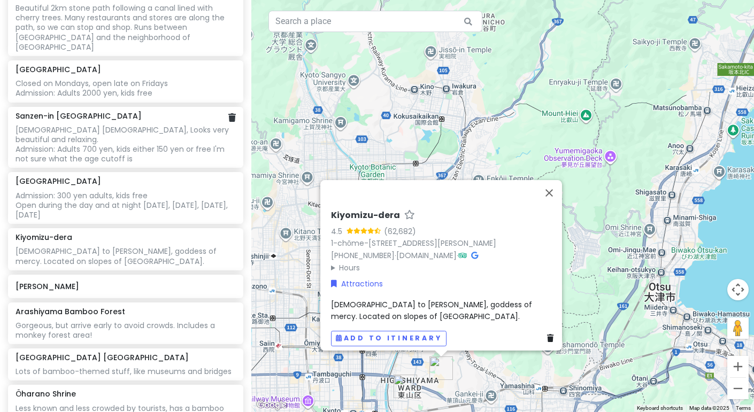
scroll to position [276, 0]
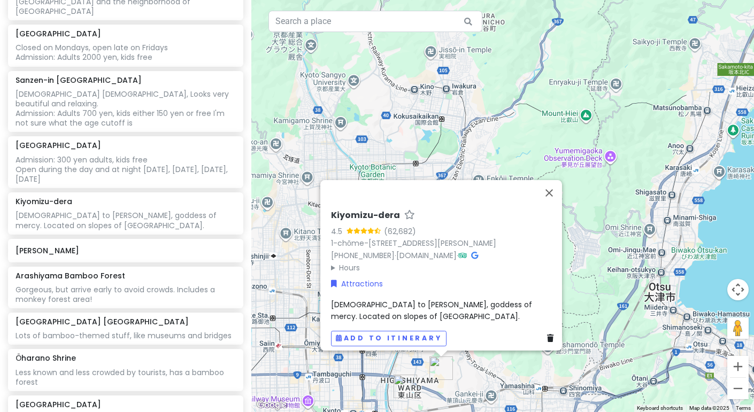
click at [403, 313] on div "[DEMOGRAPHIC_DATA] to [PERSON_NAME], goddess of mercy. Located on slopes of [GE…" at bounding box center [444, 310] width 227 height 24
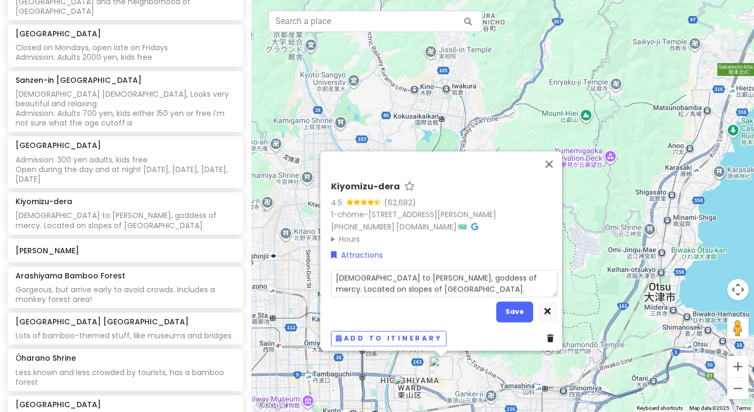
click at [419, 286] on textarea "[DEMOGRAPHIC_DATA] to [PERSON_NAME], goddess of mercy. Located on slopes of [GE…" at bounding box center [444, 283] width 227 height 27
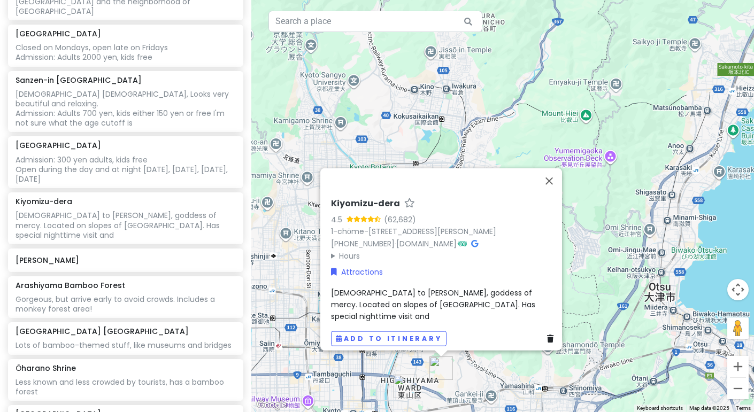
click at [496, 311] on div "[DEMOGRAPHIC_DATA] to [PERSON_NAME], goddess of mercy. Located on slopes of [GE…" at bounding box center [444, 305] width 227 height 36
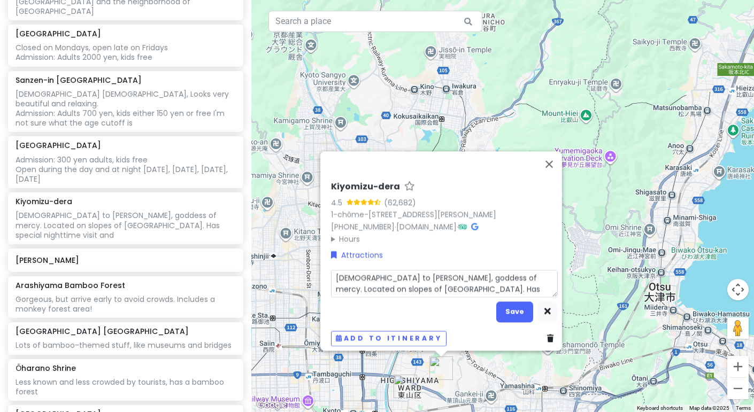
click at [521, 287] on textarea "[DEMOGRAPHIC_DATA] to [PERSON_NAME], goddess of mercy. Located on slopes of [GE…" at bounding box center [444, 283] width 227 height 27
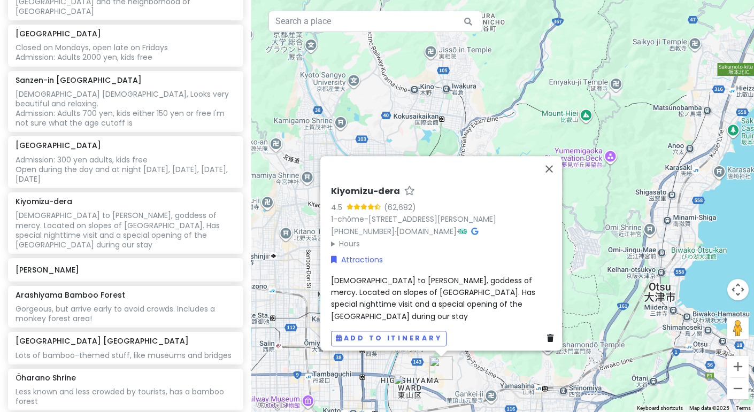
click at [397, 306] on span "[DEMOGRAPHIC_DATA] to [PERSON_NAME], goddess of mercy. Located on slopes of [GE…" at bounding box center [434, 298] width 206 height 47
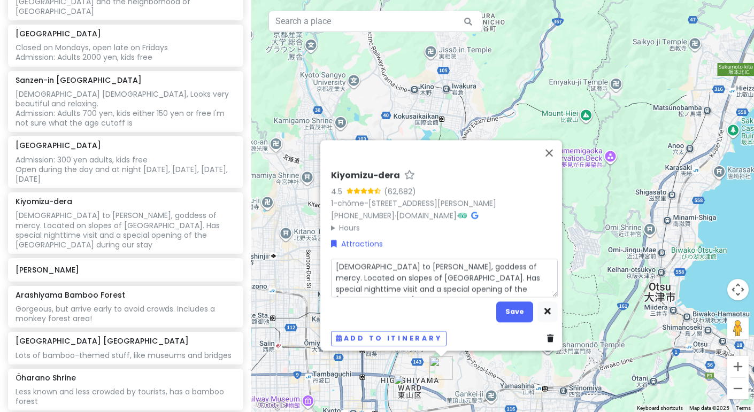
click at [394, 287] on textarea "[DEMOGRAPHIC_DATA] to [PERSON_NAME], goddess of mercy. Located on slopes of [GE…" at bounding box center [444, 277] width 227 height 39
click at [513, 306] on button "Save" at bounding box center [514, 312] width 37 height 21
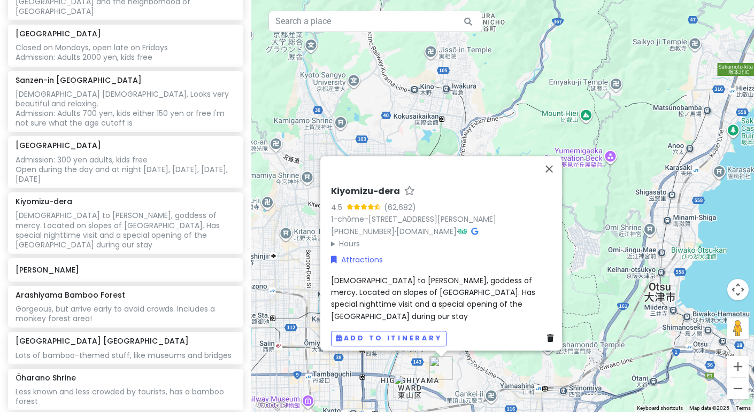
click at [347, 250] on summary "Hours" at bounding box center [444, 244] width 227 height 12
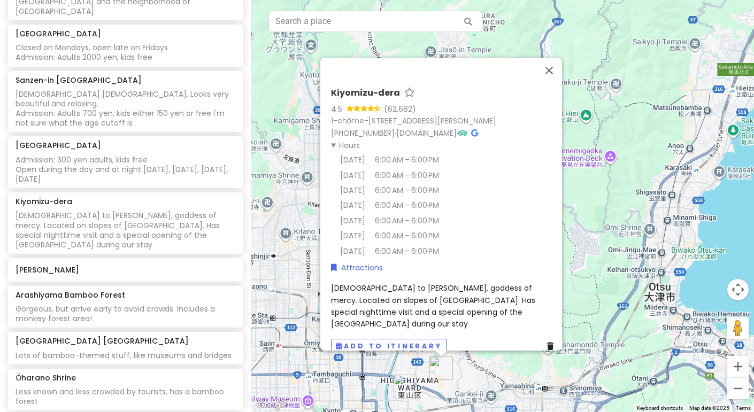
click at [491, 314] on span "[DEMOGRAPHIC_DATA] to [PERSON_NAME], goddess of mercy. Located on slopes of [GE…" at bounding box center [434, 306] width 206 height 47
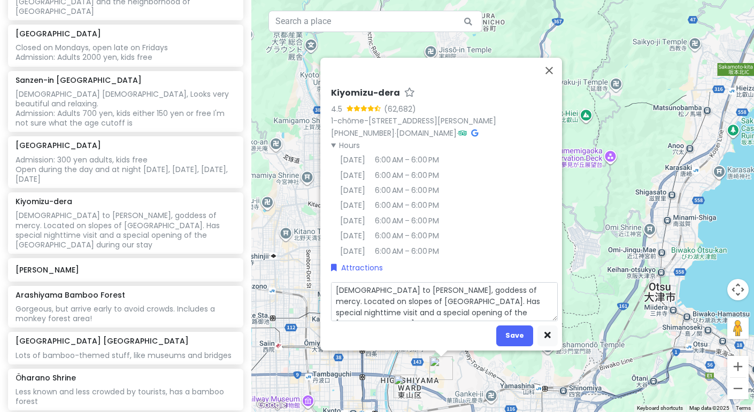
click at [509, 316] on textarea "[DEMOGRAPHIC_DATA] to [PERSON_NAME], goddess of mercy. Located on slopes of [GE…" at bounding box center [444, 301] width 227 height 39
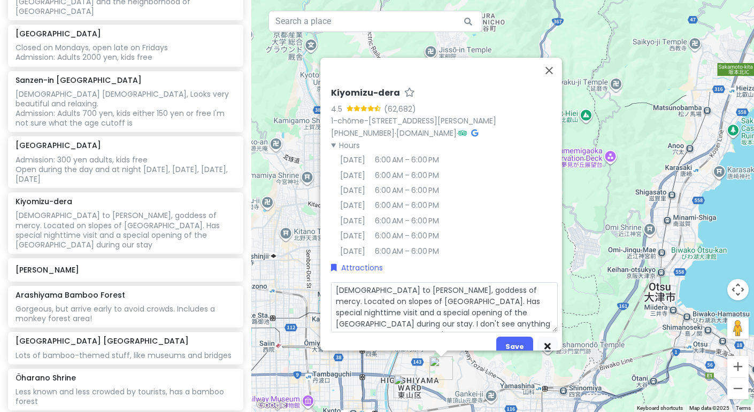
click at [545, 190] on details "Hours [DATE] 6:00 AM – 6:00 PM [DATE] 6:00 AM – 6:00 PM [DATE] 6:00 AM – 6:00 P…" at bounding box center [444, 198] width 227 height 118
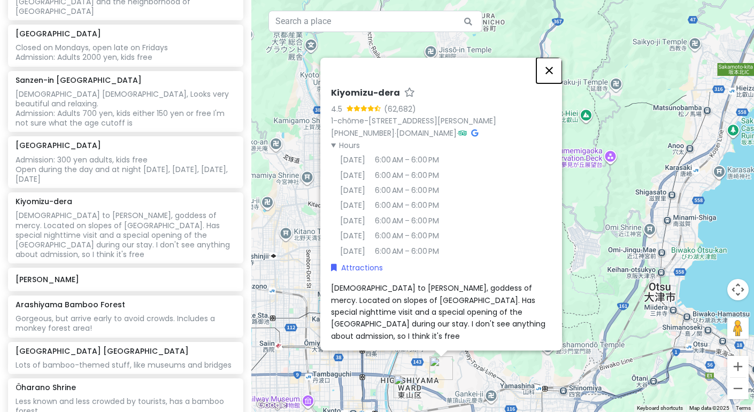
click at [548, 68] on button "Close" at bounding box center [549, 71] width 26 height 26
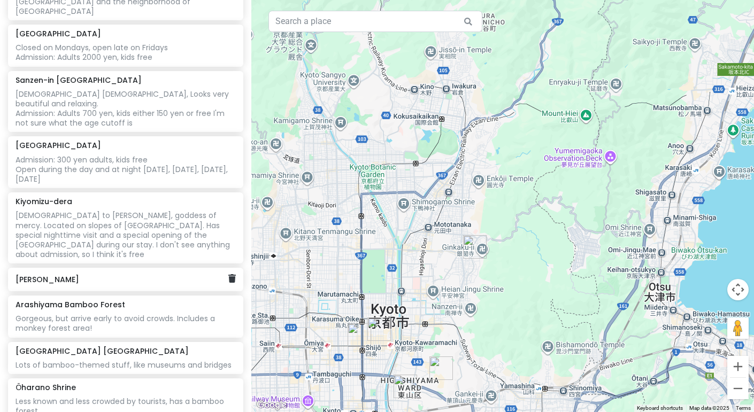
click at [171, 268] on div "[PERSON_NAME]" at bounding box center [125, 280] width 235 height 24
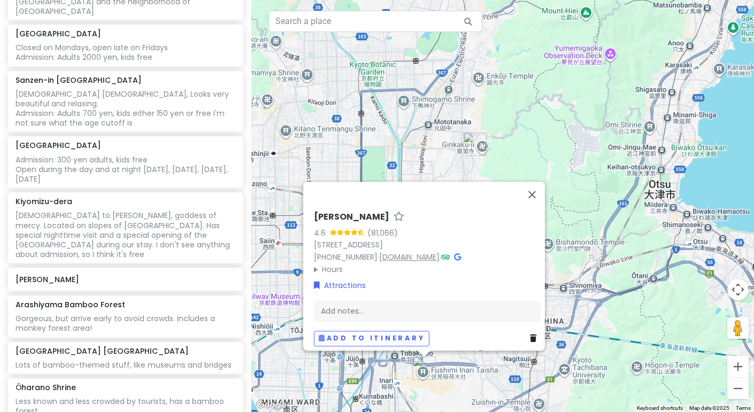
click at [386, 252] on link "[DOMAIN_NAME]" at bounding box center [409, 257] width 60 height 11
click at [359, 301] on div "Add notes..." at bounding box center [427, 311] width 227 height 22
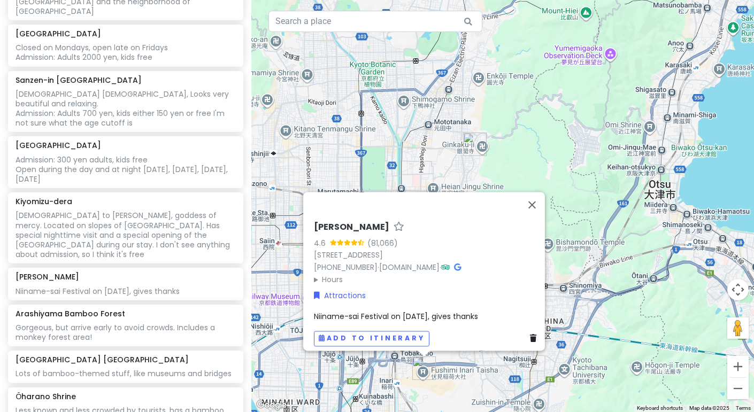
click at [472, 311] on span "Niiname-sai Festival on [DATE], gives thanks" at bounding box center [396, 316] width 164 height 11
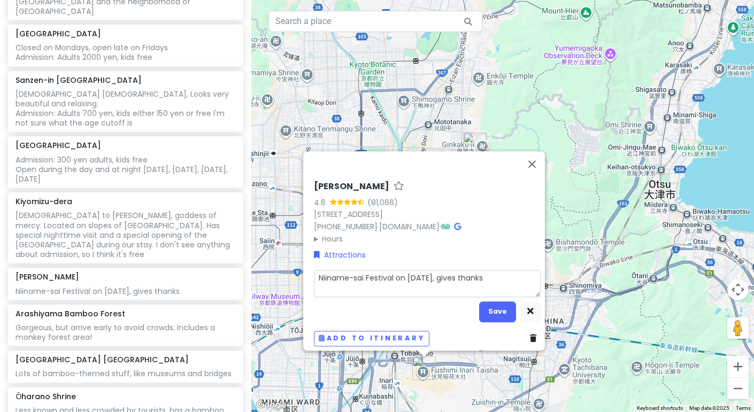
click at [498, 273] on textarea "Niiname-sai Festival on [DATE], gives thanks" at bounding box center [427, 283] width 227 height 27
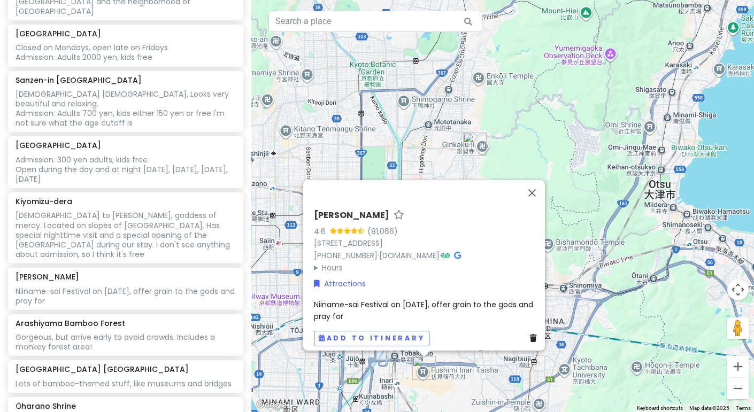
click at [399, 310] on div "Niiname-sai Festival on [DATE], offer grain to the gods and pray for" at bounding box center [427, 310] width 227 height 24
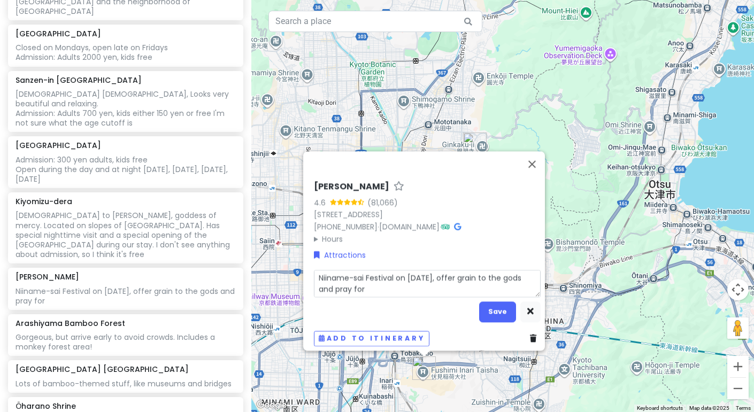
click at [405, 288] on textarea "Niiname-sai Festival on [DATE], offer grain to the gods and pray for" at bounding box center [427, 283] width 227 height 27
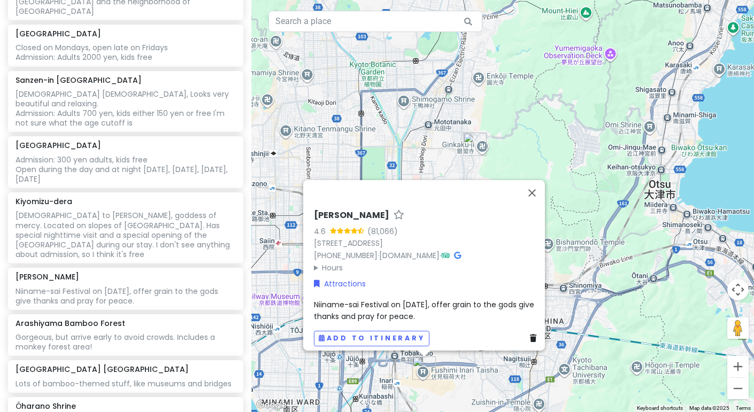
click at [420, 309] on div "Niiname-sai Festival on [DATE], offer grain to the gods give thanks and pray fo…" at bounding box center [427, 310] width 227 height 24
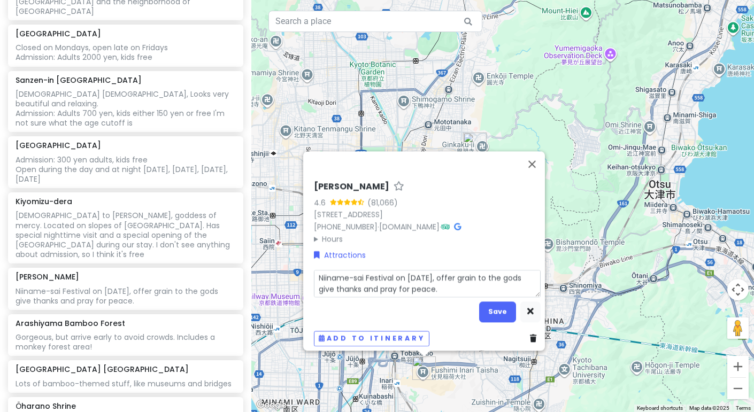
click at [470, 272] on textarea "Niiname-sai Festival on [DATE], offer grain to the gods give thanks and pray fo…" at bounding box center [427, 283] width 227 height 27
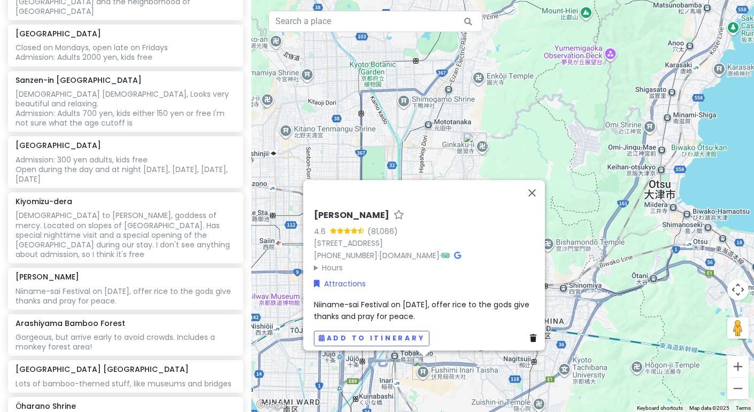
click at [352, 290] on div "[PERSON_NAME] 4.6 (81,066) 68 Fukakusa Yabunouchichō, [PERSON_NAME], [GEOGRAPHI…" at bounding box center [427, 278] width 235 height 145
click at [355, 303] on span "Niiname-sai Festival on [DATE], offer rice to the gods give thanks and pray for…" at bounding box center [423, 310] width 218 height 22
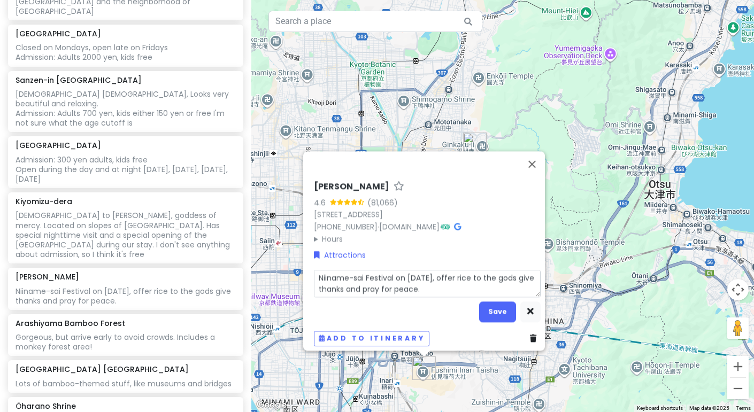
click at [363, 274] on textarea "Niiname-sai Festival on [DATE], offer rice to the gods give thanks and pray for…" at bounding box center [427, 283] width 227 height 27
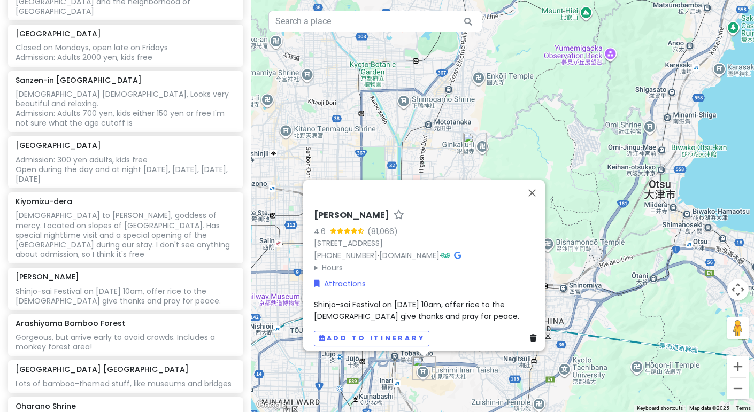
click at [376, 299] on span "Shinjo-sai Festival on [DATE] 10am, offer rice to the [DEMOGRAPHIC_DATA] give t…" at bounding box center [416, 310] width 205 height 22
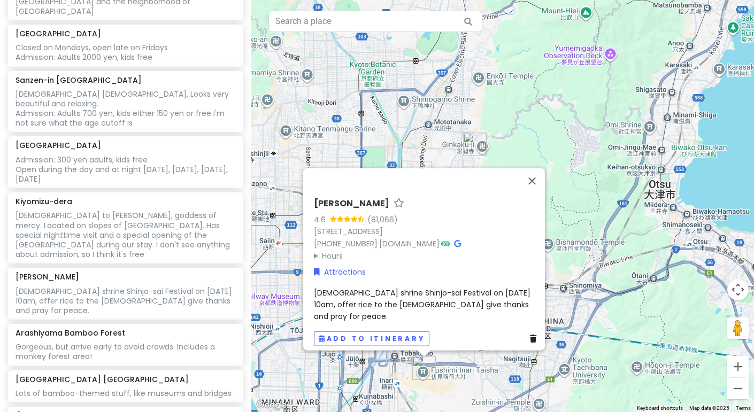
click at [335, 291] on div "[PERSON_NAME] 4.6 (81,066) 68 Fukakusa Yabunouchichō, [PERSON_NAME], [GEOGRAPHI…" at bounding box center [427, 272] width 235 height 157
click at [328, 294] on span "[DEMOGRAPHIC_DATA] shrine Shinjo-sai Festival on [DATE] 10am, offer rice to the…" at bounding box center [423, 304] width 219 height 35
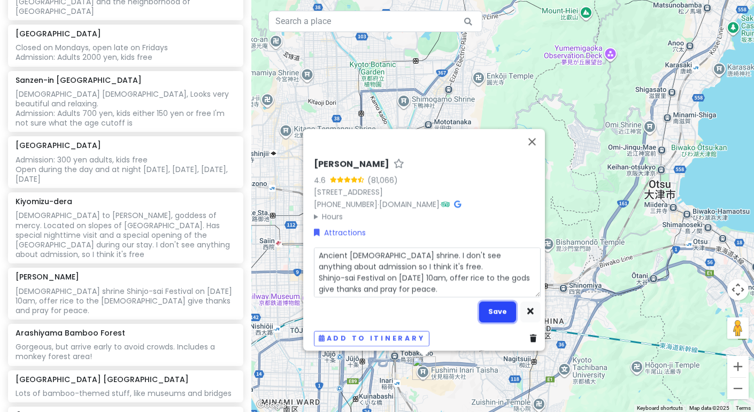
click at [499, 310] on button "Save" at bounding box center [497, 312] width 37 height 21
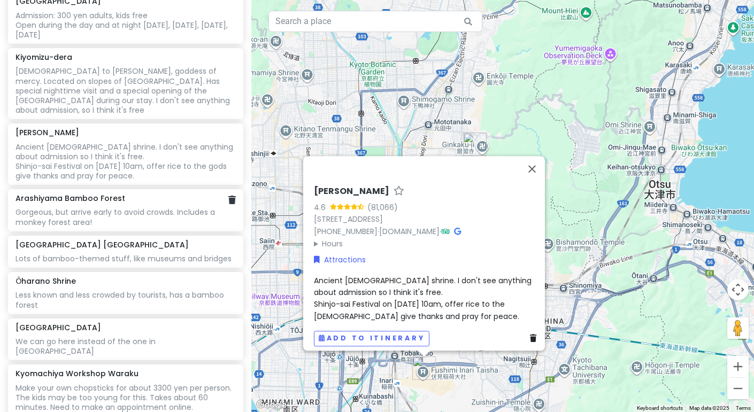
scroll to position [424, 0]
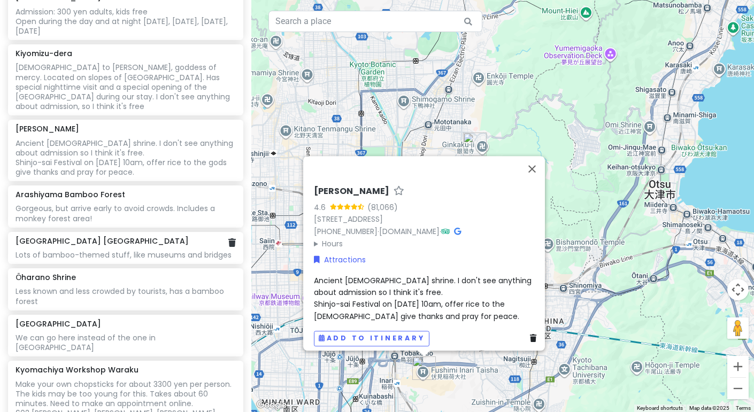
click at [153, 250] on div "Lots of bamboo-themed stuff, like museums and bridges" at bounding box center [126, 255] width 220 height 10
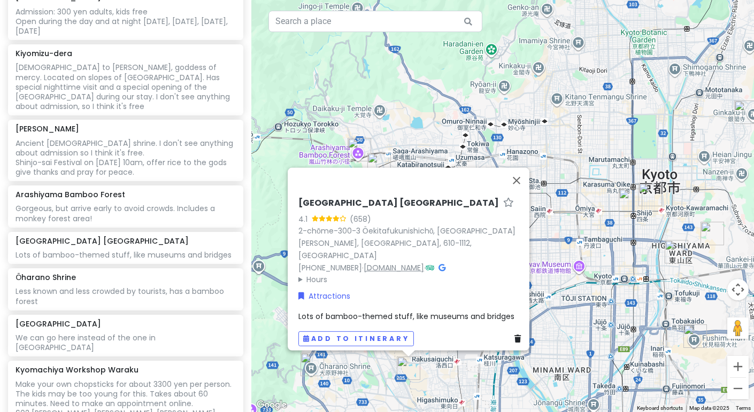
click at [387, 263] on link "[DOMAIN_NAME]" at bounding box center [394, 267] width 60 height 11
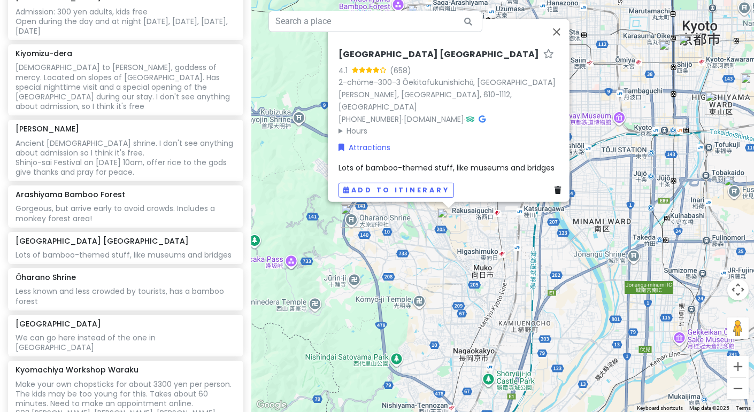
drag, startPoint x: 356, startPoint y: 358, endPoint x: 396, endPoint y: 208, distance: 155.4
click at [396, 208] on div "[GEOGRAPHIC_DATA] [GEOGRAPHIC_DATA] 4.1 (658) 2-chōme-300-3 Ōekitafukunishichō,…" at bounding box center [502, 206] width 503 height 412
click at [457, 166] on span "Lots of bamboo-themed stuff, like museums and bridges" at bounding box center [447, 168] width 216 height 11
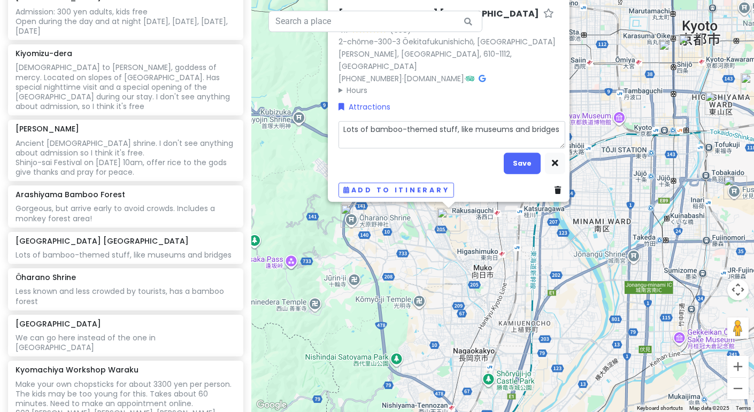
click at [554, 124] on textarea "Lots of bamboo-themed stuff, like museums and bridges" at bounding box center [452, 134] width 227 height 27
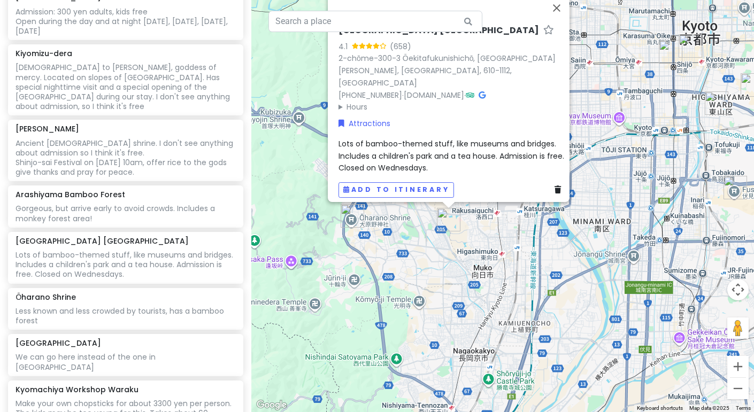
scroll to position [444, 0]
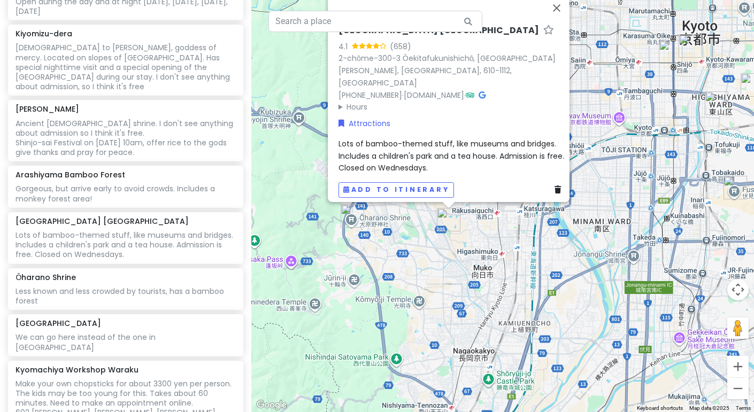
click at [436, 153] on span "Lots of bamboo-themed stuff, like museums and bridges. Includes a children's pa…" at bounding box center [453, 156] width 228 height 35
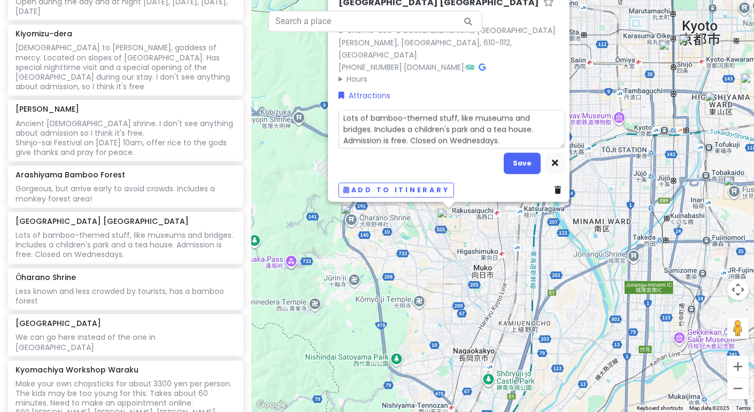
click at [433, 126] on textarea "Lots of bamboo-themed stuff, like museums and bridges. Includes a children's pa…" at bounding box center [452, 129] width 227 height 39
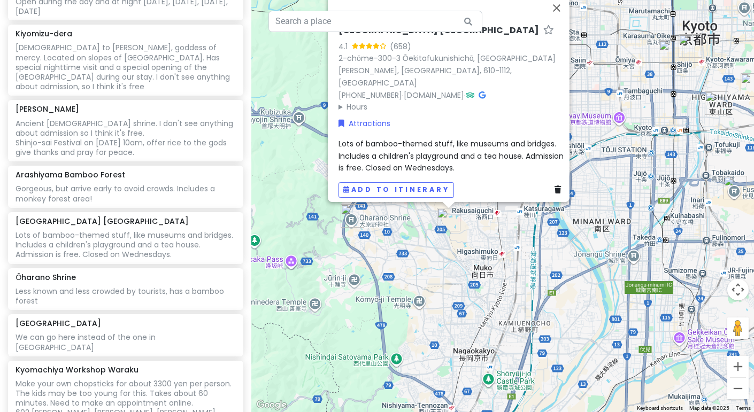
click at [479, 163] on span "Lots of bamboo-themed stuff, like museums and bridges. Includes a children's pl…" at bounding box center [452, 156] width 227 height 35
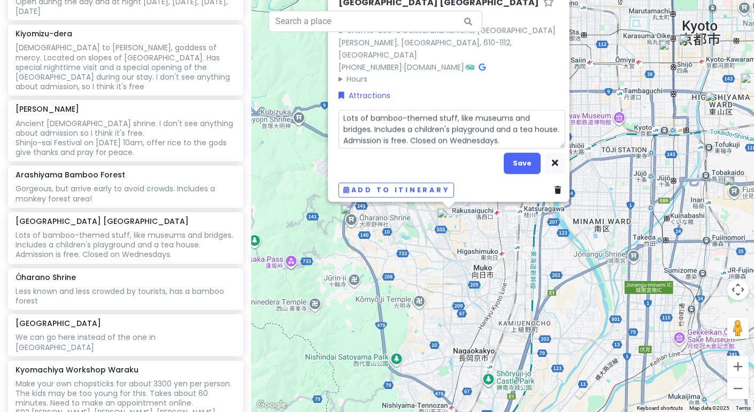
click at [525, 126] on textarea "Lots of bamboo-themed stuff, like museums and bridges. Includes a children's pl…" at bounding box center [452, 129] width 227 height 39
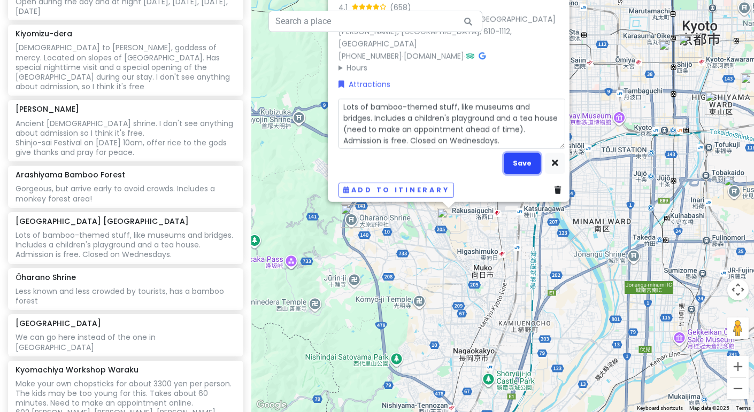
click at [516, 156] on button "Save" at bounding box center [522, 163] width 37 height 21
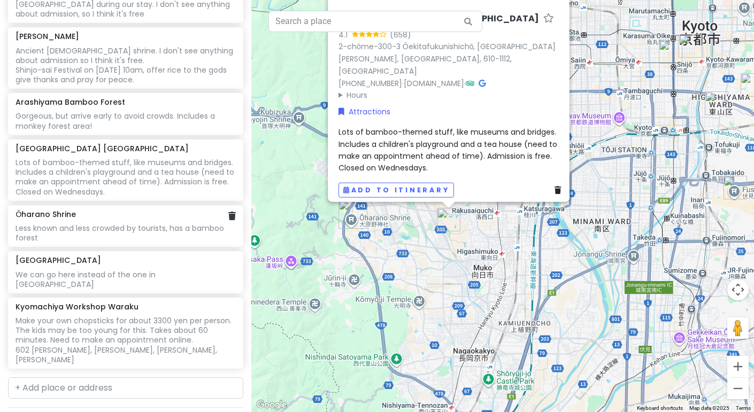
scroll to position [519, 0]
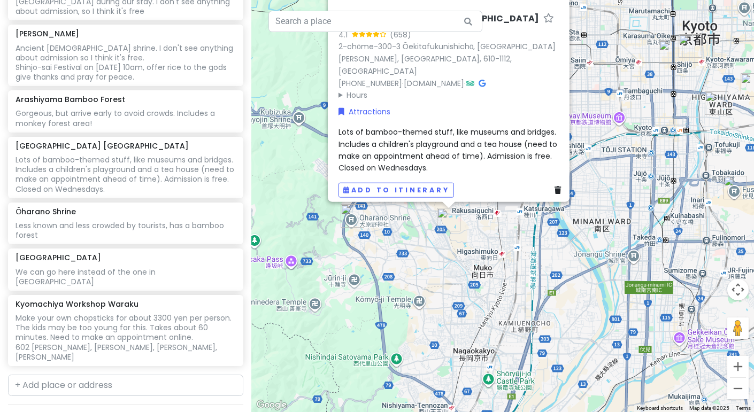
click at [339, 89] on summary "Hours" at bounding box center [452, 95] width 227 height 12
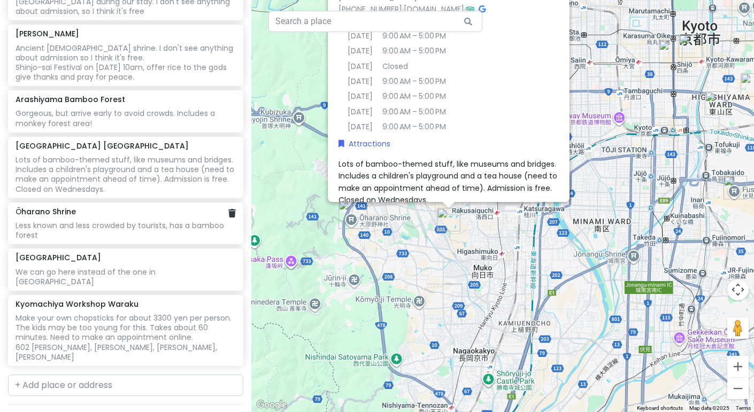
click at [140, 221] on div "Less known and less crowded by tourists, has a bamboo forest" at bounding box center [126, 230] width 220 height 19
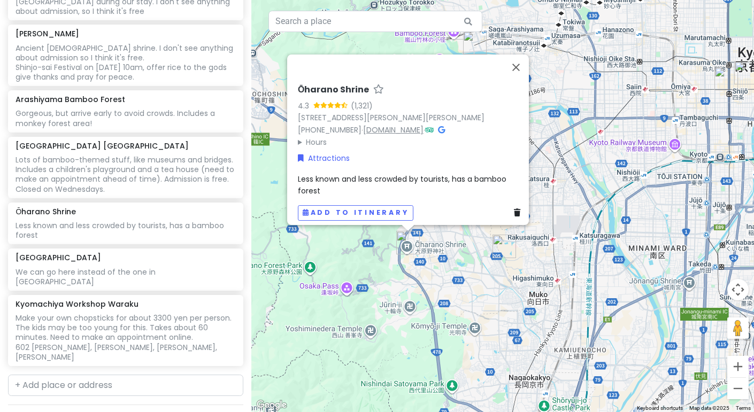
click at [393, 125] on link "[DOMAIN_NAME]" at bounding box center [393, 130] width 60 height 11
click at [389, 173] on span "Less known and less crowded by tourists, has a bamboo forest" at bounding box center [403, 184] width 211 height 22
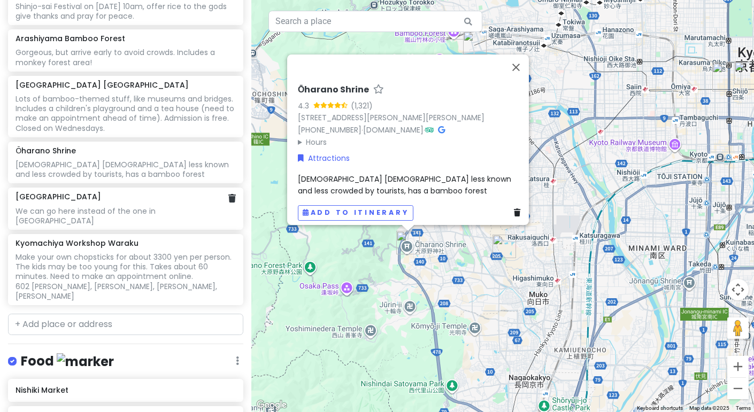
scroll to position [586, 0]
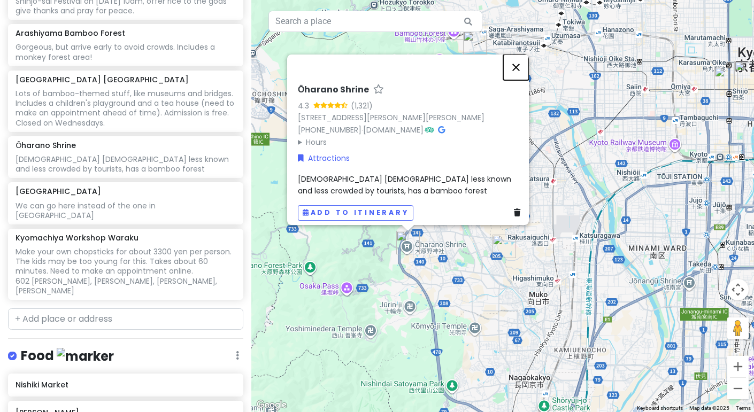
click at [526, 55] on button "Close" at bounding box center [516, 68] width 26 height 26
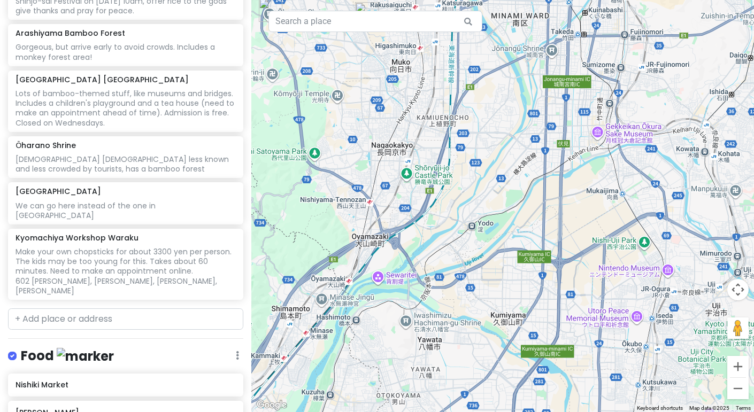
drag, startPoint x: 469, startPoint y: 186, endPoint x: 313, endPoint y: -34, distance: 269.3
click at [313, 0] on html "[GEOGRAPHIC_DATA] Private Change Dates Make a Copy Delete Trip Go Pro ⚡️ Give F…" at bounding box center [377, 206] width 754 height 412
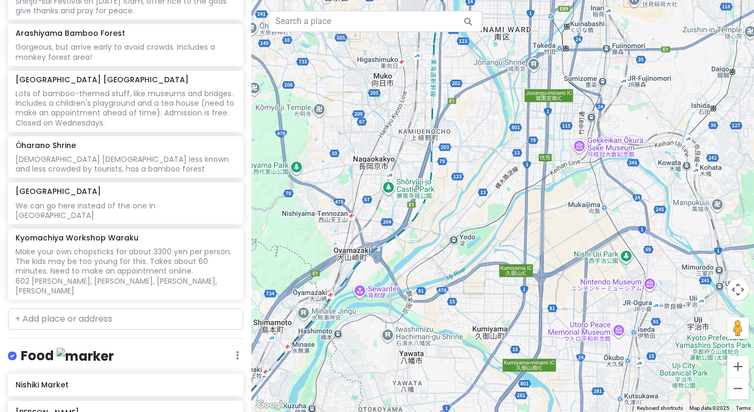
click at [650, 290] on div at bounding box center [502, 206] width 503 height 412
click at [647, 289] on div at bounding box center [502, 206] width 503 height 412
click at [101, 309] on input "text" at bounding box center [125, 319] width 235 height 21
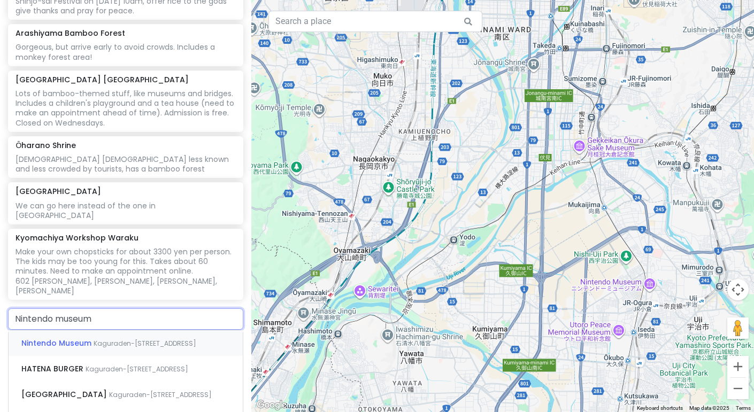
click at [47, 338] on span "Nintendo Museum" at bounding box center [57, 343] width 72 height 11
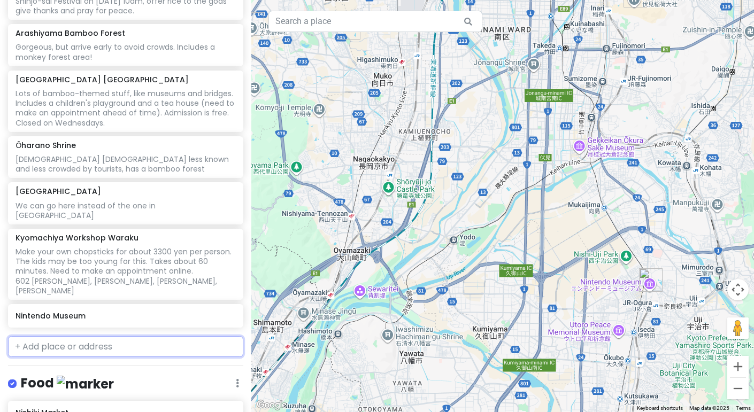
scroll to position [613, 0]
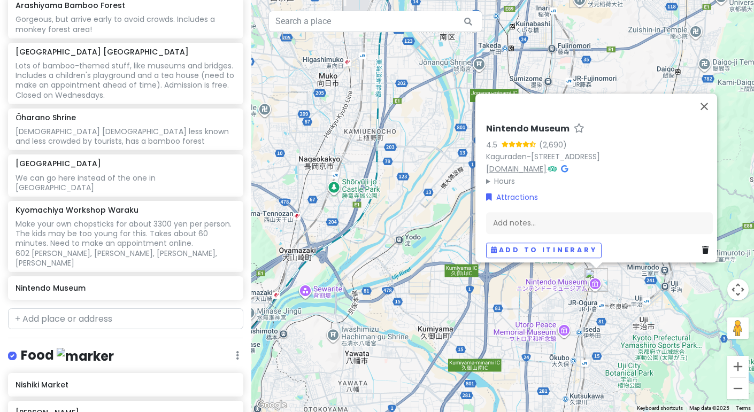
click at [547, 166] on link "[DOMAIN_NAME]" at bounding box center [516, 169] width 60 height 11
click at [528, 215] on div "Add notes..." at bounding box center [599, 223] width 227 height 22
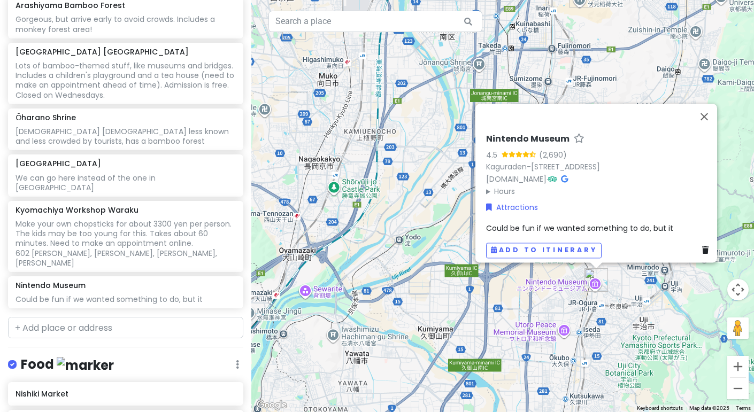
scroll to position [622, 0]
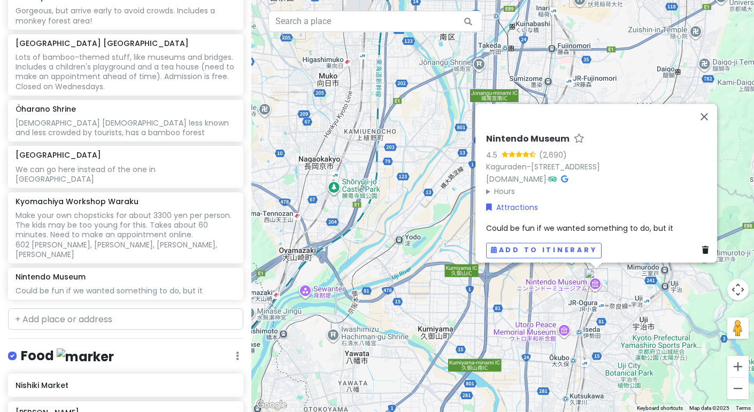
click at [706, 244] on link at bounding box center [707, 250] width 11 height 12
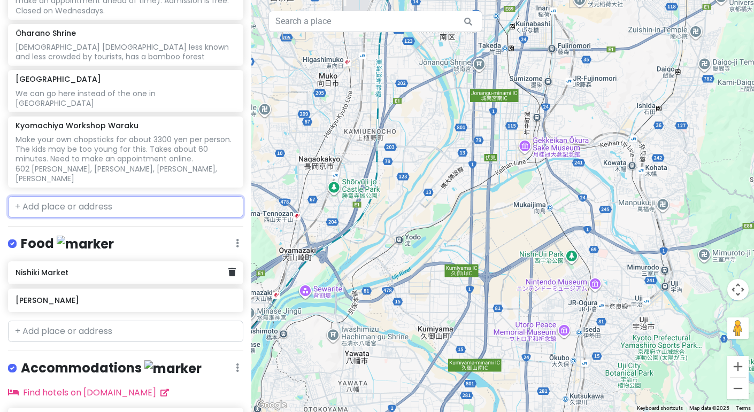
scroll to position [733, 0]
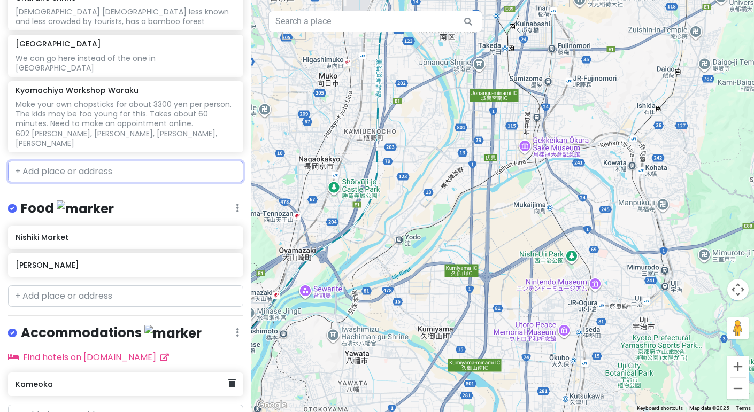
click at [201, 380] on h6 "Kameoka" at bounding box center [122, 385] width 212 height 10
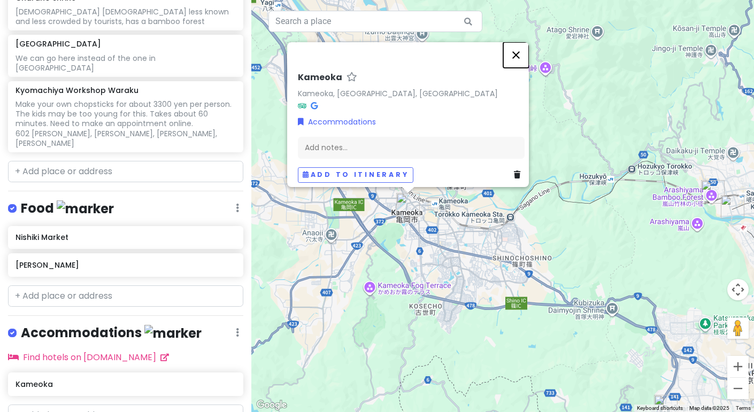
click at [527, 47] on button "Close" at bounding box center [516, 55] width 26 height 26
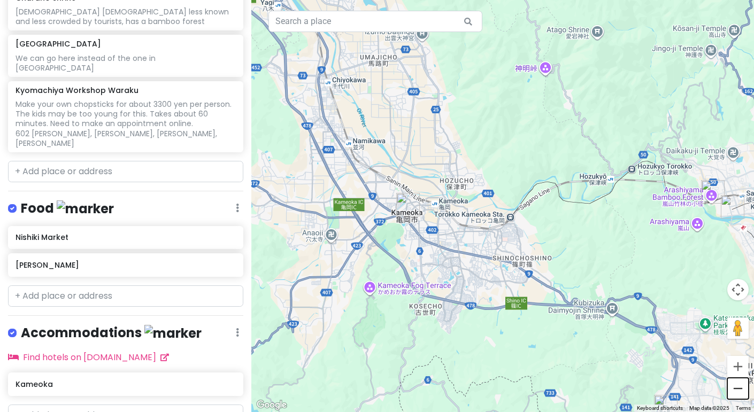
click at [736, 396] on button "Zoom out" at bounding box center [737, 388] width 21 height 21
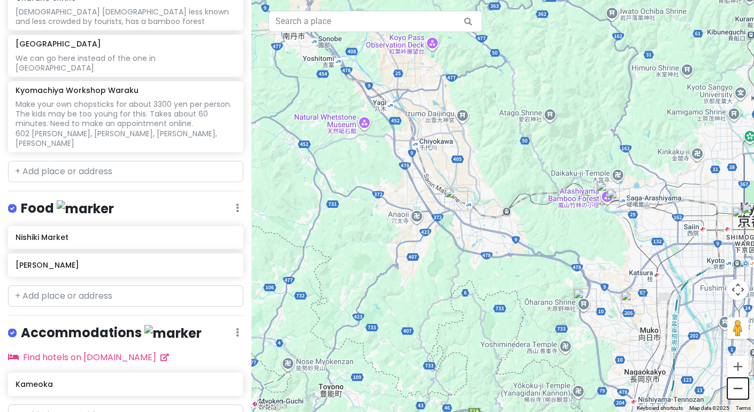
click at [736, 396] on button "Zoom out" at bounding box center [737, 388] width 21 height 21
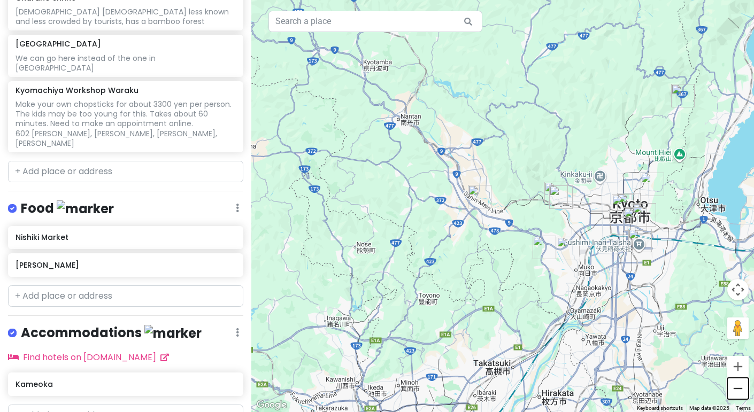
click at [736, 396] on button "Zoom out" at bounding box center [737, 388] width 21 height 21
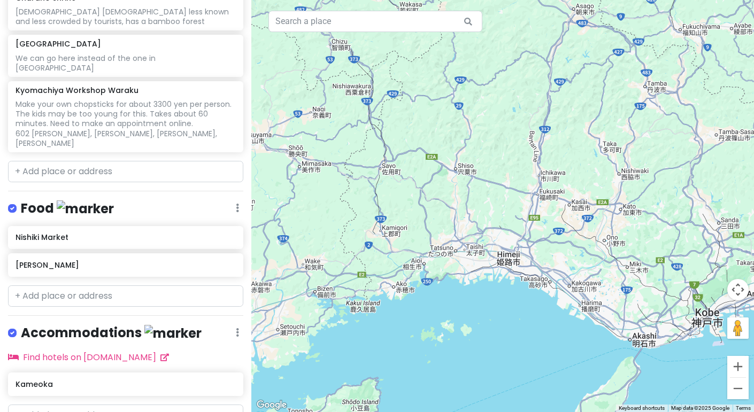
drag, startPoint x: 386, startPoint y: 252, endPoint x: 752, endPoint y: 209, distance: 368.9
click at [752, 209] on div at bounding box center [502, 206] width 503 height 412
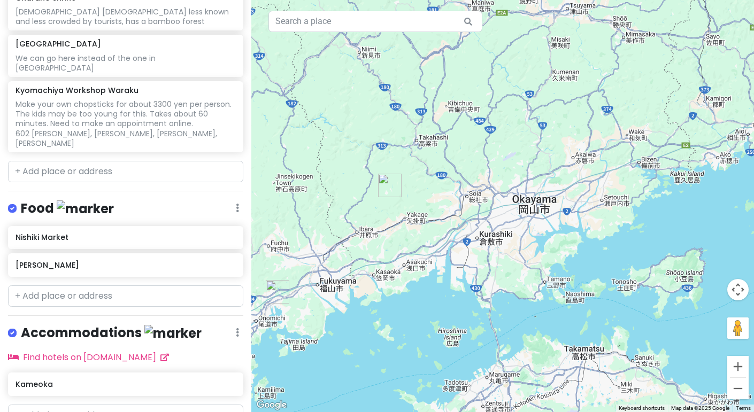
drag, startPoint x: 427, startPoint y: 197, endPoint x: 754, endPoint y: 68, distance: 351.4
click at [754, 68] on div at bounding box center [502, 206] width 503 height 412
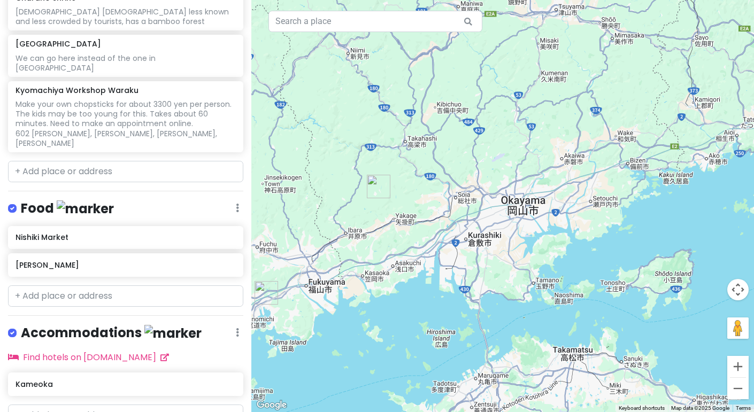
click at [383, 226] on div at bounding box center [502, 206] width 503 height 412
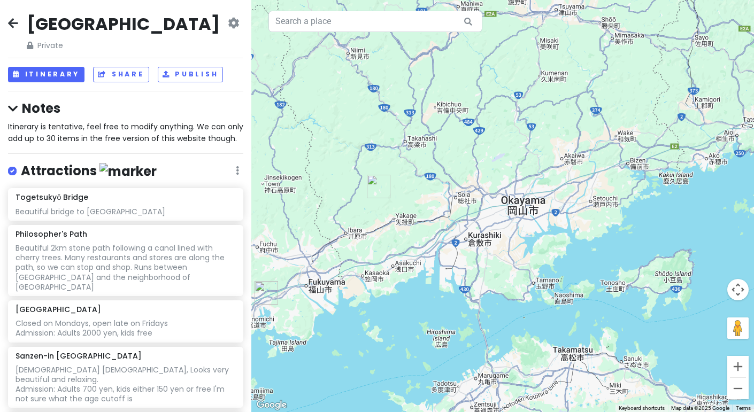
click at [16, 22] on icon at bounding box center [13, 23] width 10 height 9
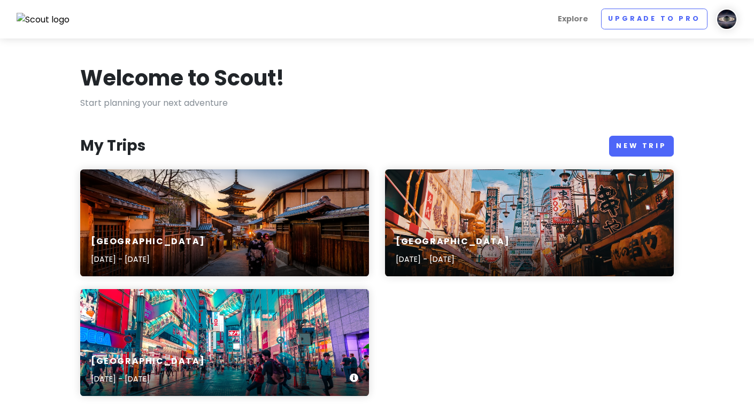
click at [234, 360] on div "[GEOGRAPHIC_DATA] [DATE] - [DATE]" at bounding box center [224, 370] width 289 height 51
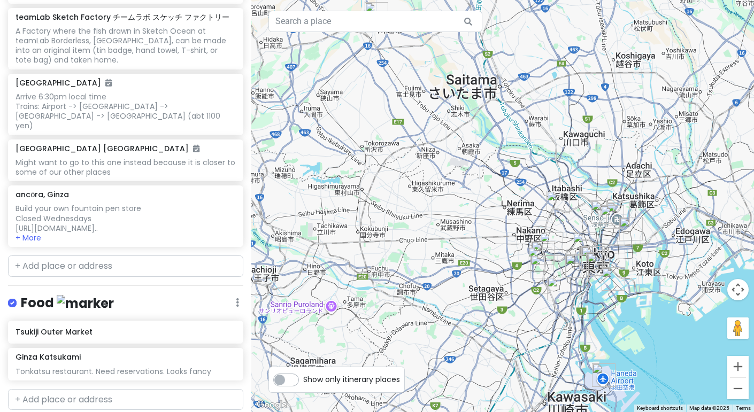
scroll to position [996, 0]
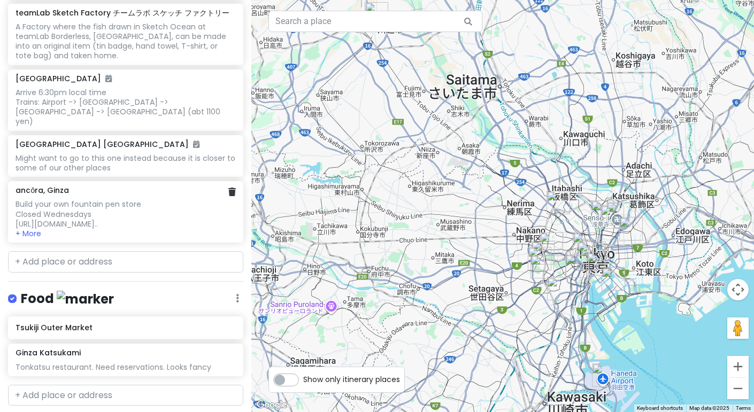
click at [132, 216] on div "Build your own fountain pen store Closed Wednesdays [URL][DOMAIN_NAME].." at bounding box center [126, 213] width 220 height 29
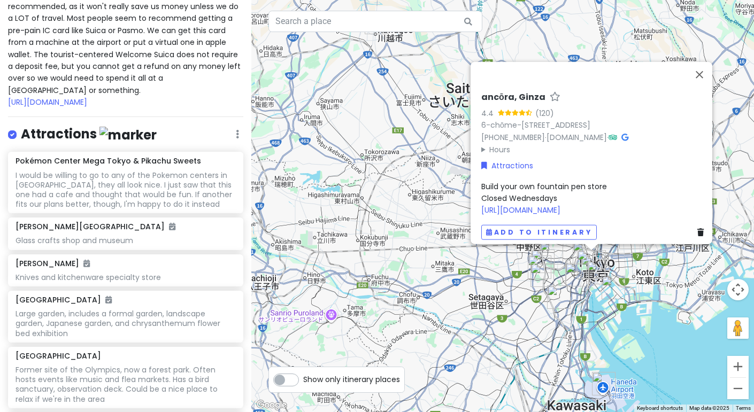
scroll to position [0, 0]
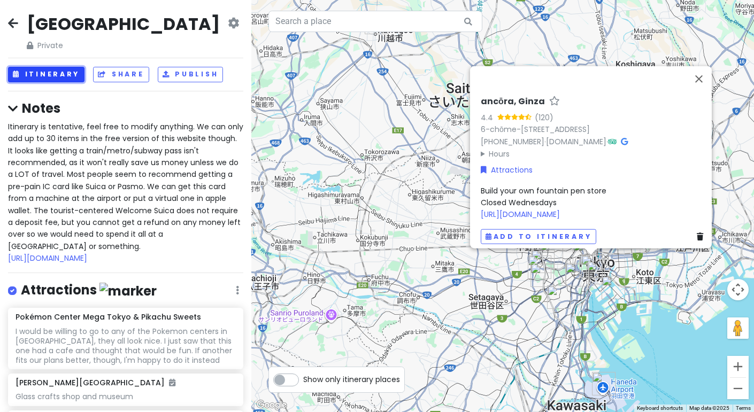
click at [74, 81] on button "Itinerary" at bounding box center [46, 75] width 76 height 16
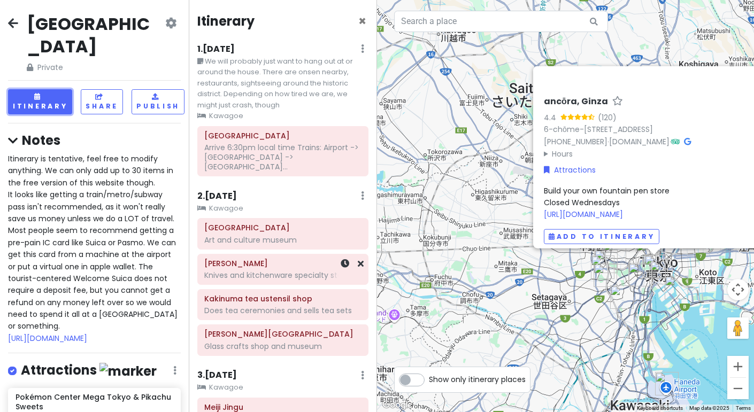
click at [195, 254] on div "Kama-Asa Knives and kitchenware specialty store" at bounding box center [283, 269] width 188 height 31
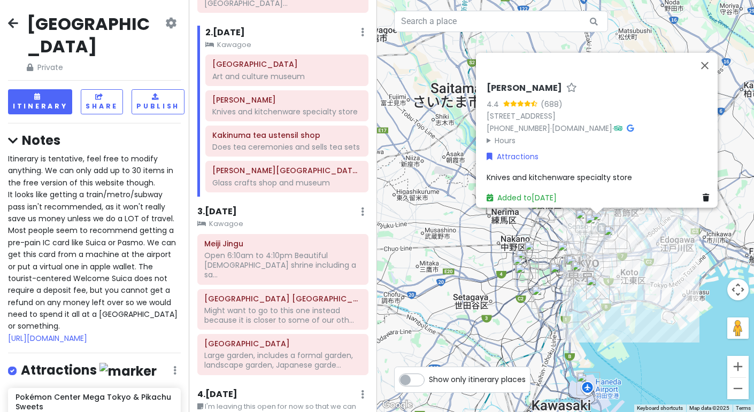
scroll to position [166, 0]
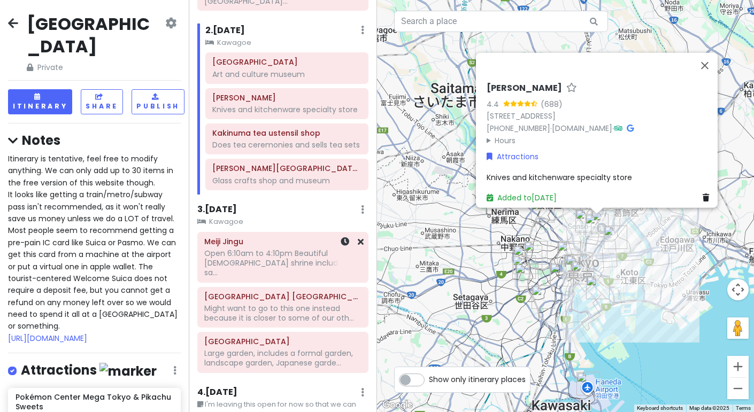
click at [195, 245] on div "Meiji Jingu Open 6:10am to 4:10pm Beautiful [DEMOGRAPHIC_DATA] [DEMOGRAPHIC_DAT…" at bounding box center [283, 257] width 188 height 51
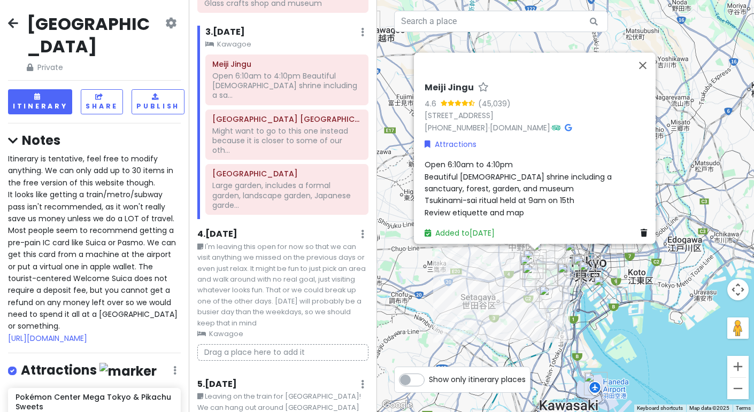
scroll to position [346, 0]
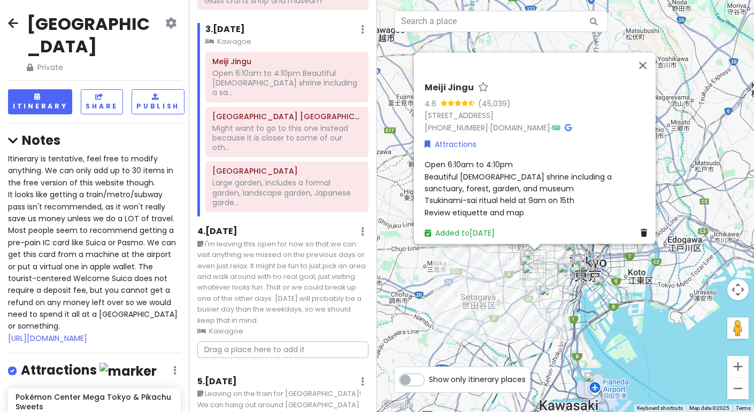
click at [199, 245] on small "I'm leaving this open for now so that we can visit anything we missed on the pr…" at bounding box center [283, 283] width 172 height 88
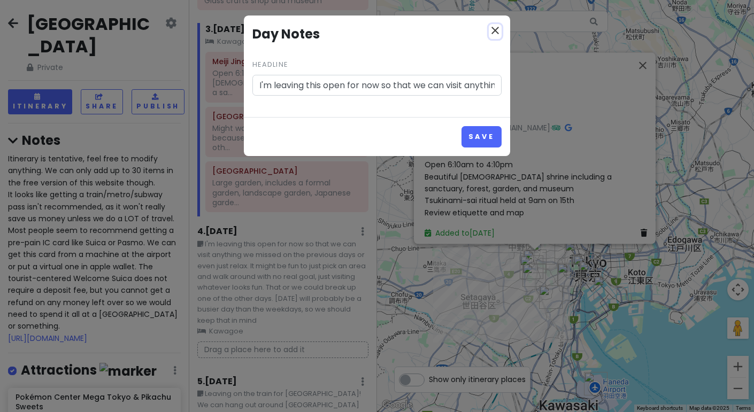
click at [495, 28] on icon "close" at bounding box center [495, 30] width 13 height 13
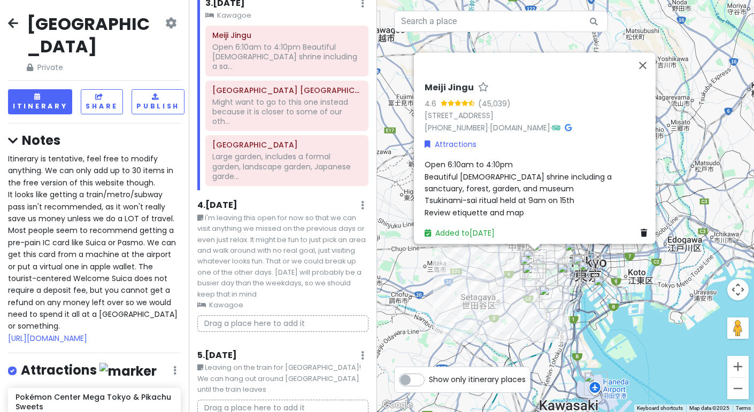
scroll to position [375, 0]
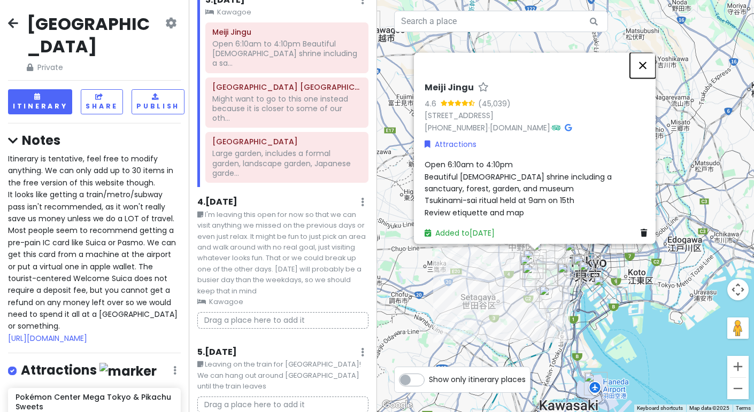
click at [645, 53] on button "Close" at bounding box center [643, 65] width 26 height 26
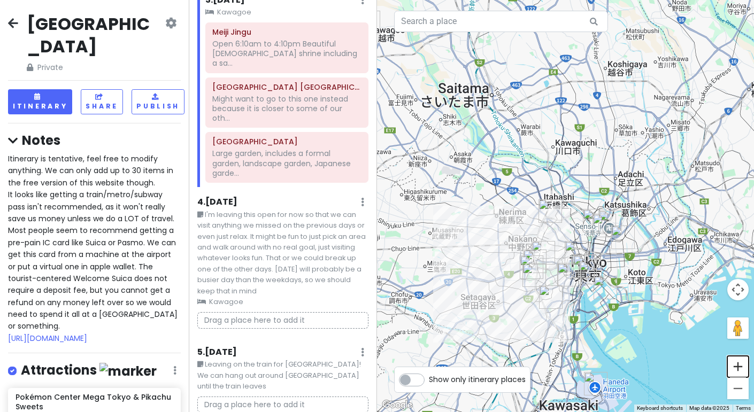
click at [742, 368] on button "Zoom in" at bounding box center [737, 366] width 21 height 21
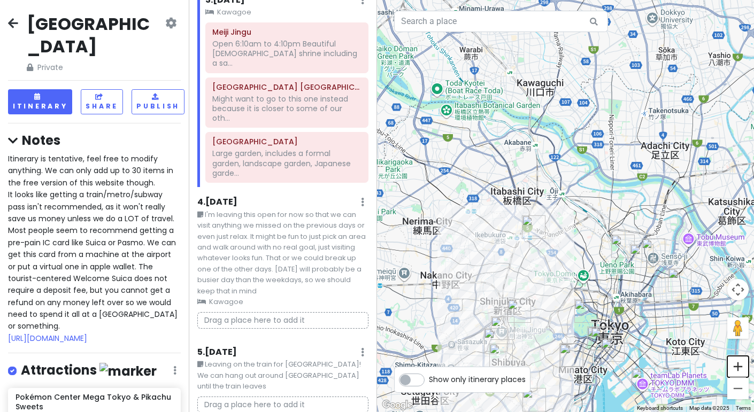
click at [742, 368] on button "Zoom in" at bounding box center [737, 366] width 21 height 21
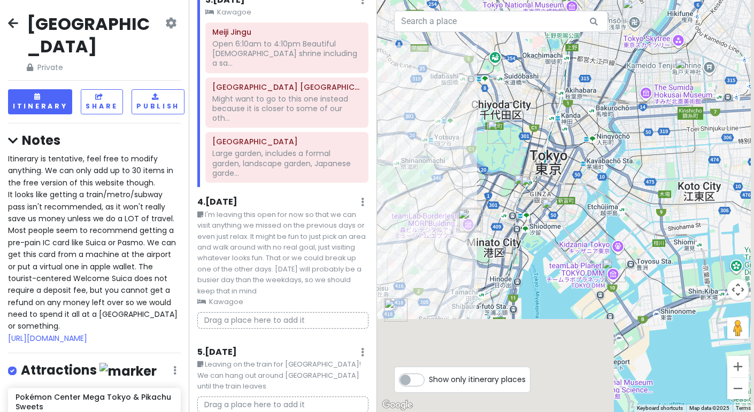
drag, startPoint x: 576, startPoint y: 343, endPoint x: 464, endPoint y: 22, distance: 339.3
click at [464, 22] on div "1 2 3 Keyboard shortcuts Map Data Map data ©2025 Map data ©2025 1 km Click to t…" at bounding box center [565, 206] width 377 height 412
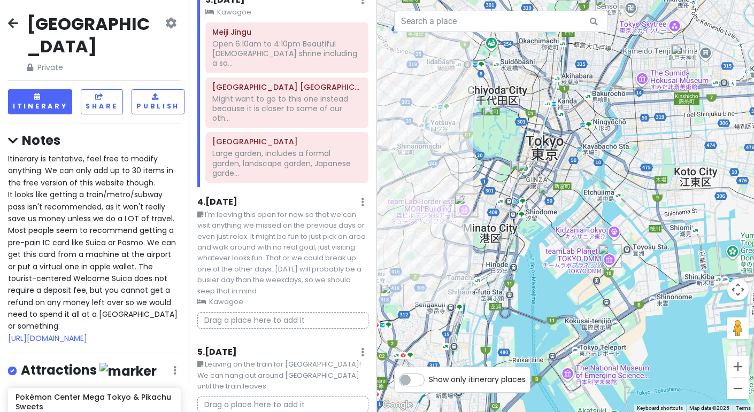
click at [514, 179] on img "Ginza Katsukami" at bounding box center [529, 173] width 32 height 32
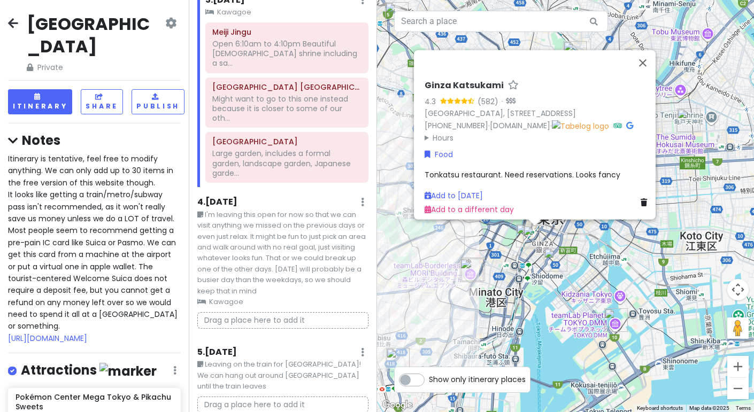
click at [520, 229] on img "Ginza Katsukami" at bounding box center [535, 237] width 32 height 32
click at [517, 251] on img "ancōra, Ginza" at bounding box center [528, 236] width 32 height 32
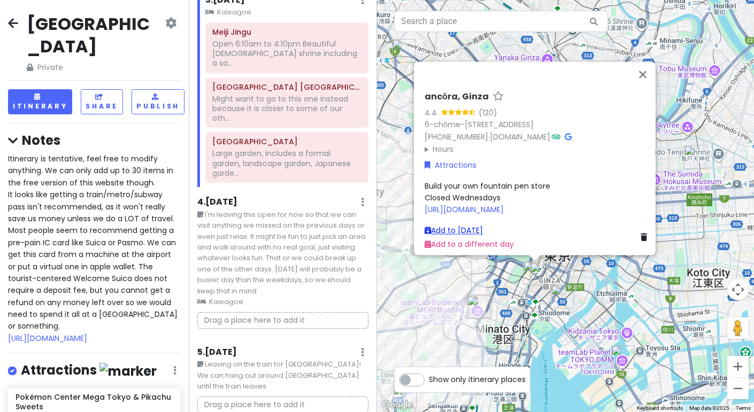
click at [448, 225] on link "Add to [DATE]" at bounding box center [454, 230] width 58 height 11
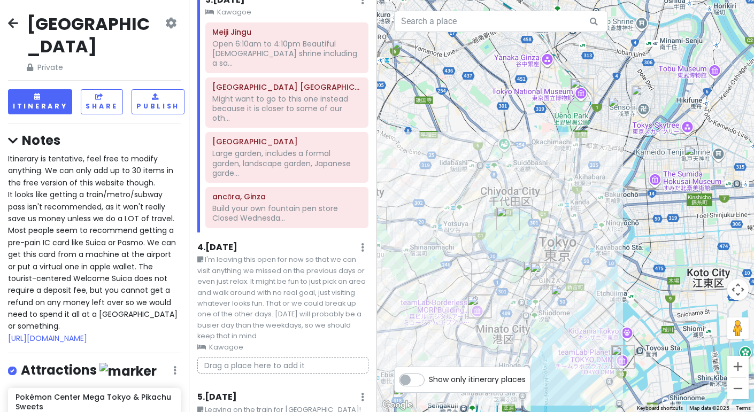
click at [297, 255] on small "I'm leaving this open for now so that we can visit anything we missed on the pr…" at bounding box center [283, 299] width 172 height 88
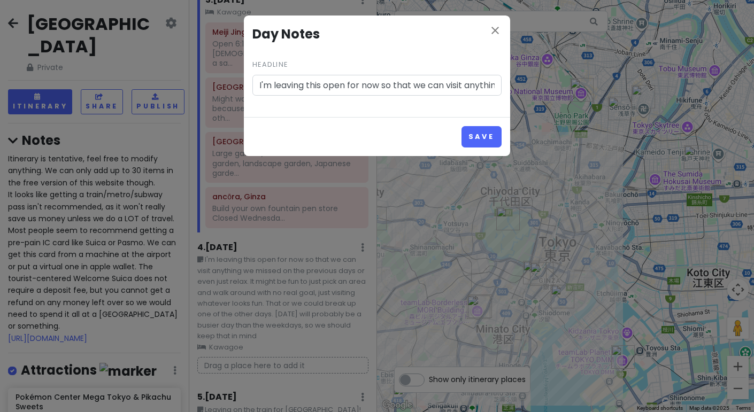
click at [347, 88] on input "I'm leaving this open for now so that we can visit anything we missed on the pr…" at bounding box center [376, 85] width 249 height 21
click at [479, 135] on button "Save" at bounding box center [482, 136] width 40 height 21
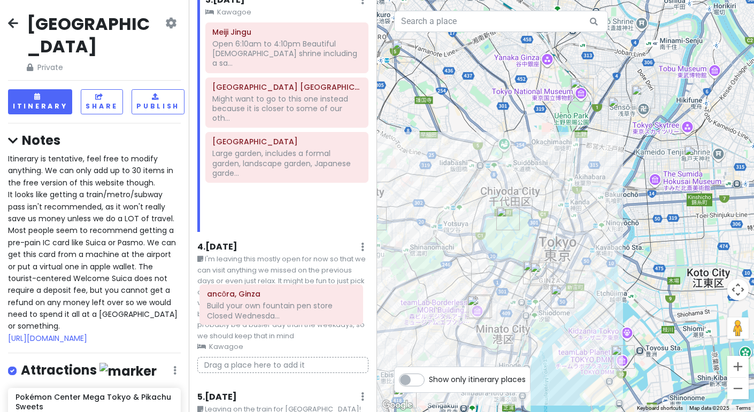
drag, startPoint x: 274, startPoint y: 163, endPoint x: 269, endPoint y: 293, distance: 130.1
click at [269, 293] on div "Itinerary × 1 . [DATE] Edit Day Notes Clear Lodging Delete Day We will probably…" at bounding box center [283, 206] width 189 height 412
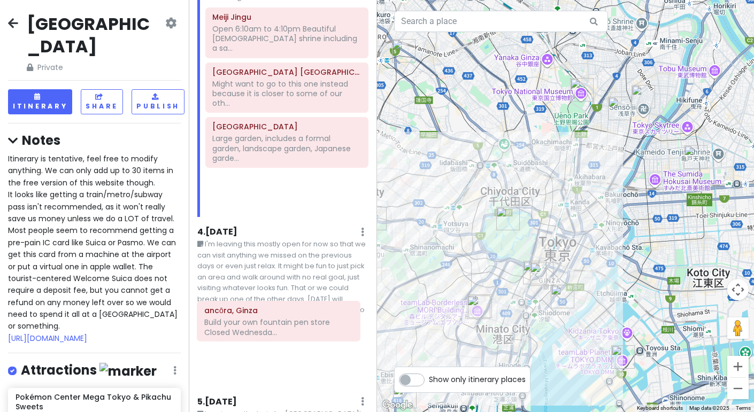
drag, startPoint x: 273, startPoint y: 181, endPoint x: 265, endPoint y: 329, distance: 148.4
click at [265, 329] on div "Itinerary × 1 . [DATE] Edit Day Notes Clear Lodging Delete Day We will probably…" at bounding box center [283, 206] width 189 height 412
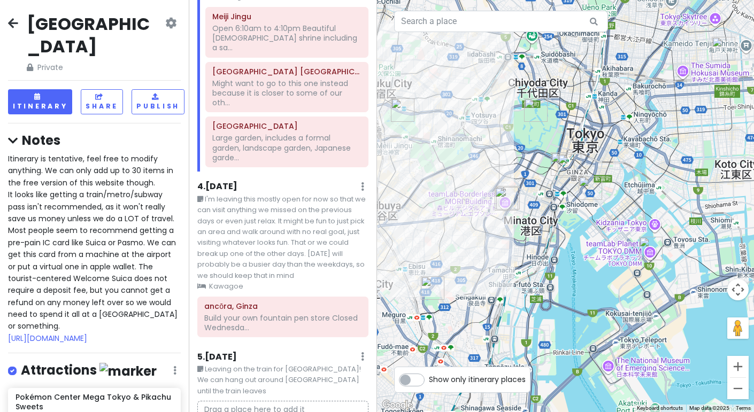
drag, startPoint x: 424, startPoint y: 350, endPoint x: 452, endPoint y: 239, distance: 115.3
click at [452, 239] on div at bounding box center [565, 206] width 377 height 412
click at [428, 283] on img "Institute for Nature Study, National Museum of Nature and Science" at bounding box center [433, 288] width 32 height 32
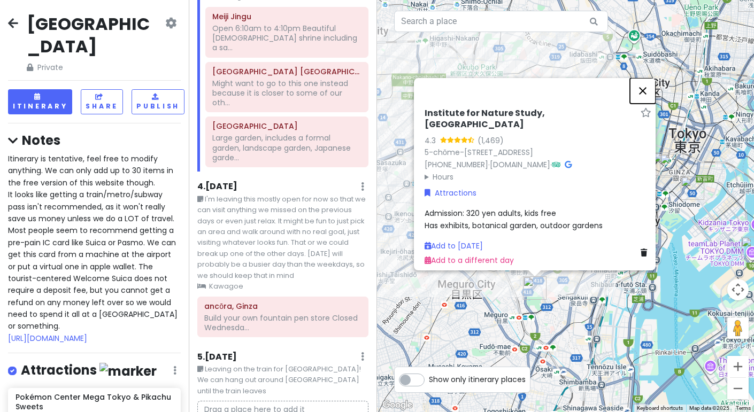
click at [644, 78] on button "Close" at bounding box center [643, 91] width 26 height 26
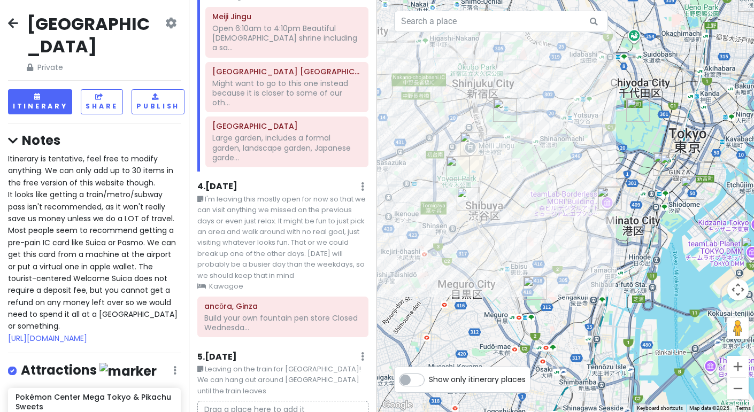
click at [194, 202] on div "Itinerary × 1 . [DATE] Edit Day Notes Clear Lodging Delete Day We will probably…" at bounding box center [283, 206] width 189 height 412
click at [197, 201] on small "I'm leaving this mostly open for now so that we can visit anything we missed on…" at bounding box center [283, 238] width 172 height 88
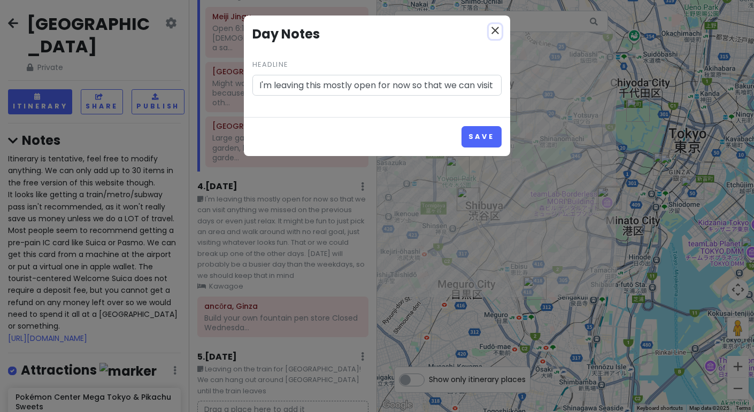
click at [495, 32] on icon "close" at bounding box center [495, 30] width 13 height 13
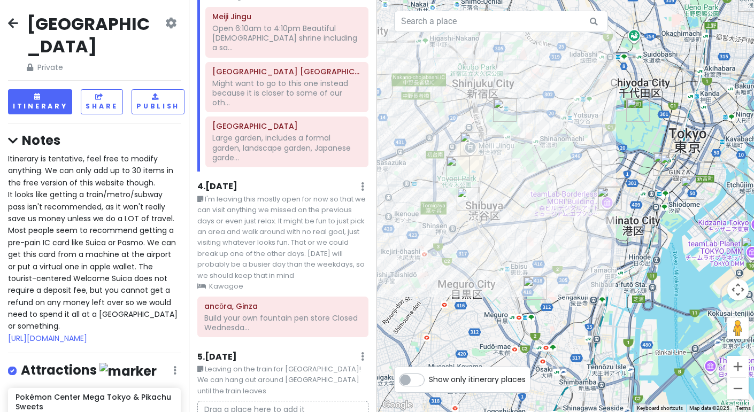
click at [214, 181] on h6 "4 . [DATE]" at bounding box center [217, 186] width 40 height 11
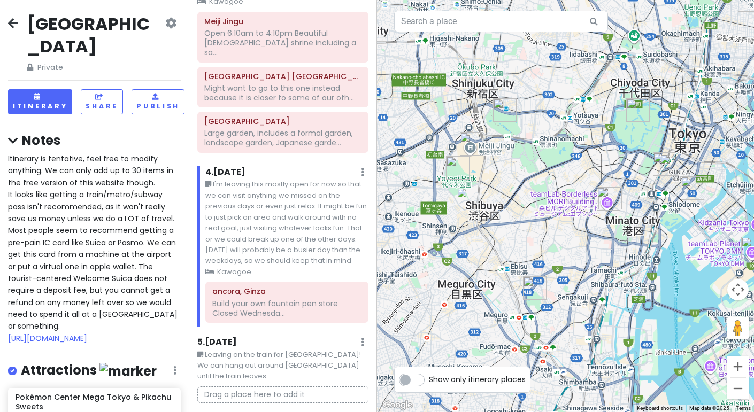
click at [531, 294] on img "Institute for Nature Study, National Museum of Nature and Science" at bounding box center [535, 288] width 32 height 32
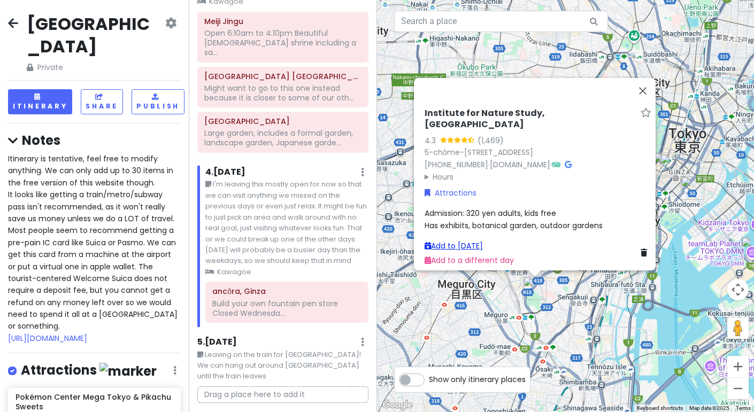
click at [463, 241] on link "Add to [DATE]" at bounding box center [454, 246] width 58 height 11
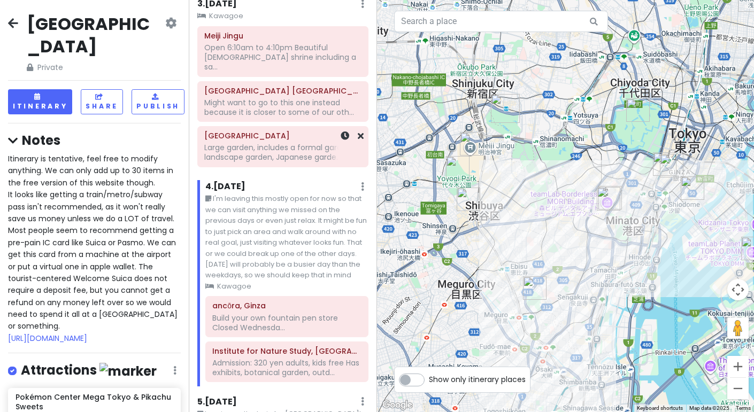
scroll to position [374, 0]
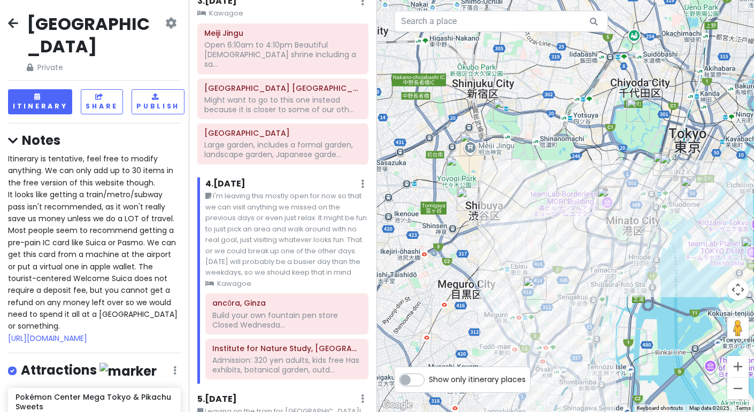
click at [278, 218] on small "I'm leaving this mostly open for now so that we can visit anything we missed on…" at bounding box center [287, 235] width 164 height 88
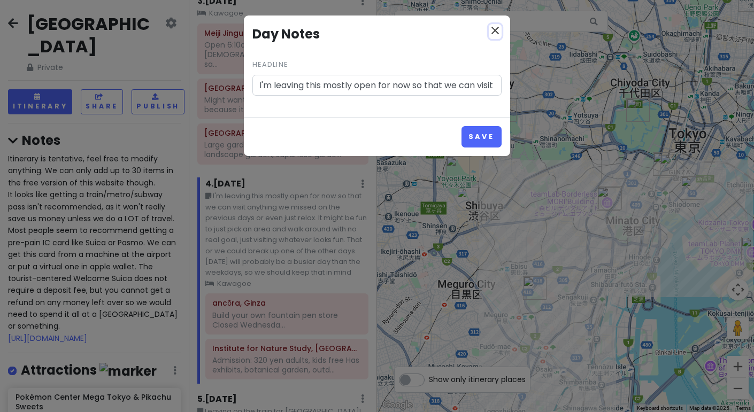
click at [496, 33] on icon "close" at bounding box center [495, 30] width 13 height 13
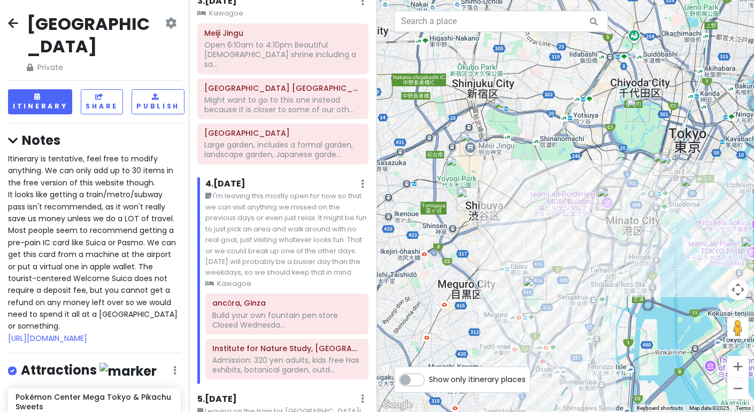
click at [319, 248] on small "I'm leaving this mostly open for now so that we can visit anything we missed on…" at bounding box center [287, 235] width 164 height 88
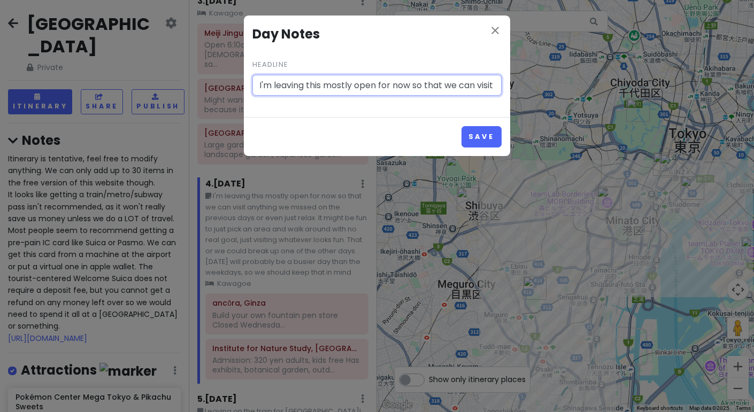
scroll to position [0, 1283]
drag, startPoint x: 256, startPoint y: 90, endPoint x: 754, endPoint y: 99, distance: 497.4
click at [754, 99] on div "close Day Notes Headline I'm leaving this mostly open for now so that we can vi…" at bounding box center [377, 206] width 754 height 412
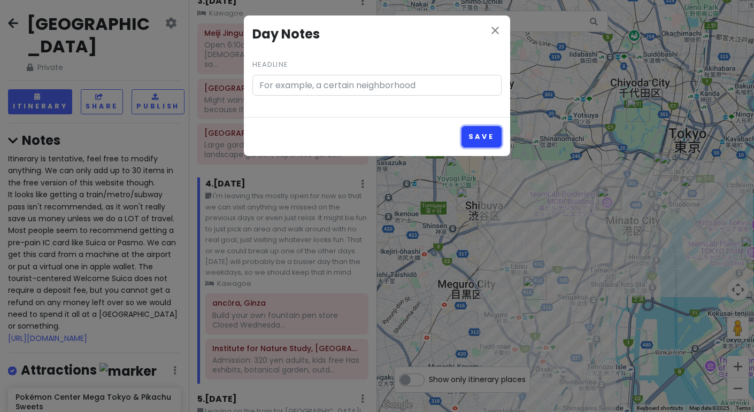
click at [471, 129] on button "Save" at bounding box center [482, 136] width 40 height 21
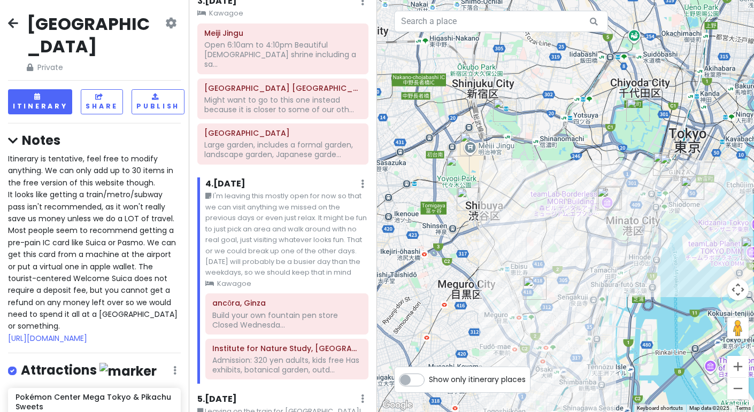
scroll to position [343, 0]
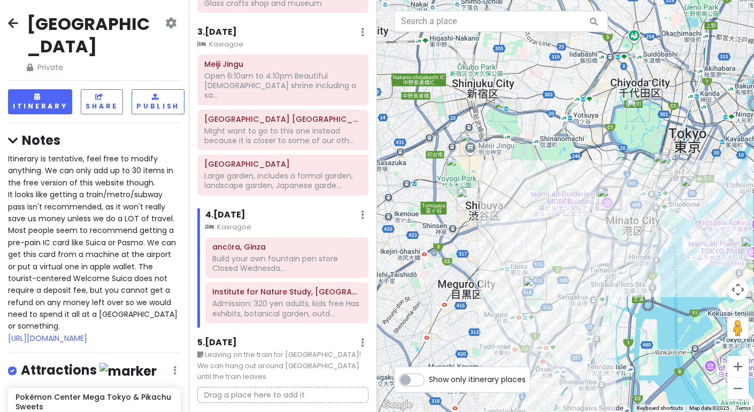
click at [688, 185] on img "Tsukiji Outer Market" at bounding box center [693, 188] width 32 height 32
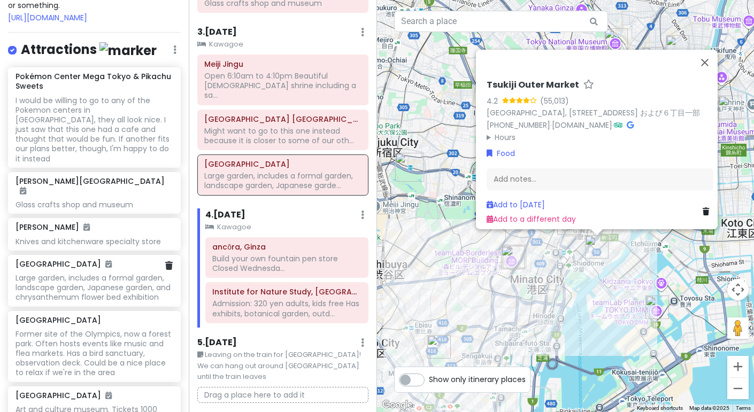
scroll to position [348, 0]
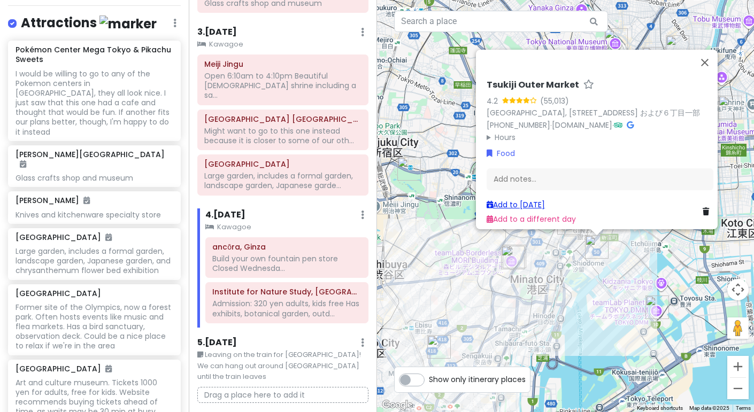
click at [528, 199] on link "Add to [DATE]" at bounding box center [516, 204] width 58 height 11
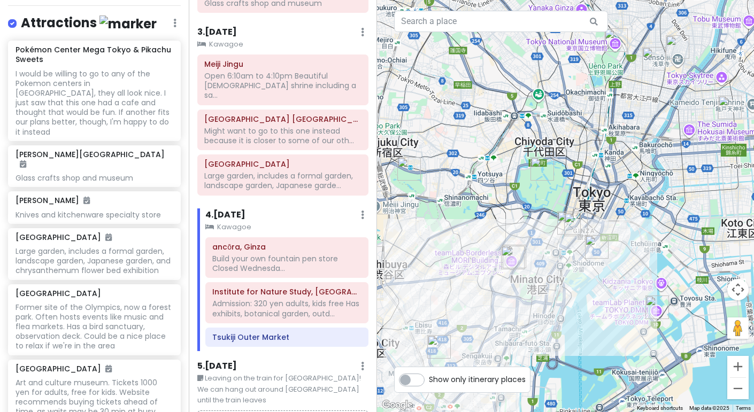
scroll to position [366, 0]
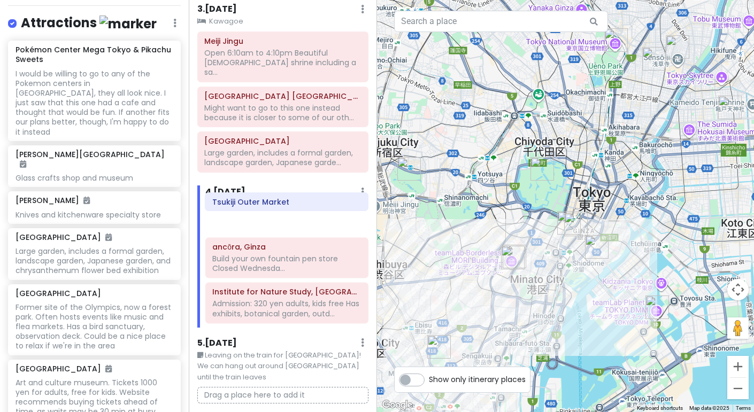
drag, startPoint x: 305, startPoint y: 291, endPoint x: 305, endPoint y: 203, distance: 88.8
click at [305, 214] on div "ancōra, Ginza Build your own fountain pen store Closed Wednesda... Institute fo…" at bounding box center [287, 270] width 180 height 113
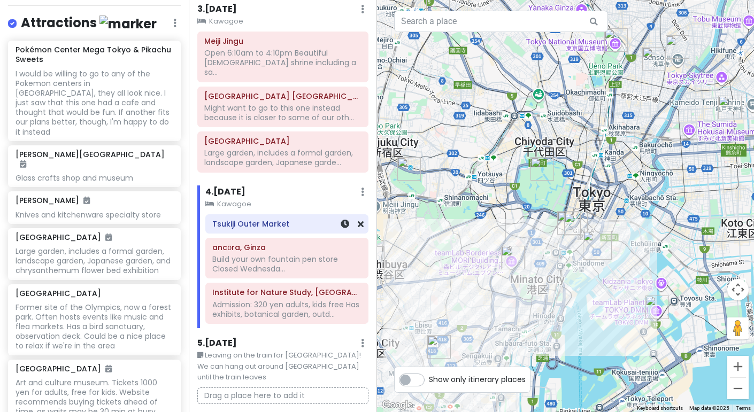
click at [305, 219] on h6 "Tsukiji Outer Market" at bounding box center [286, 224] width 149 height 10
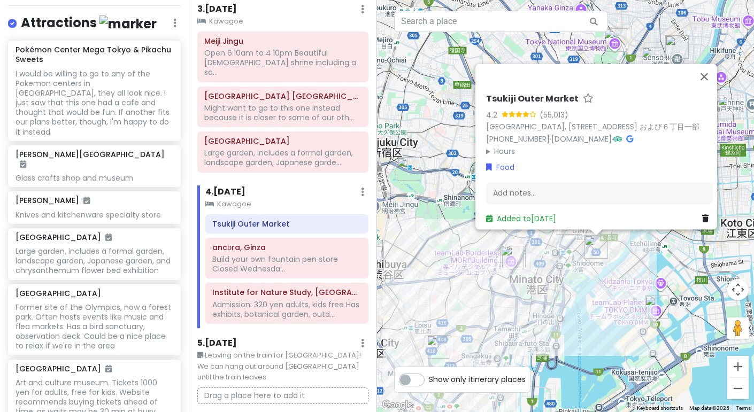
click at [275, 199] on small "Kawagoe" at bounding box center [287, 204] width 164 height 11
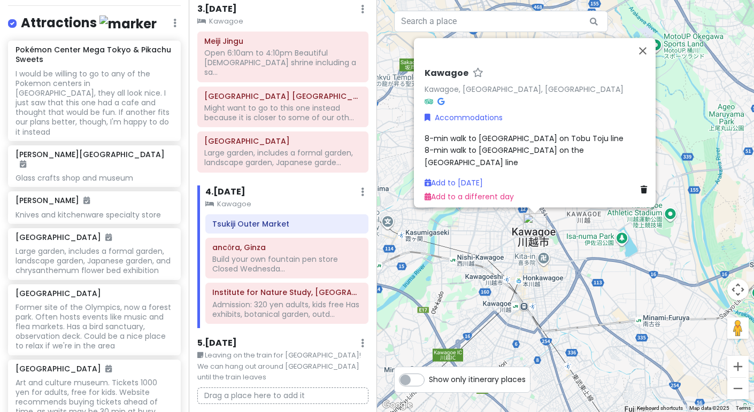
click at [232, 187] on h6 "4 . [DATE]" at bounding box center [225, 192] width 40 height 11
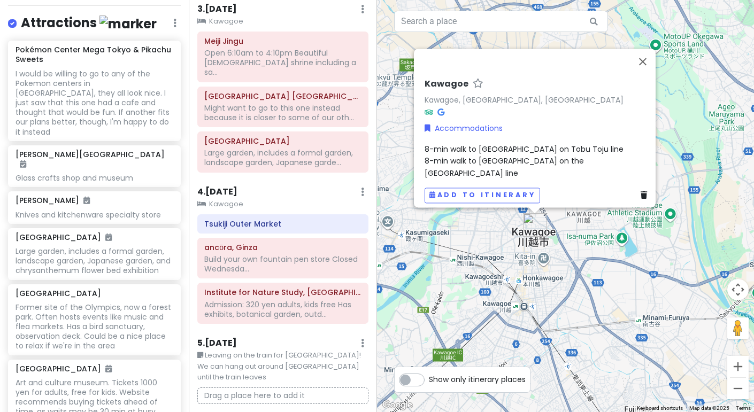
click at [365, 186] on div "4 . [DATE] Add Day Notes Clear Lodging Delete Day" at bounding box center [283, 195] width 172 height 18
click at [362, 188] on icon at bounding box center [362, 192] width 3 height 9
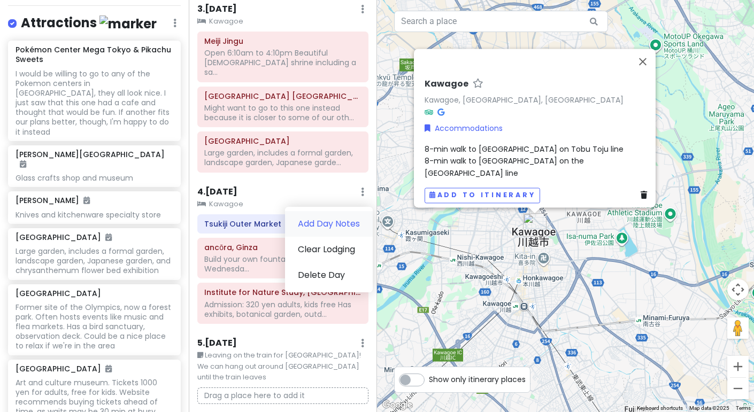
click at [348, 211] on link "Add Day Notes" at bounding box center [329, 224] width 88 height 26
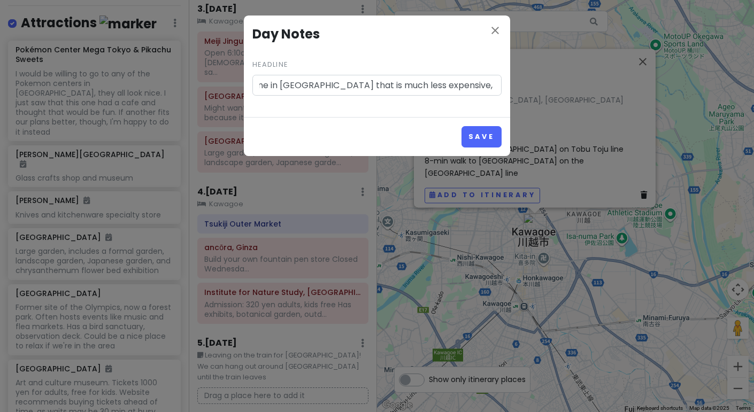
scroll to position [0, 493]
click at [482, 132] on button "Save" at bounding box center [482, 136] width 40 height 21
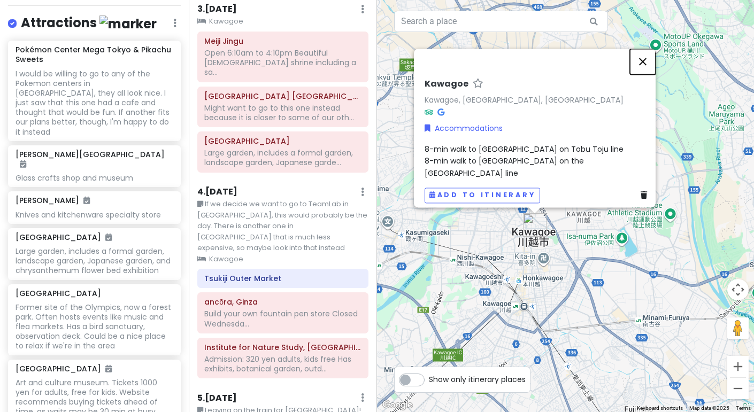
click at [647, 55] on button "Close" at bounding box center [643, 62] width 26 height 26
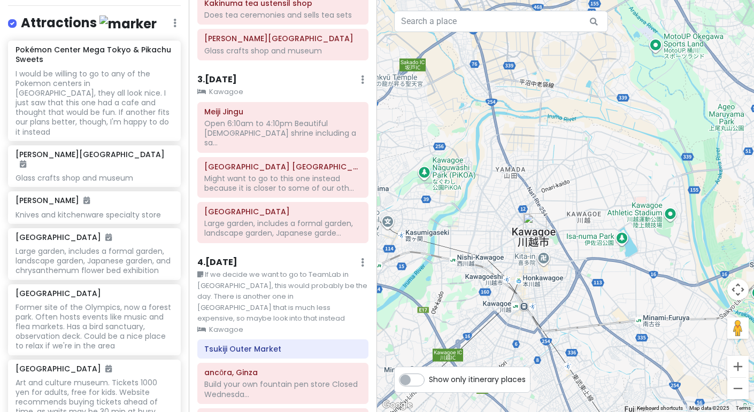
scroll to position [294, 0]
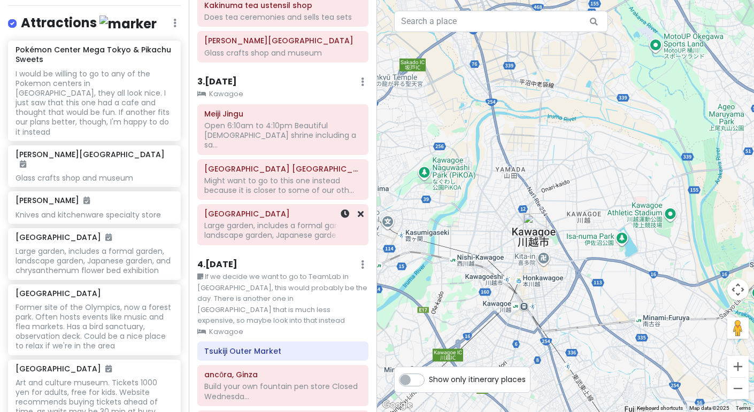
click at [230, 209] on h6 "[GEOGRAPHIC_DATA]" at bounding box center [282, 214] width 157 height 10
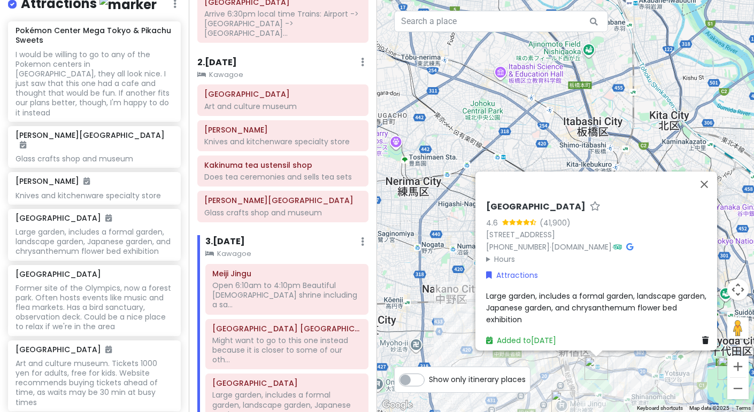
scroll to position [0, 0]
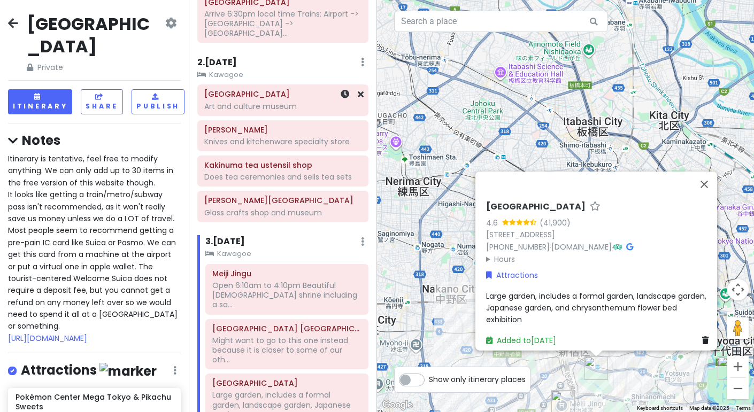
click at [264, 89] on div "[GEOGRAPHIC_DATA]" at bounding box center [282, 100] width 157 height 27
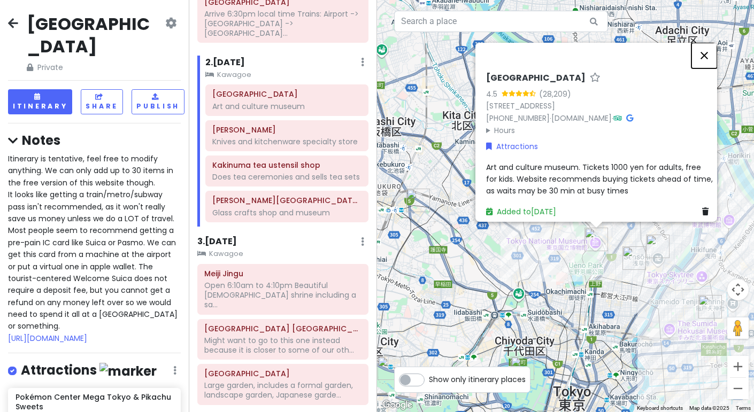
click at [705, 46] on button "Close" at bounding box center [704, 55] width 26 height 26
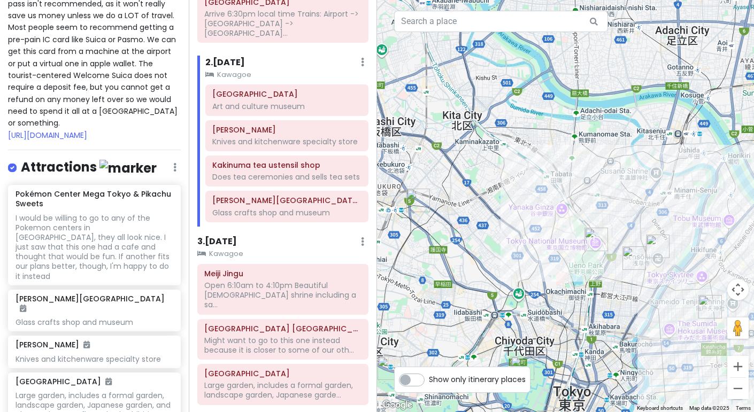
scroll to position [205, 0]
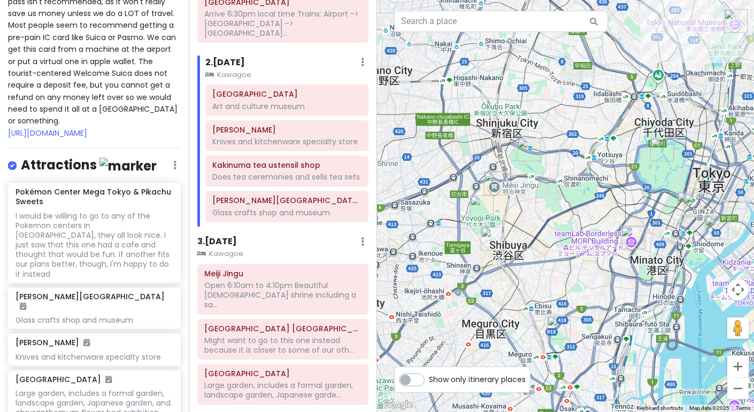
drag, startPoint x: 421, startPoint y: 258, endPoint x: 562, endPoint y: 37, distance: 262.3
click at [562, 37] on div at bounding box center [565, 206] width 377 height 412
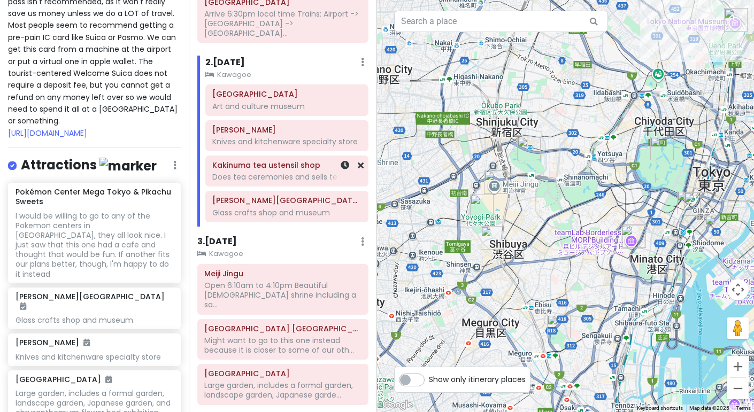
click at [291, 172] on div "Does tea ceremonies and sells tea sets" at bounding box center [286, 177] width 149 height 10
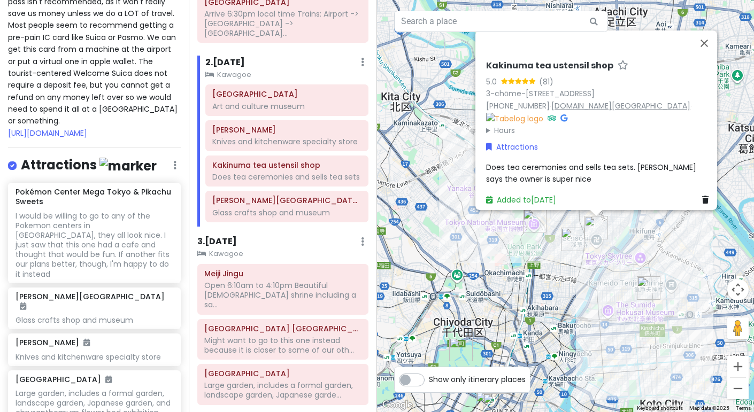
click at [582, 111] on link "[DOMAIN_NAME][GEOGRAPHIC_DATA]" at bounding box center [620, 105] width 139 height 11
click at [287, 196] on h6 "[PERSON_NAME][GEOGRAPHIC_DATA]" at bounding box center [286, 201] width 149 height 10
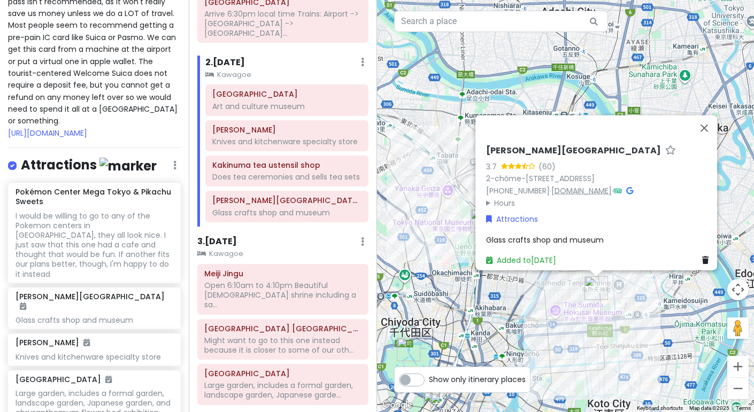
click at [590, 185] on link "[DOMAIN_NAME]" at bounding box center [581, 190] width 60 height 11
click at [576, 234] on span "Glass crafts shop and museum" at bounding box center [545, 239] width 118 height 11
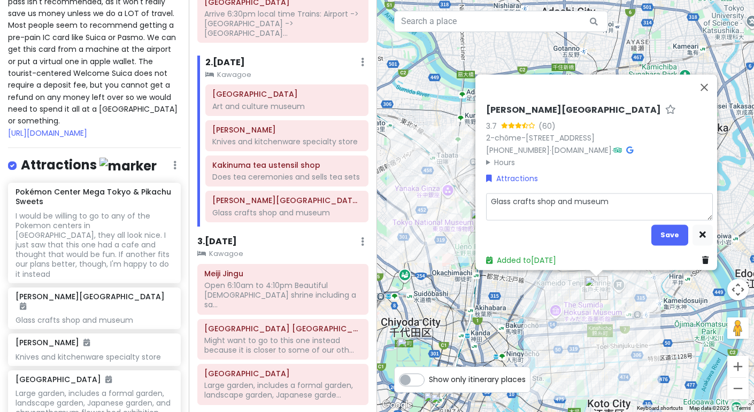
click at [645, 202] on textarea "Glass crafts shop and museum" at bounding box center [599, 206] width 227 height 27
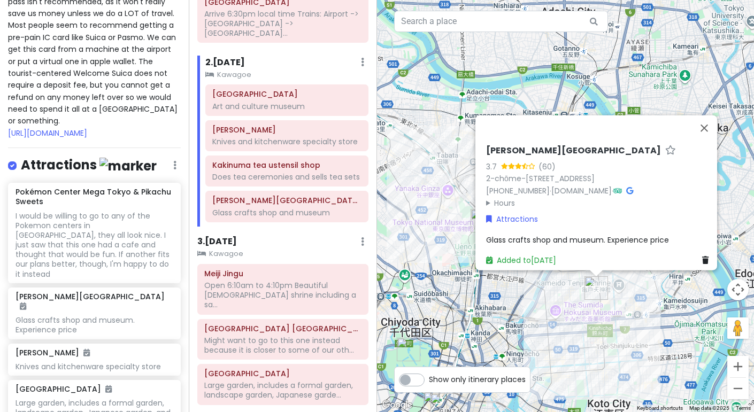
click at [679, 234] on div "Glass crafts shop and museum. Experience price" at bounding box center [599, 240] width 227 height 12
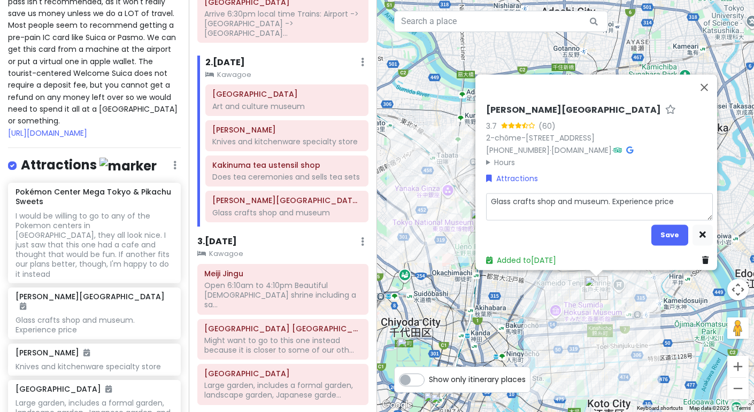
click at [683, 203] on textarea "Glass crafts shop and museum. Experience price" at bounding box center [599, 206] width 227 height 27
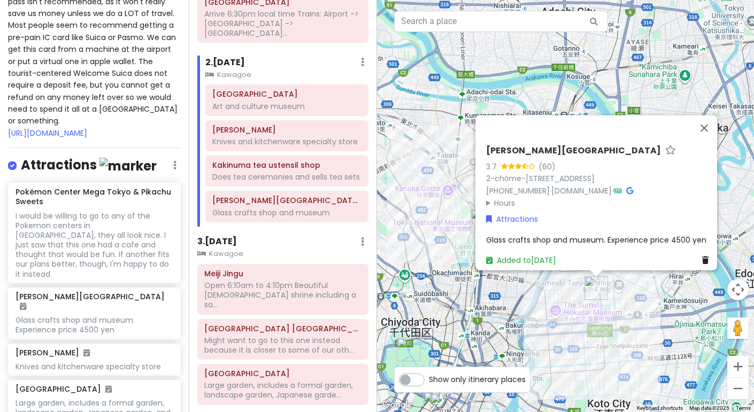
click at [610, 234] on span "Glass crafts shop and museum. Experience price 4500 yen" at bounding box center [596, 239] width 220 height 11
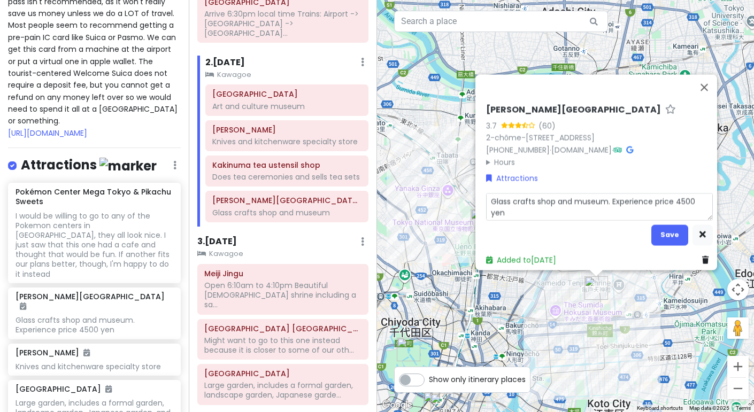
click at [585, 210] on textarea "Glass crafts shop and museum. Experience price 4500 yen" at bounding box center [599, 206] width 227 height 27
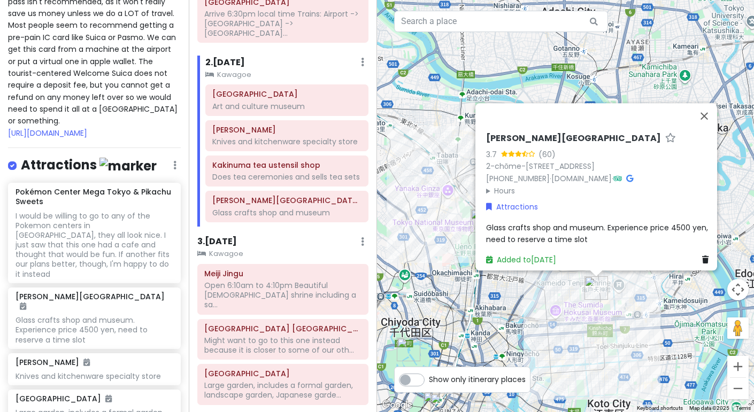
click at [559, 222] on span "Glass crafts shop and museum. Experience price 4500 yen, need to reserve a time…" at bounding box center [598, 233] width 224 height 22
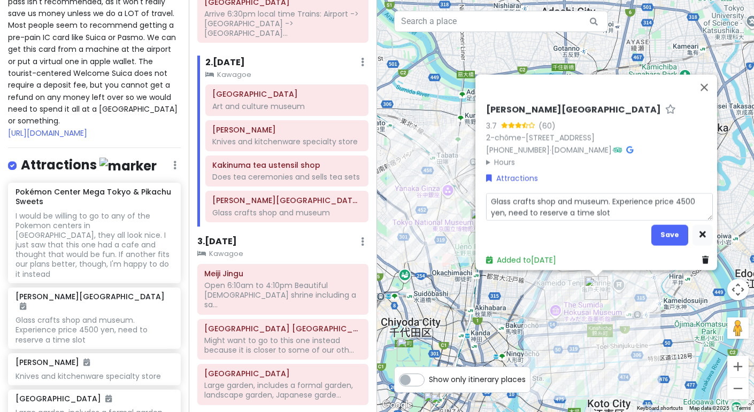
click at [606, 200] on textarea "Glass crafts shop and museum. Experience price 4500 yen, need to reserve a time…" at bounding box center [599, 206] width 227 height 27
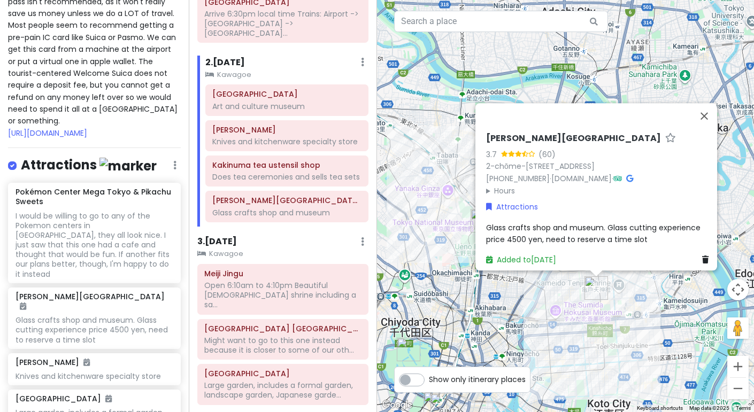
click at [632, 226] on span "Glass crafts shop and museum. Glass cutting experience price 4500 yen, need to …" at bounding box center [594, 233] width 217 height 22
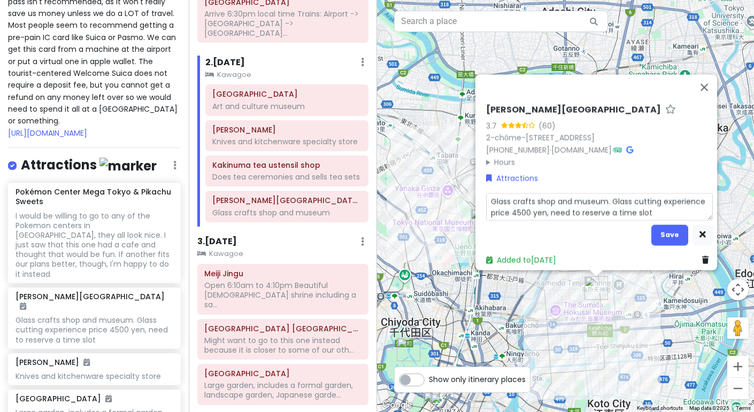
click at [648, 211] on textarea "Glass crafts shop and museum. Glass cutting experience price 4500 yen, need to …" at bounding box center [599, 206] width 227 height 27
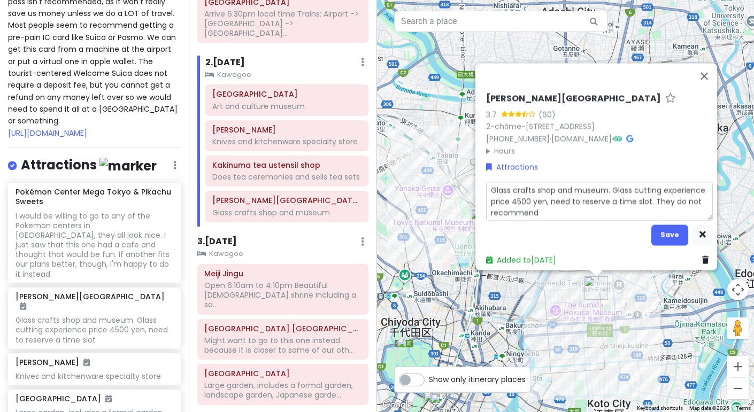
scroll to position [0, 0]
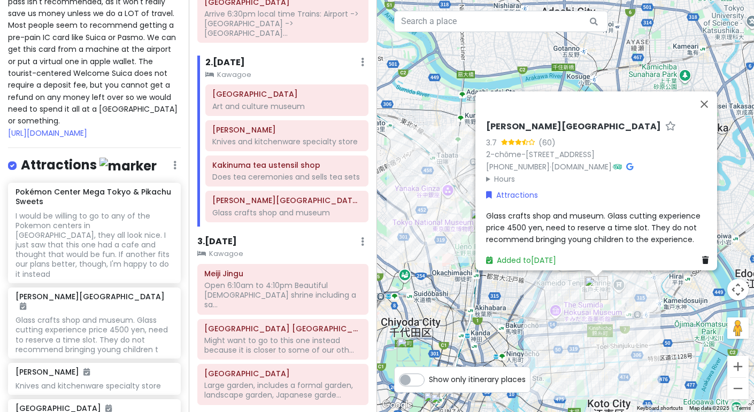
click at [699, 163] on div "[PERSON_NAME][GEOGRAPHIC_DATA] 3.7 (60) 2-chōme-10-[GEOGRAPHIC_DATA] [PHONE_NUM…" at bounding box center [599, 153] width 227 height 64
click at [708, 104] on button "Close" at bounding box center [704, 104] width 26 height 26
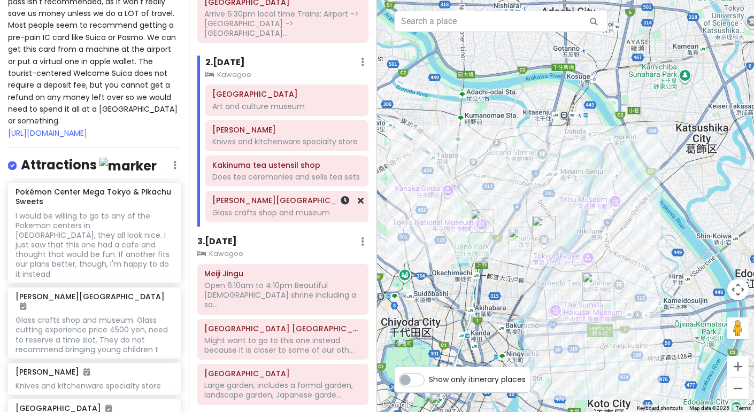
click at [248, 208] on div "Glass crafts shop and museum" at bounding box center [286, 213] width 149 height 10
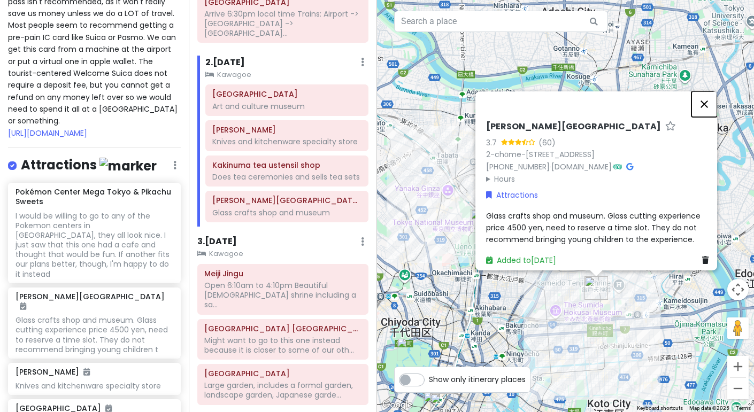
click at [711, 96] on button "Close" at bounding box center [704, 104] width 26 height 26
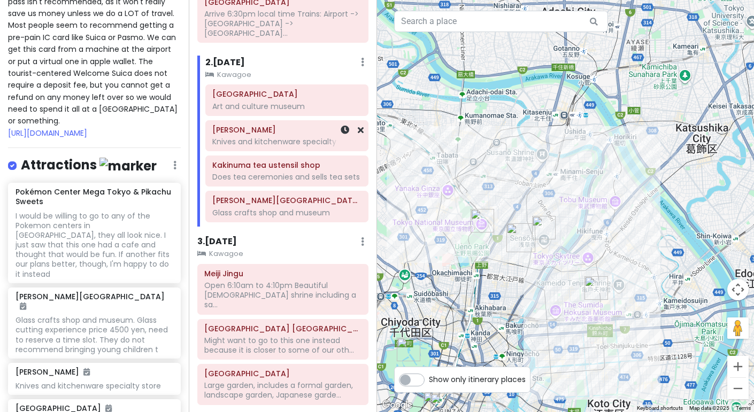
click at [300, 136] on div "Kama-Asa Knives and kitchenware specialty store" at bounding box center [286, 135] width 149 height 27
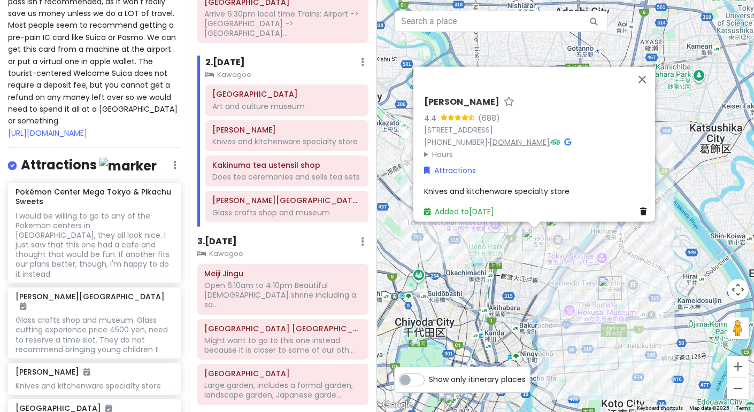
click at [516, 140] on link "[DOMAIN_NAME]" at bounding box center [519, 141] width 60 height 11
click at [644, 79] on button "Close" at bounding box center [642, 79] width 26 height 26
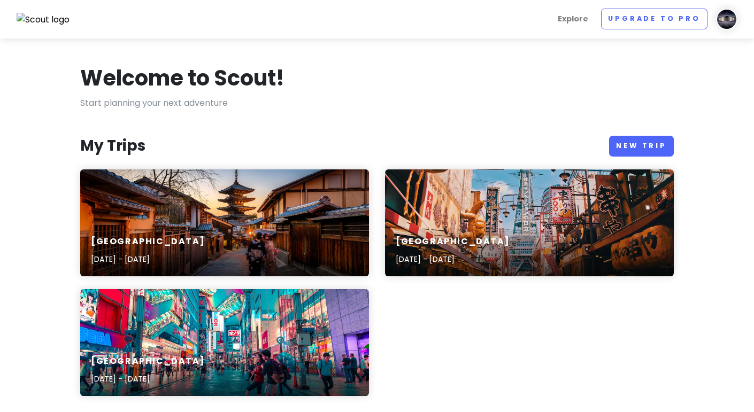
click at [506, 109] on p "Start planning your next adventure" at bounding box center [377, 103] width 594 height 14
